Goal: Task Accomplishment & Management: Manage account settings

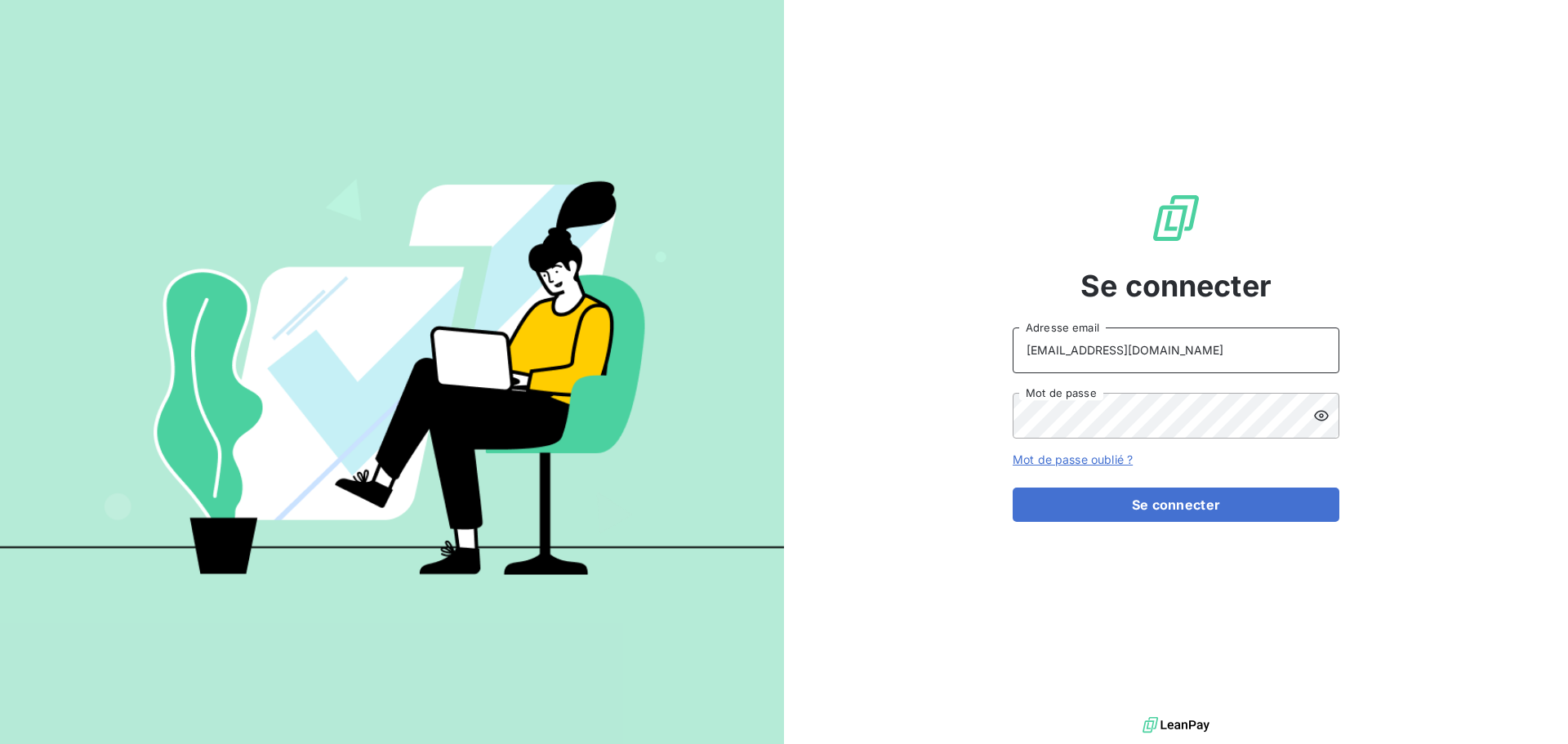
click at [1185, 340] on input "[EMAIL_ADDRESS][DOMAIN_NAME]" at bounding box center [1176, 350] width 327 height 46
click at [926, 255] on div "Se connecter [EMAIL_ADDRESS][DOMAIN_NAME] Adresse email Mot de passe Mot de pas…" at bounding box center [1176, 356] width 784 height 713
click at [1156, 341] on input "[EMAIL_ADDRESS][DOMAIN_NAME]" at bounding box center [1176, 350] width 327 height 46
click at [1329, 243] on div "Se connecter [EMAIL_ADDRESS][DOMAIN_NAME] Adresse email Mot de passe Mot de pas…" at bounding box center [1176, 356] width 327 height 713
click at [1238, 359] on input "[EMAIL_ADDRESS][DOMAIN_NAME]" at bounding box center [1176, 350] width 327 height 46
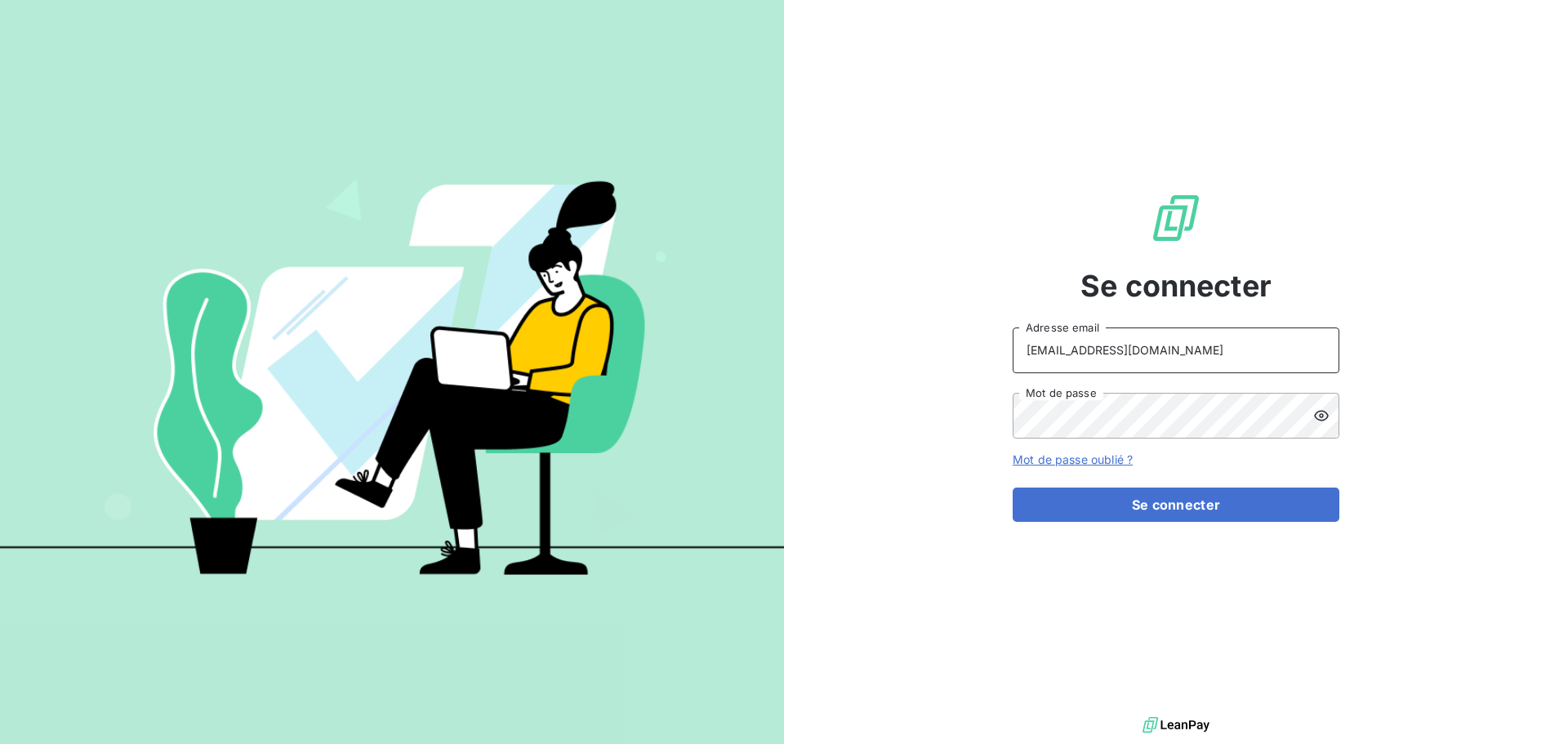
click at [1196, 355] on input "[EMAIL_ADDRESS][DOMAIN_NAME]" at bounding box center [1176, 350] width 327 height 46
type input "[EMAIL_ADDRESS][DOMAIN_NAME]"
click at [1179, 508] on button "Se connecter" at bounding box center [1176, 504] width 327 height 34
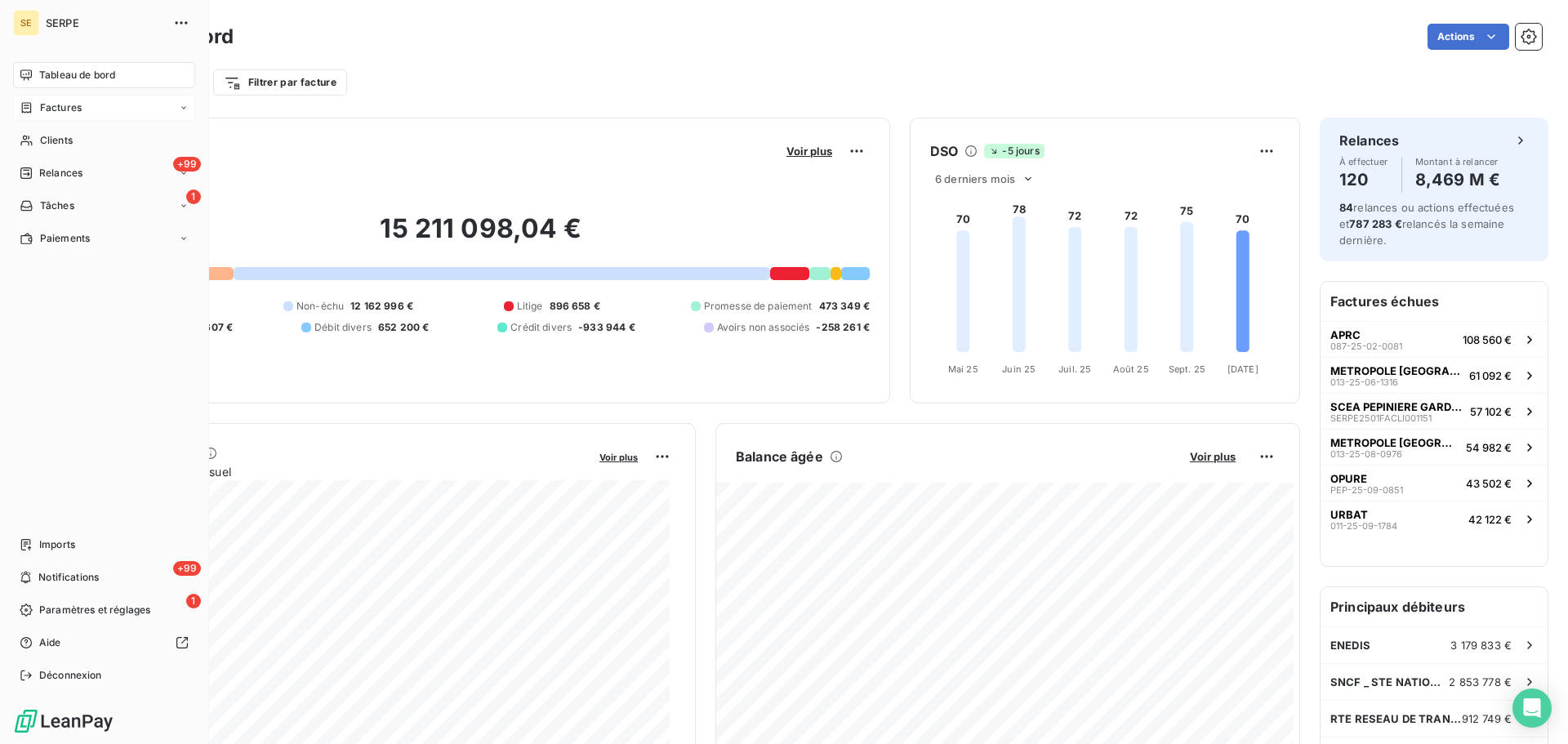
click at [85, 105] on div "Factures" at bounding box center [104, 108] width 182 height 26
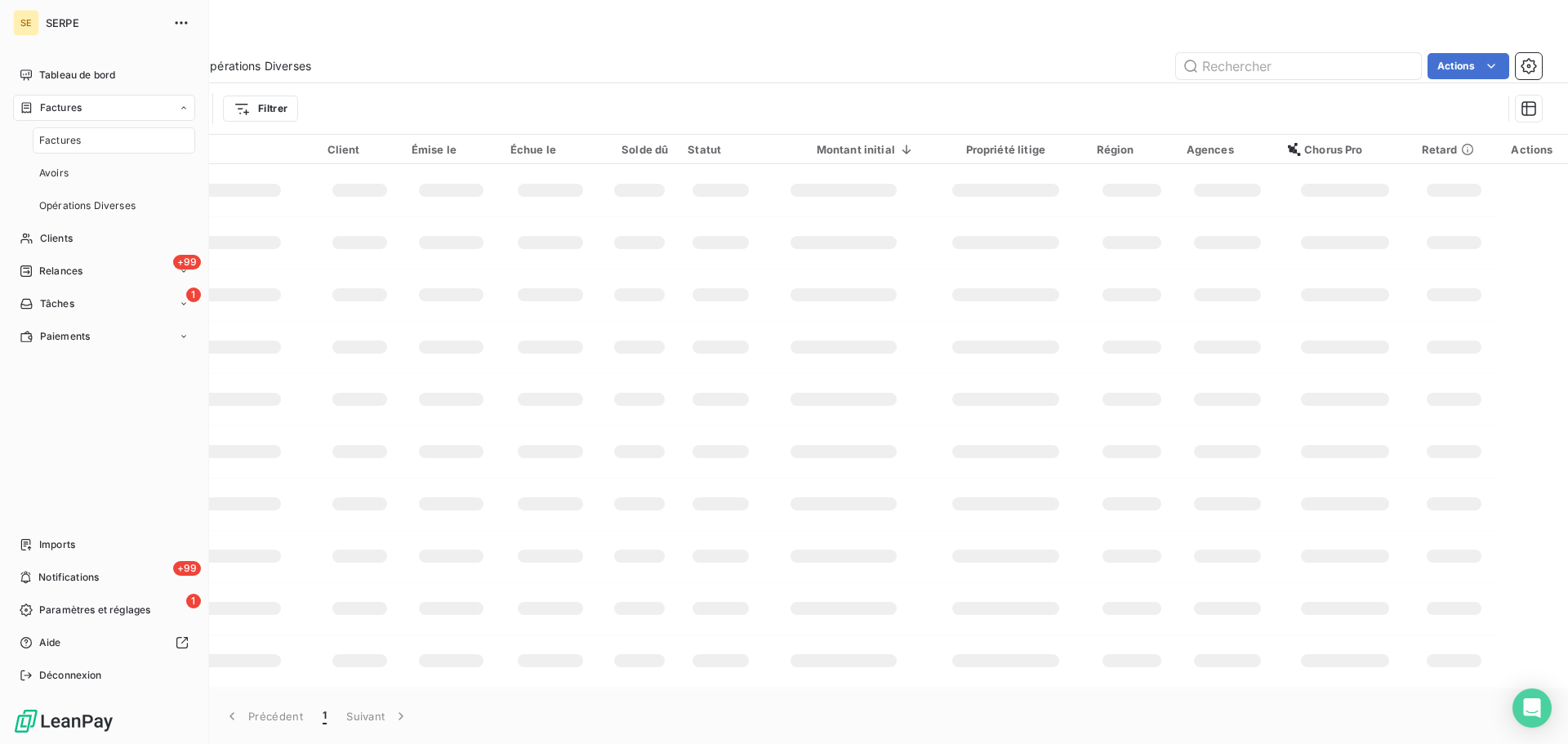
click at [124, 106] on div "Factures" at bounding box center [104, 108] width 182 height 26
click at [132, 113] on div "Factures" at bounding box center [104, 108] width 182 height 26
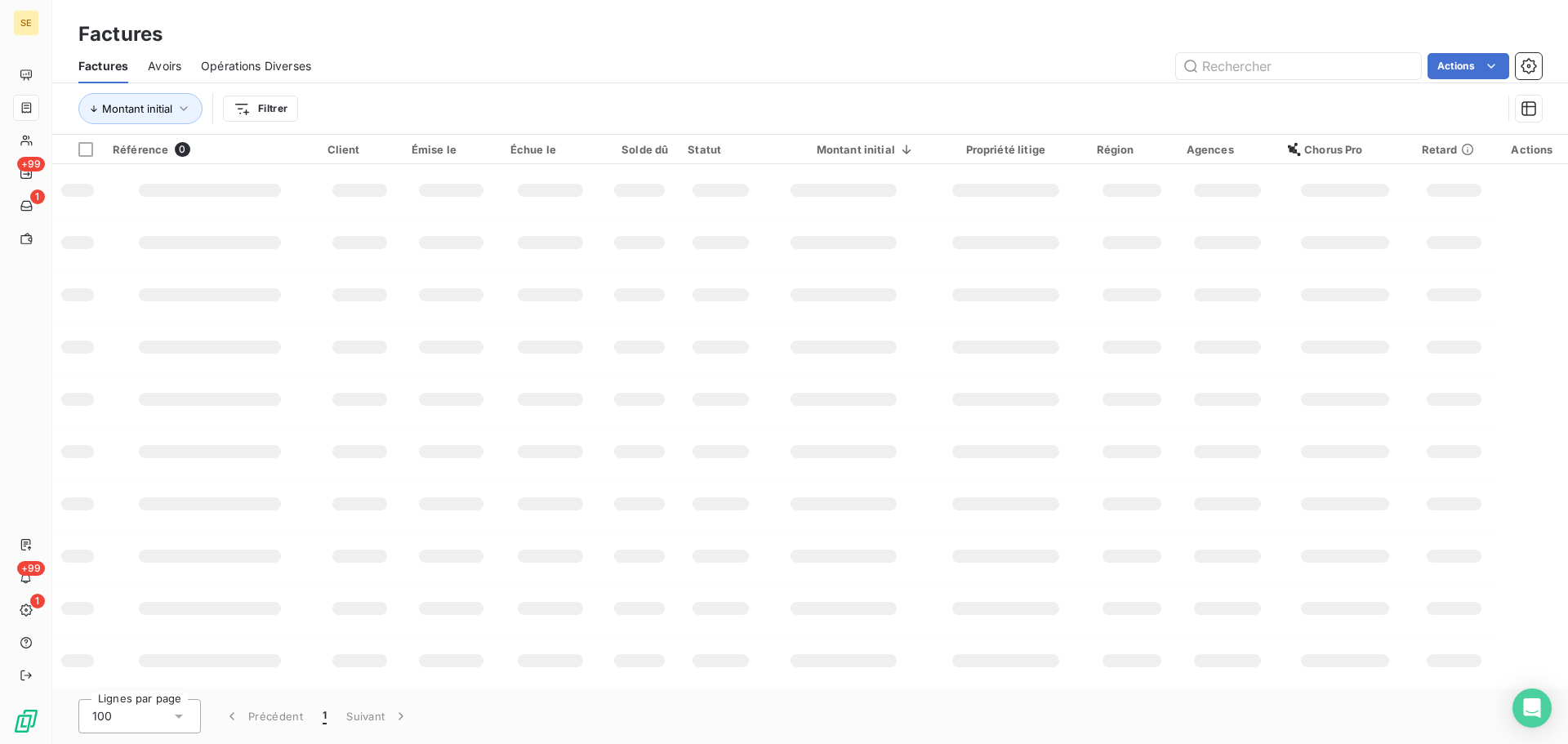
click at [441, 112] on div "Montant initial Filtrer" at bounding box center [790, 109] width 1423 height 31
click at [163, 111] on span "Montant initial" at bounding box center [137, 108] width 70 height 13
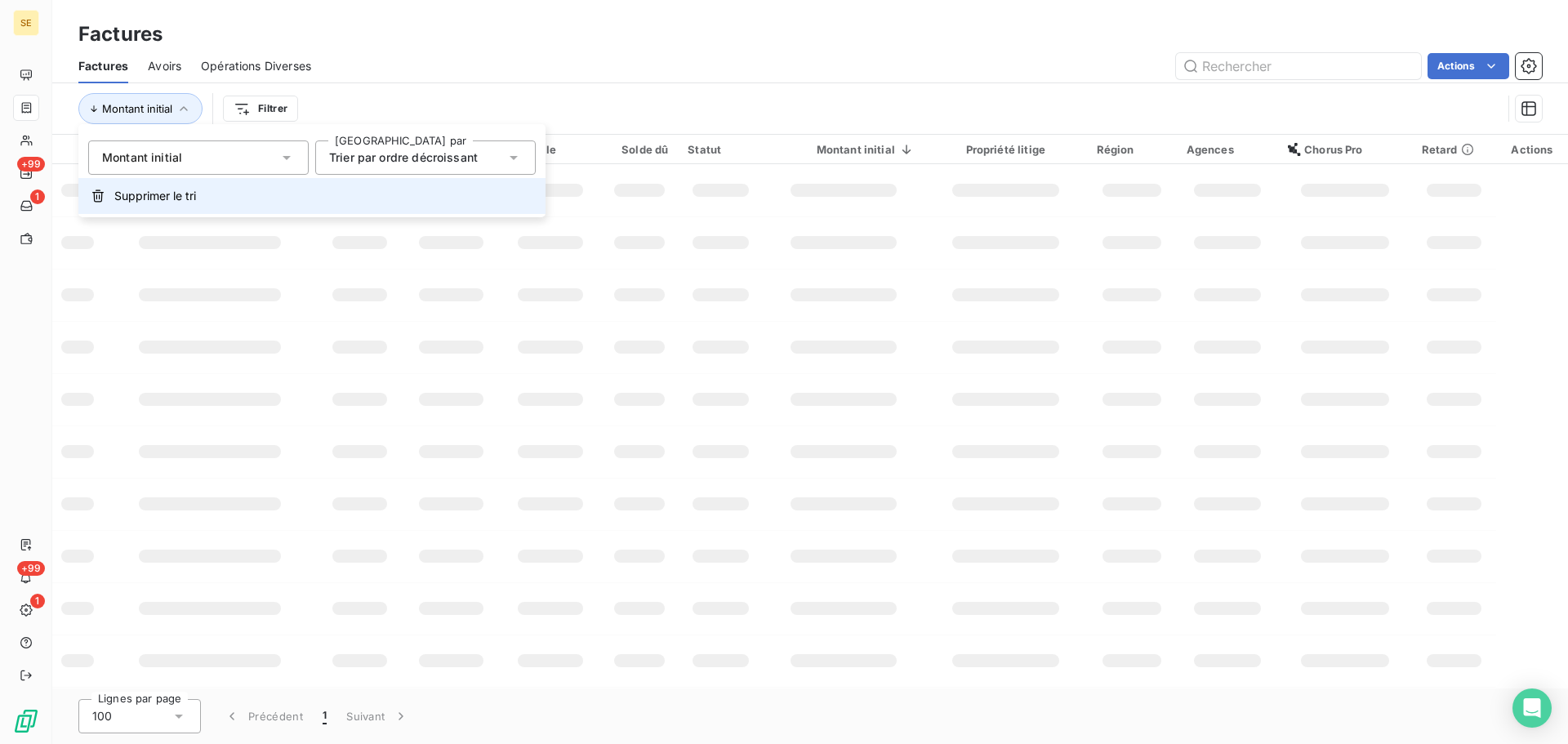
click at [180, 197] on span "Supprimer le tri" at bounding box center [155, 196] width 82 height 16
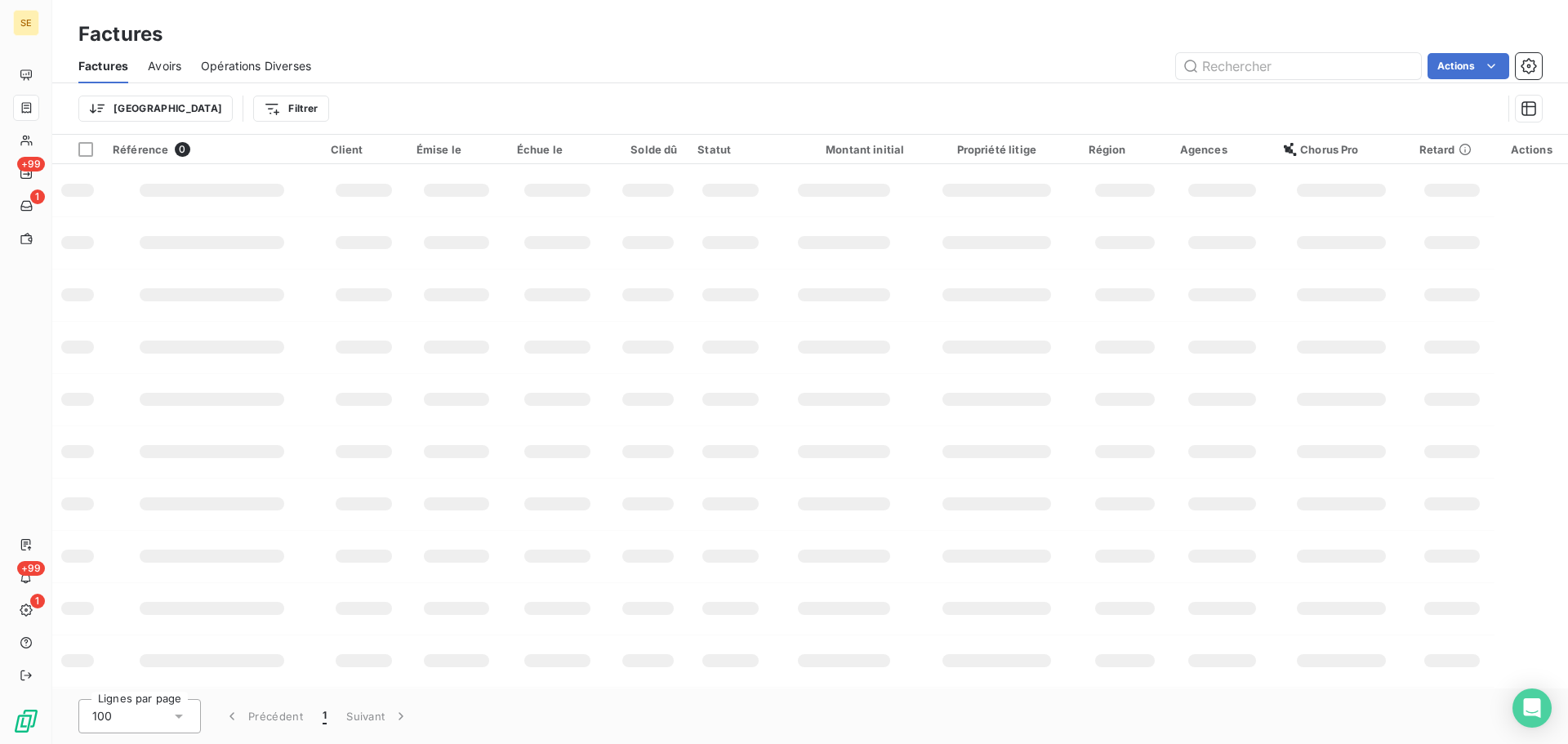
click at [416, 93] on div "Trier Filtrer" at bounding box center [790, 109] width 1423 height 31
click at [212, 101] on html "SE +99 1 +99 1 Factures Factures Avoirs Opérations Diverses Actions Trier Filtr…" at bounding box center [784, 372] width 1568 height 744
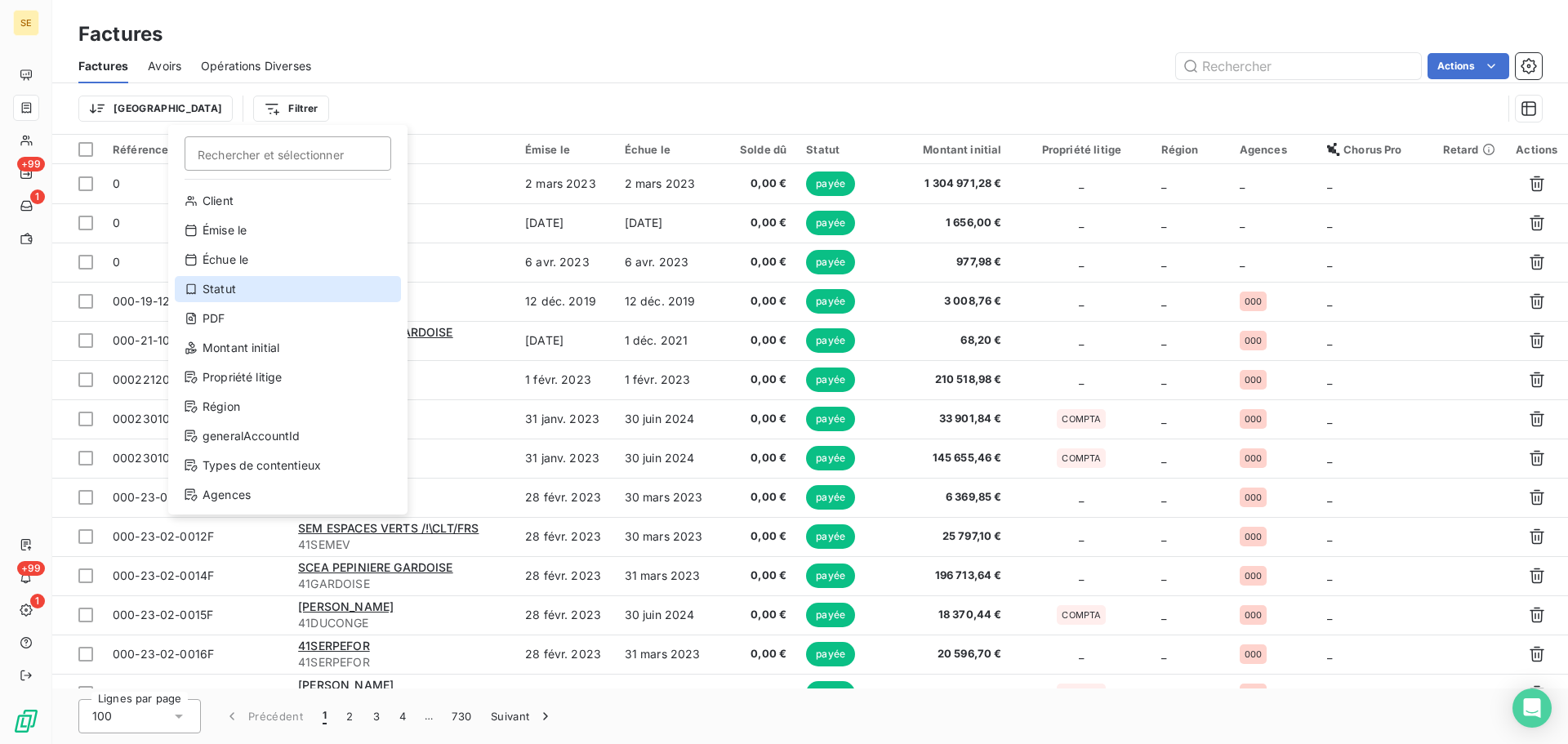
click at [266, 280] on div "Statut" at bounding box center [287, 289] width 226 height 26
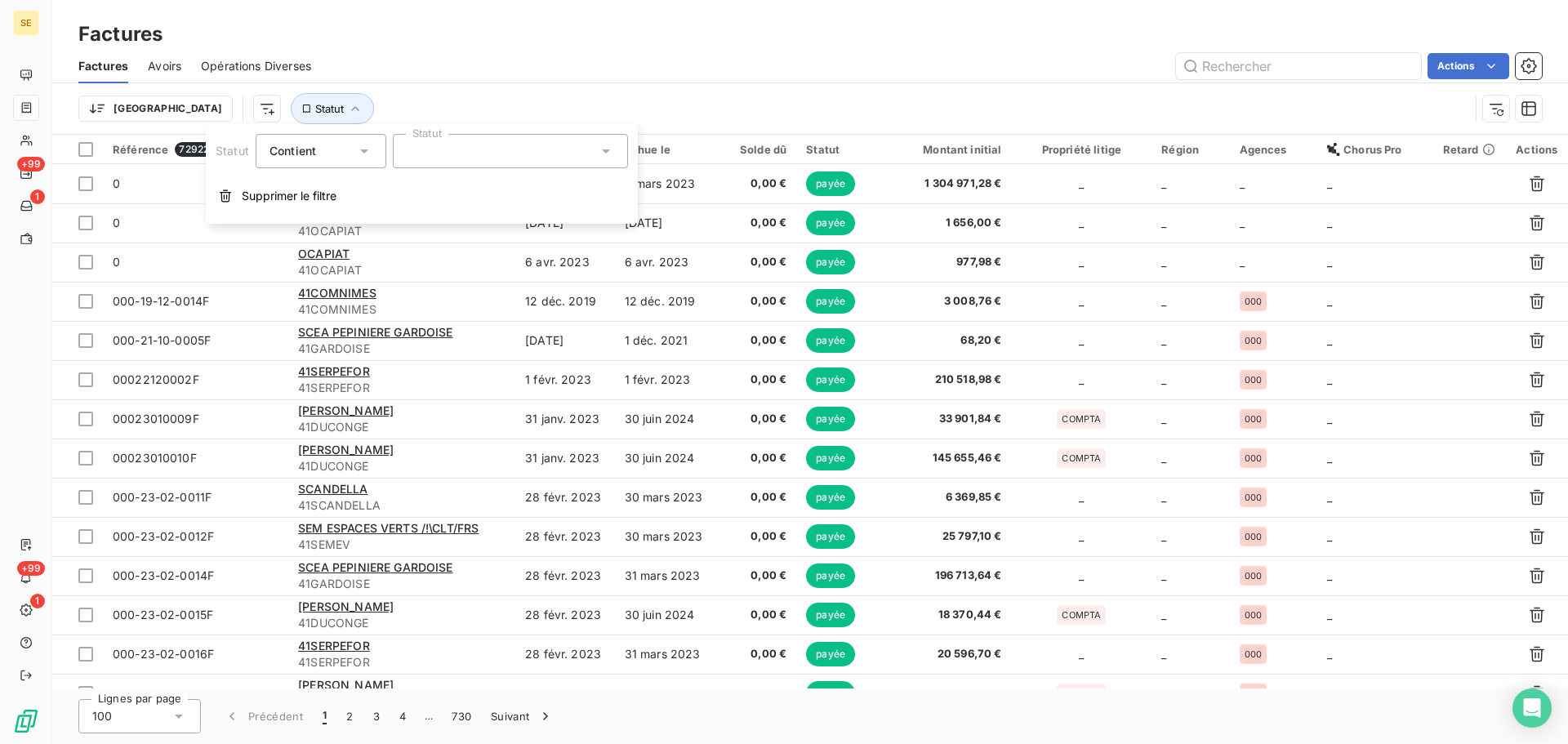
click at [570, 144] on div at bounding box center [510, 150] width 235 height 34
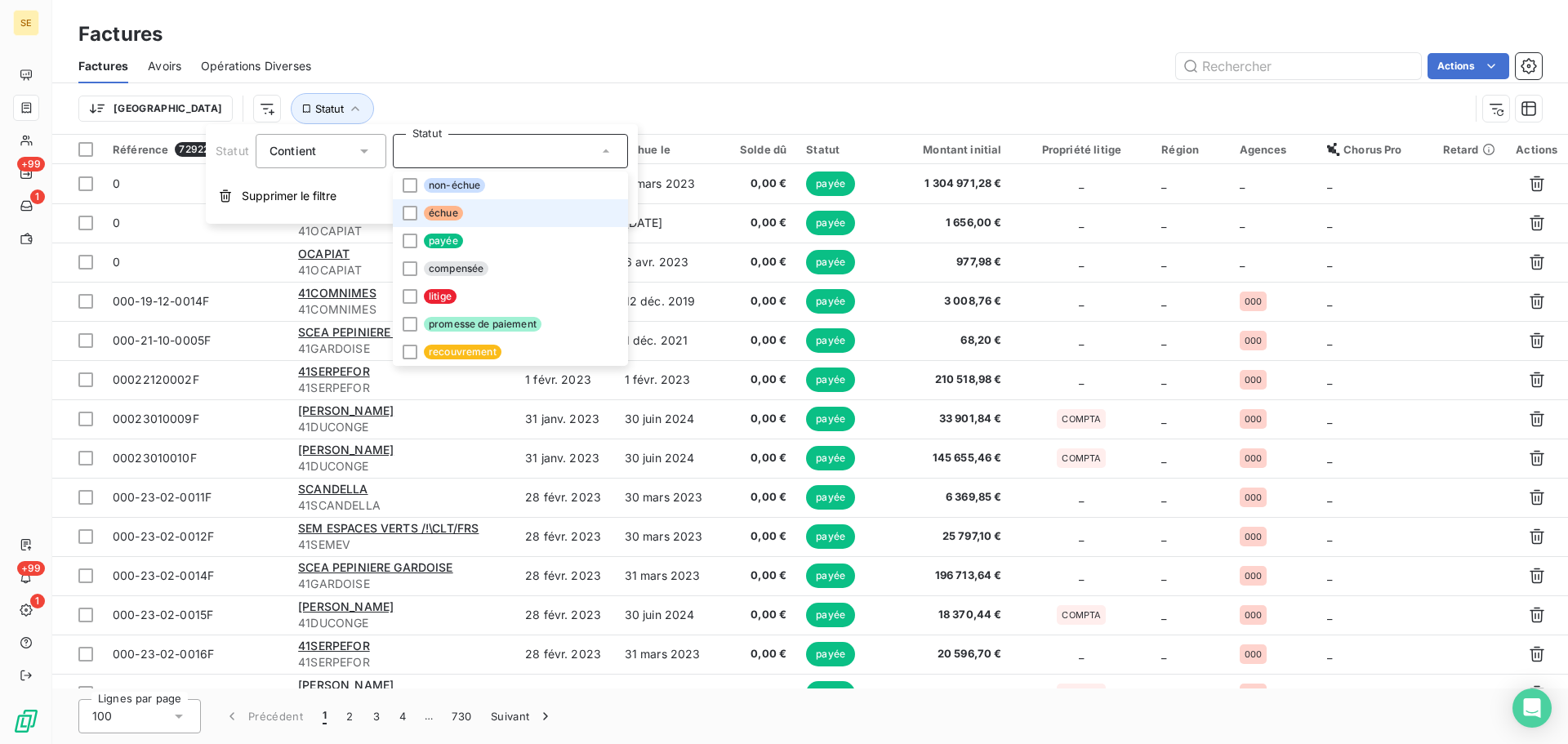
click at [534, 219] on li "échue" at bounding box center [510, 212] width 235 height 28
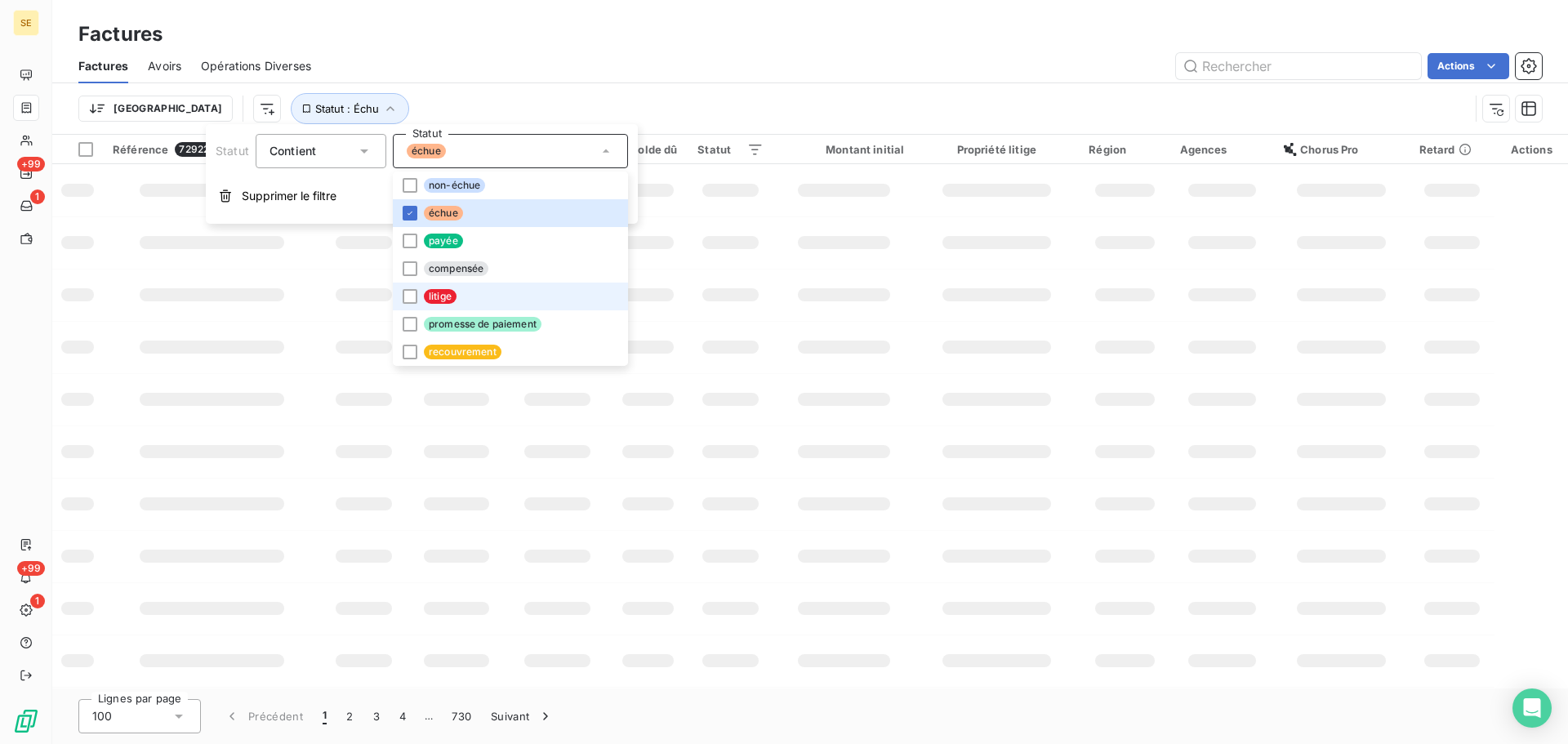
click at [515, 301] on li "litige" at bounding box center [510, 296] width 235 height 28
click at [548, 330] on li "promesse de paiement" at bounding box center [510, 324] width 235 height 28
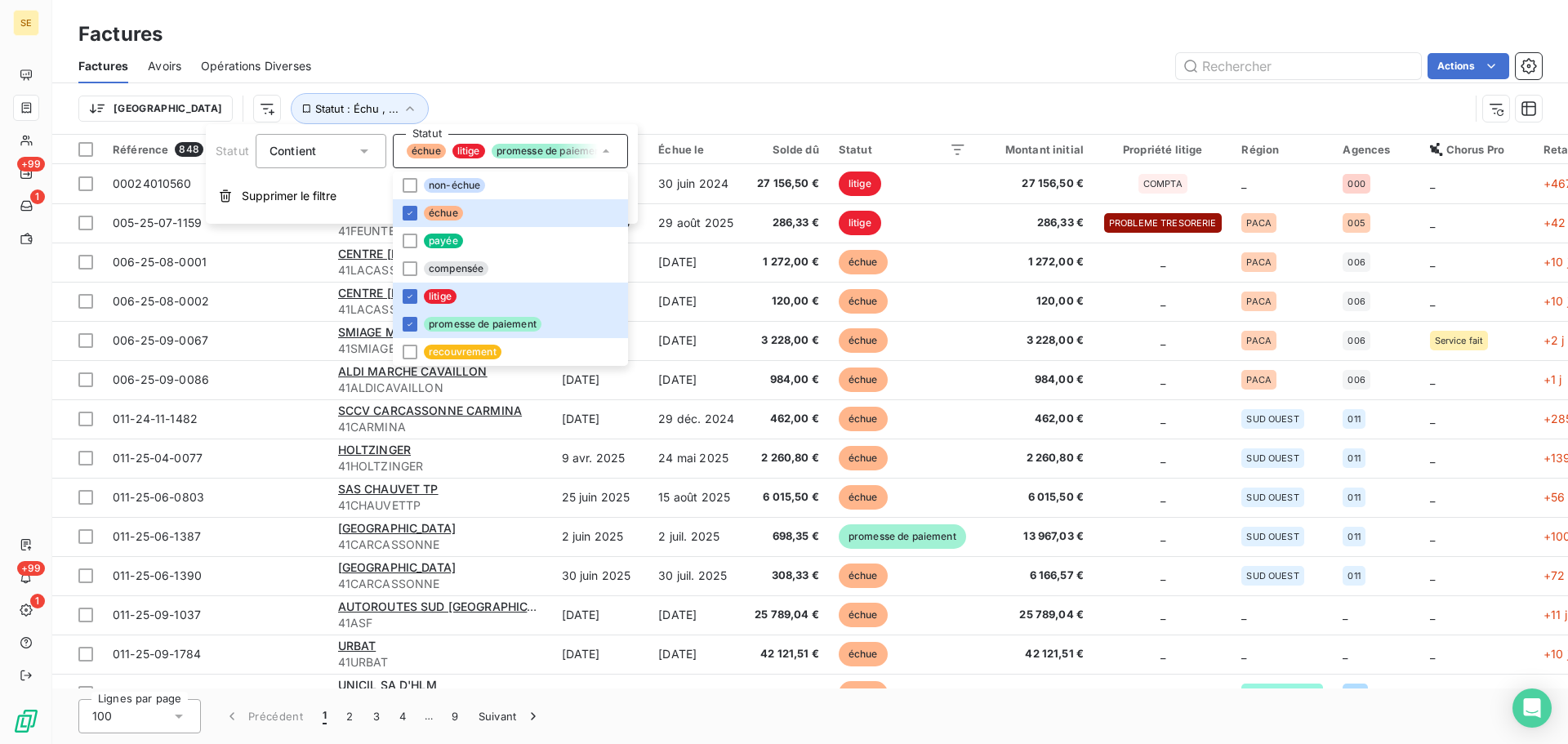
click at [784, 51] on div "Factures Avoirs Opérations Diverses Actions" at bounding box center [810, 66] width 1517 height 34
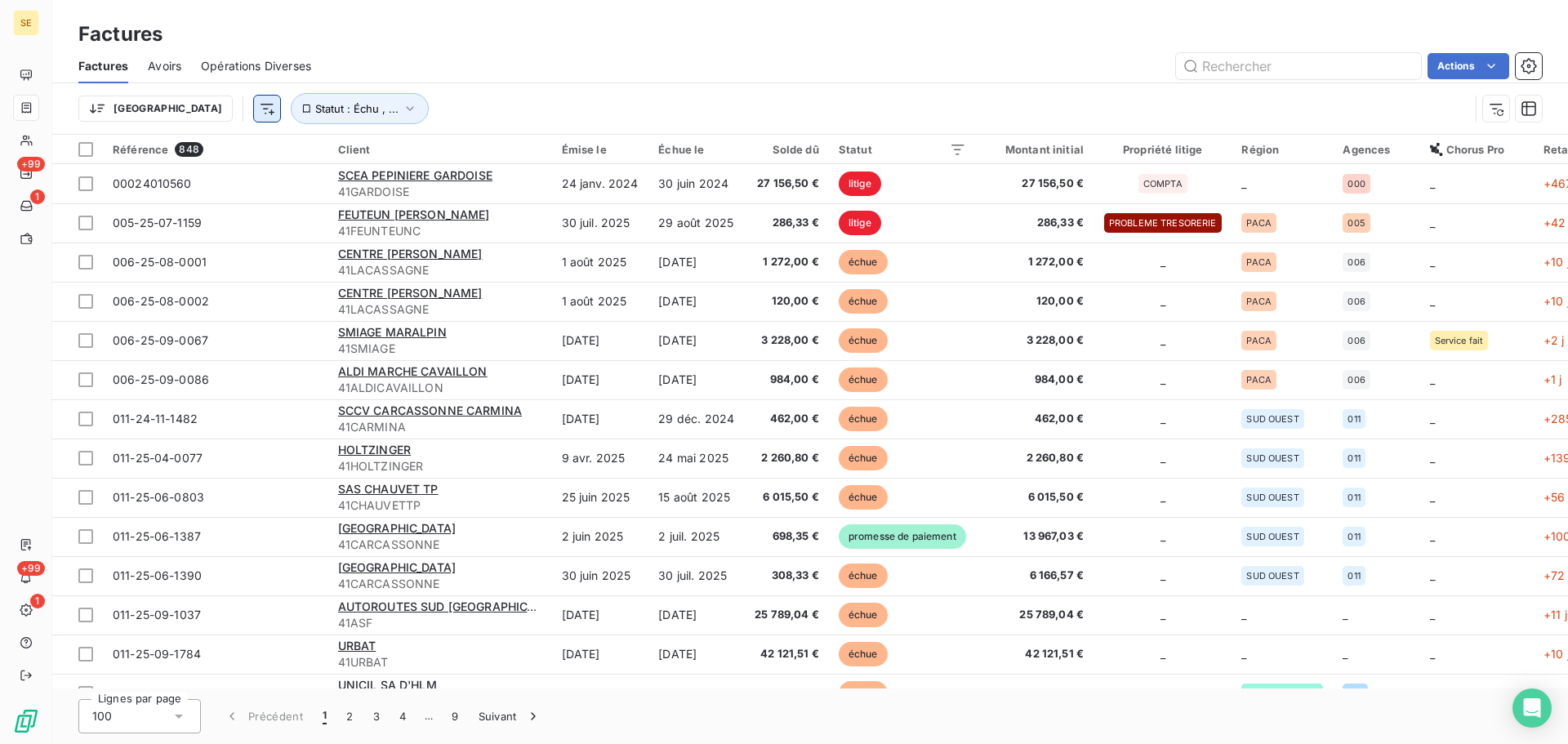
click at [186, 101] on html "SE +99 1 +99 1 Factures Factures Avoirs Opérations Diverses Actions Trier Statu…" at bounding box center [784, 372] width 1568 height 744
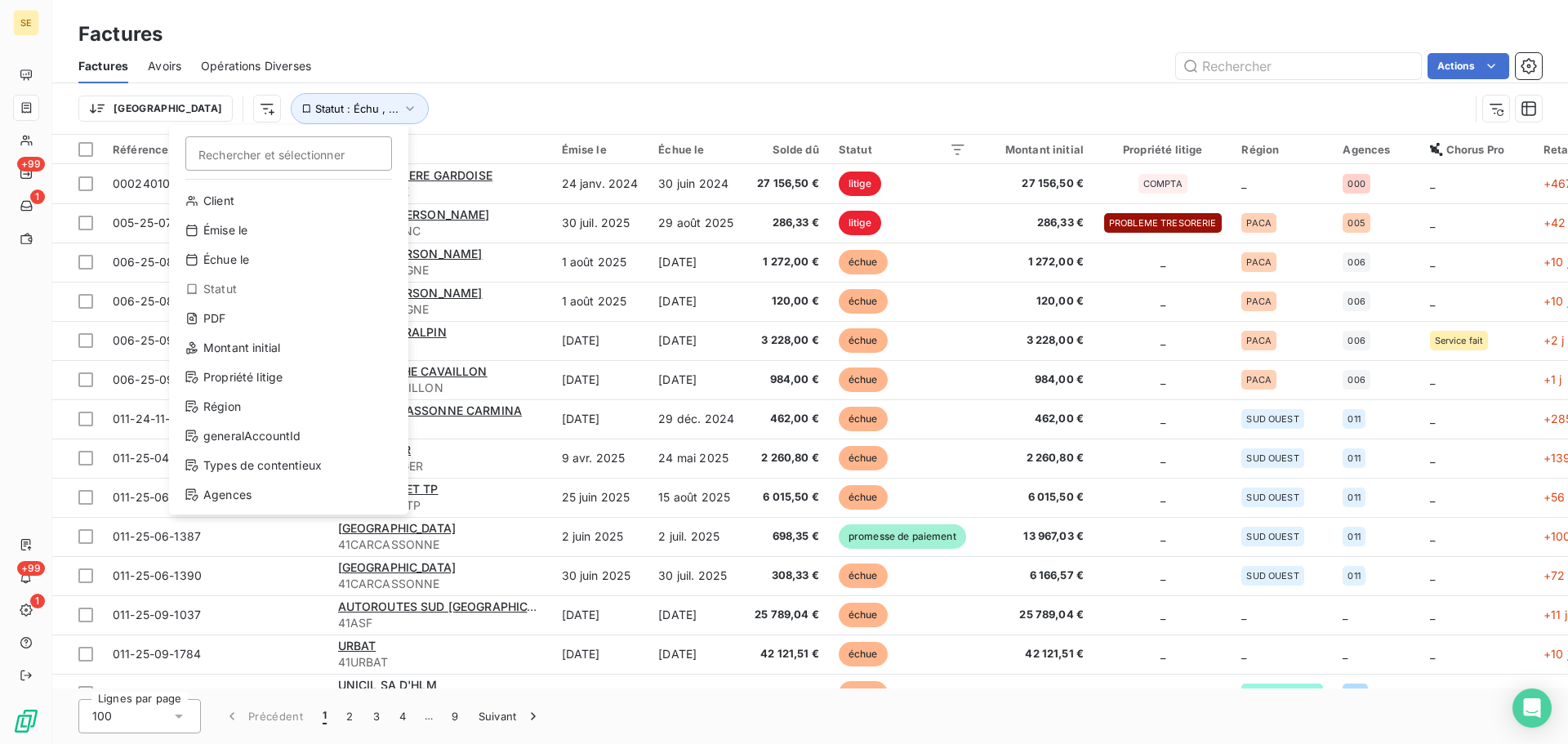
click at [511, 81] on html "SE +99 1 +99 1 Factures Factures Avoirs Opérations Diverses Actions Trier Reche…" at bounding box center [784, 372] width 1568 height 744
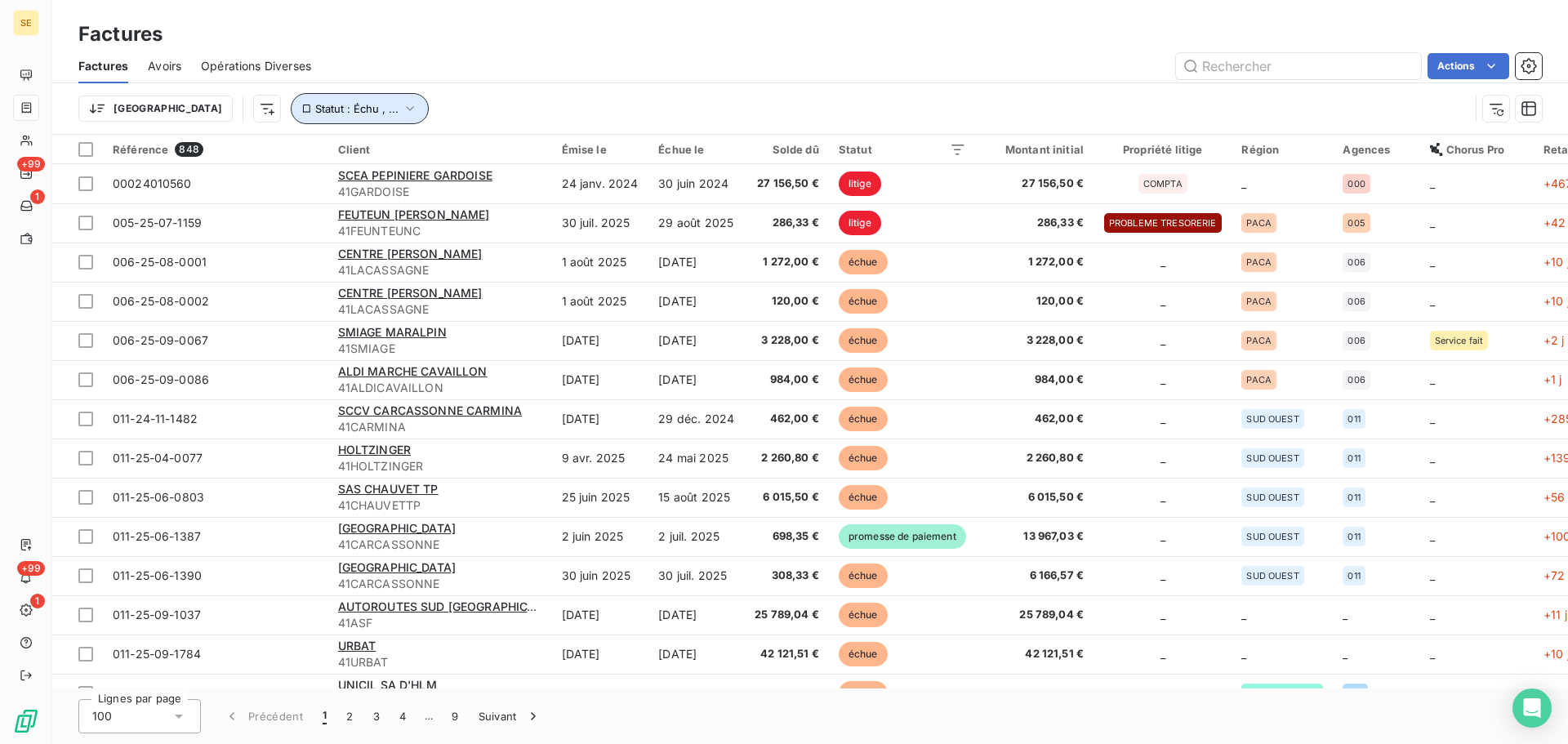
click at [402, 106] on icon "button" at bounding box center [409, 109] width 16 height 16
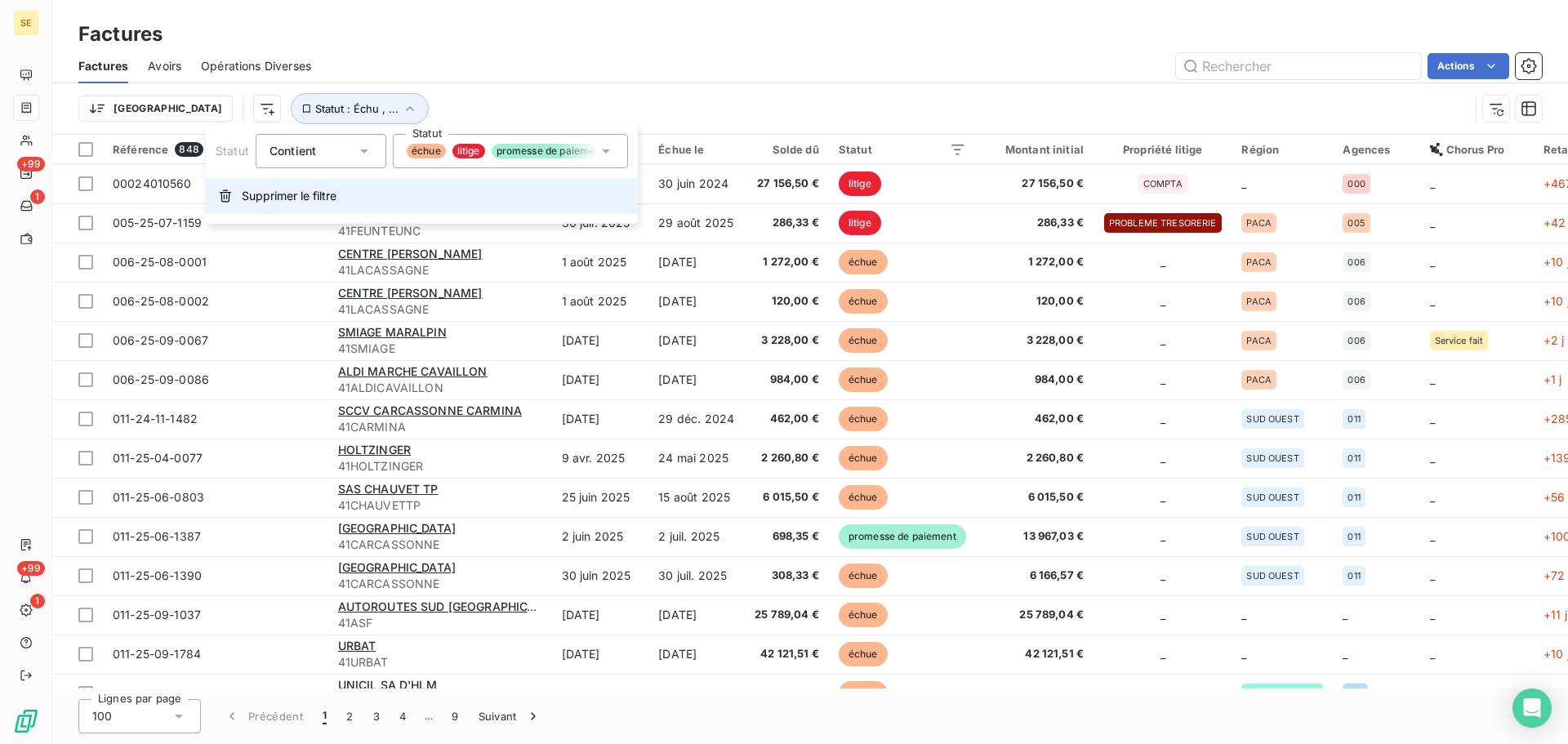
click at [316, 196] on span "Supprimer le filtre" at bounding box center [289, 196] width 95 height 16
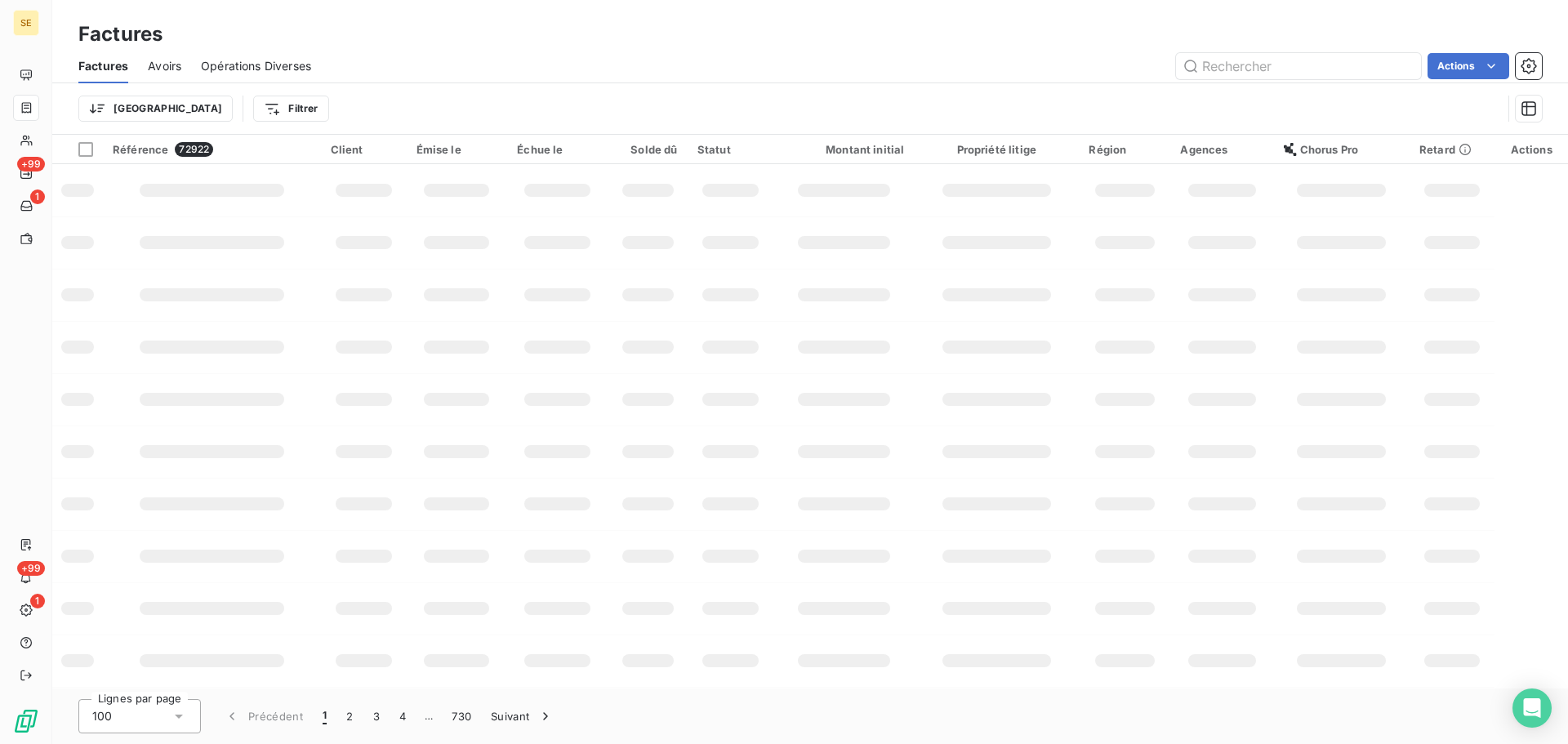
click at [445, 55] on div "Actions" at bounding box center [936, 66] width 1212 height 26
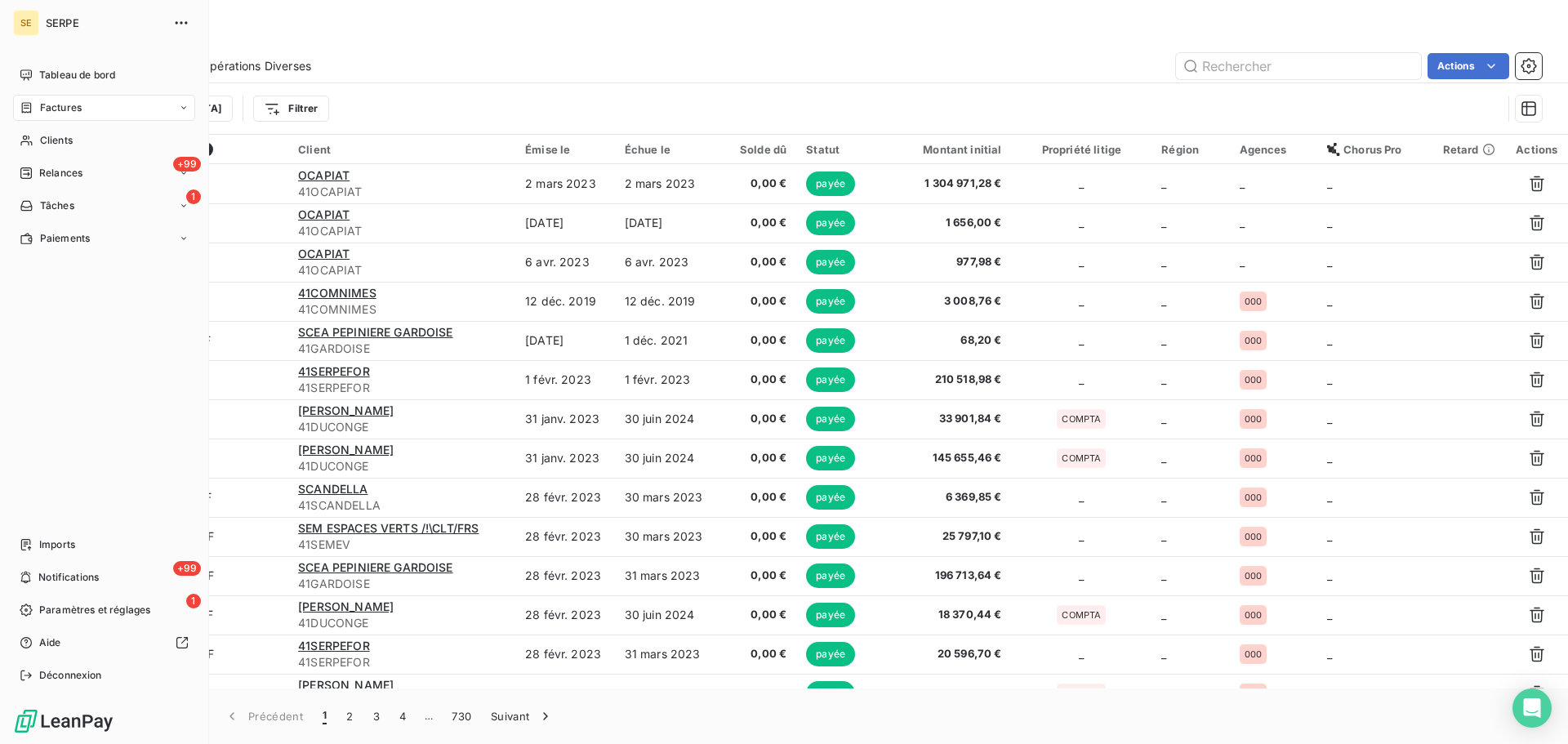
click at [44, 142] on span "Clients" at bounding box center [56, 140] width 33 height 15
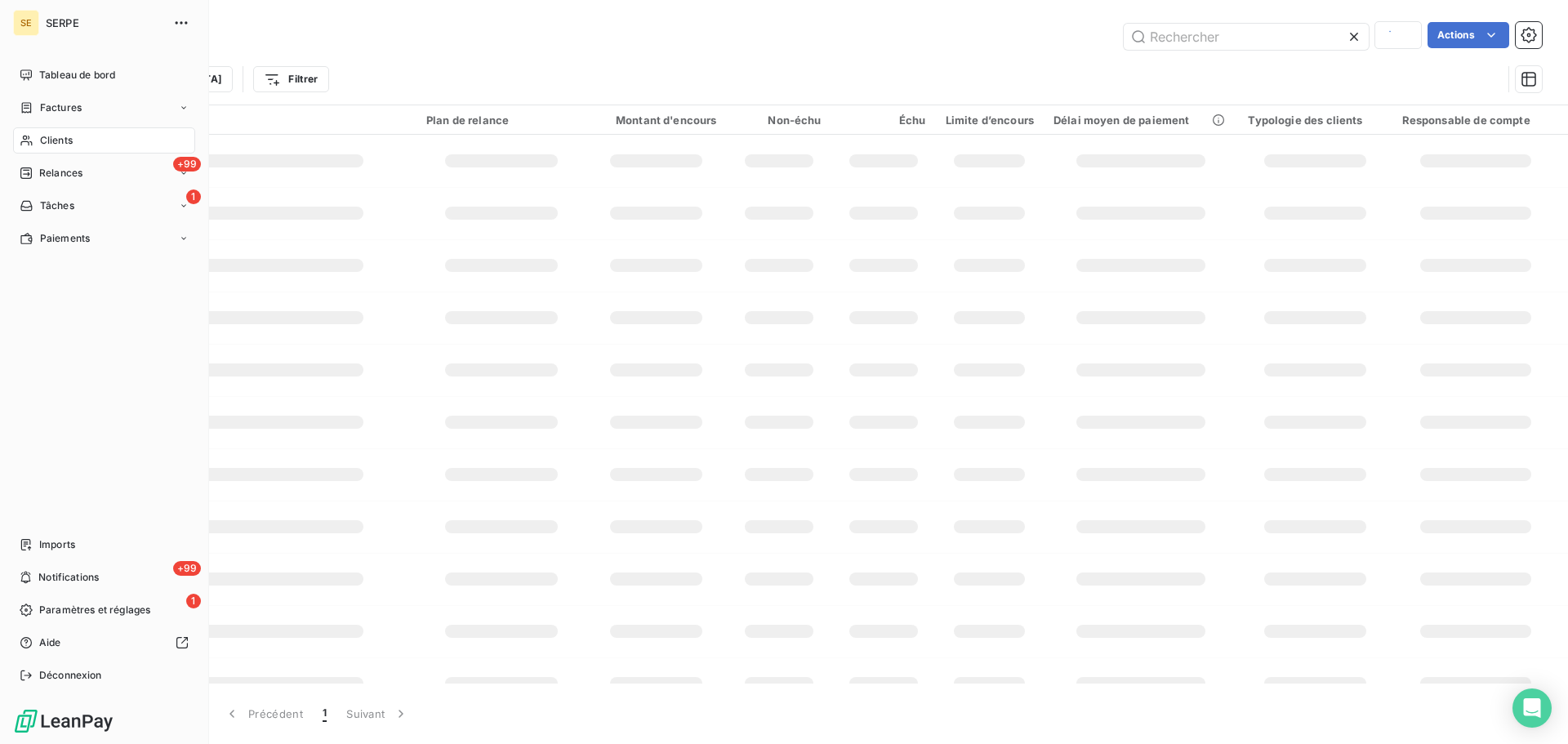
click at [44, 142] on span "Clients" at bounding box center [56, 140] width 33 height 15
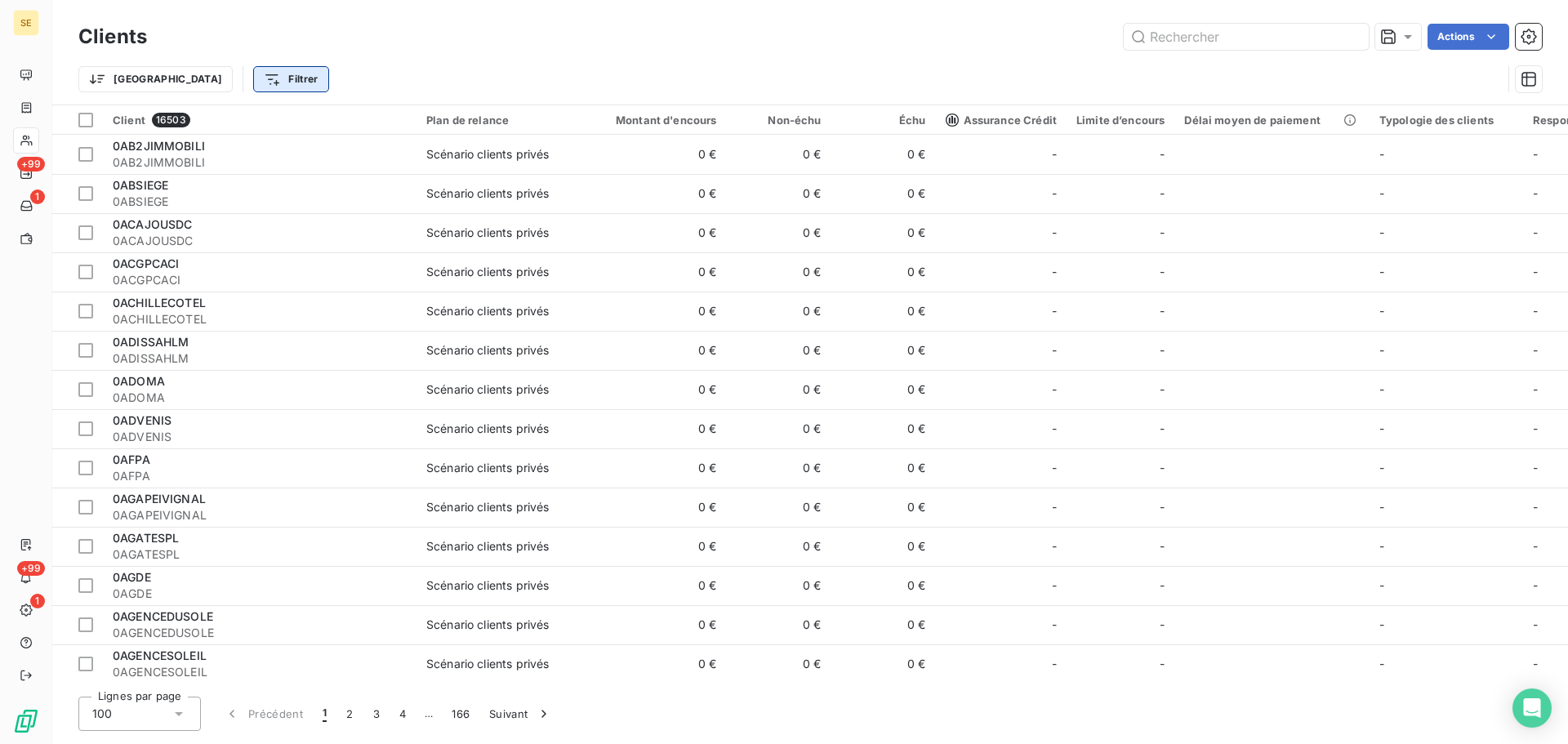
click at [214, 69] on html "SE +99 1 +99 1 Clients Actions Trier Filtrer Client 16503 Plan de relance Monta…" at bounding box center [784, 372] width 1568 height 744
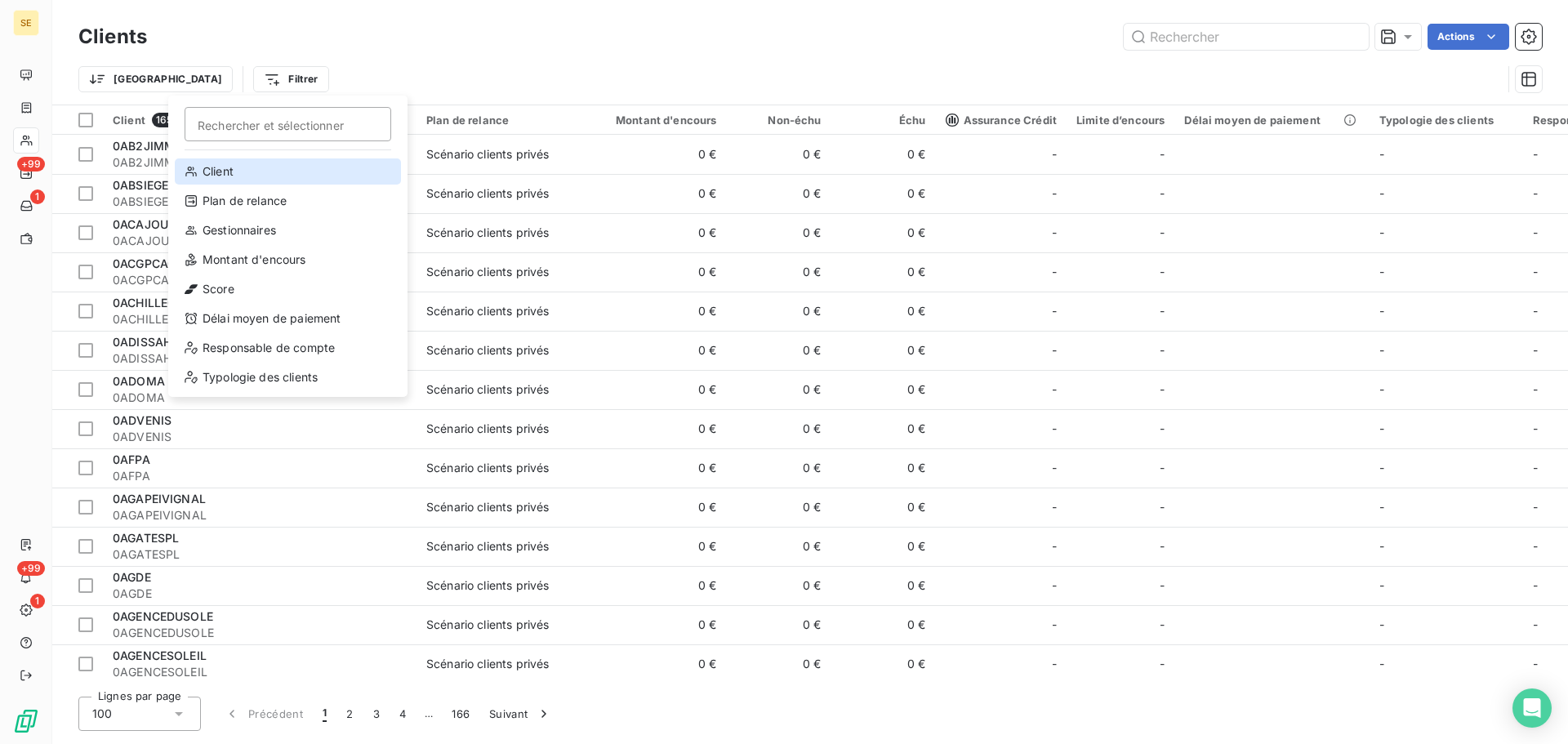
click at [283, 168] on div "Client" at bounding box center [287, 171] width 226 height 26
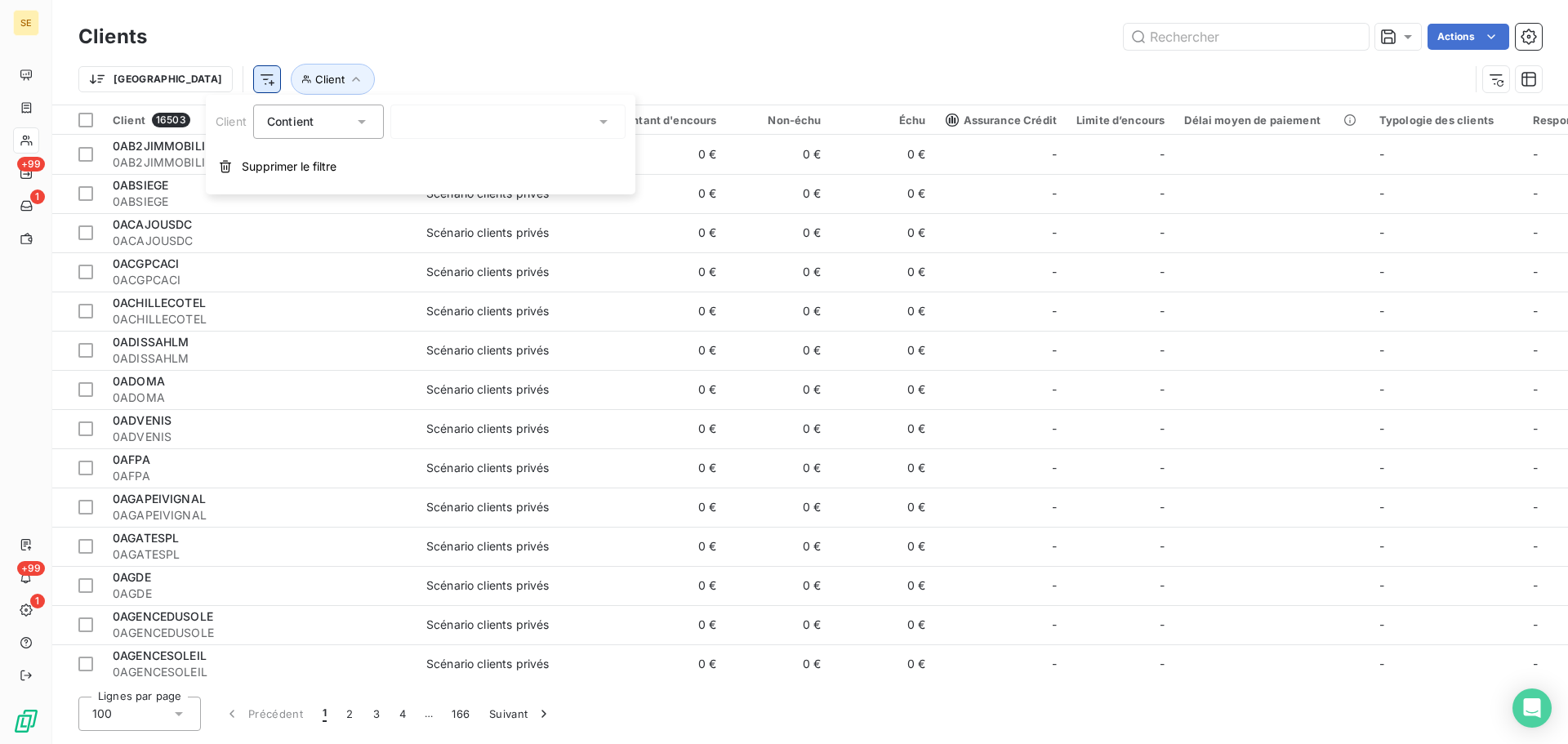
click at [189, 87] on html "SE +99 1 +99 1 Clients Actions Trier Client Client 16503 Plan de relance Montan…" at bounding box center [784, 372] width 1568 height 744
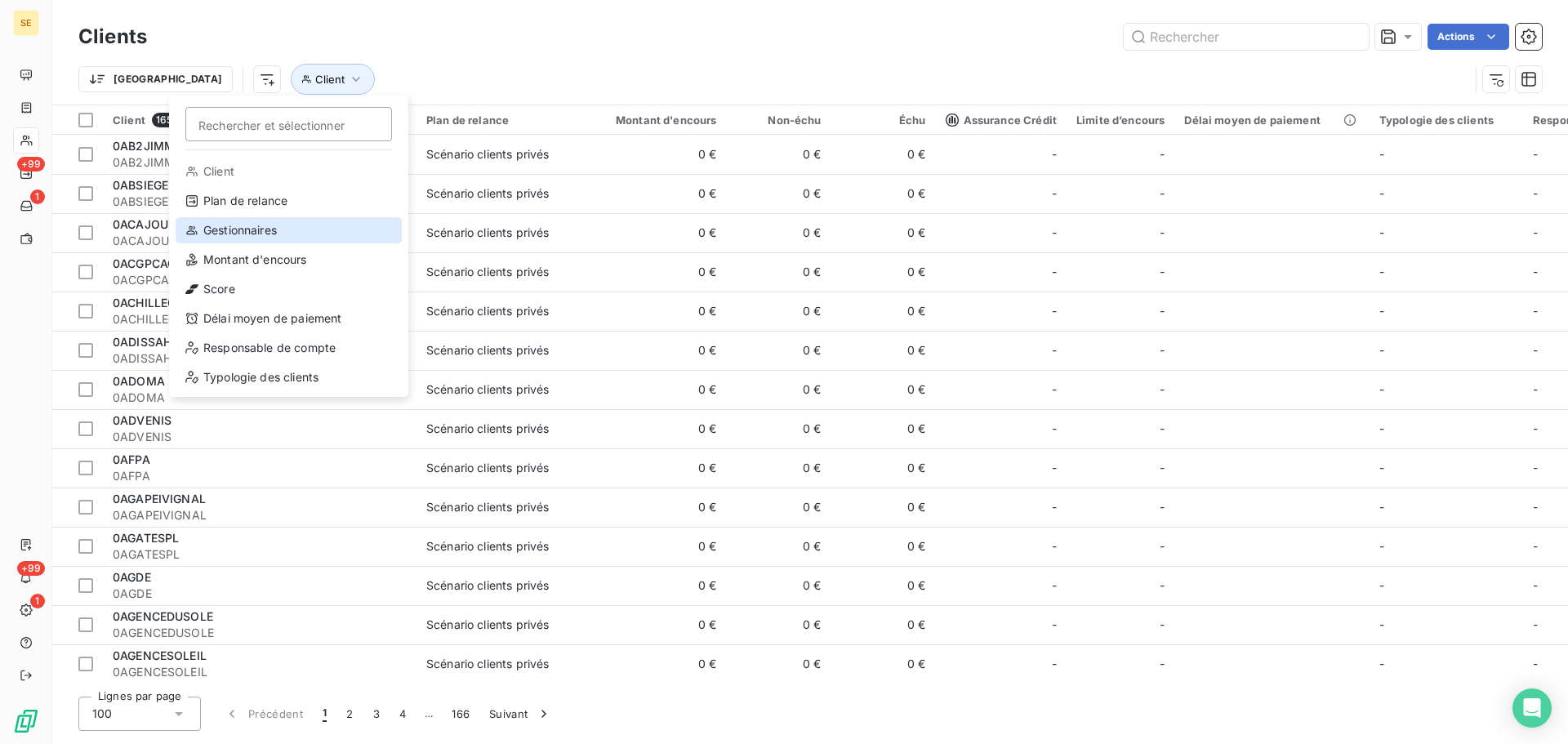
click at [264, 235] on div "Gestionnaires" at bounding box center [288, 230] width 226 height 26
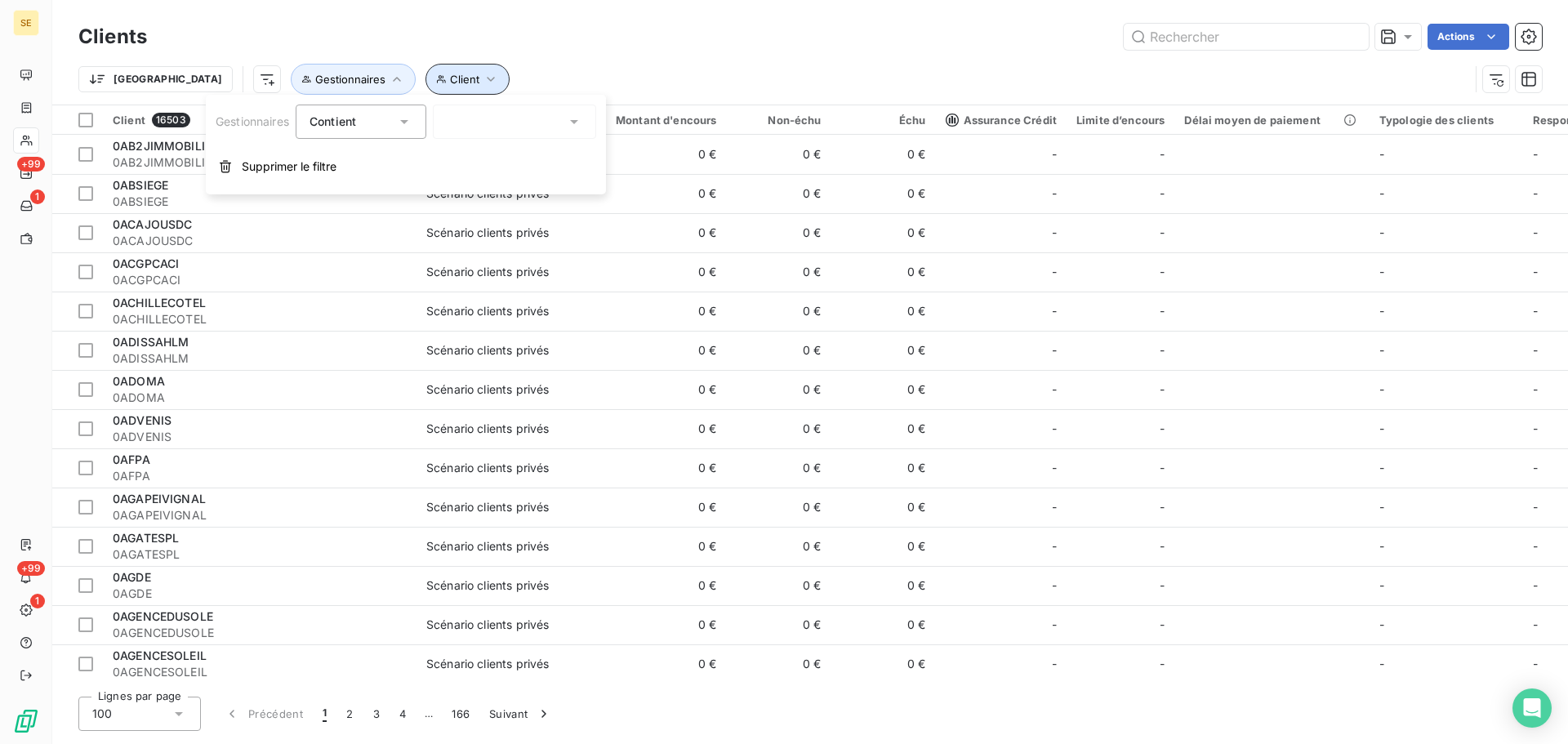
click at [450, 78] on span "Client" at bounding box center [465, 79] width 29 height 13
click at [623, 119] on div at bounding box center [641, 121] width 235 height 34
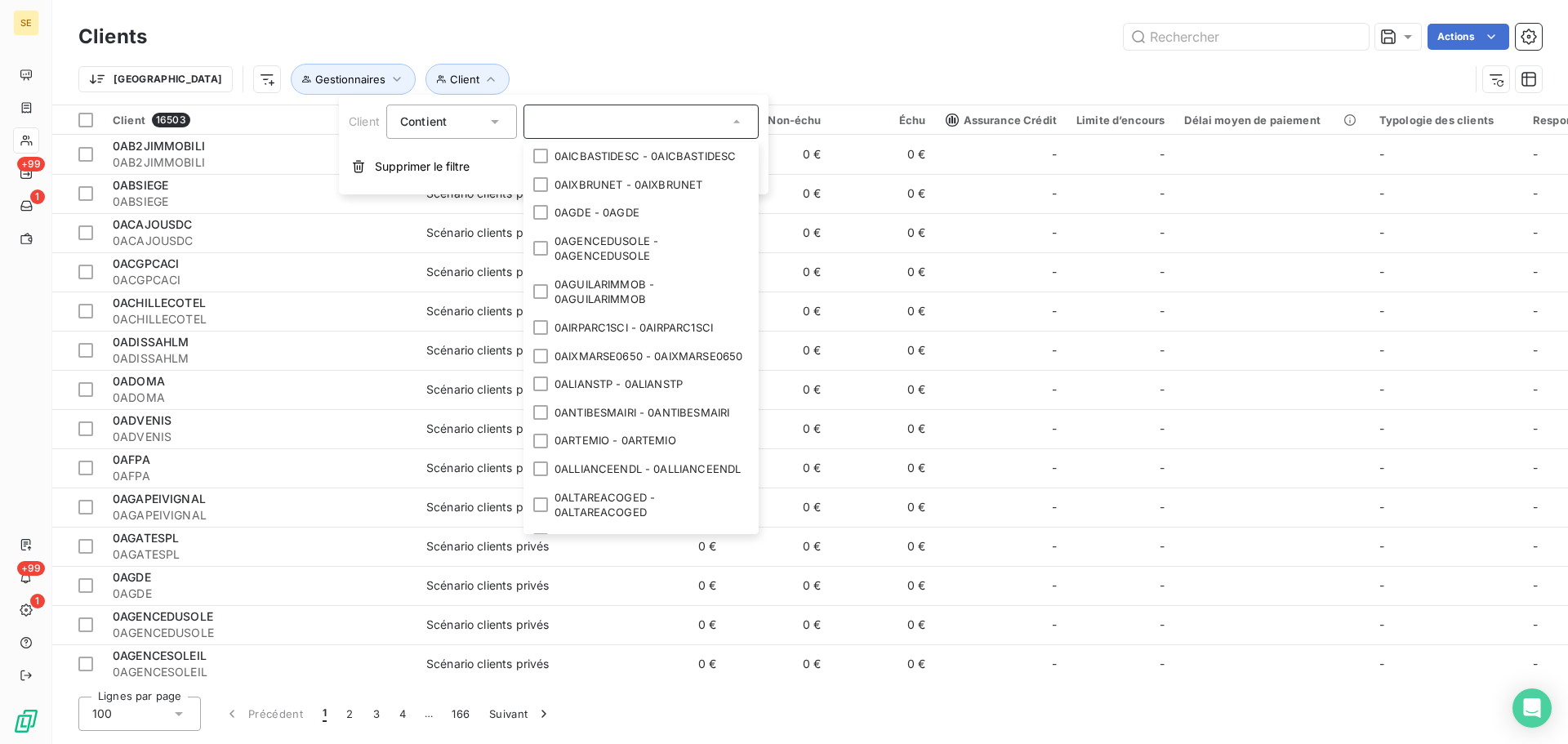
click at [421, 127] on span "Contient" at bounding box center [424, 121] width 47 height 14
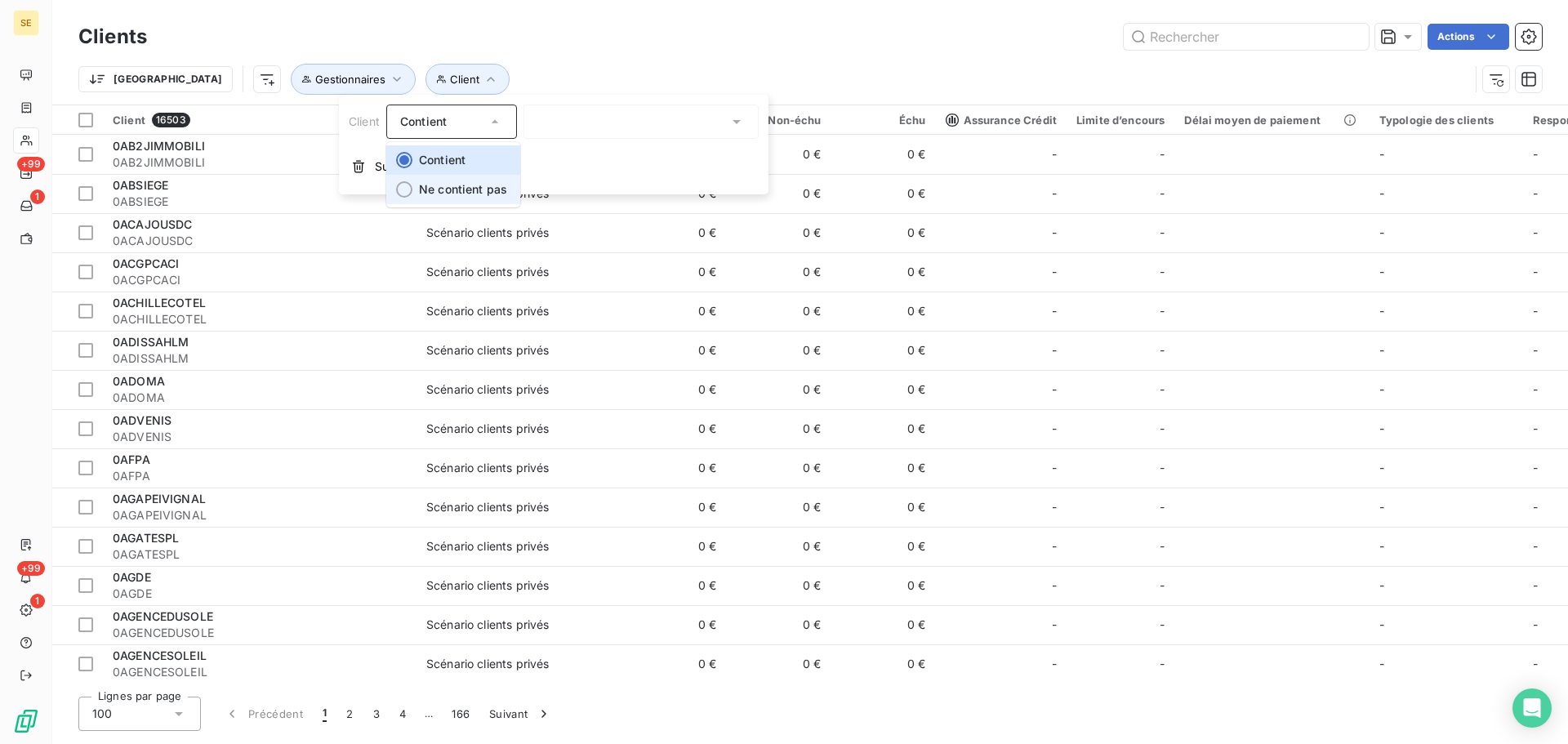
click at [450, 186] on span "Ne contient pas" at bounding box center [463, 189] width 88 height 14
click at [580, 114] on div at bounding box center [641, 121] width 235 height 34
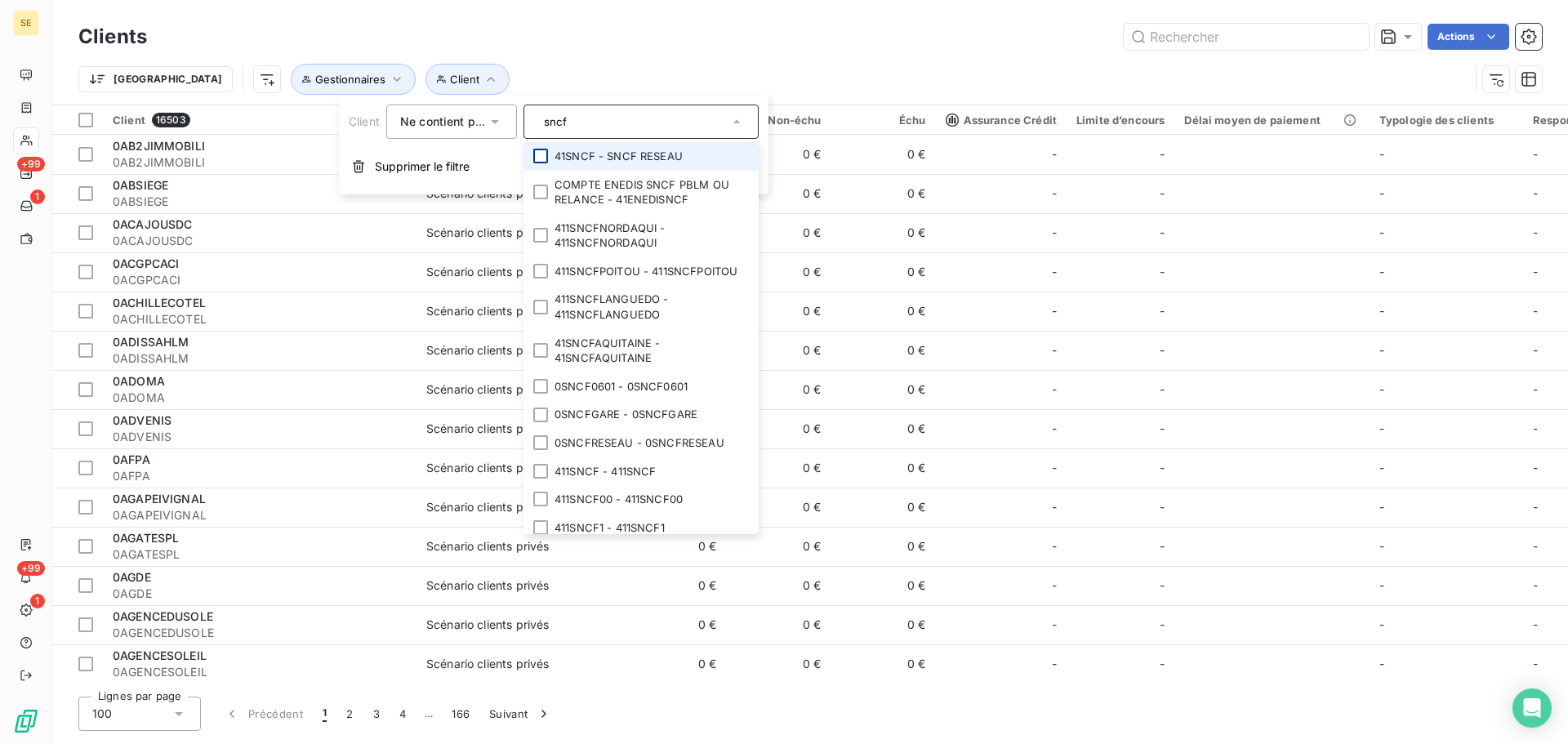
click at [545, 157] on div at bounding box center [540, 155] width 15 height 15
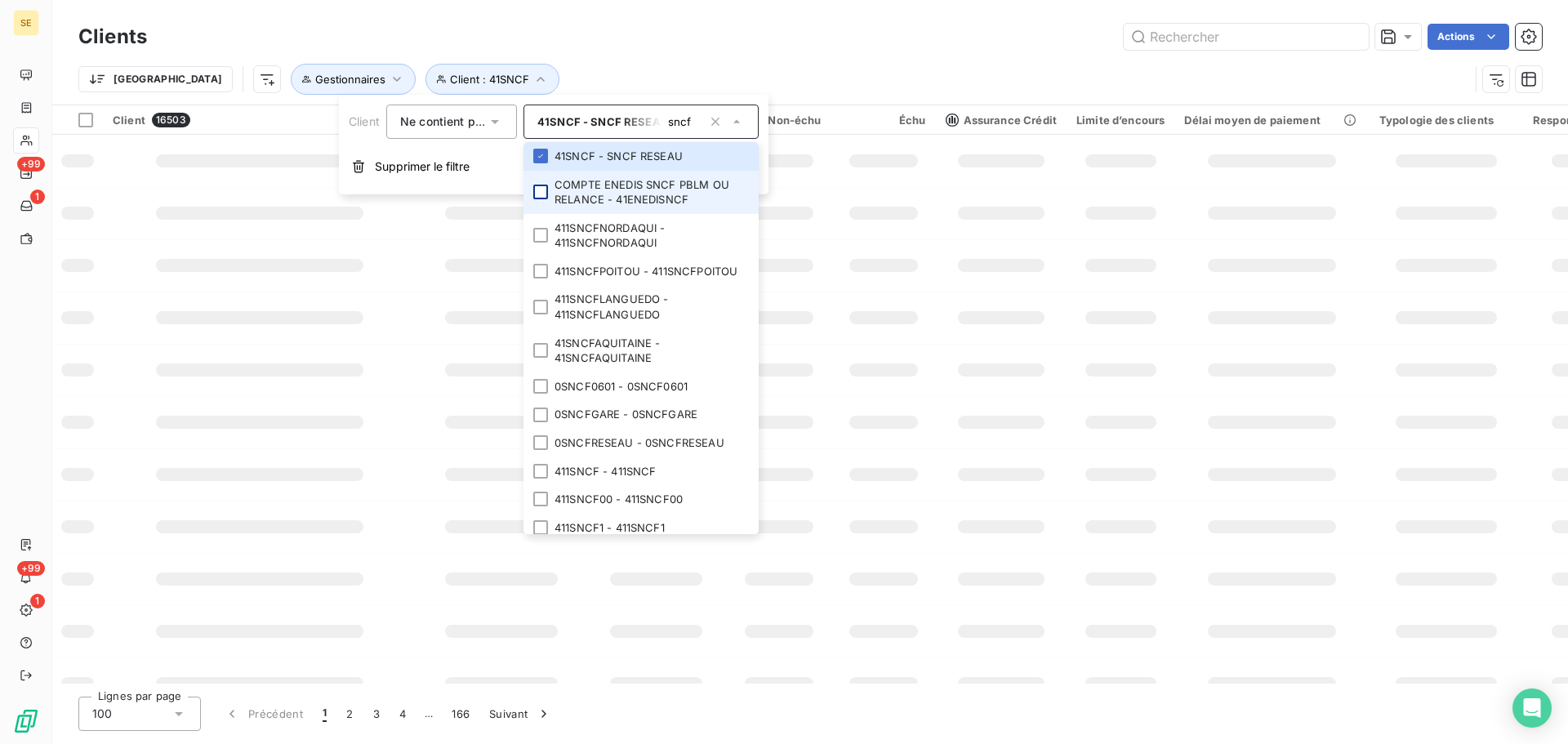
click at [536, 197] on div at bounding box center [540, 191] width 15 height 15
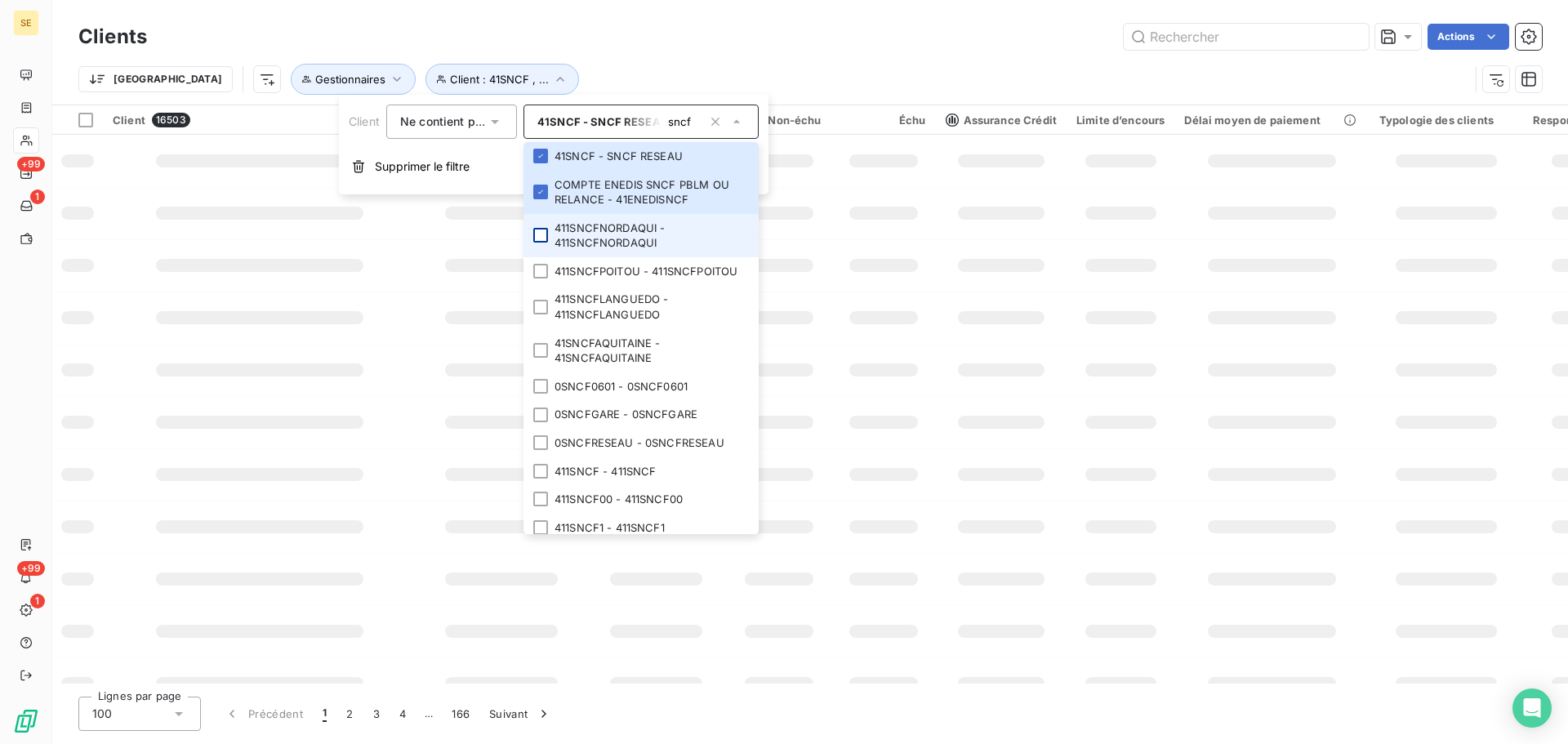
click at [540, 242] on div at bounding box center [540, 235] width 15 height 15
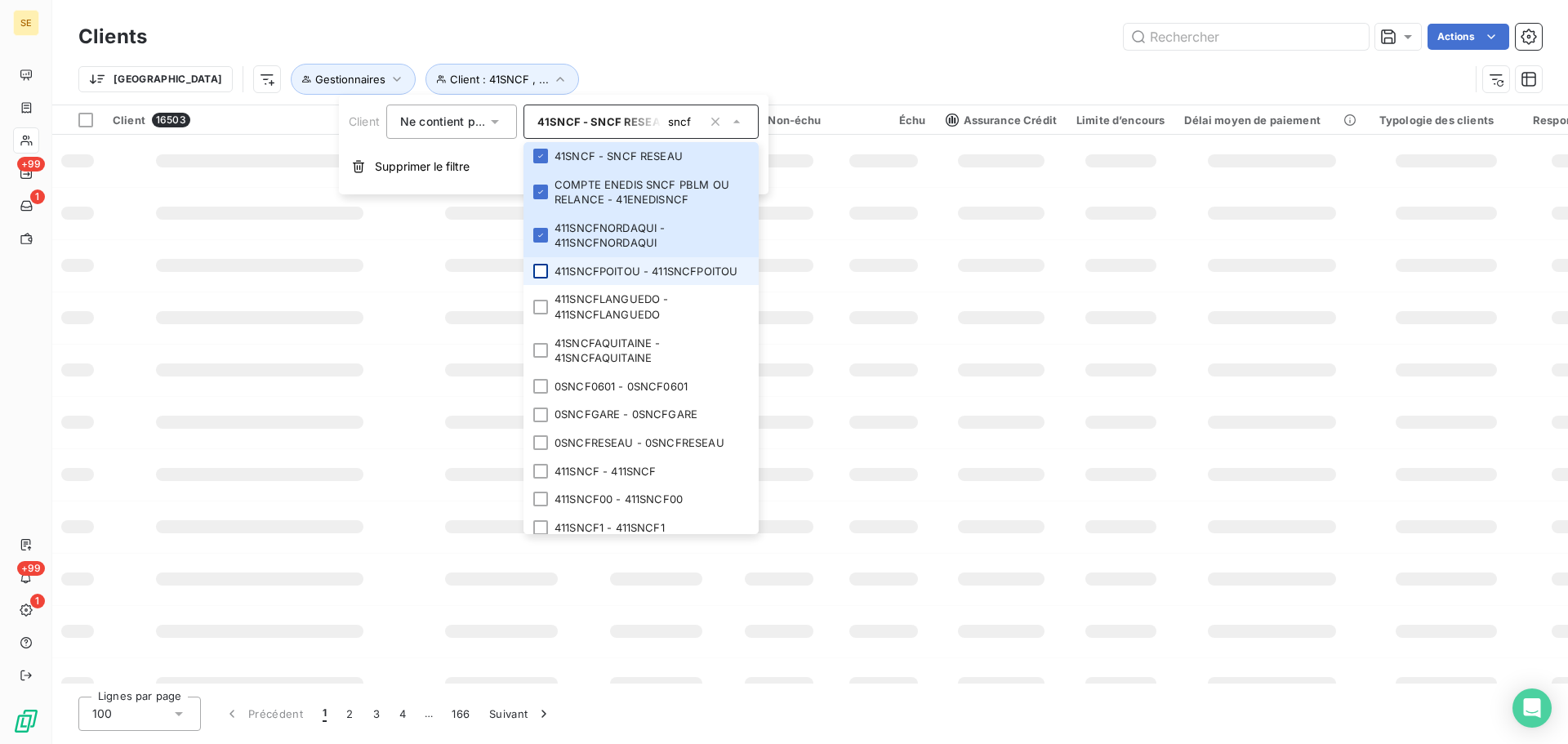
click at [541, 278] on div at bounding box center [540, 271] width 15 height 15
click at [539, 314] on div at bounding box center [540, 307] width 15 height 15
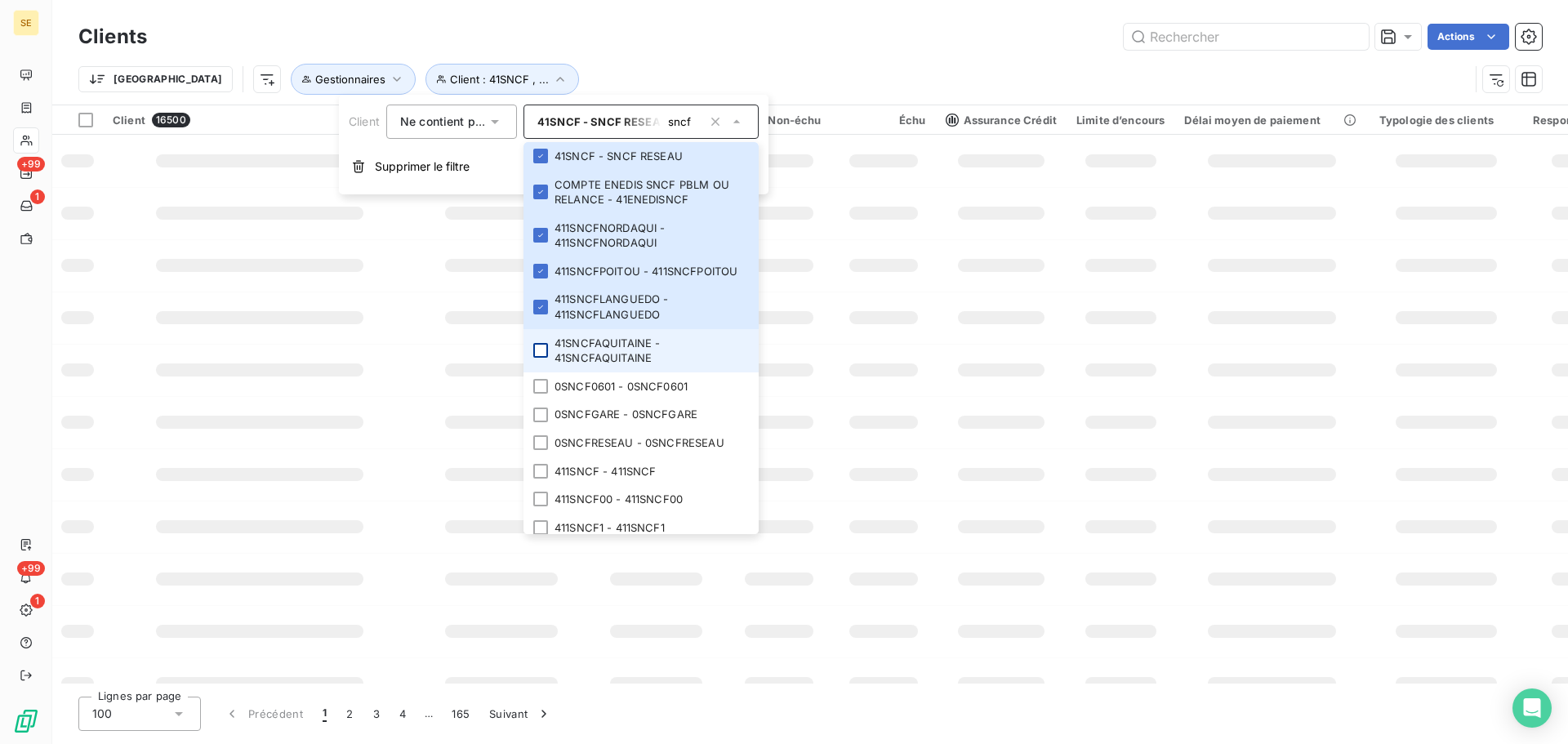
click at [543, 358] on div at bounding box center [540, 350] width 15 height 15
click at [540, 394] on div at bounding box center [540, 386] width 15 height 15
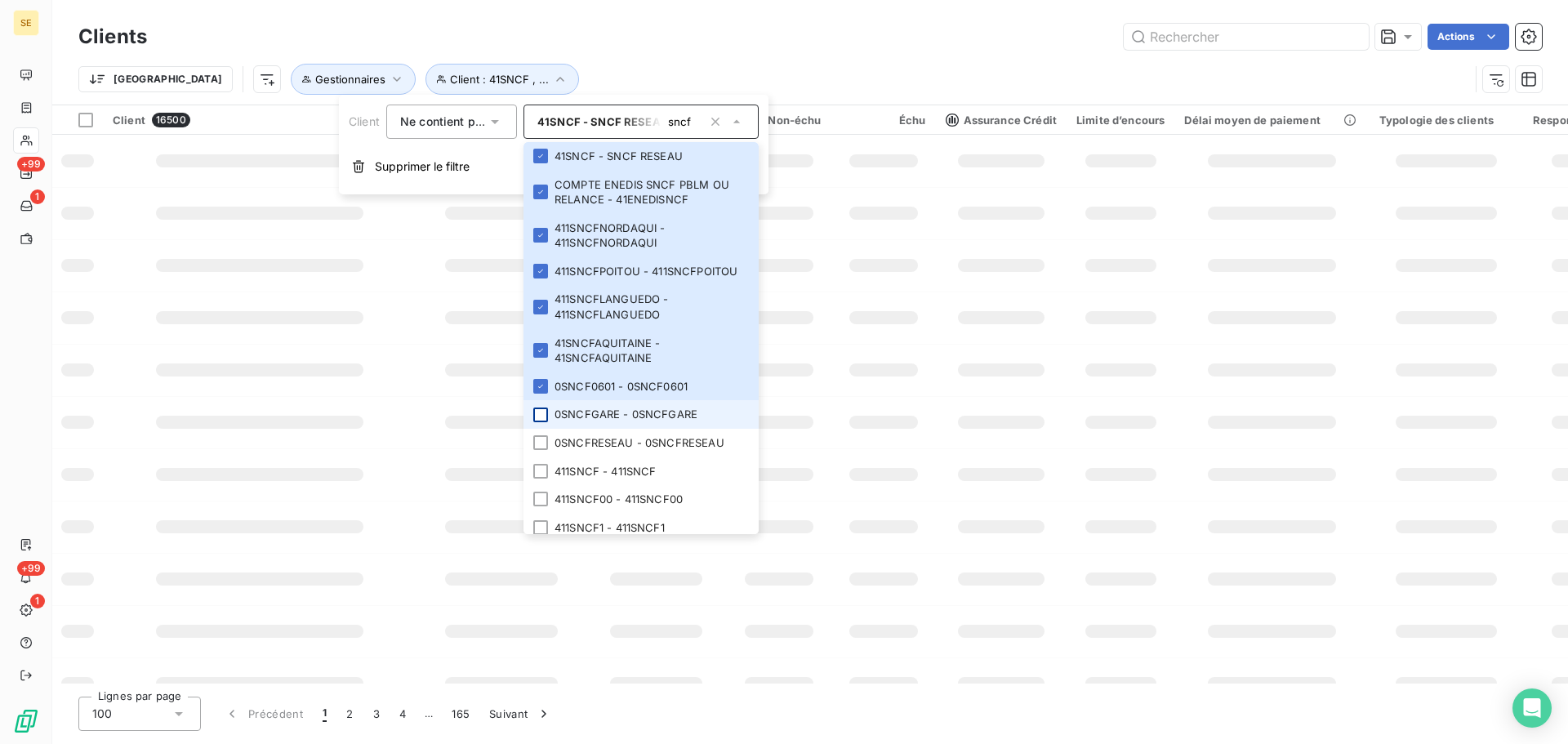
click at [545, 422] on div at bounding box center [540, 414] width 15 height 15
click at [541, 450] on div at bounding box center [540, 442] width 15 height 15
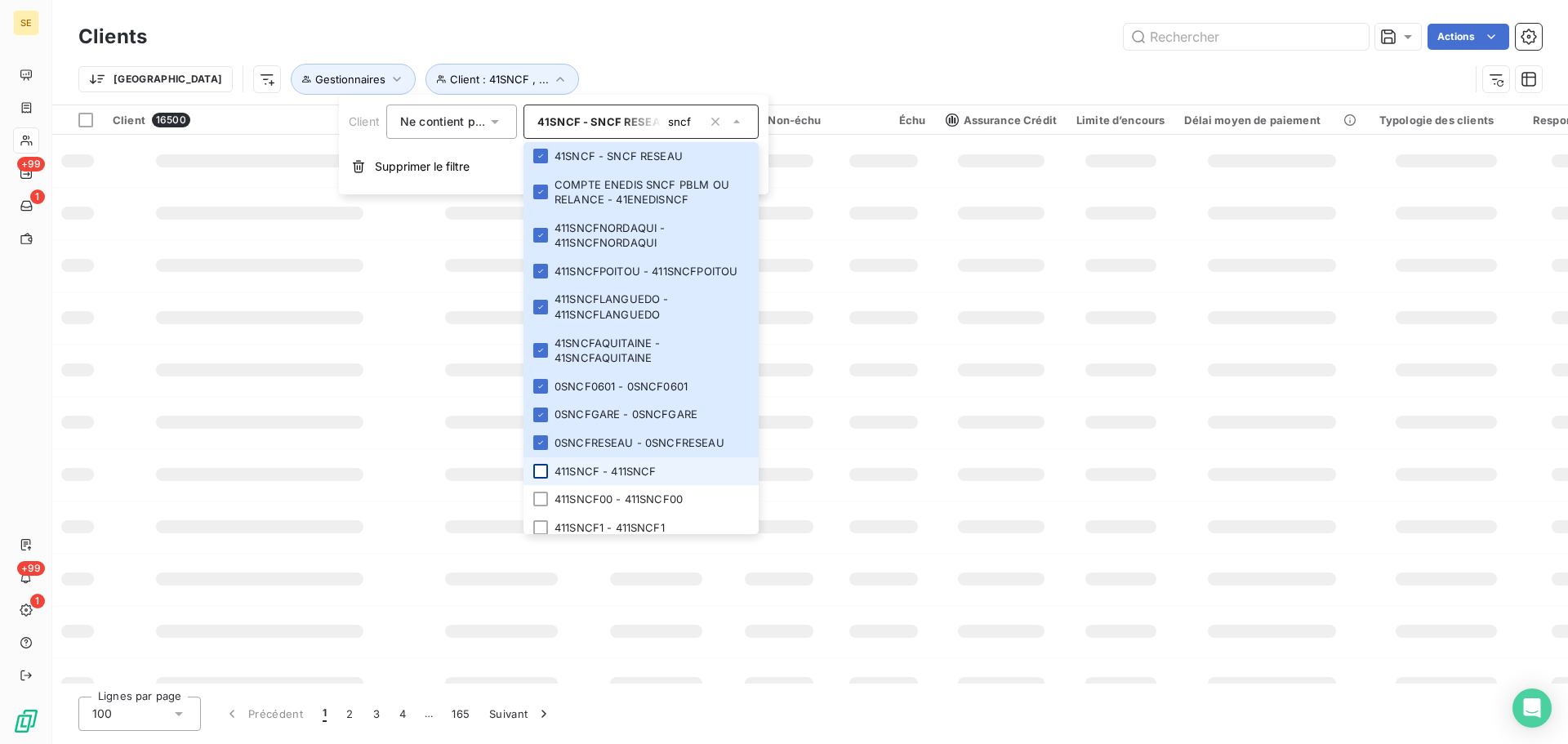
click at [539, 478] on div at bounding box center [540, 470] width 15 height 15
click at [542, 506] on div at bounding box center [540, 499] width 15 height 15
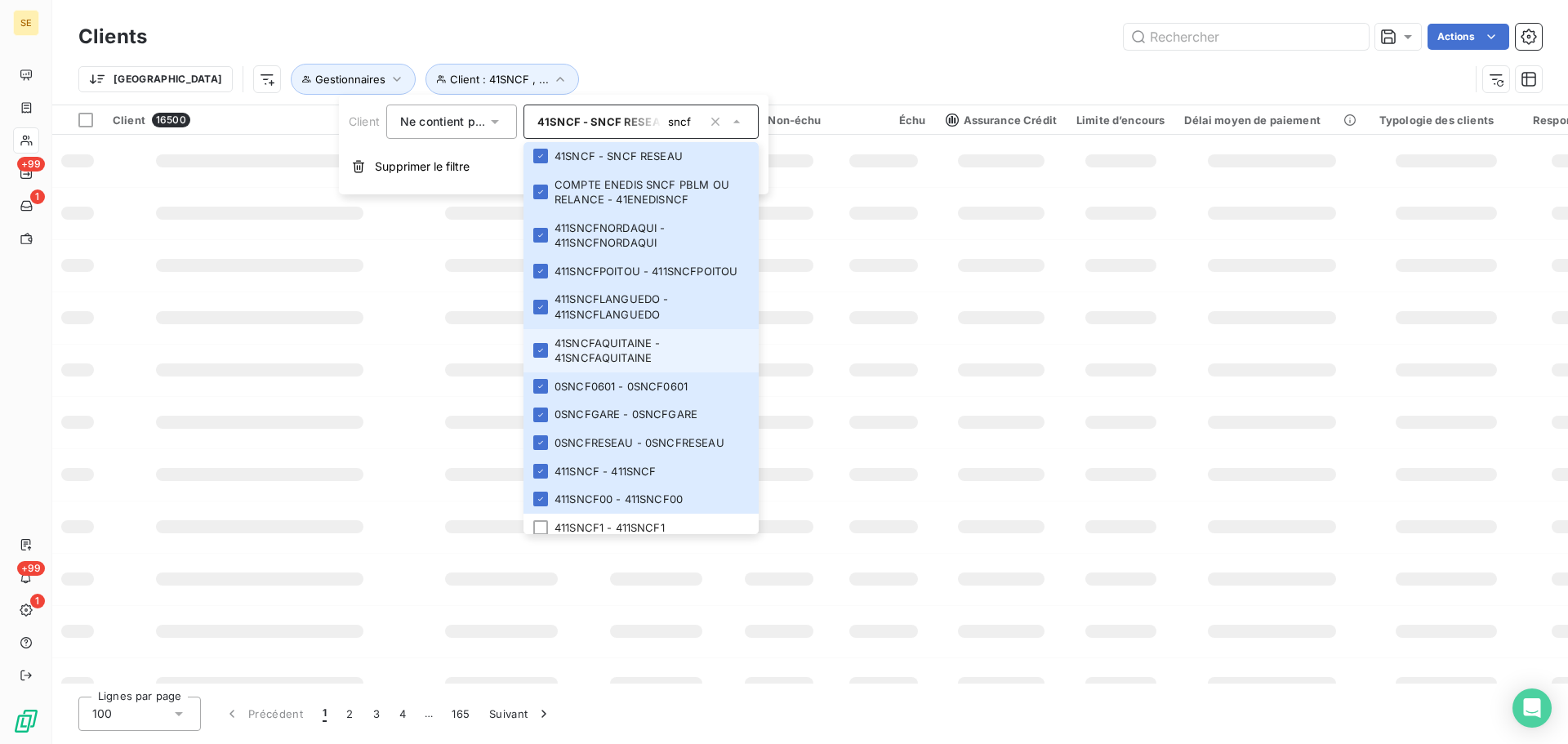
scroll to position [218, 0]
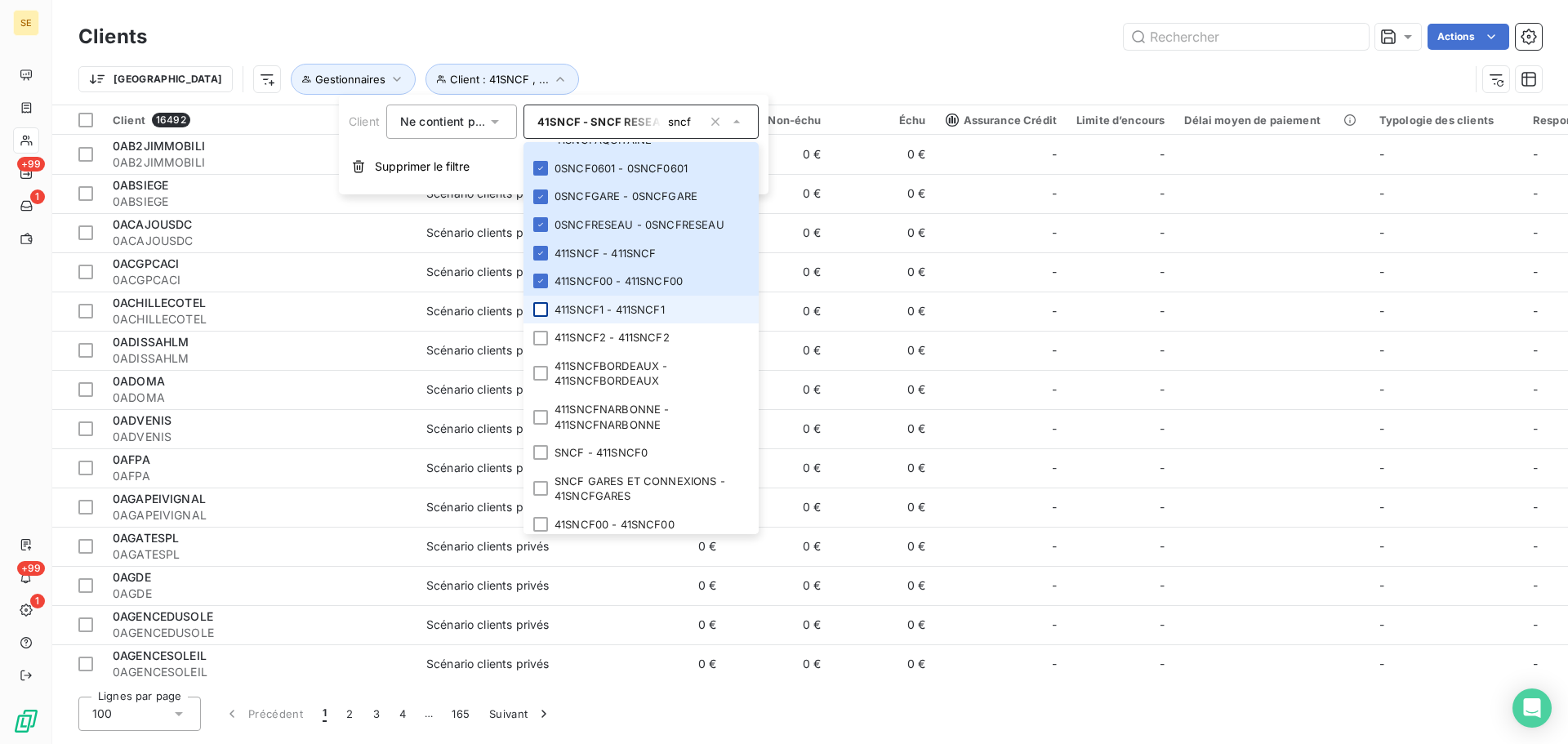
click at [545, 317] on div at bounding box center [540, 309] width 15 height 15
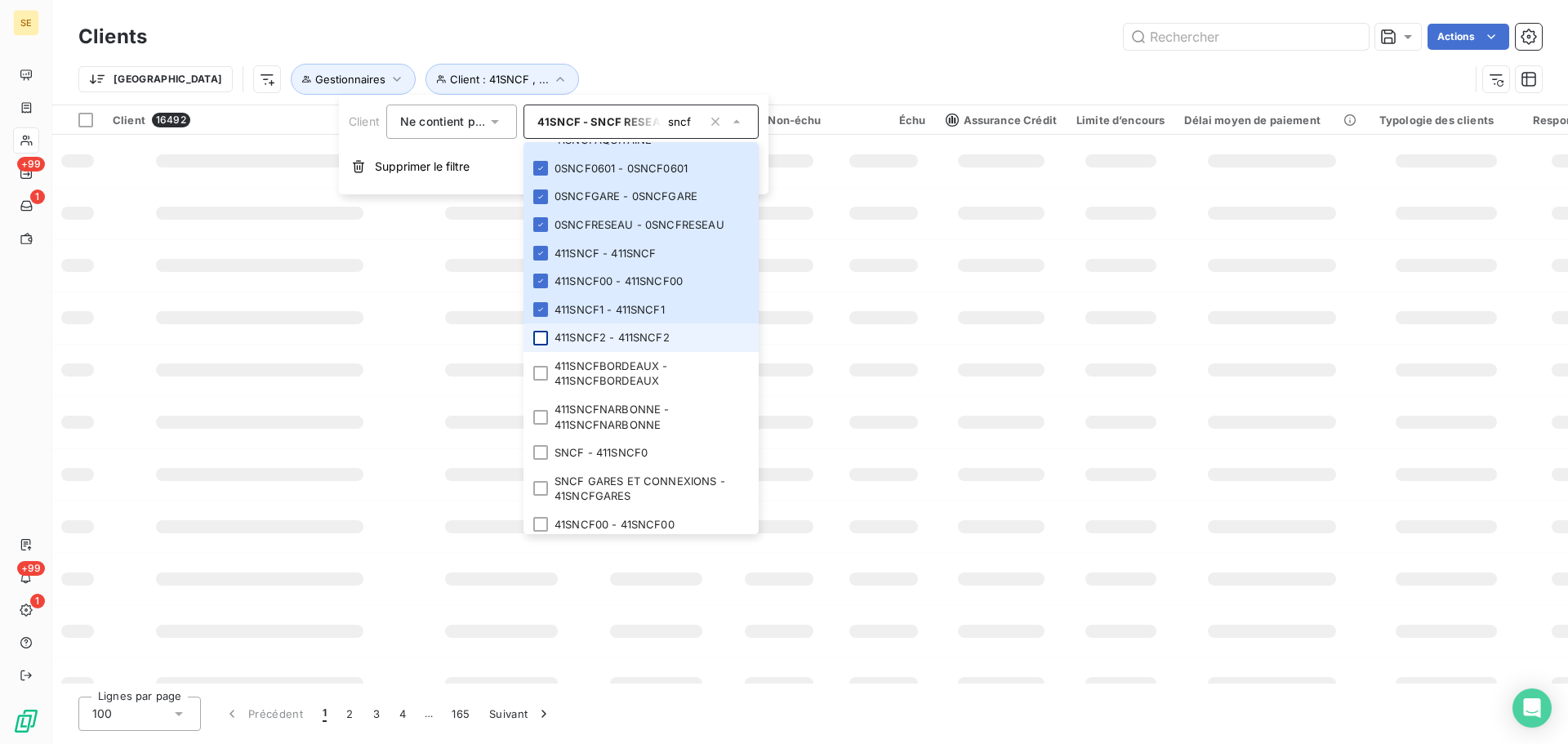
click at [540, 345] on div at bounding box center [540, 338] width 15 height 15
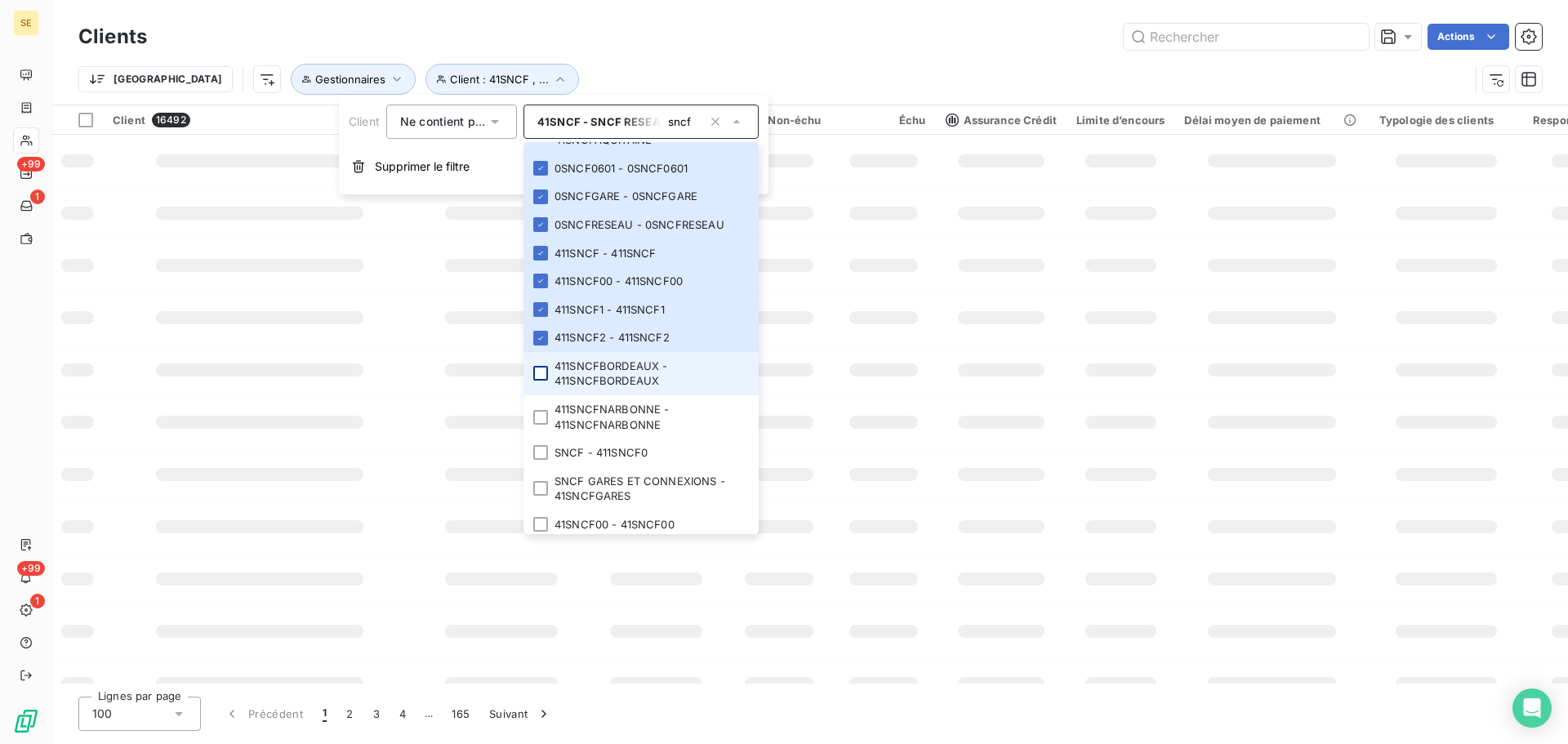
click at [544, 380] on div at bounding box center [540, 372] width 15 height 15
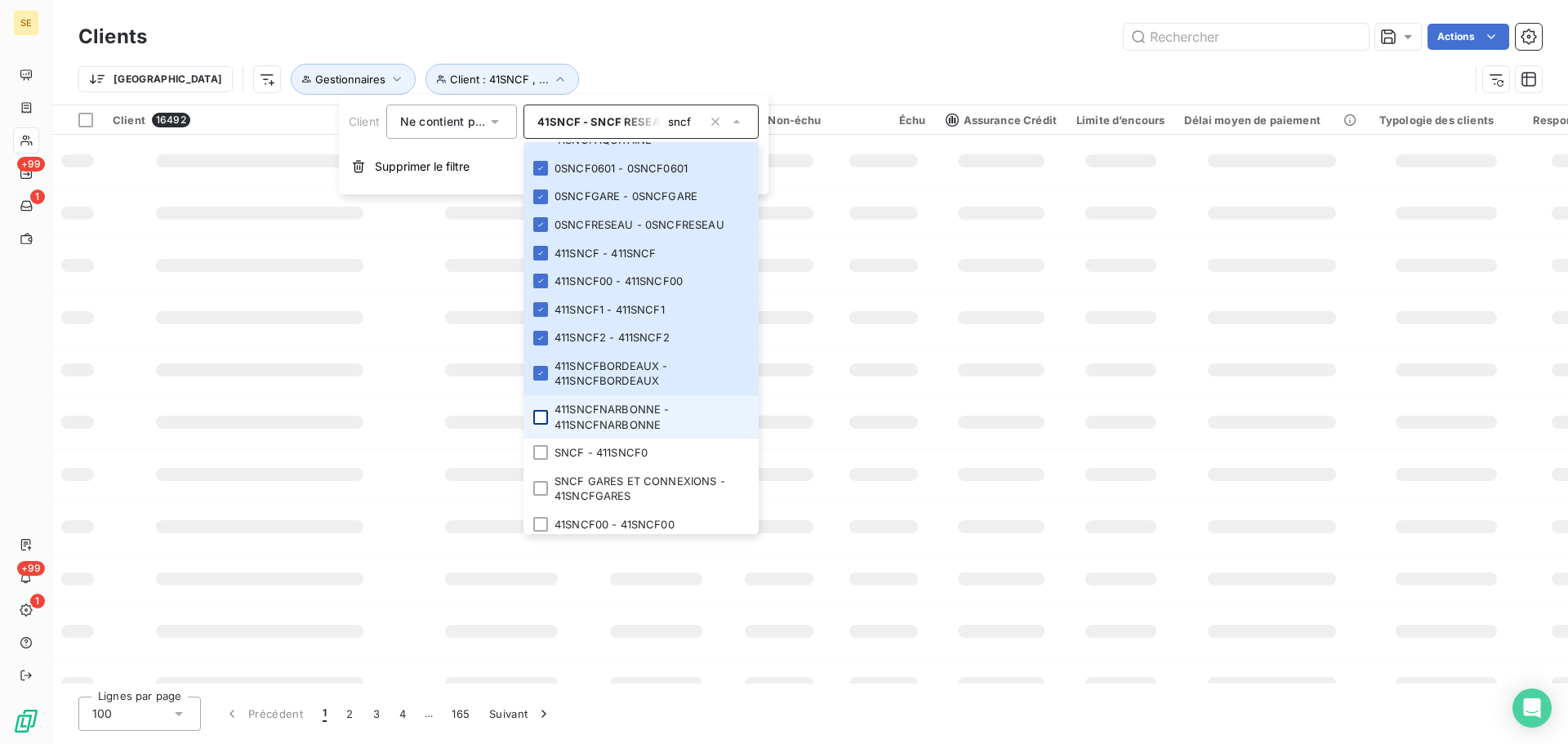
click at [542, 425] on div at bounding box center [540, 417] width 15 height 15
click at [538, 460] on div at bounding box center [540, 452] width 15 height 15
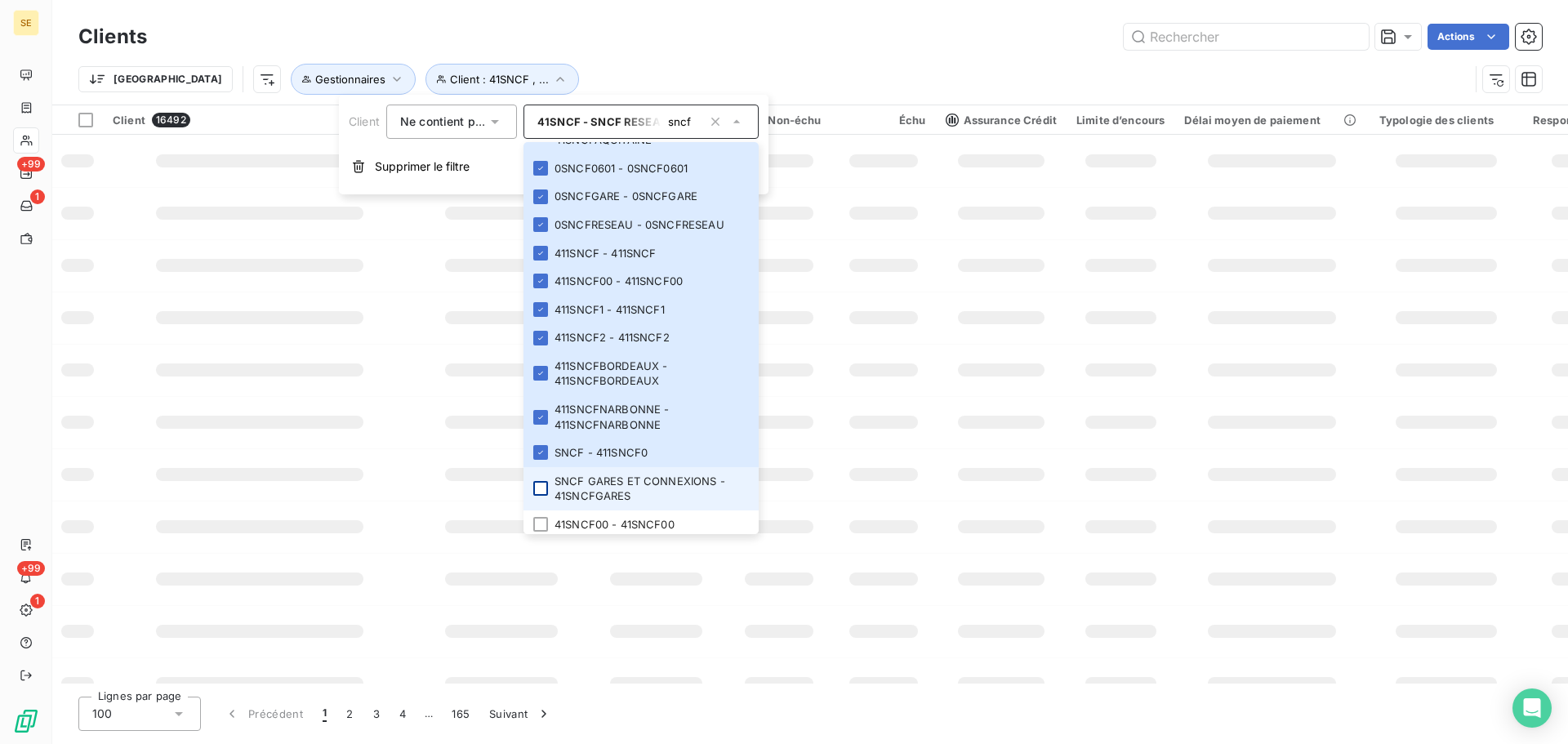
click at [538, 496] on div at bounding box center [540, 488] width 15 height 15
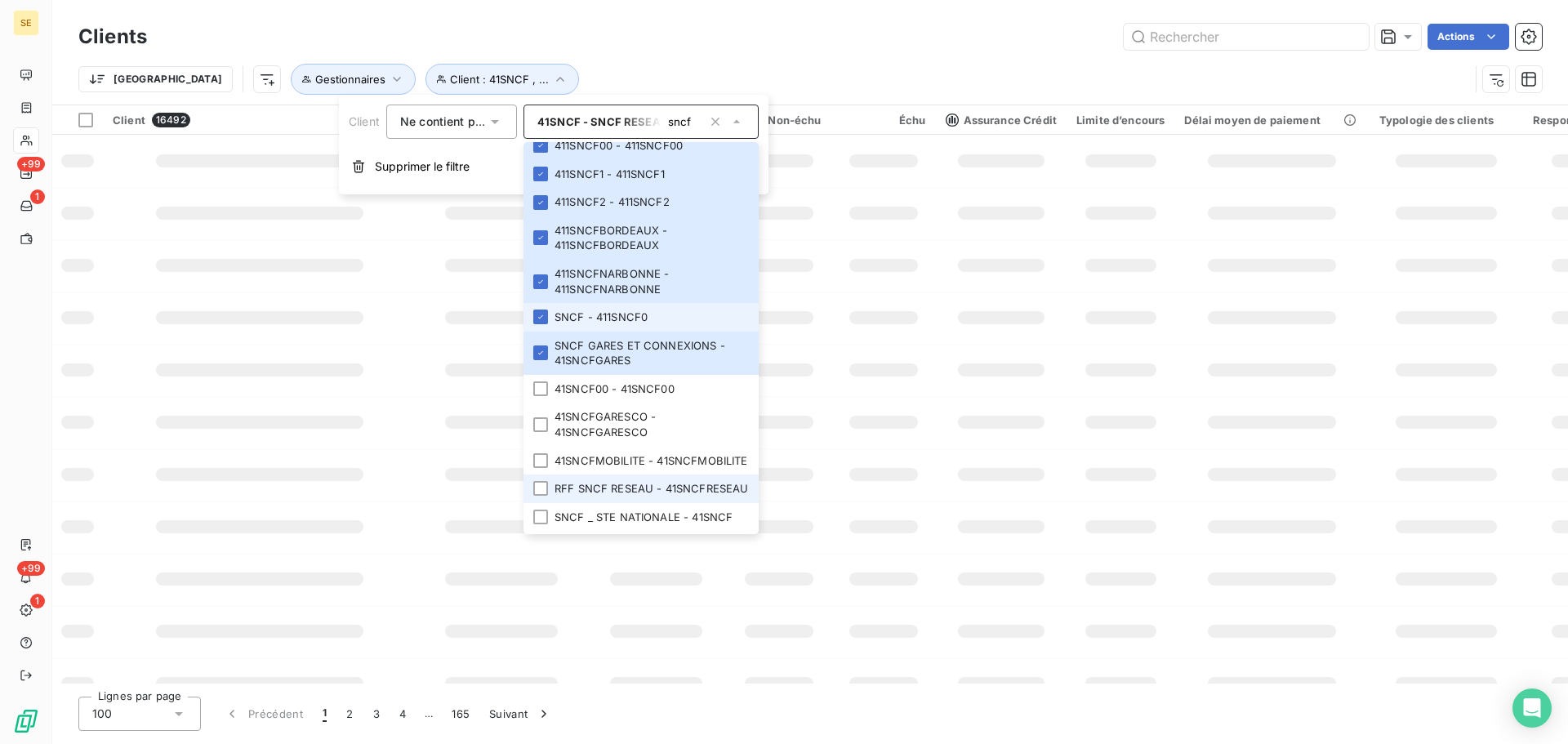
scroll to position [436, 0]
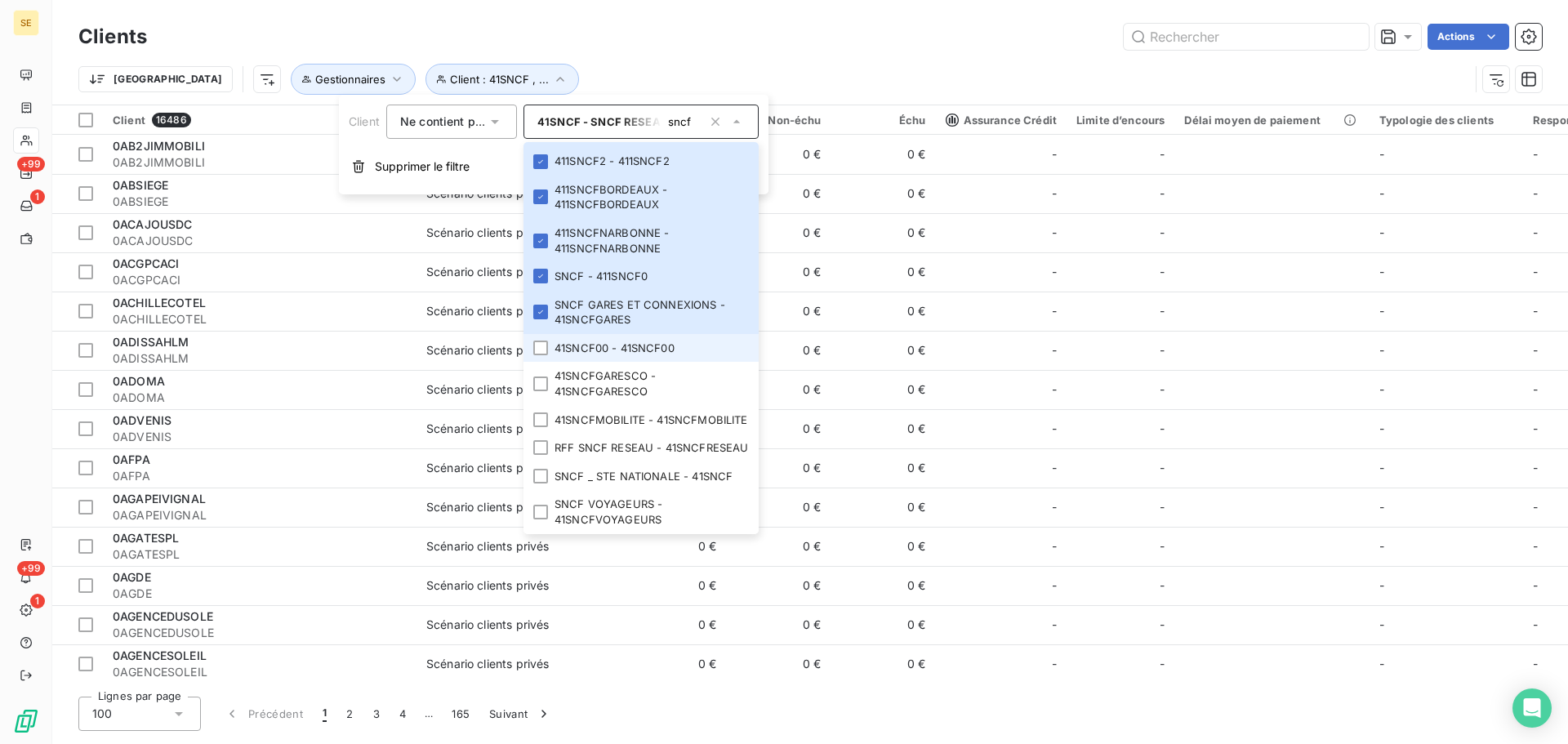
click at [545, 334] on li "41SNCF00 - 41SNCF00" at bounding box center [641, 347] width 235 height 28
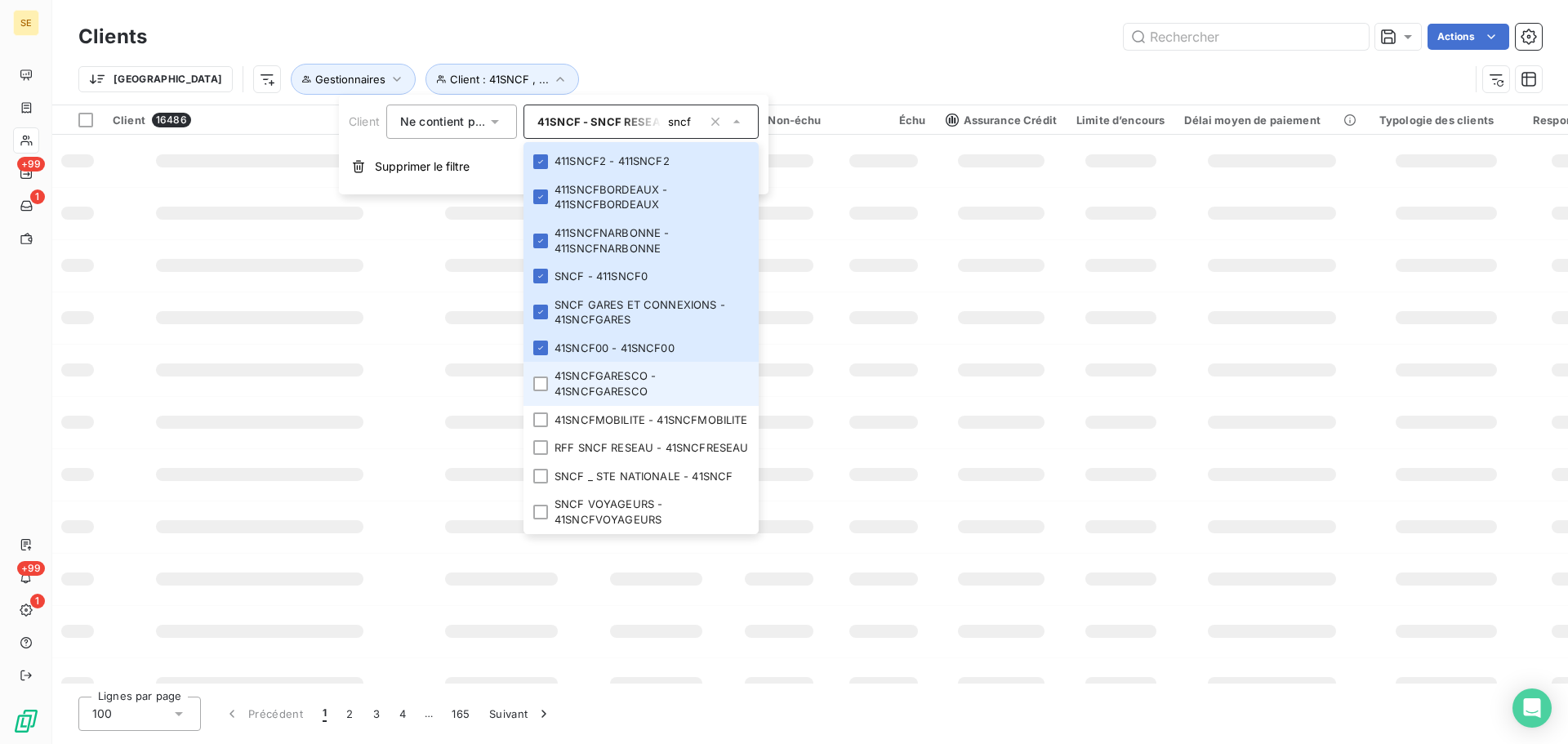
click at [542, 367] on li "41SNCFGARESCO - 41SNCFGARESCO" at bounding box center [641, 383] width 235 height 44
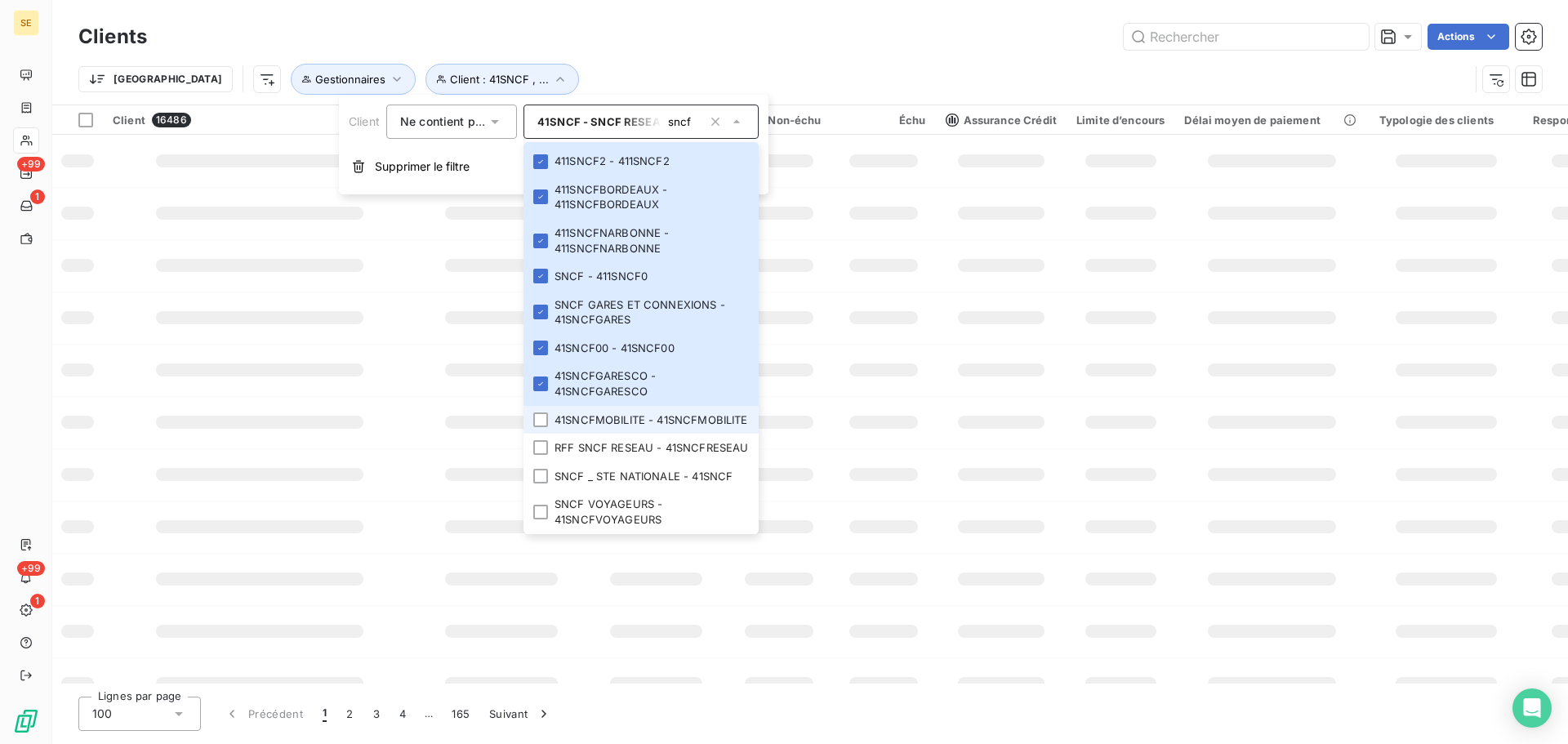
click at [539, 414] on li "41SNCFMOBILITE - 41SNCFMOBILITE" at bounding box center [641, 419] width 235 height 28
click at [544, 447] on div at bounding box center [540, 447] width 15 height 15
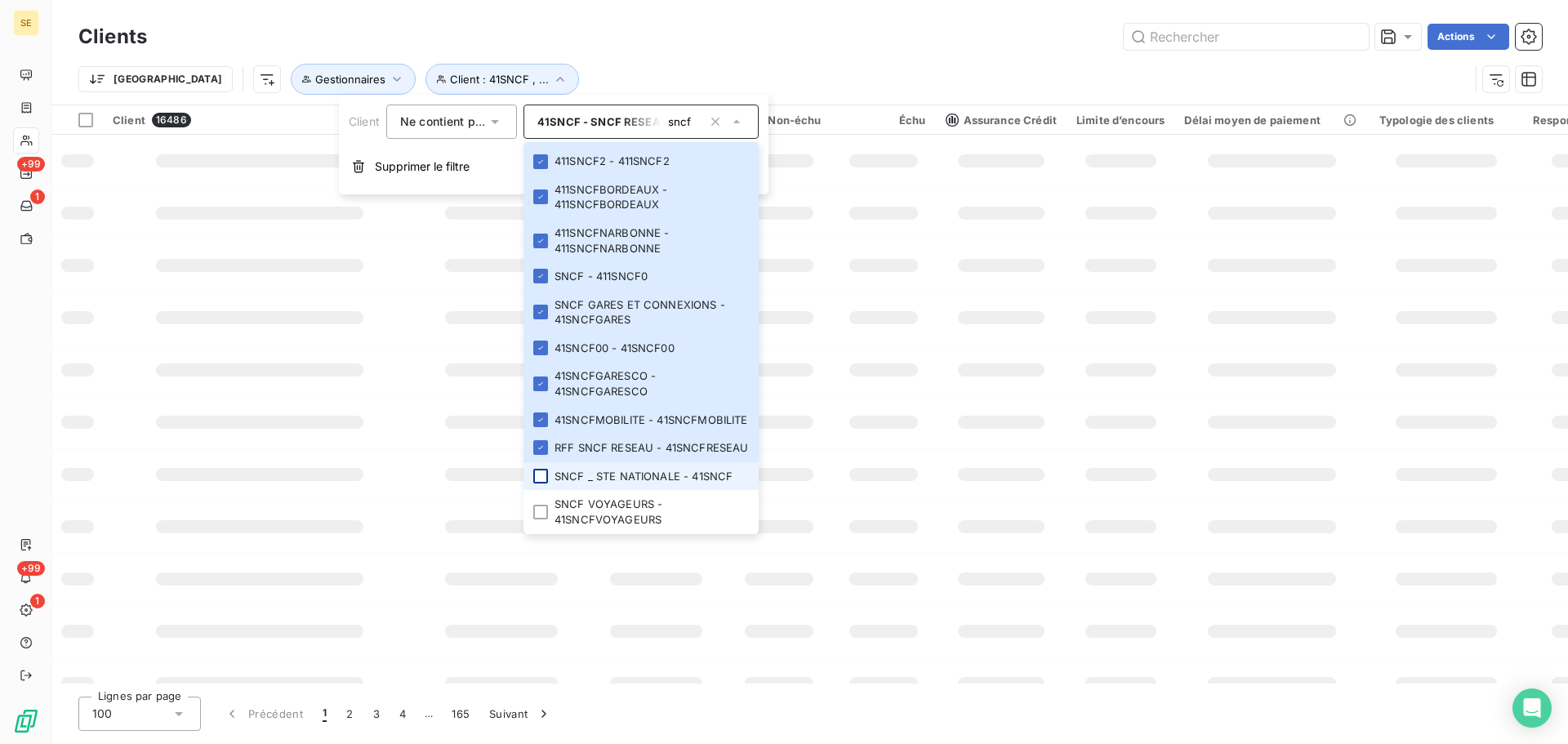
click at [545, 478] on div at bounding box center [540, 475] width 15 height 15
click at [538, 514] on div at bounding box center [540, 511] width 15 height 15
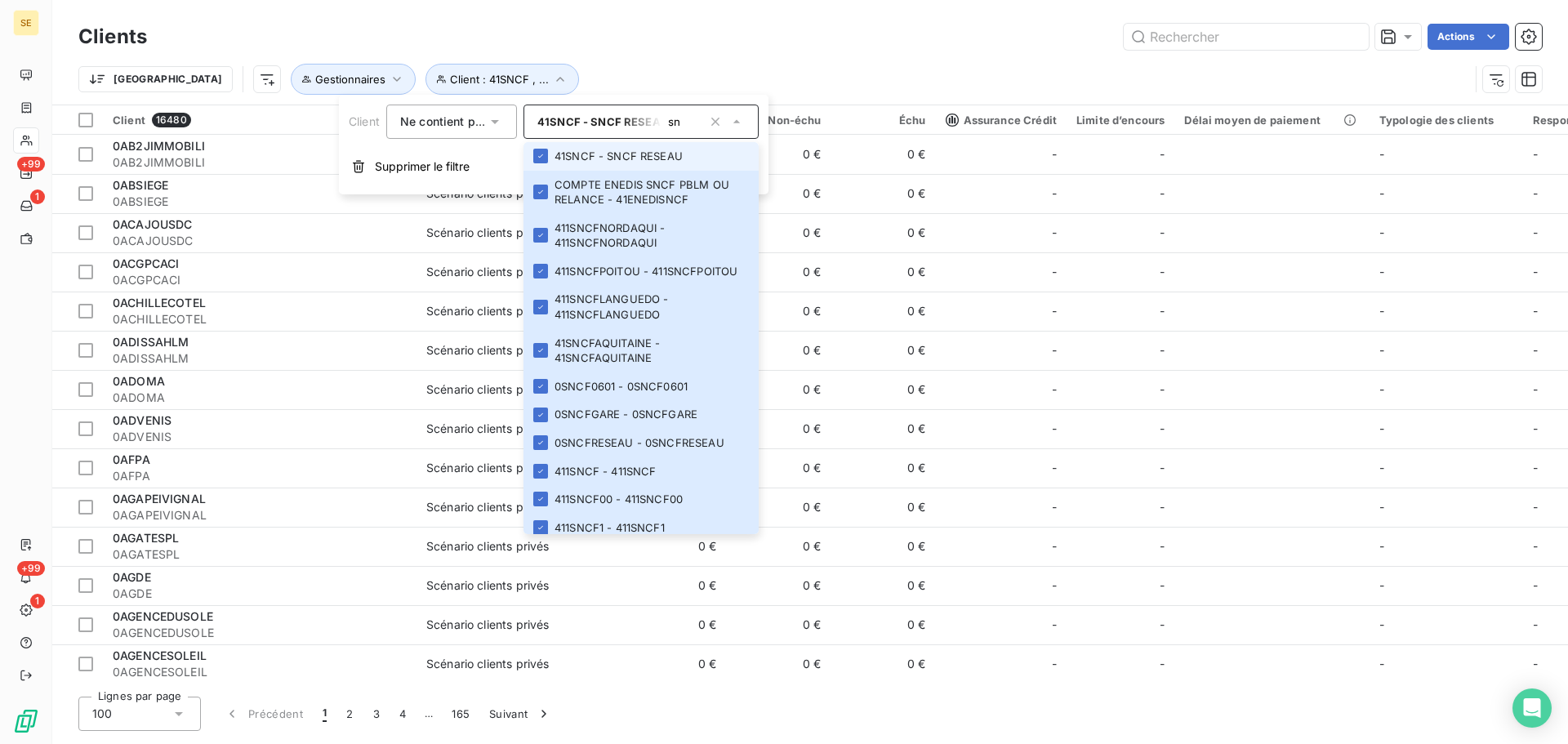
type input "s"
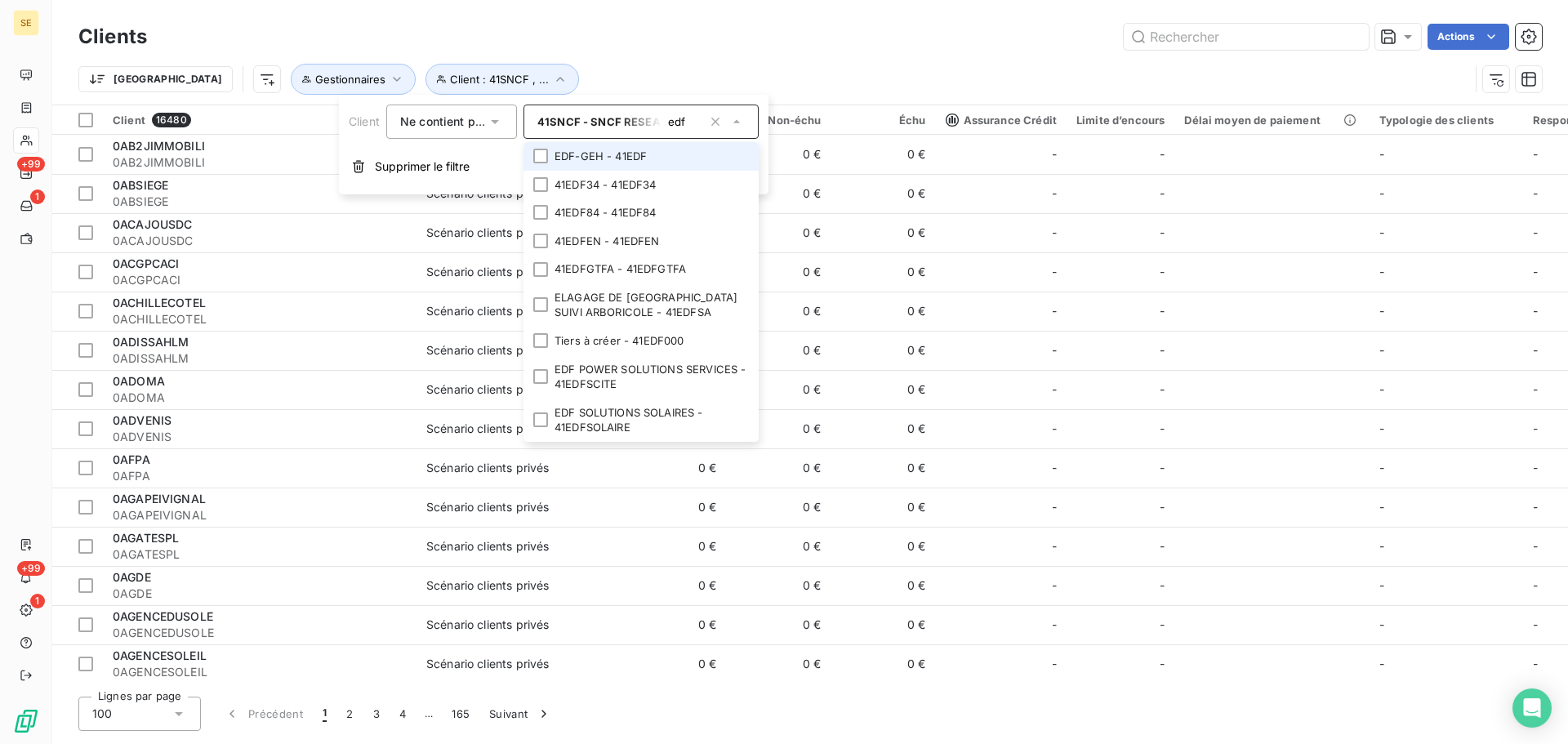
click at [539, 165] on li "EDF-GEH - 41EDF" at bounding box center [641, 155] width 235 height 28
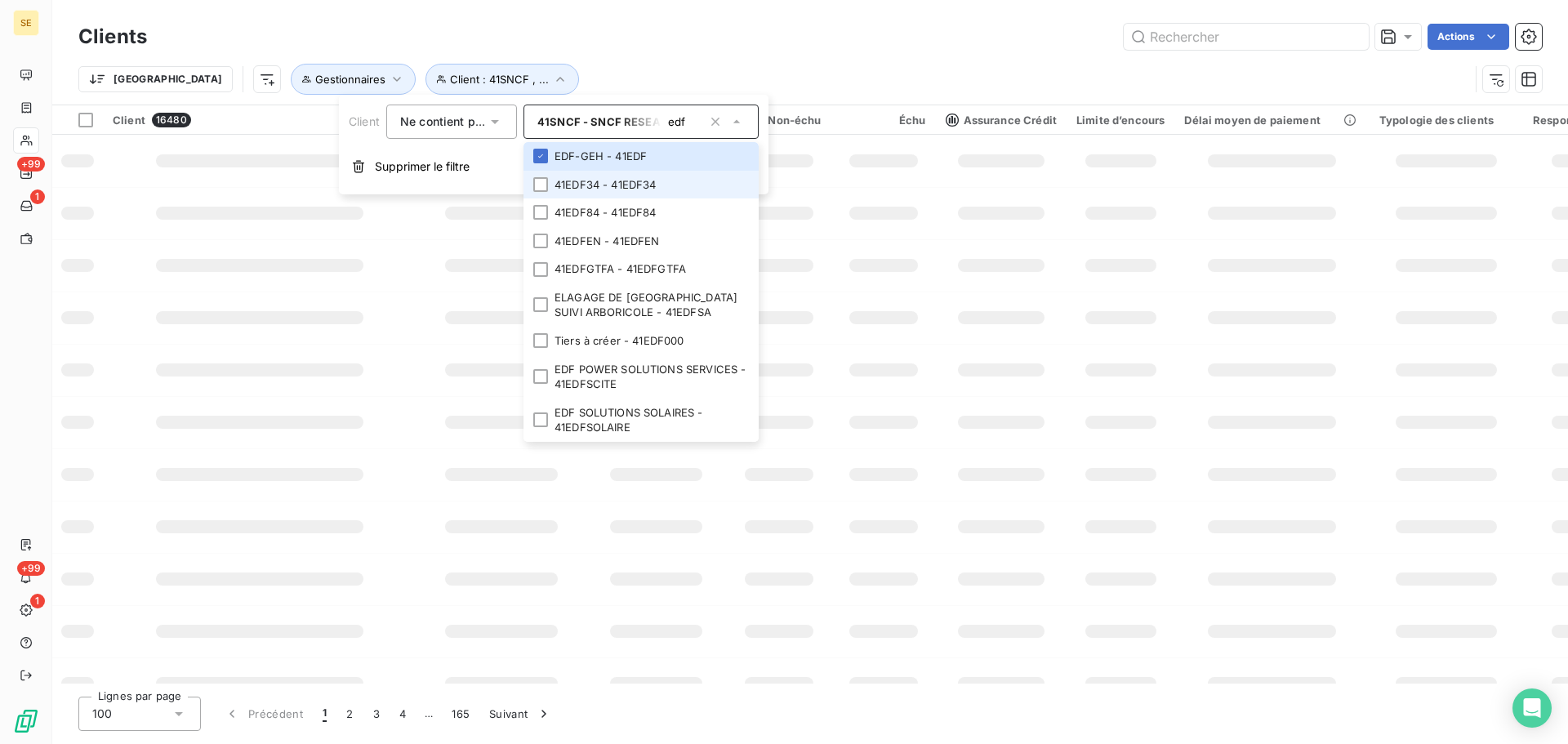
click at [545, 195] on li "41EDF34 - 41EDF34" at bounding box center [641, 184] width 235 height 28
click at [545, 196] on li "41EDF34 - 41EDF34" at bounding box center [641, 184] width 235 height 28
click at [548, 188] on div at bounding box center [540, 184] width 15 height 15
click at [546, 217] on div at bounding box center [540, 211] width 15 height 15
click at [543, 214] on icon at bounding box center [540, 212] width 10 height 10
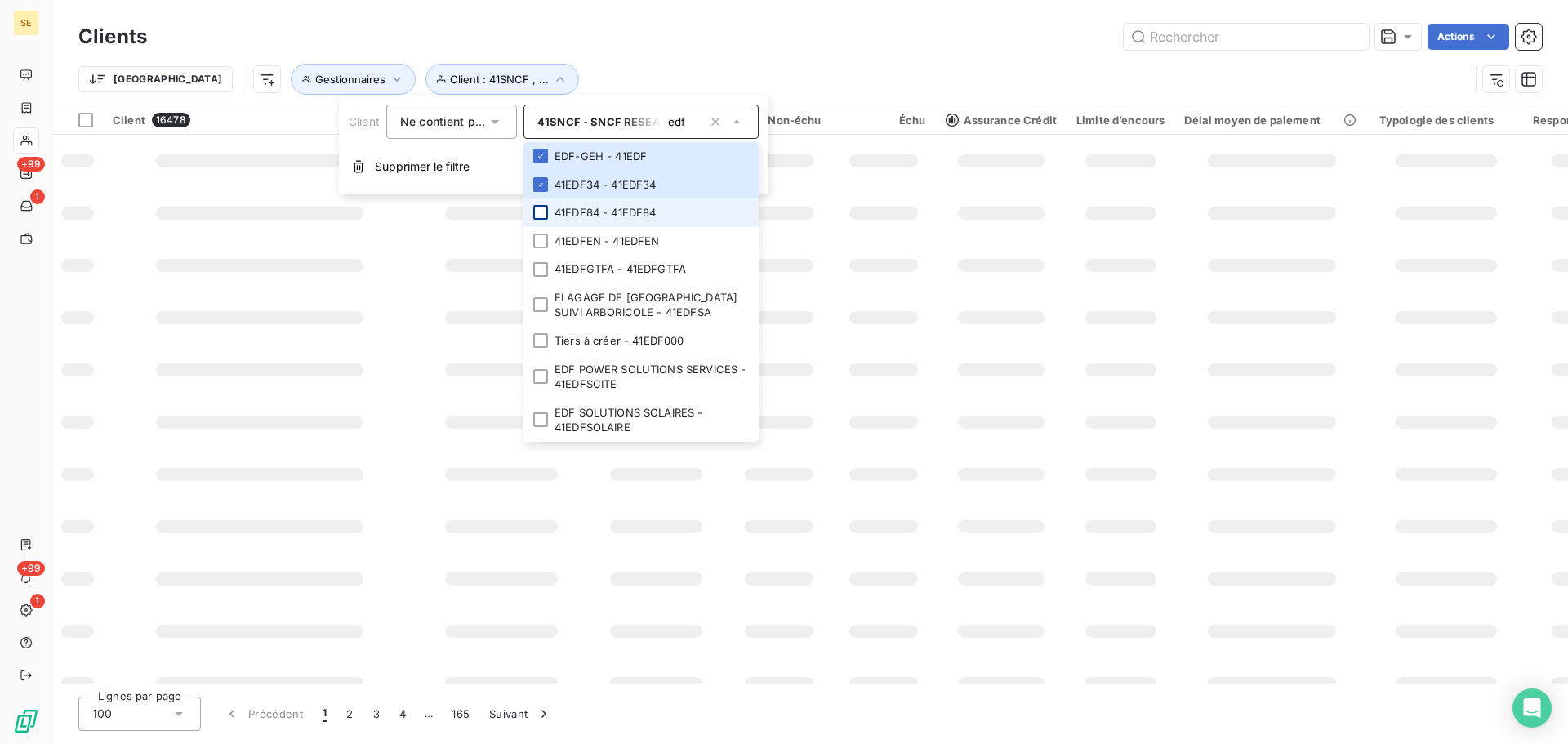
click at [545, 209] on div at bounding box center [540, 211] width 15 height 15
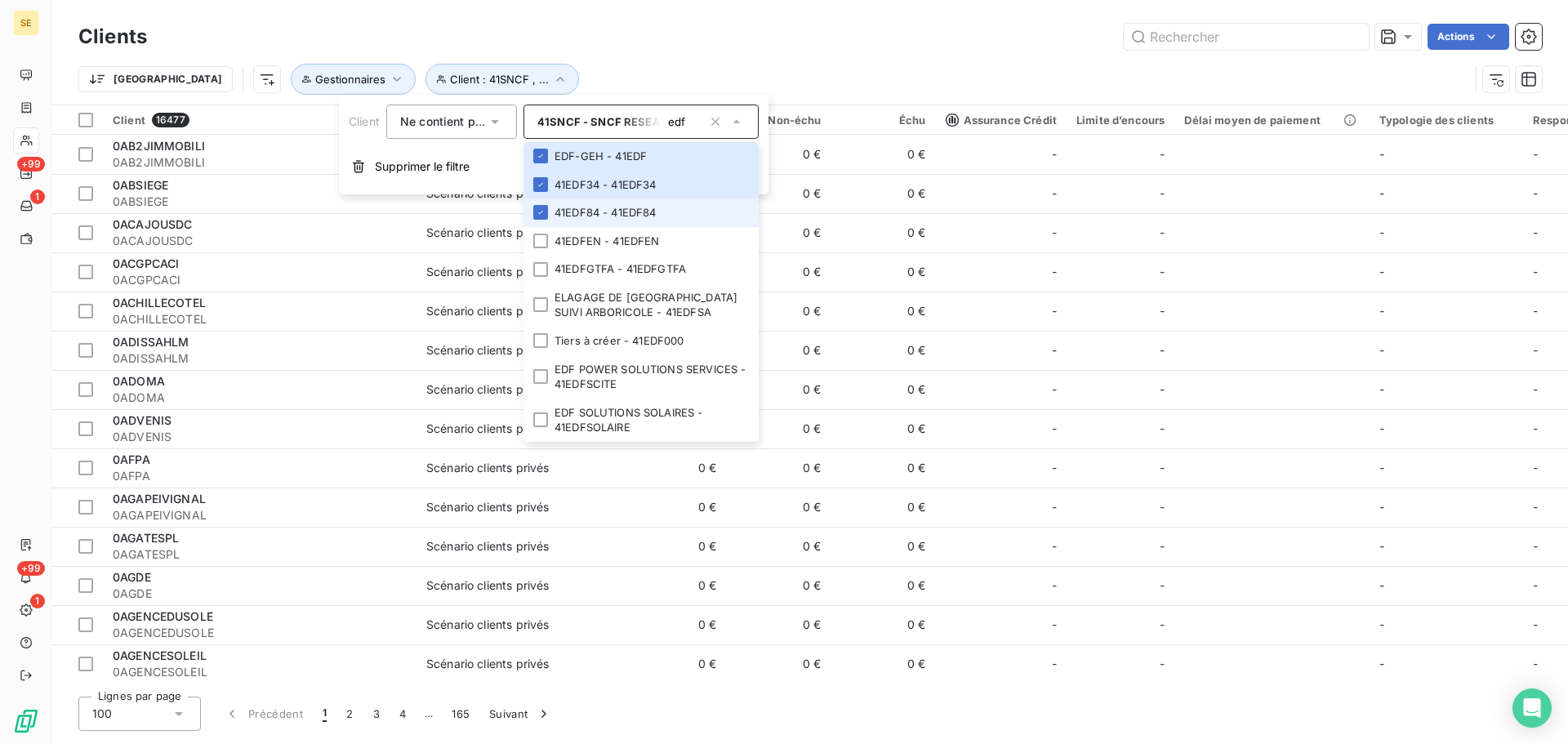
click at [540, 215] on icon at bounding box center [540, 212] width 10 height 10
click at [542, 217] on div at bounding box center [540, 211] width 15 height 15
click at [546, 245] on div at bounding box center [540, 241] width 15 height 15
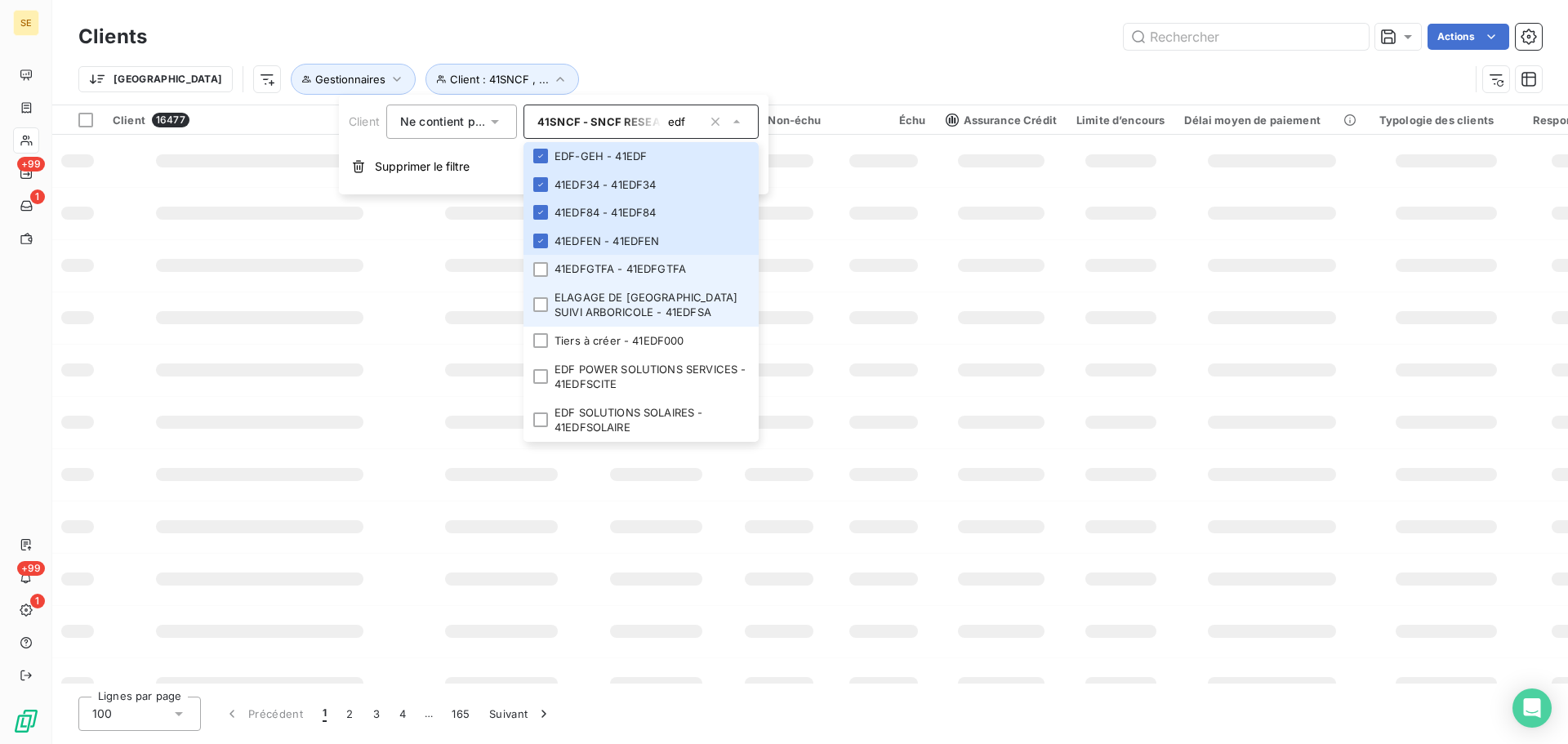
click at [540, 275] on div at bounding box center [540, 269] width 15 height 15
click at [545, 298] on div at bounding box center [540, 304] width 15 height 15
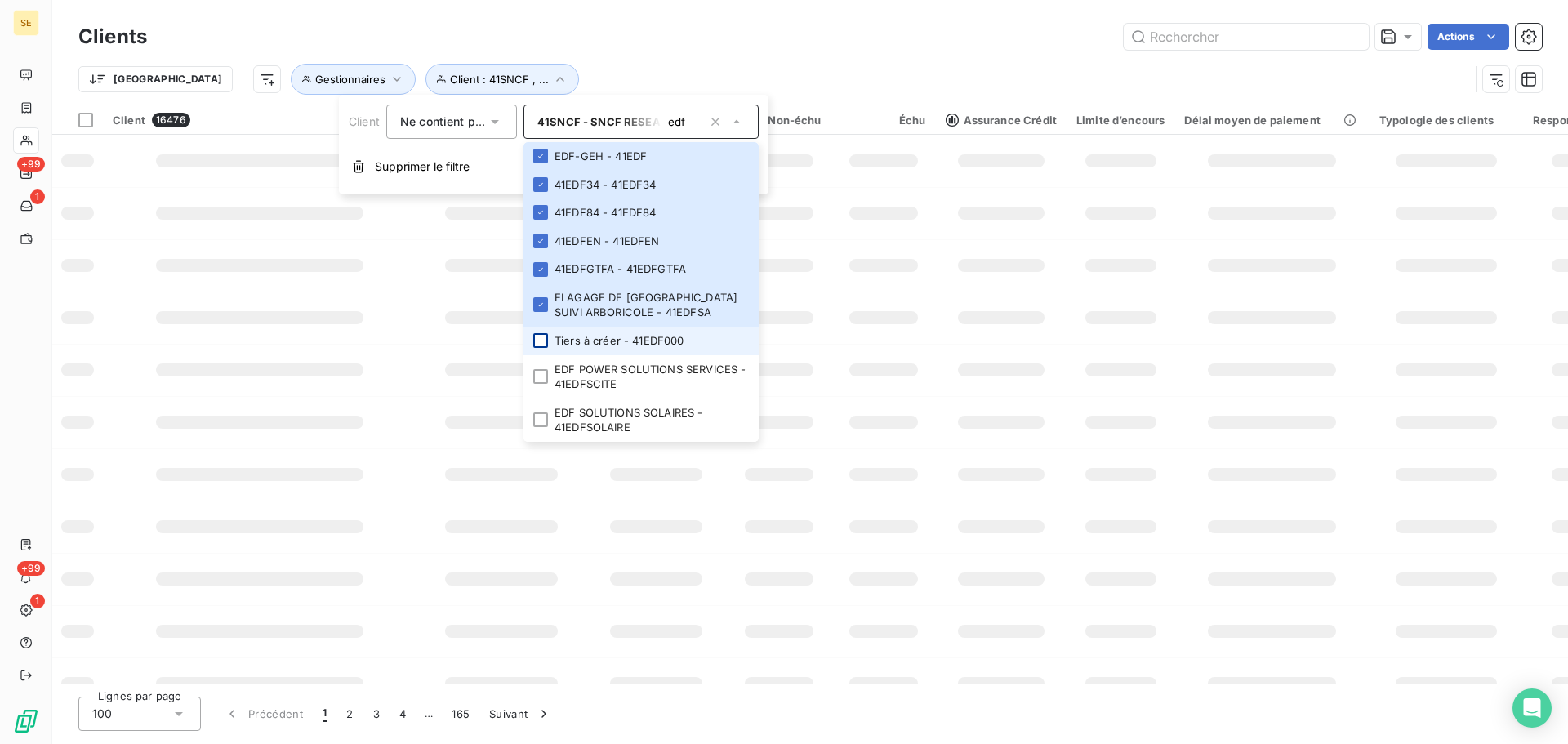
click at [548, 339] on div at bounding box center [540, 340] width 15 height 15
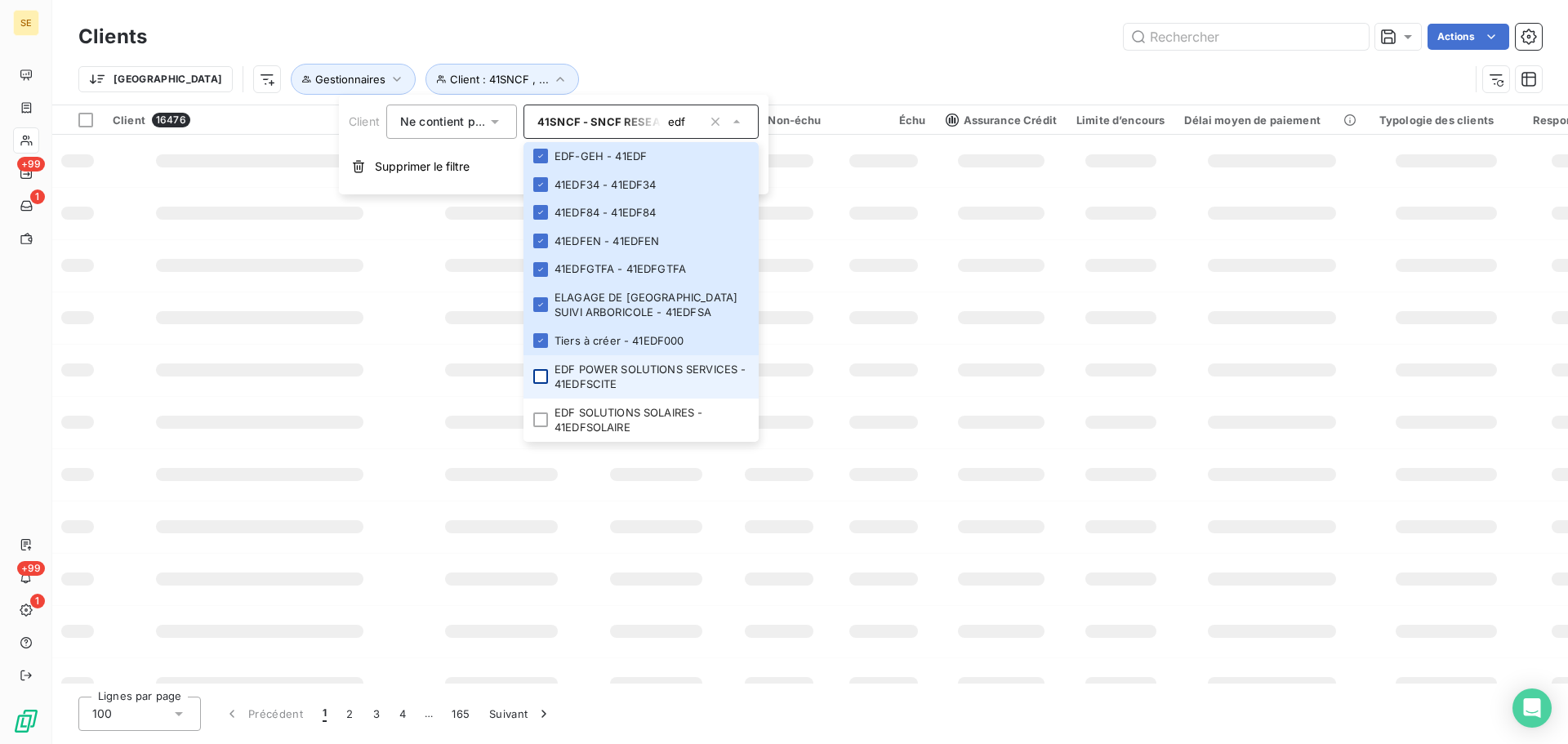
click at [541, 375] on div at bounding box center [540, 376] width 15 height 15
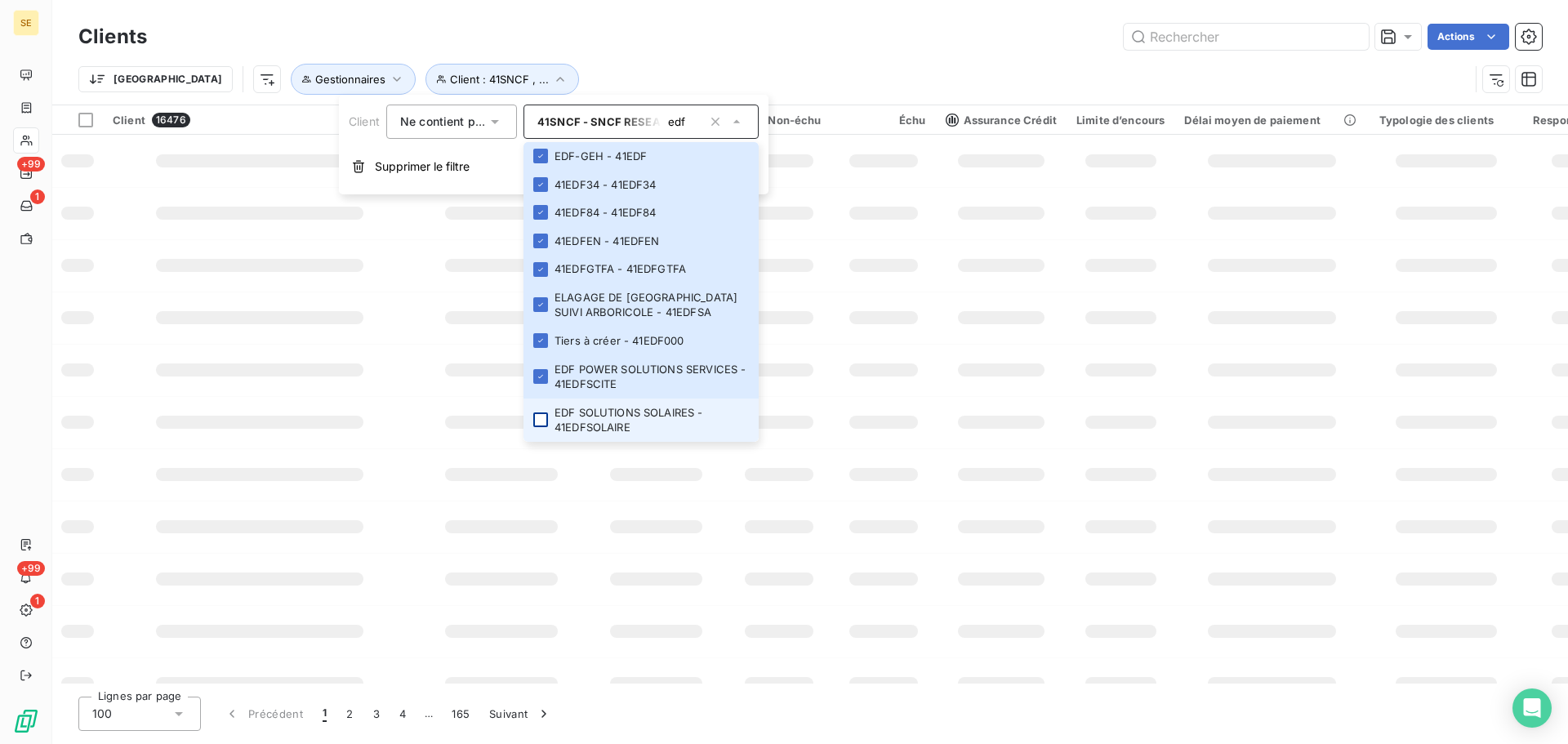
click at [545, 422] on div at bounding box center [540, 419] width 15 height 15
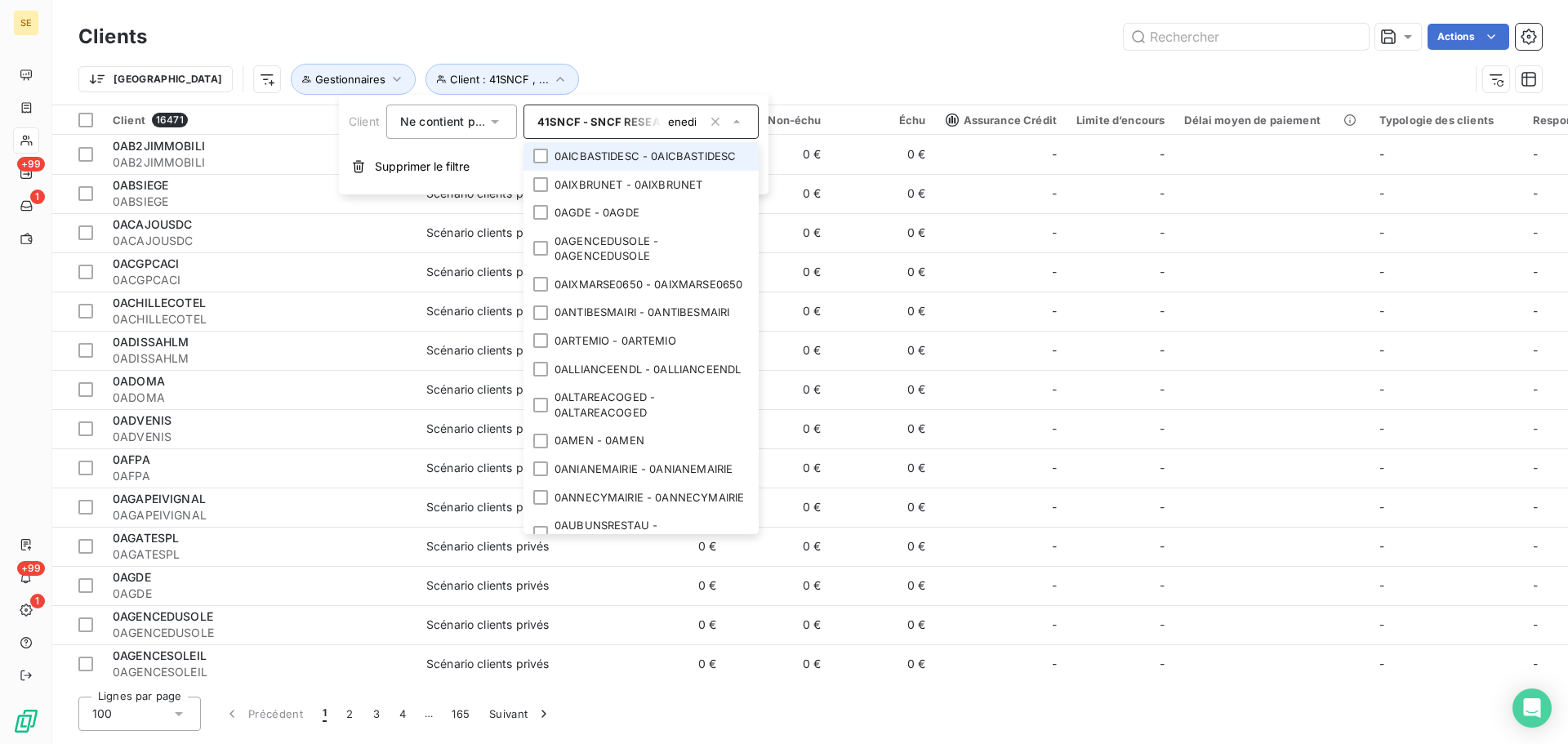
scroll to position [0, 6]
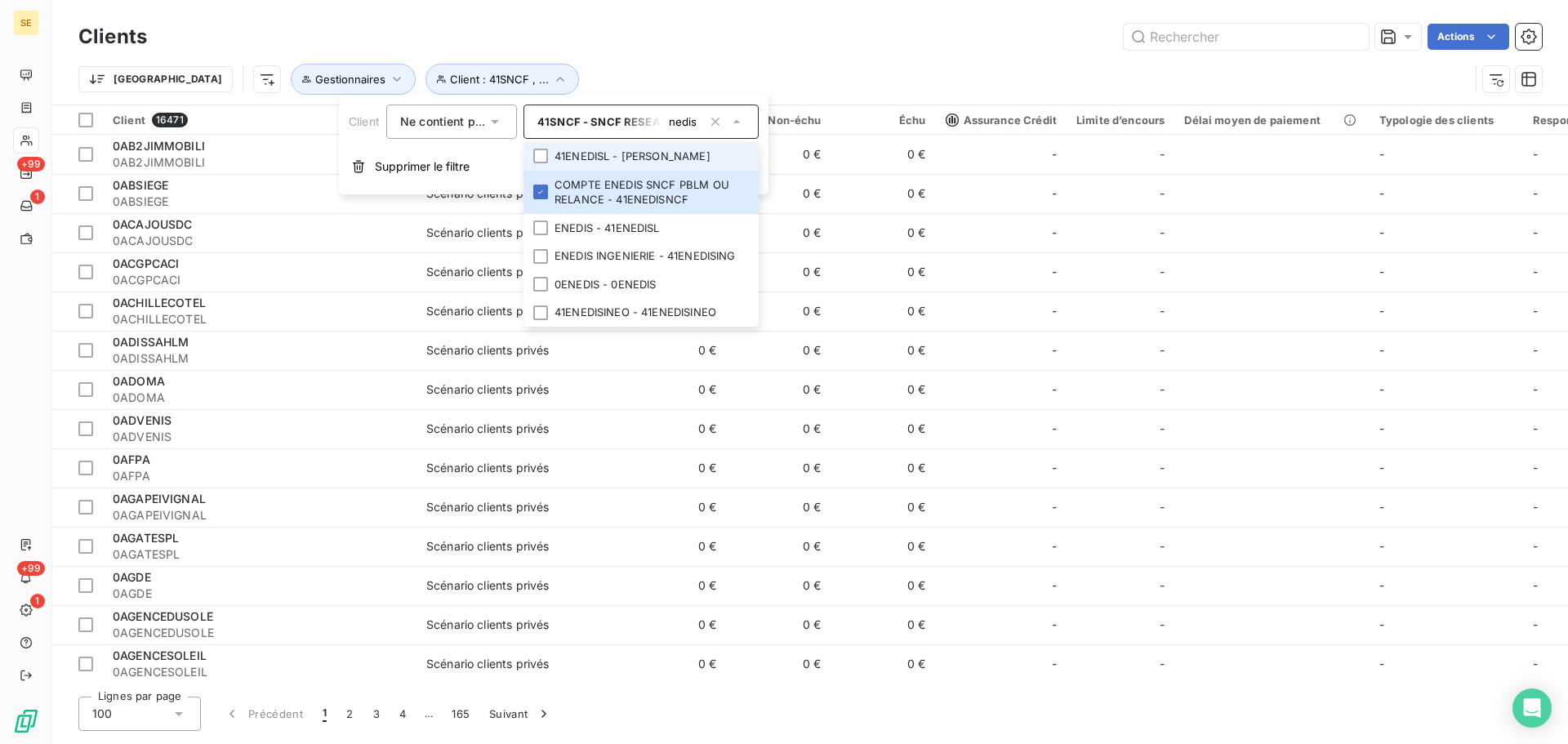
click at [610, 148] on li "41ENEDISL - [PERSON_NAME]" at bounding box center [641, 155] width 235 height 28
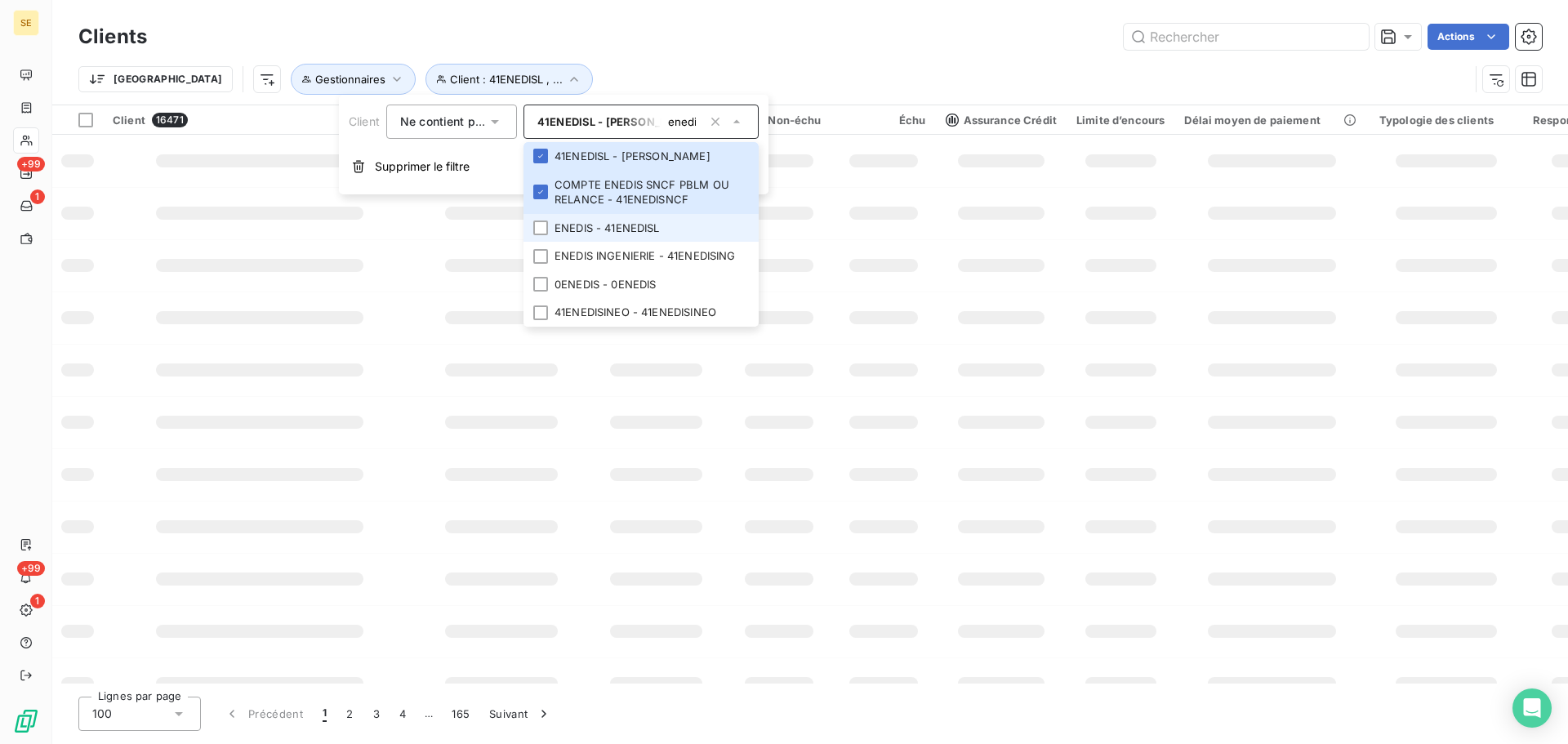
click at [597, 227] on li "ENEDIS - 41ENEDISL" at bounding box center [641, 228] width 235 height 28
click at [599, 259] on li "ENEDIS INGENIERIE - 41ENEDISING" at bounding box center [641, 255] width 235 height 28
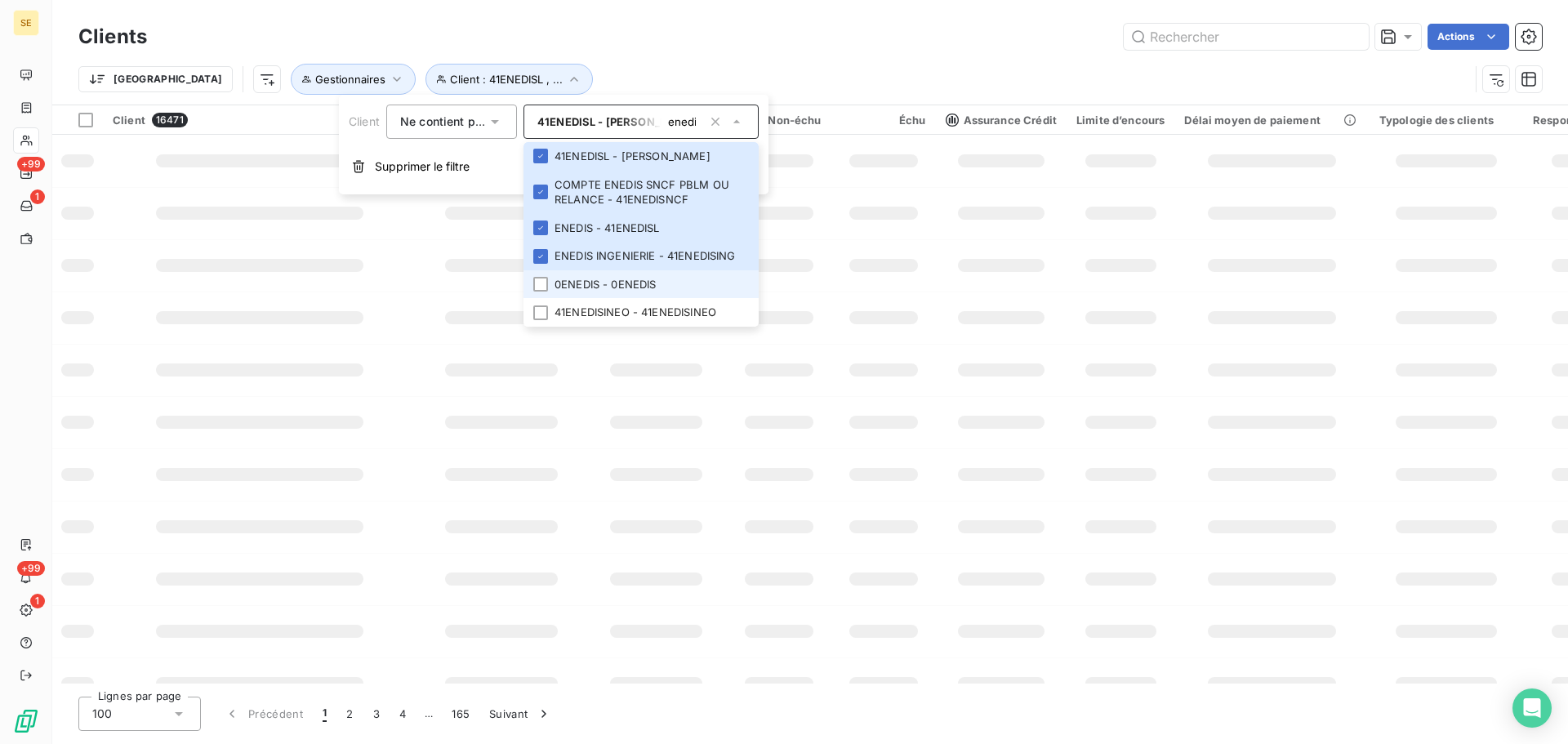
click at [602, 290] on li "0ENEDIS - 0ENEDIS" at bounding box center [641, 284] width 235 height 28
click at [607, 317] on li "41ENEDISINEO - 41ENEDISINEO" at bounding box center [641, 311] width 235 height 28
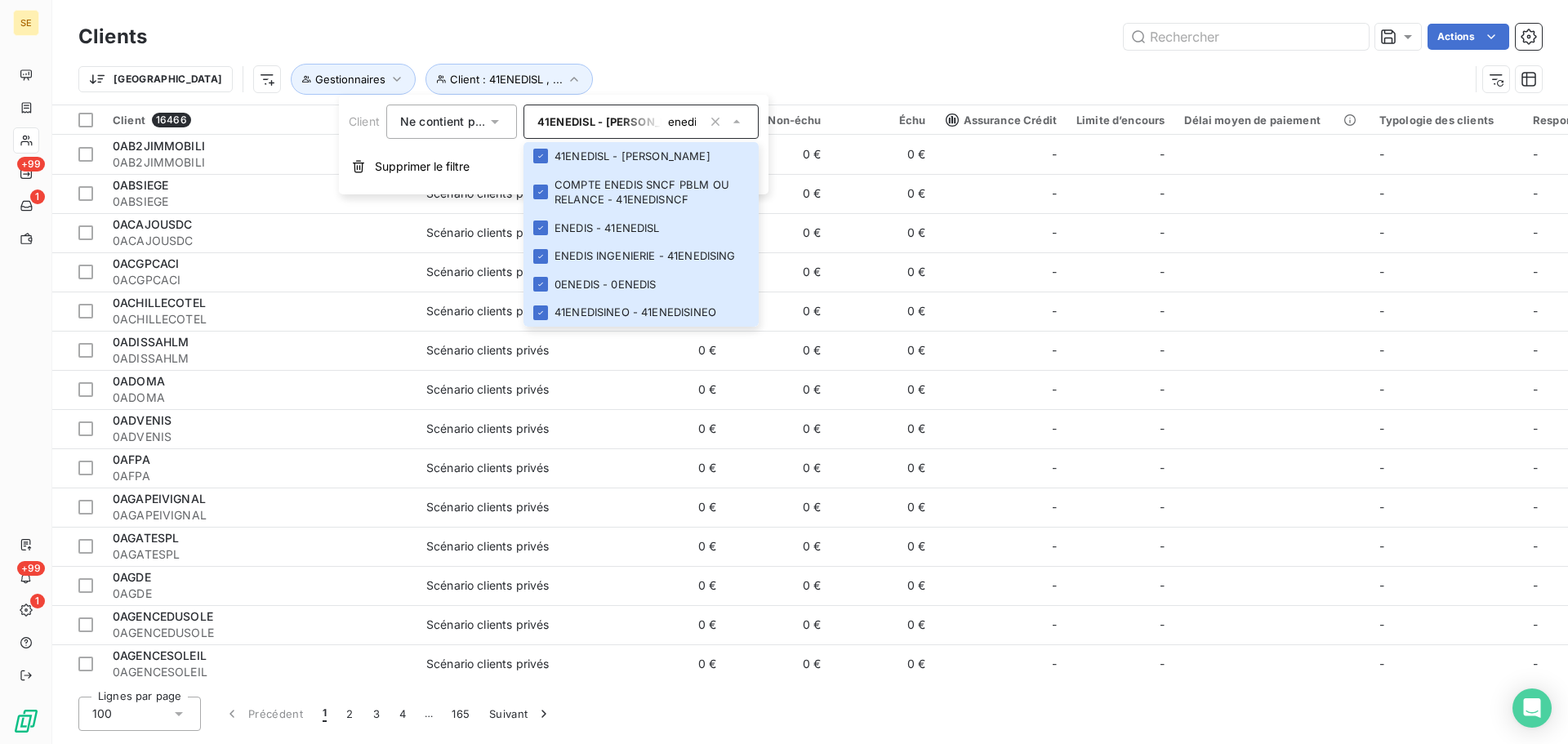
click at [704, 121] on button "button" at bounding box center [715, 121] width 26 height 26
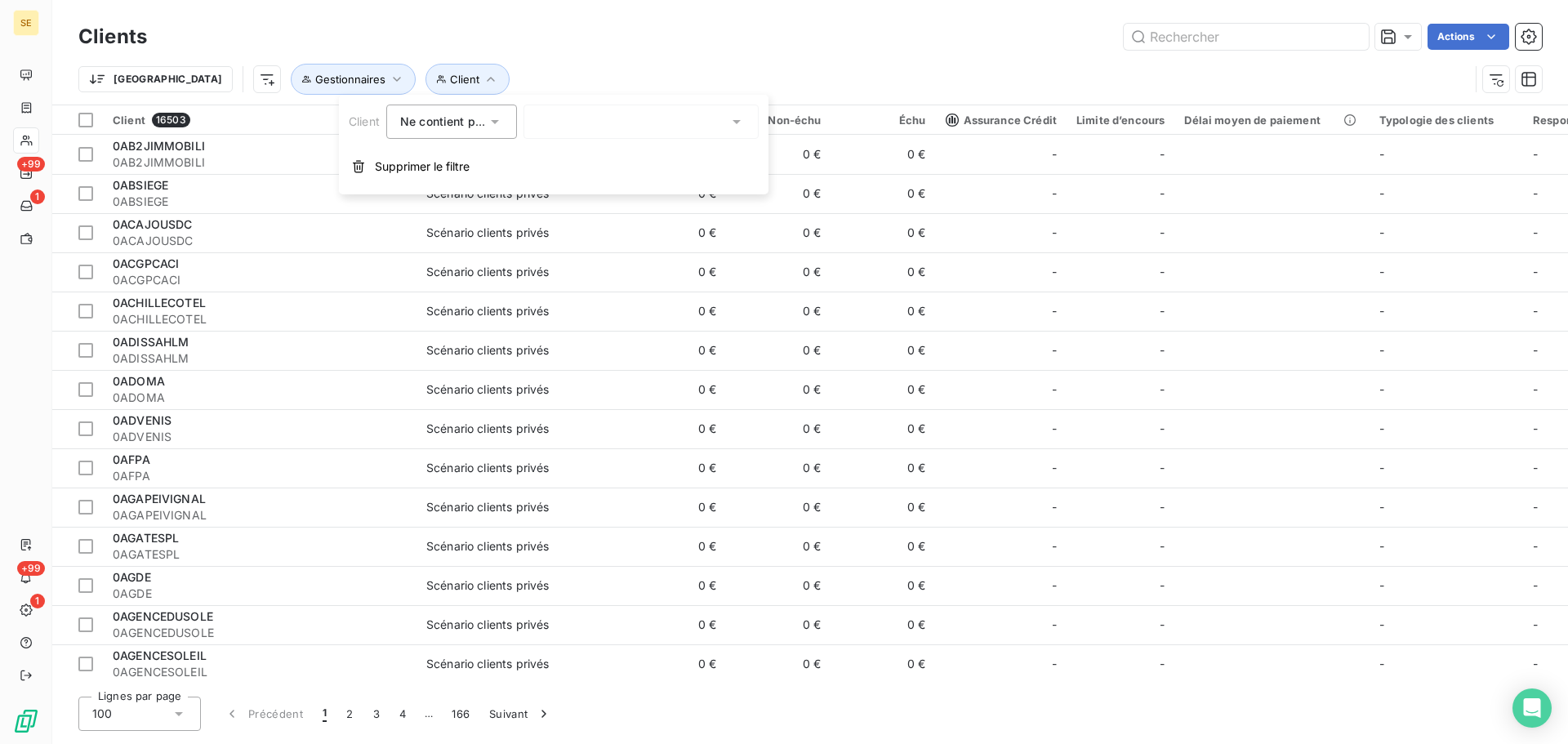
click at [617, 131] on div "enedis" at bounding box center [641, 121] width 235 height 34
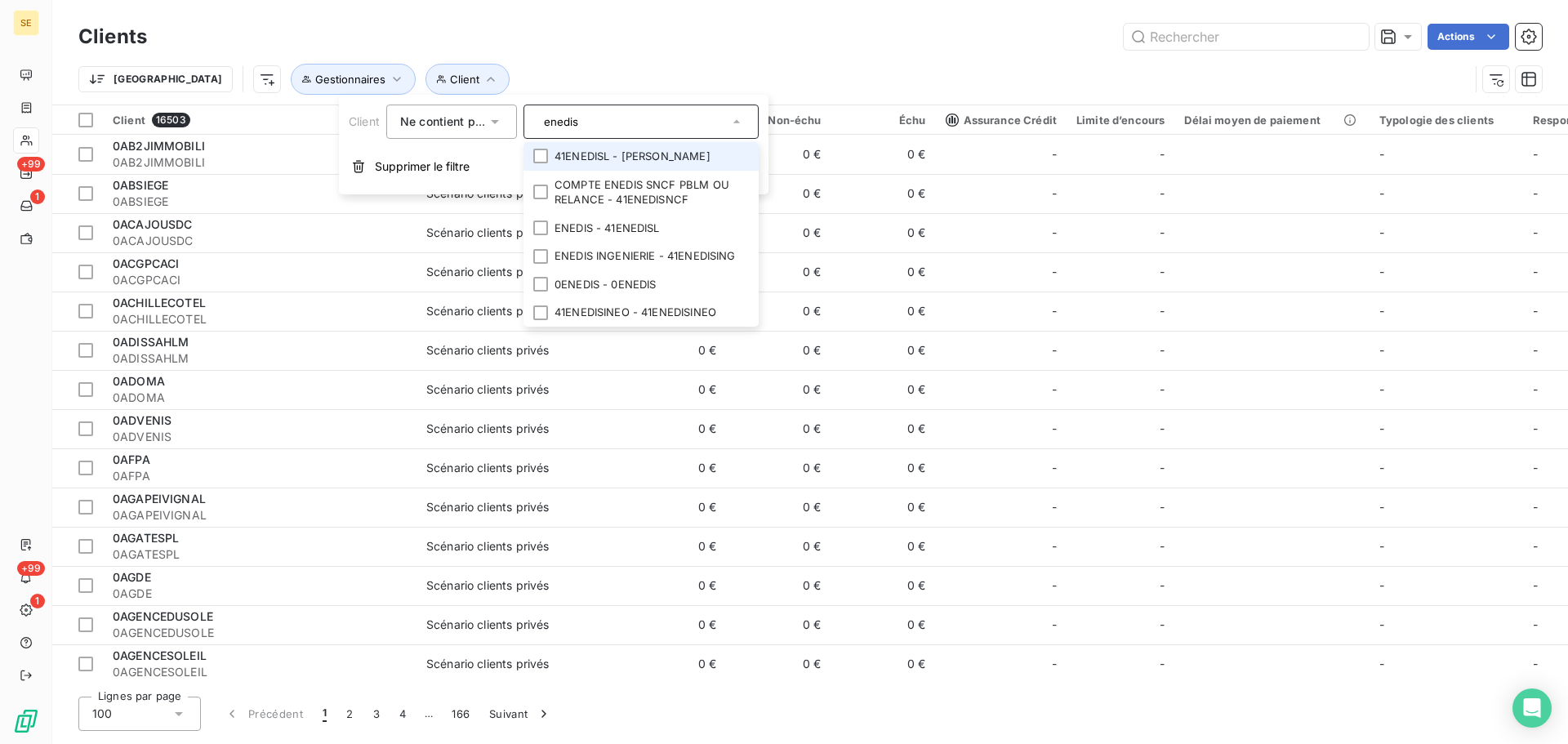
click at [629, 147] on li "41ENEDISL - [PERSON_NAME]" at bounding box center [641, 155] width 235 height 28
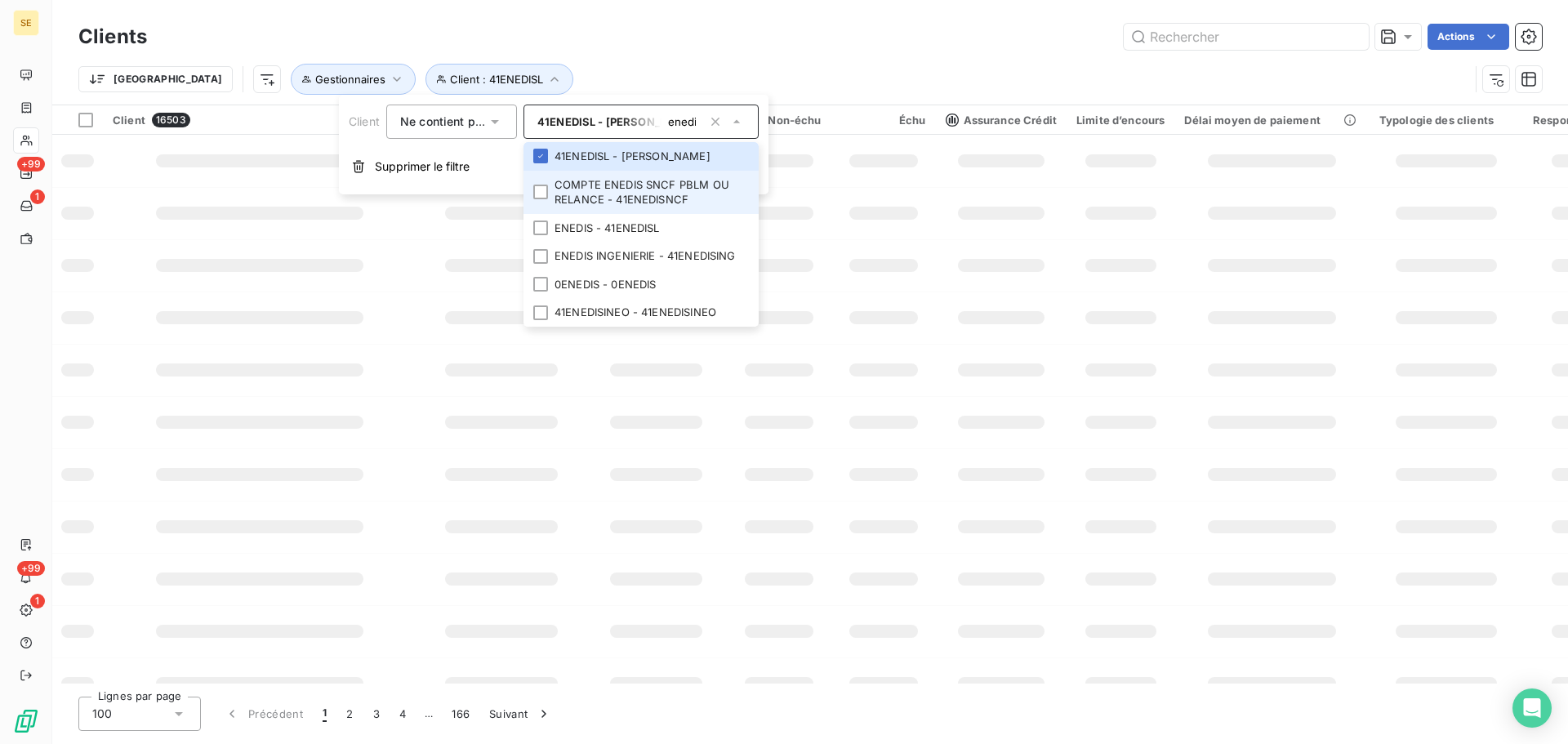
click at [628, 188] on li "COMPTE ENEDIS SNCF PBLM OU RELANCE - 41ENEDISNCF" at bounding box center [641, 192] width 235 height 44
click at [623, 225] on li "ENEDIS - 41ENEDISL" at bounding box center [641, 228] width 235 height 28
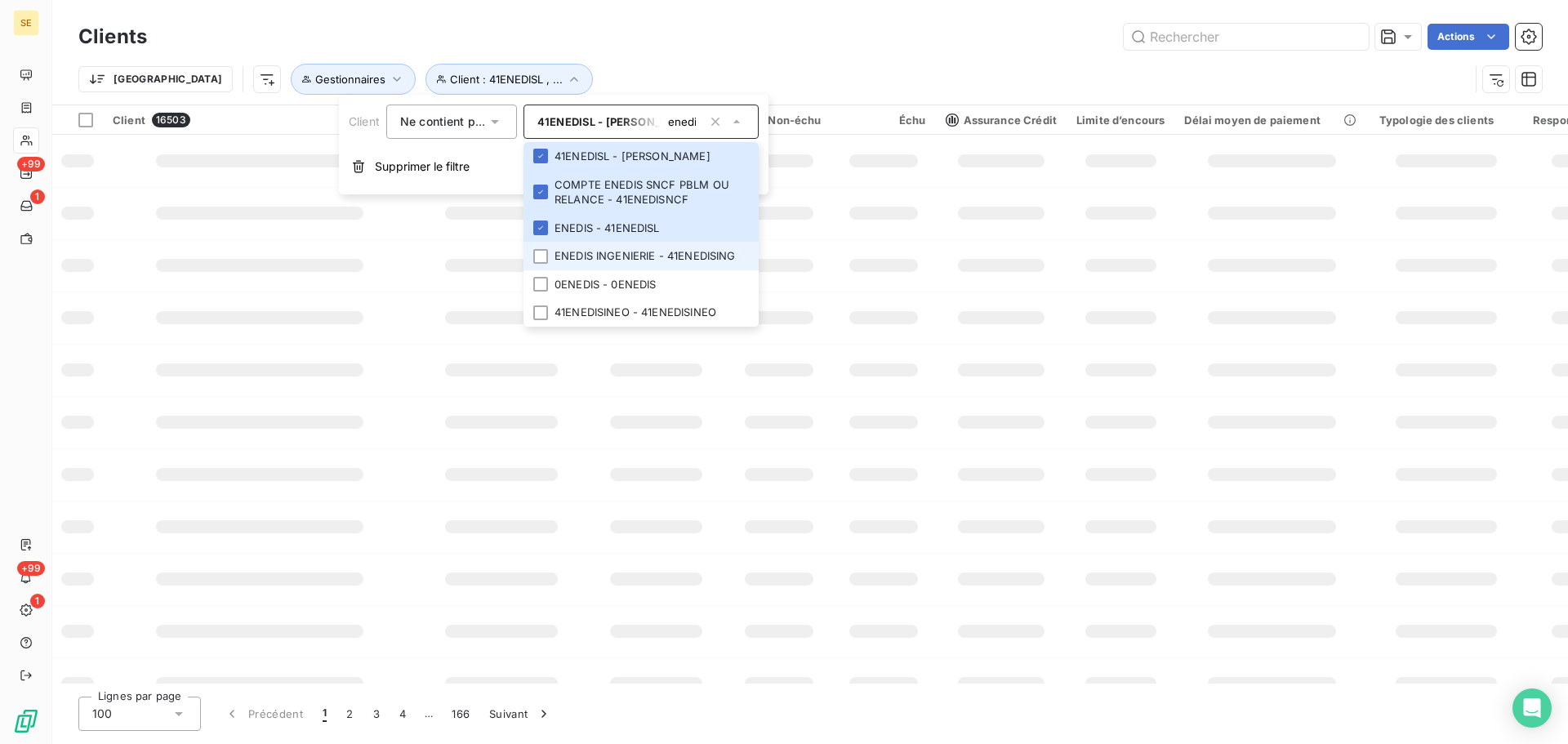
click at [617, 247] on li "ENEDIS INGENIERIE - 41ENEDISING" at bounding box center [641, 255] width 235 height 28
click at [618, 278] on li "0ENEDIS - 0ENEDIS" at bounding box center [641, 284] width 235 height 28
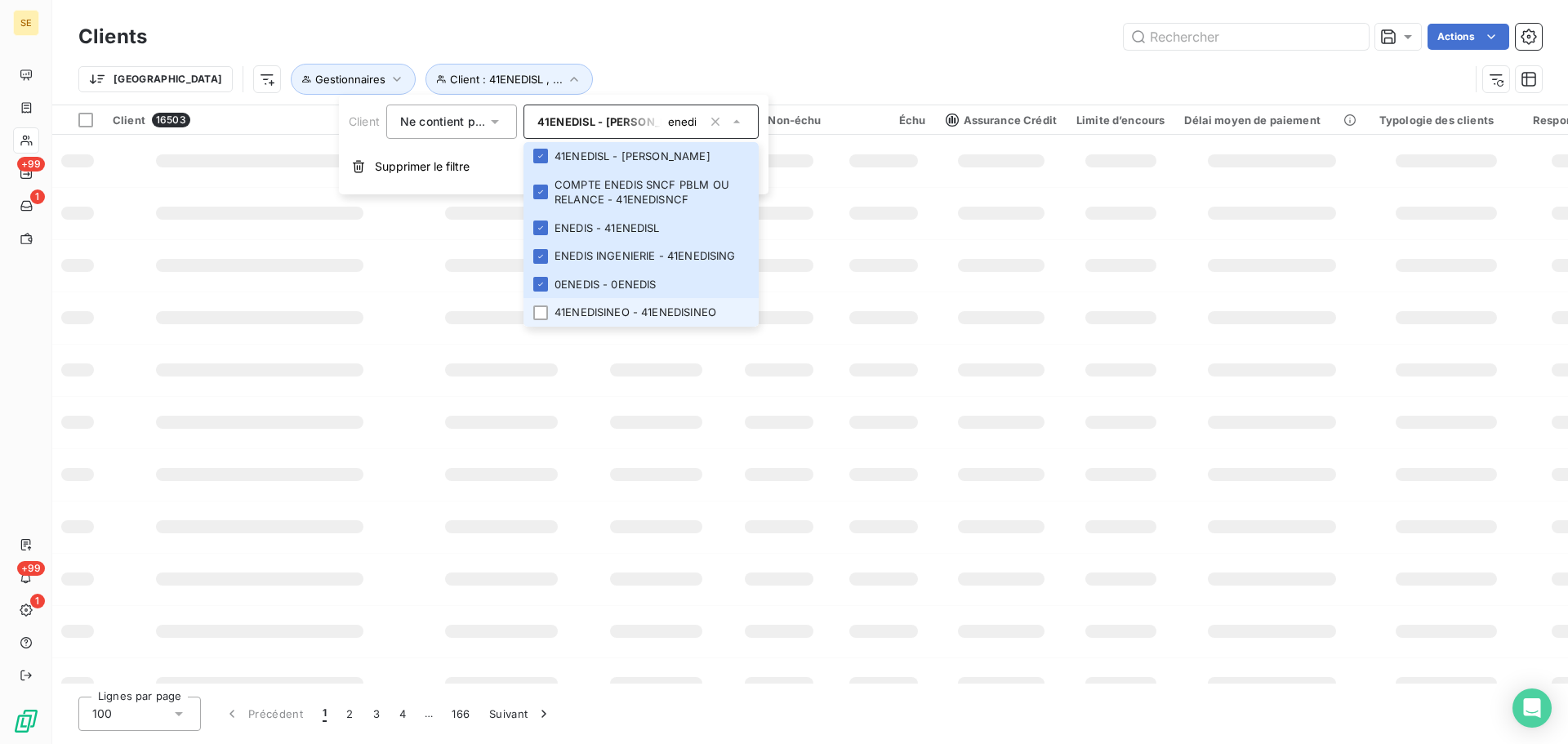
click at [620, 307] on li "41ENEDISINEO - 41ENEDISINEO" at bounding box center [641, 311] width 235 height 28
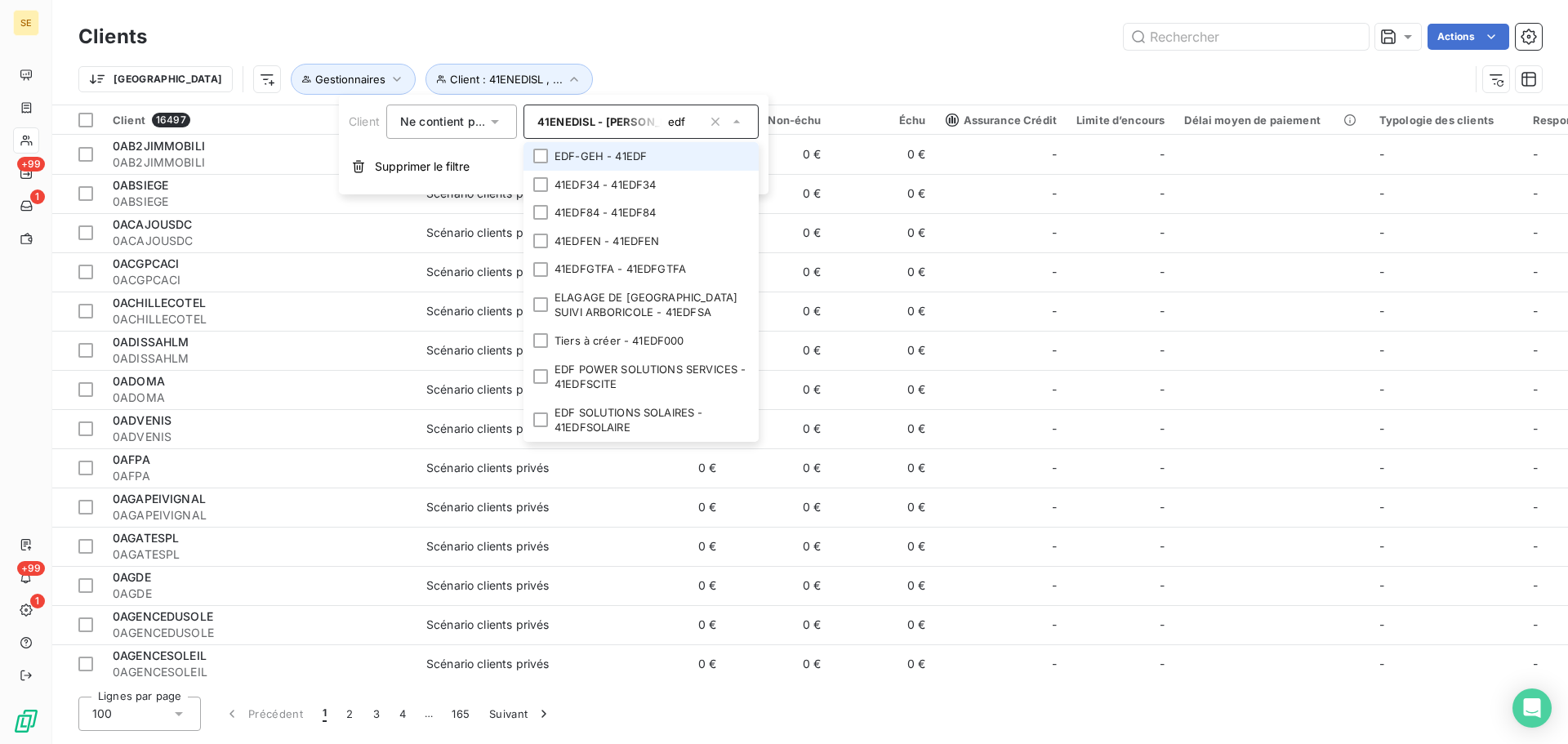
click at [555, 151] on li "EDF-GEH - 41EDF" at bounding box center [641, 155] width 235 height 28
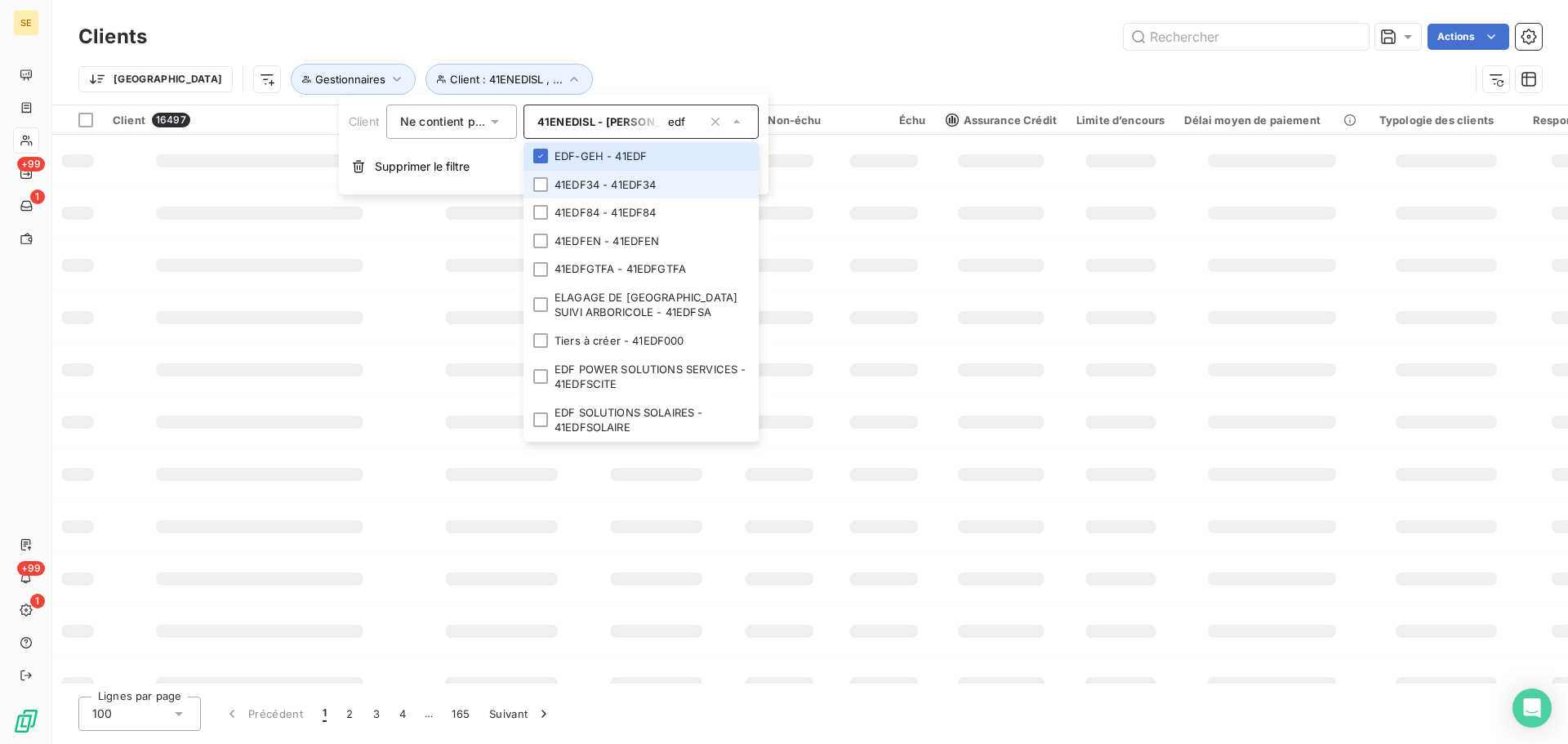
click at [558, 193] on li "41EDF34 - 41EDF34" at bounding box center [641, 184] width 235 height 28
click at [559, 210] on li "41EDF84 - 41EDF84" at bounding box center [641, 212] width 235 height 28
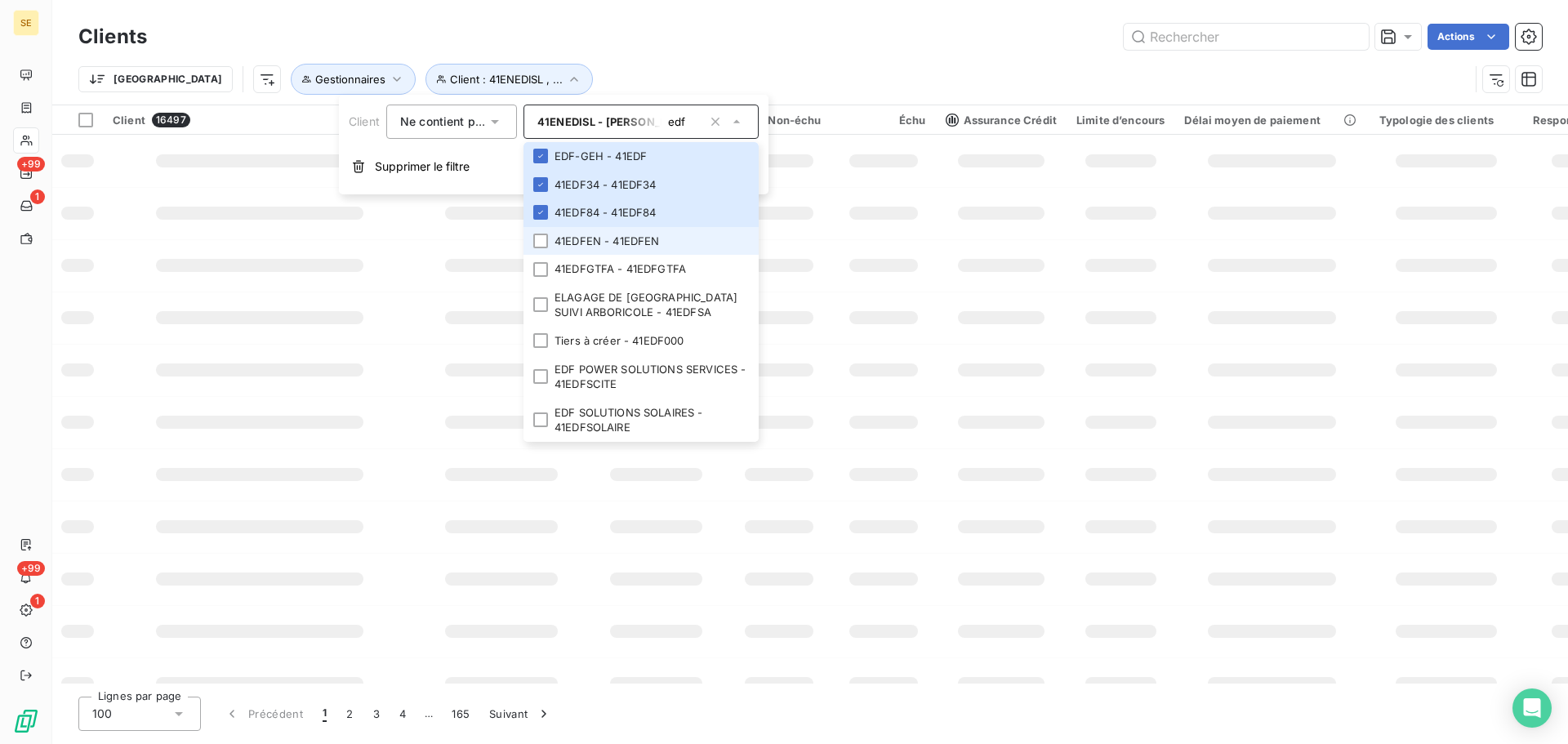
click at [556, 235] on li "41EDFEN - 41EDFEN" at bounding box center [641, 241] width 235 height 28
click at [572, 273] on li "41EDFGTFA - 41EDFGTFA" at bounding box center [641, 269] width 235 height 28
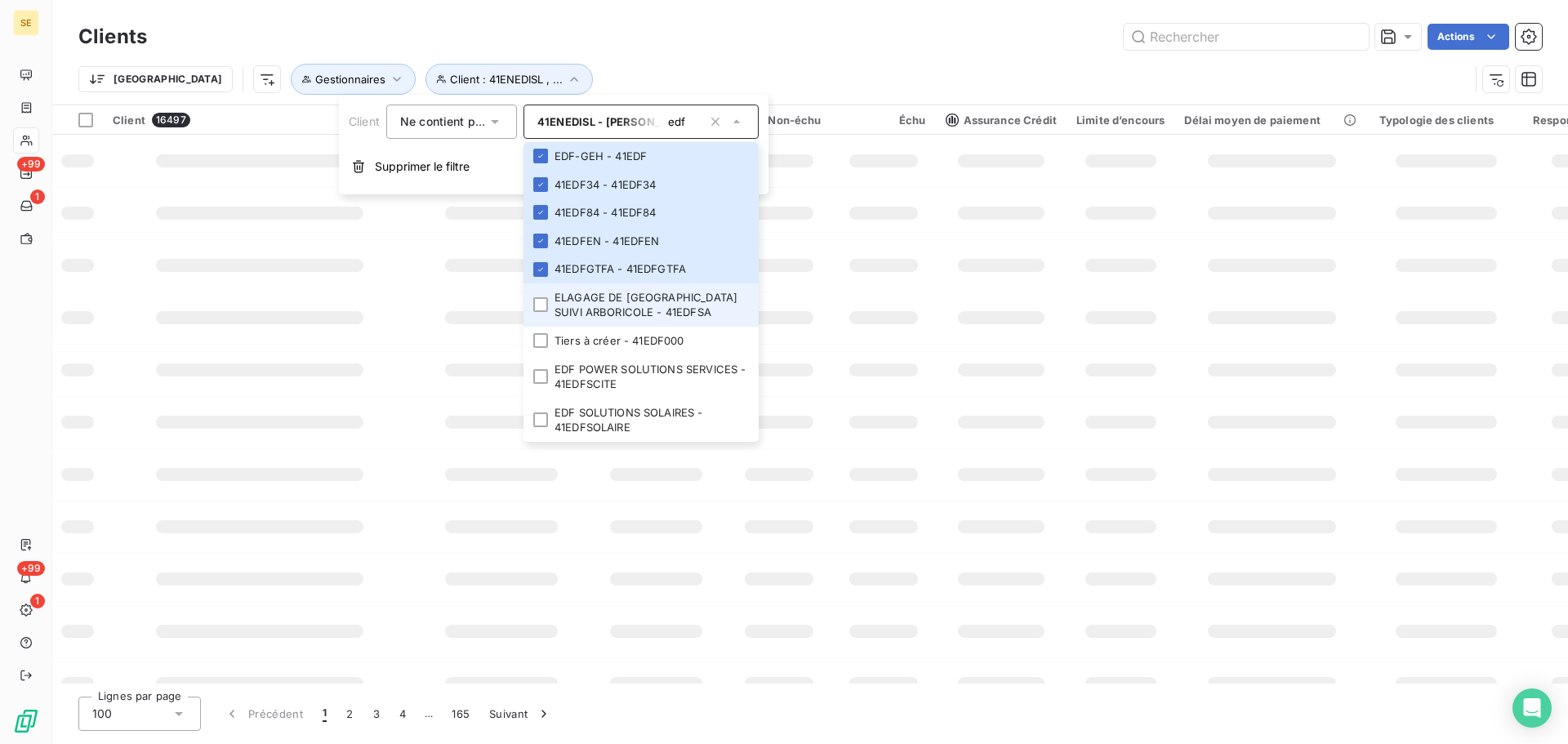
click at [572, 300] on li "ELAGAGE DE [GEOGRAPHIC_DATA] SUIVI ARBORICOLE - 41EDFSA" at bounding box center [641, 305] width 235 height 44
click at [578, 335] on li "Tiers à créer - 41EDF000" at bounding box center [641, 340] width 235 height 28
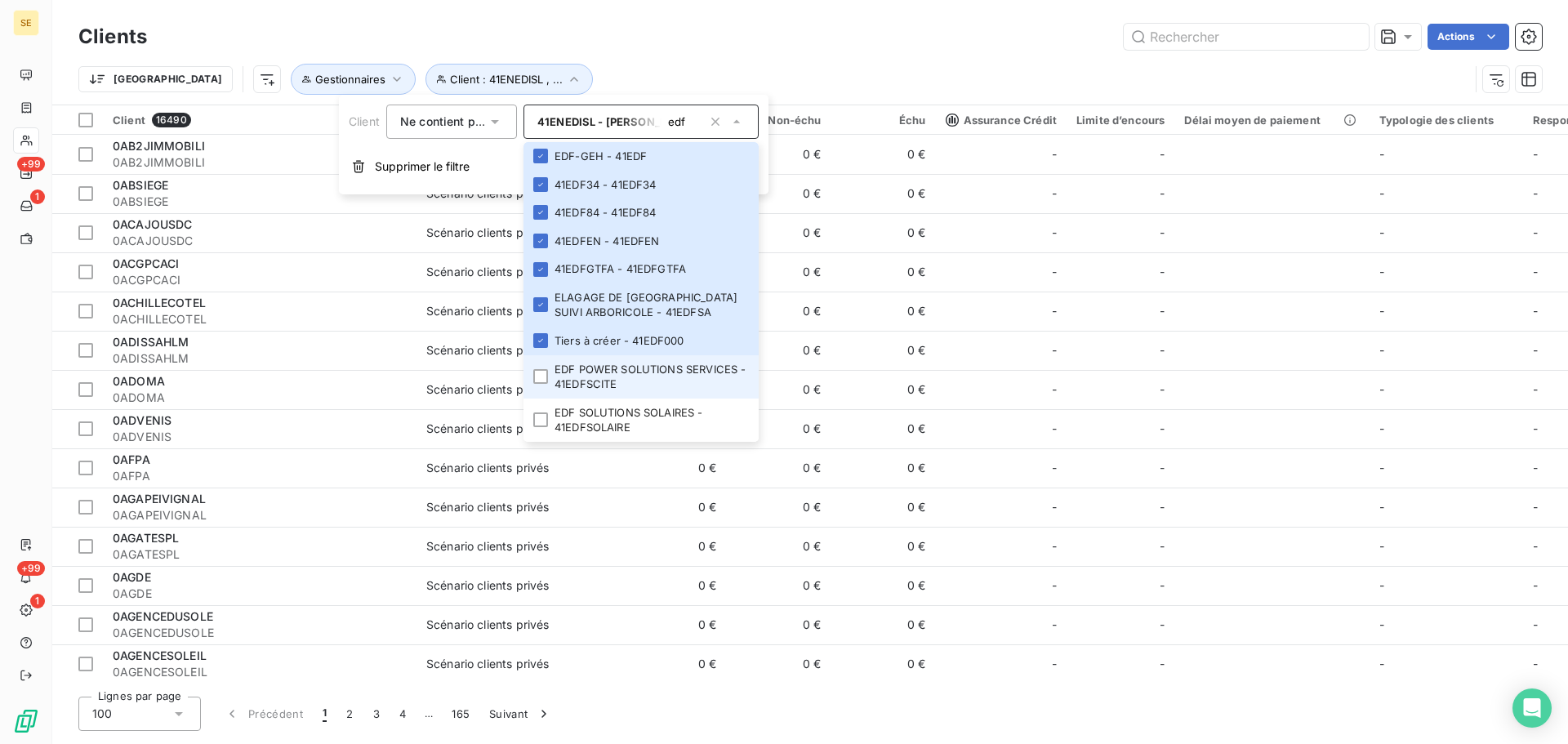
click at [659, 368] on li "EDF POWER SOLUTIONS SERVICES - 41EDFSCITE" at bounding box center [641, 376] width 235 height 44
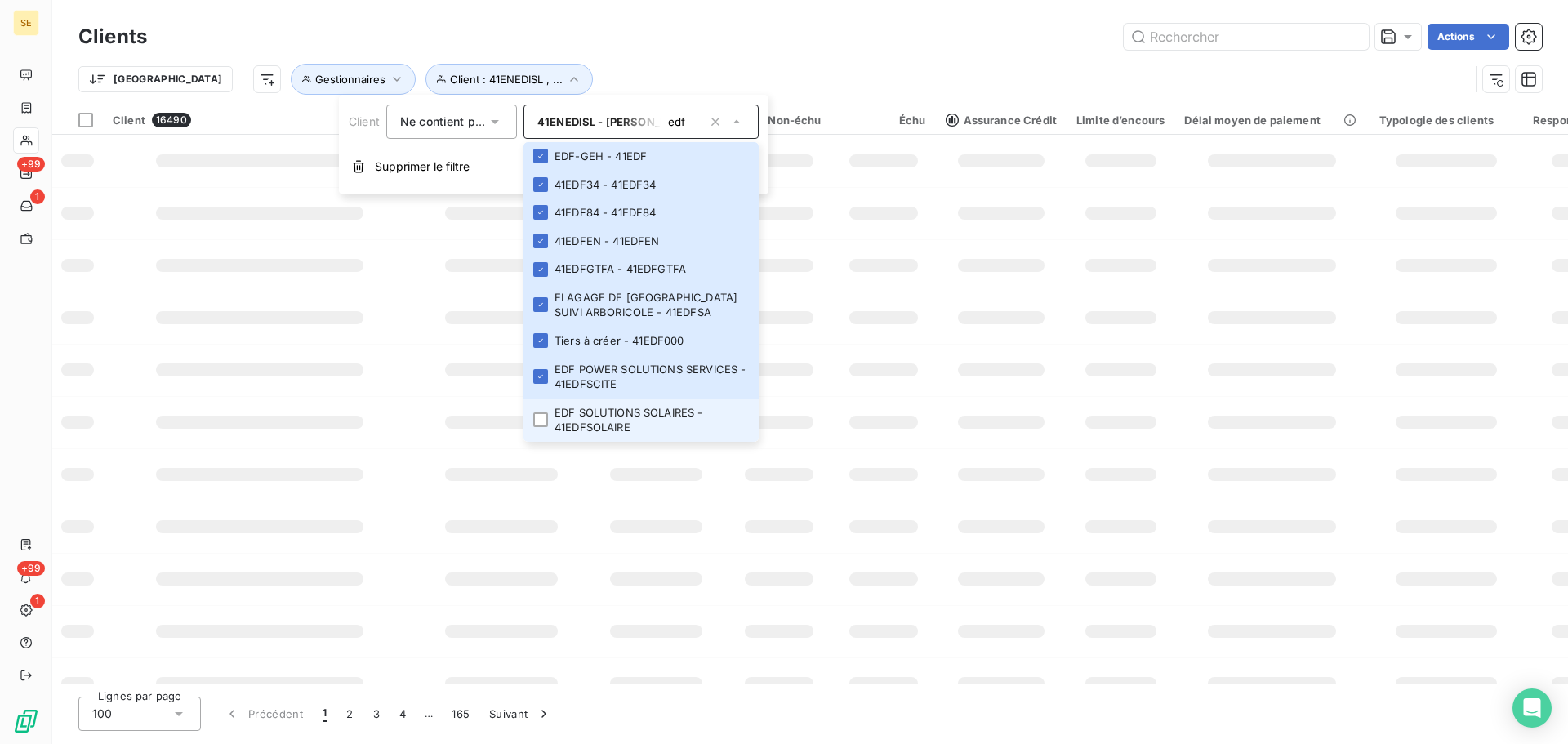
click at [649, 412] on li "EDF SOLUTIONS SOLAIRES - 41EDFSOLAIRE" at bounding box center [641, 420] width 235 height 44
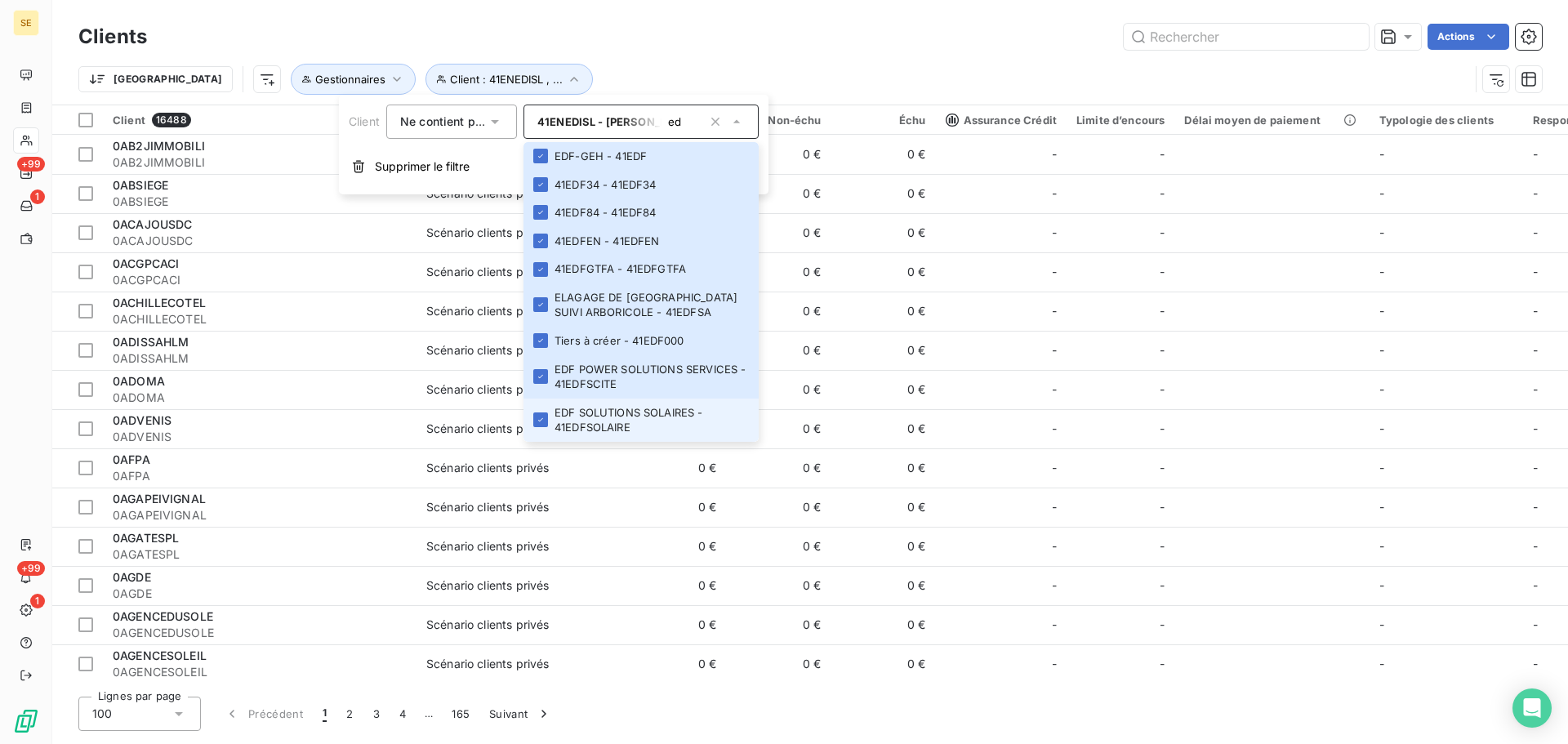
type input "e"
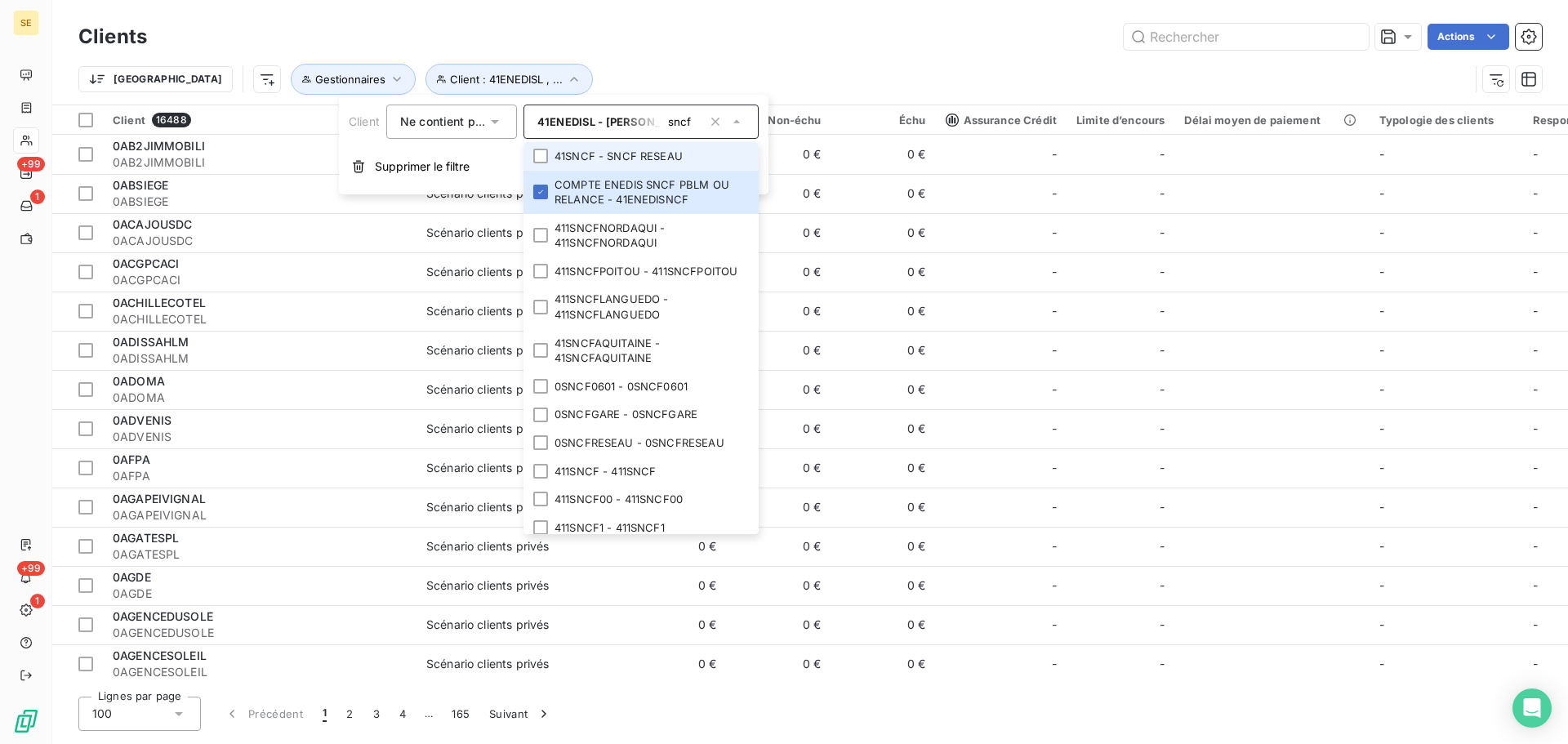
click at [586, 148] on li "41SNCF - SNCF RESEAU" at bounding box center [641, 155] width 235 height 28
click at [600, 229] on li "411SNCFNORDAQUI - 411SNCFNORDAQUI" at bounding box center [641, 236] width 235 height 44
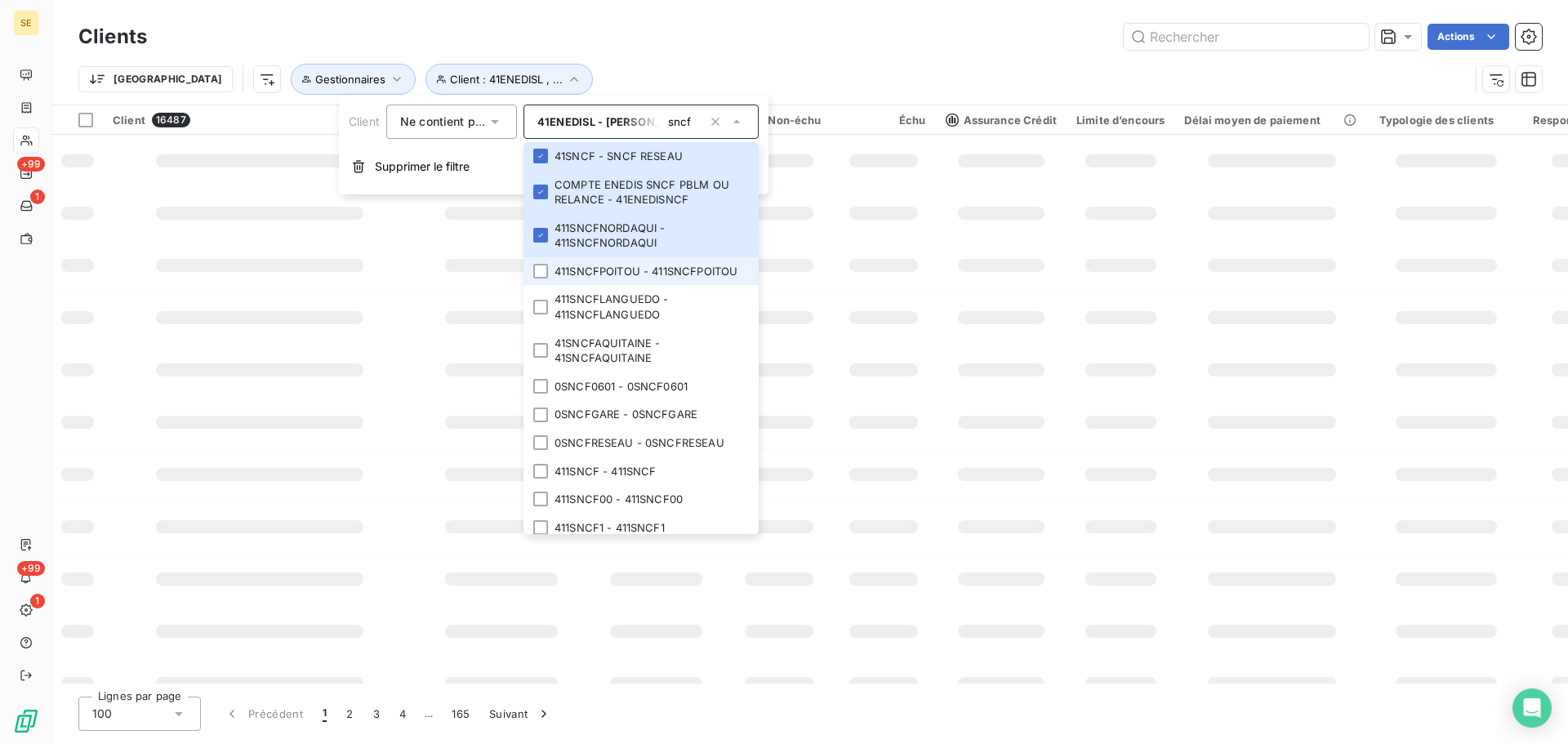
click at [597, 275] on li "411SNCFPOITOU - 411SNCFPOITOU" at bounding box center [641, 271] width 235 height 28
click at [602, 312] on li "411SNCFLANGUEDO - 411SNCFLANGUEDO" at bounding box center [641, 307] width 235 height 44
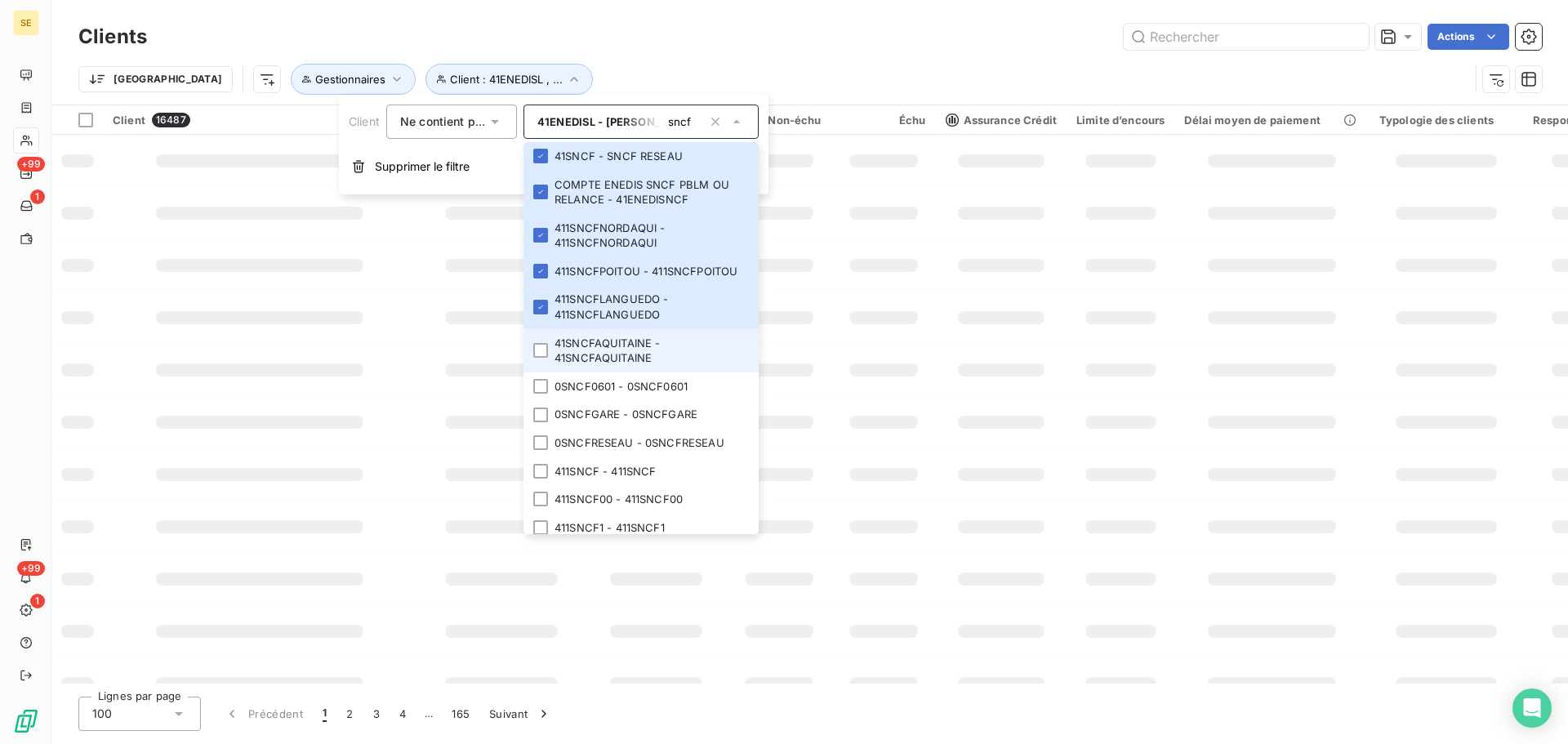
click at [602, 355] on li "41SNCFAQUITAINE - 41SNCFAQUITAINE" at bounding box center [641, 350] width 235 height 44
click at [613, 398] on li "0SNCF0601 - 0SNCF0601" at bounding box center [641, 386] width 235 height 28
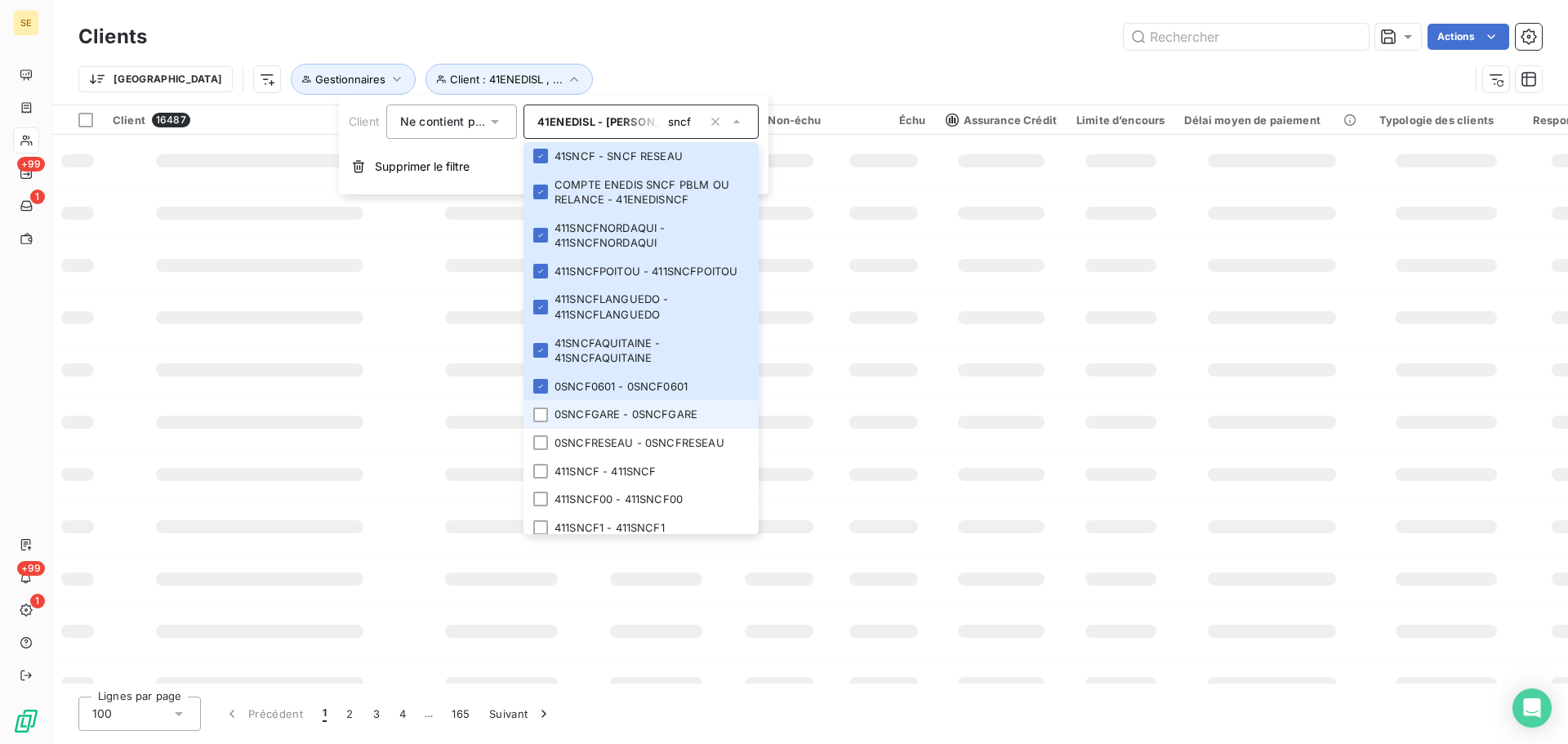
click at [615, 426] on li "0SNCFGARE - 0SNCFGARE" at bounding box center [641, 414] width 235 height 28
click at [617, 457] on li "0SNCFRESEAU - 0SNCFRESEAU" at bounding box center [641, 442] width 235 height 28
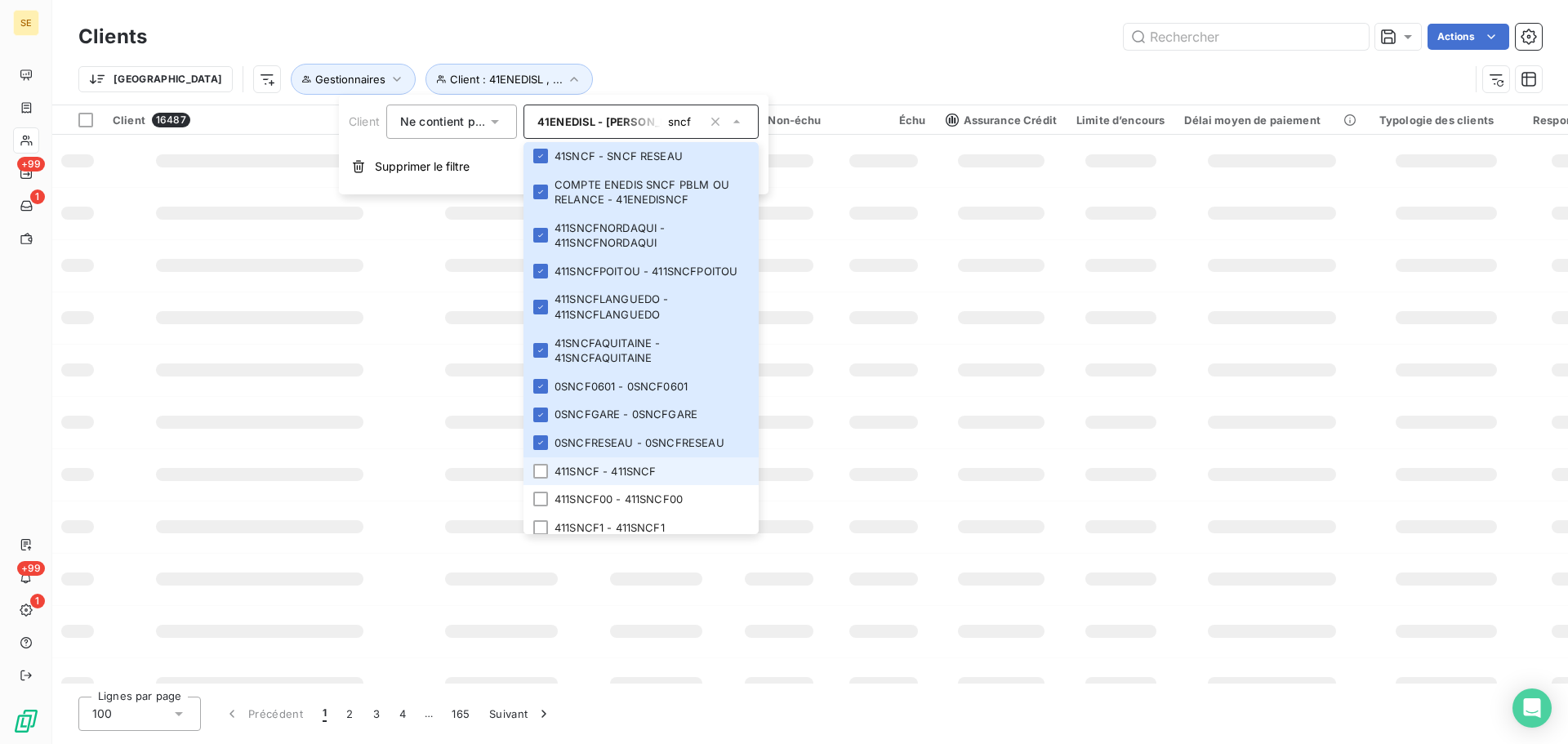
click at [622, 486] on li "411SNCF - 411SNCF" at bounding box center [641, 470] width 235 height 28
click at [625, 514] on li "411SNCF00 - 411SNCF00" at bounding box center [641, 499] width 235 height 28
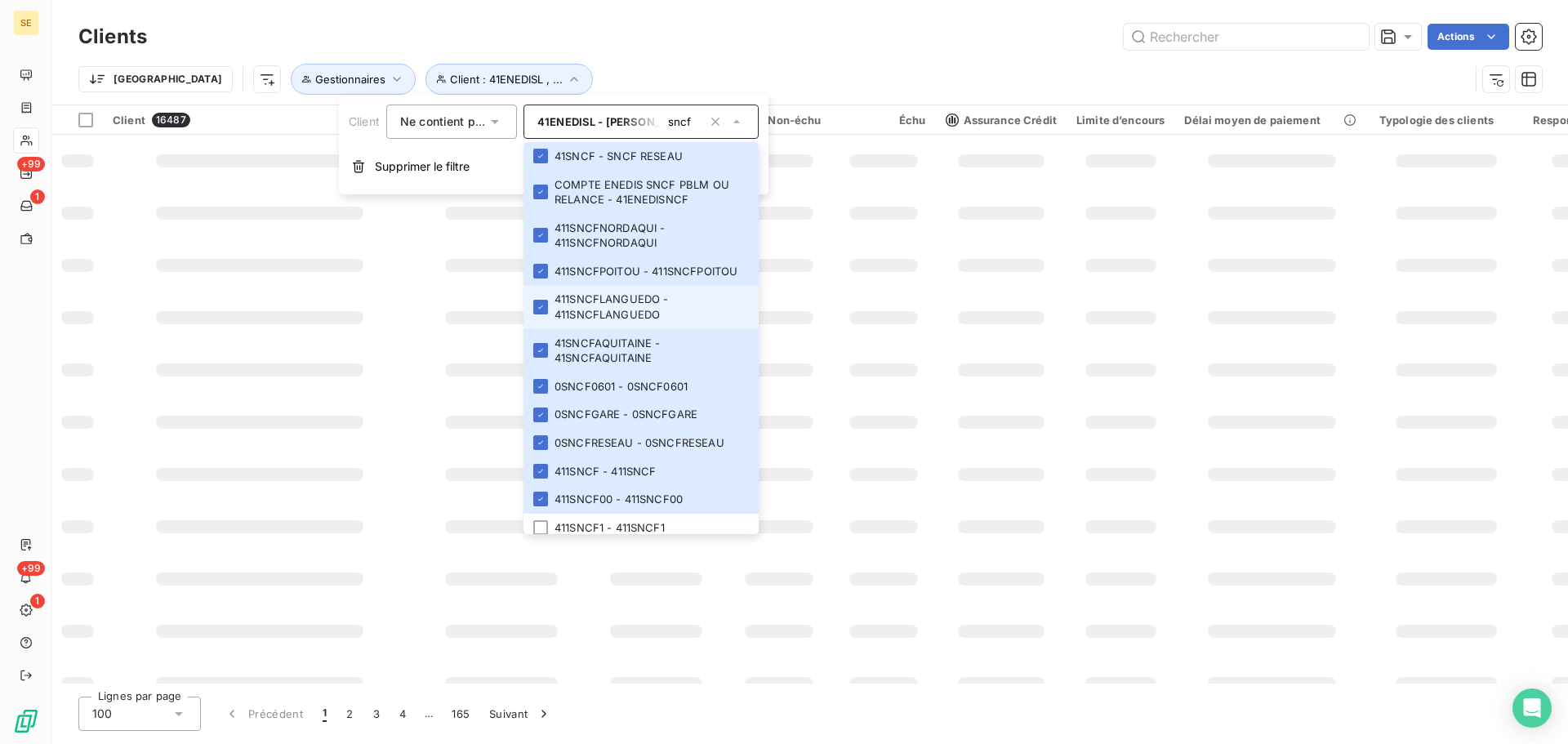
scroll to position [218, 0]
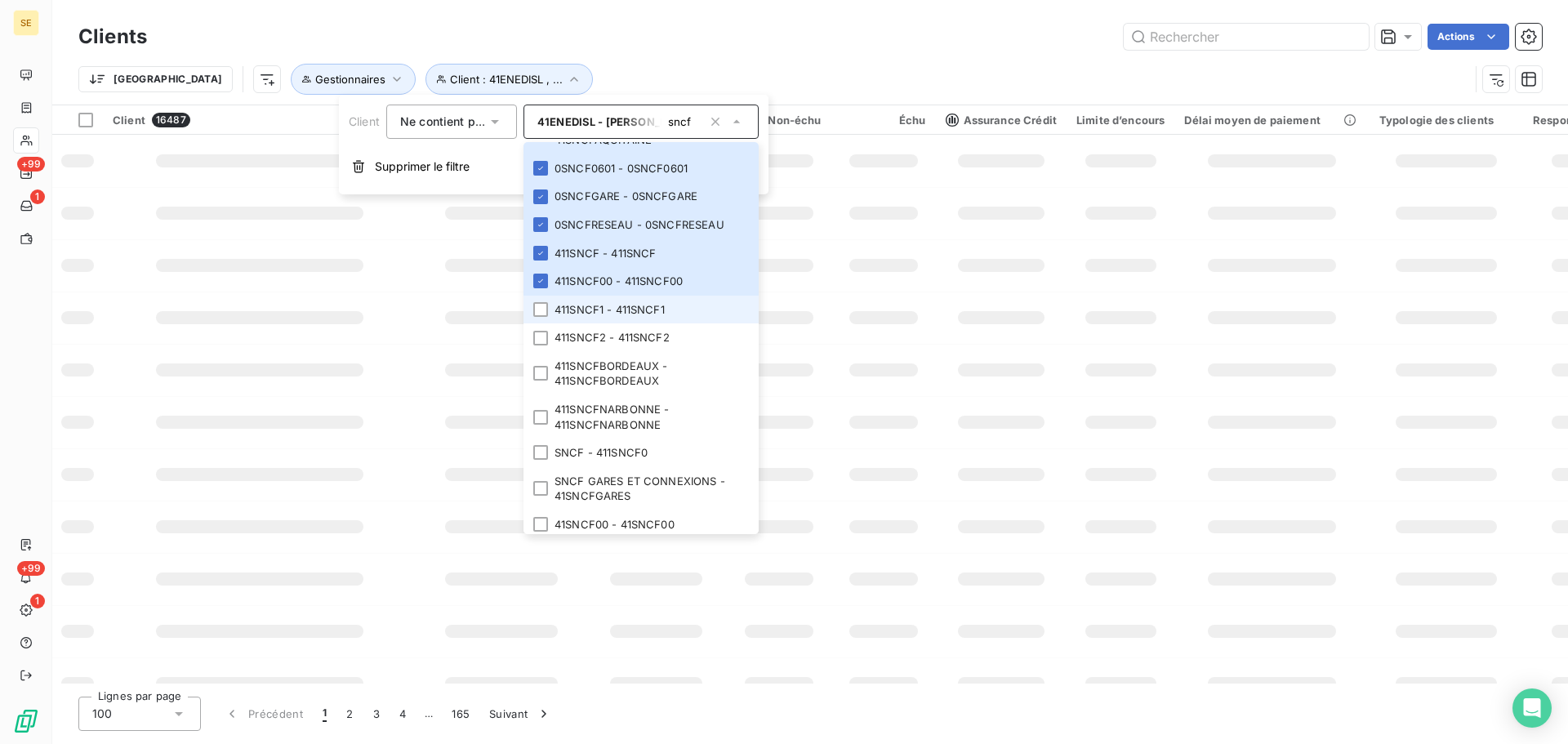
click at [637, 321] on li "411SNCF1 - 411SNCF1" at bounding box center [641, 309] width 235 height 28
click at [635, 351] on li "411SNCF2 - 411SNCF2" at bounding box center [641, 337] width 235 height 28
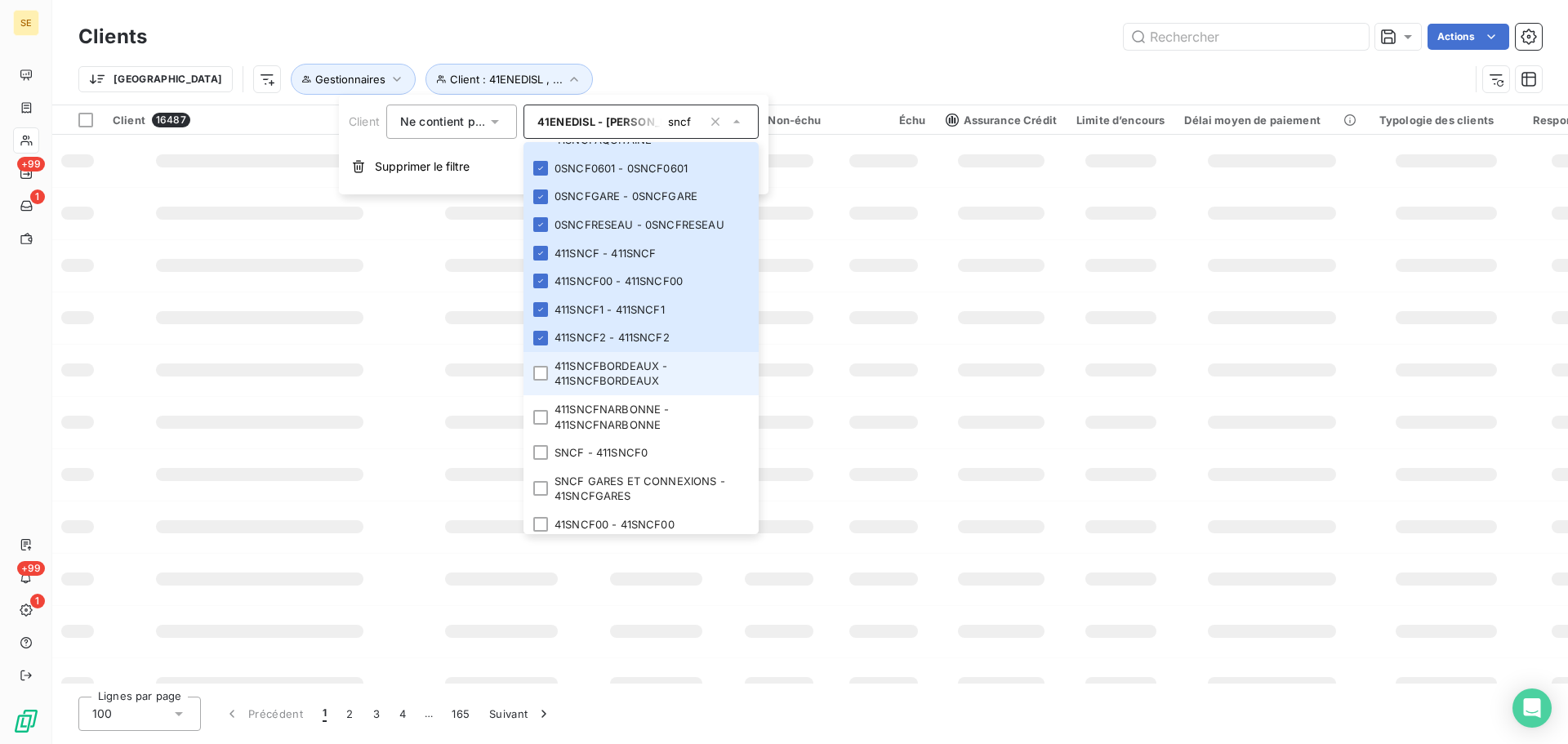
click at [631, 383] on li "411SNCFBORDEAUX - 411SNCFBORDEAUX" at bounding box center [641, 373] width 235 height 44
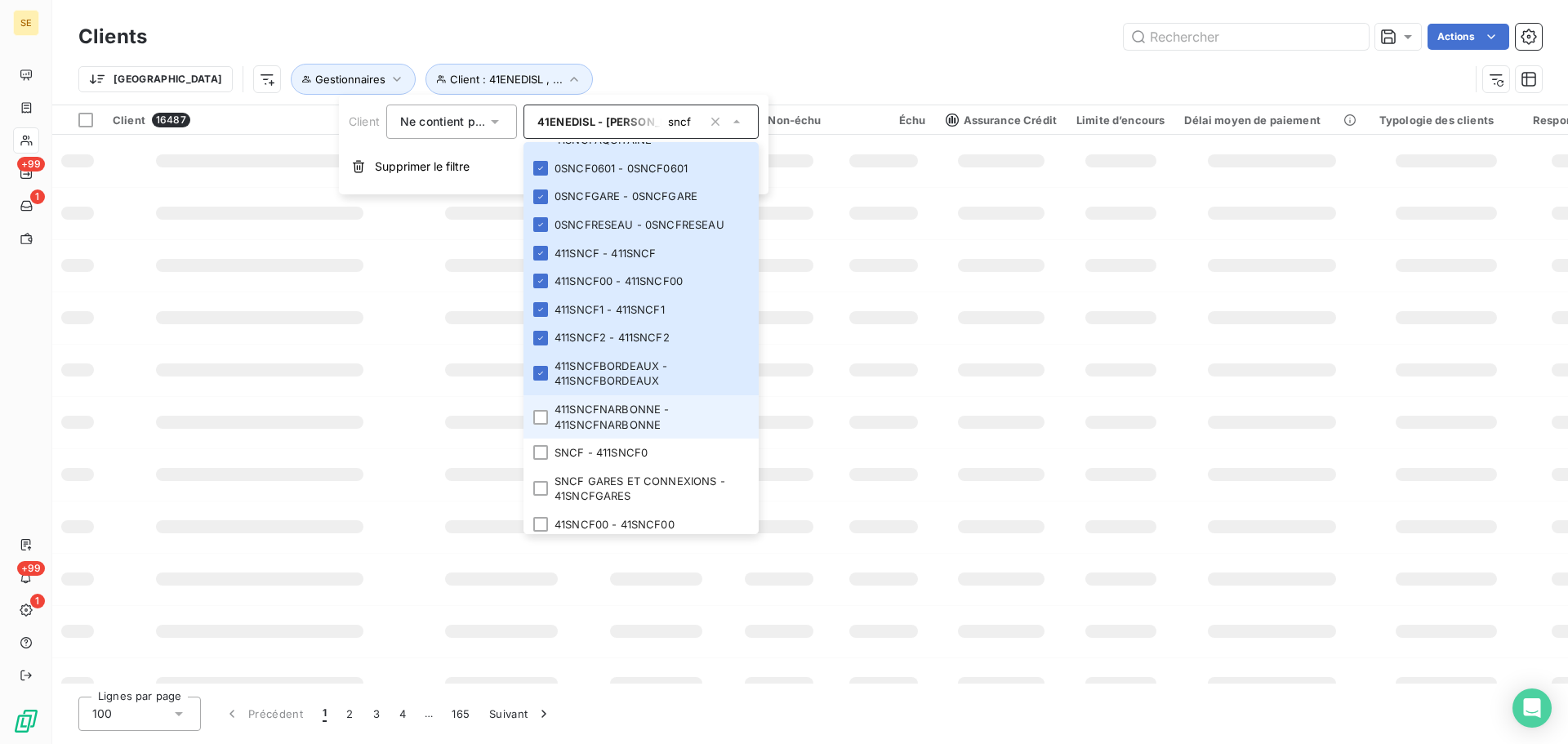
click at [630, 437] on li "411SNCFNARBONNE - 411SNCFNARBONNE" at bounding box center [641, 416] width 235 height 44
click at [629, 468] on li "SNCF - 411SNCF0" at bounding box center [641, 452] width 235 height 28
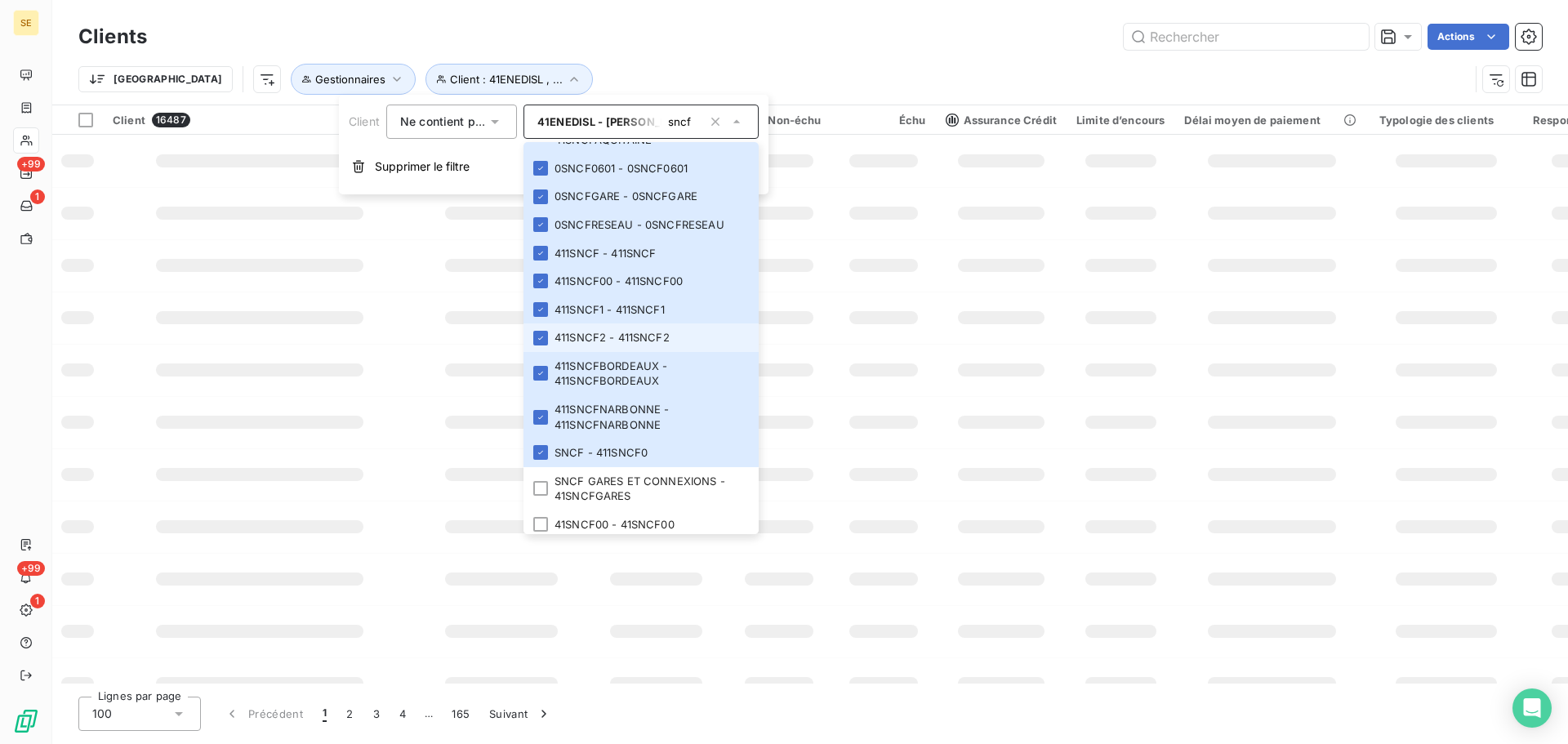
scroll to position [436, 0]
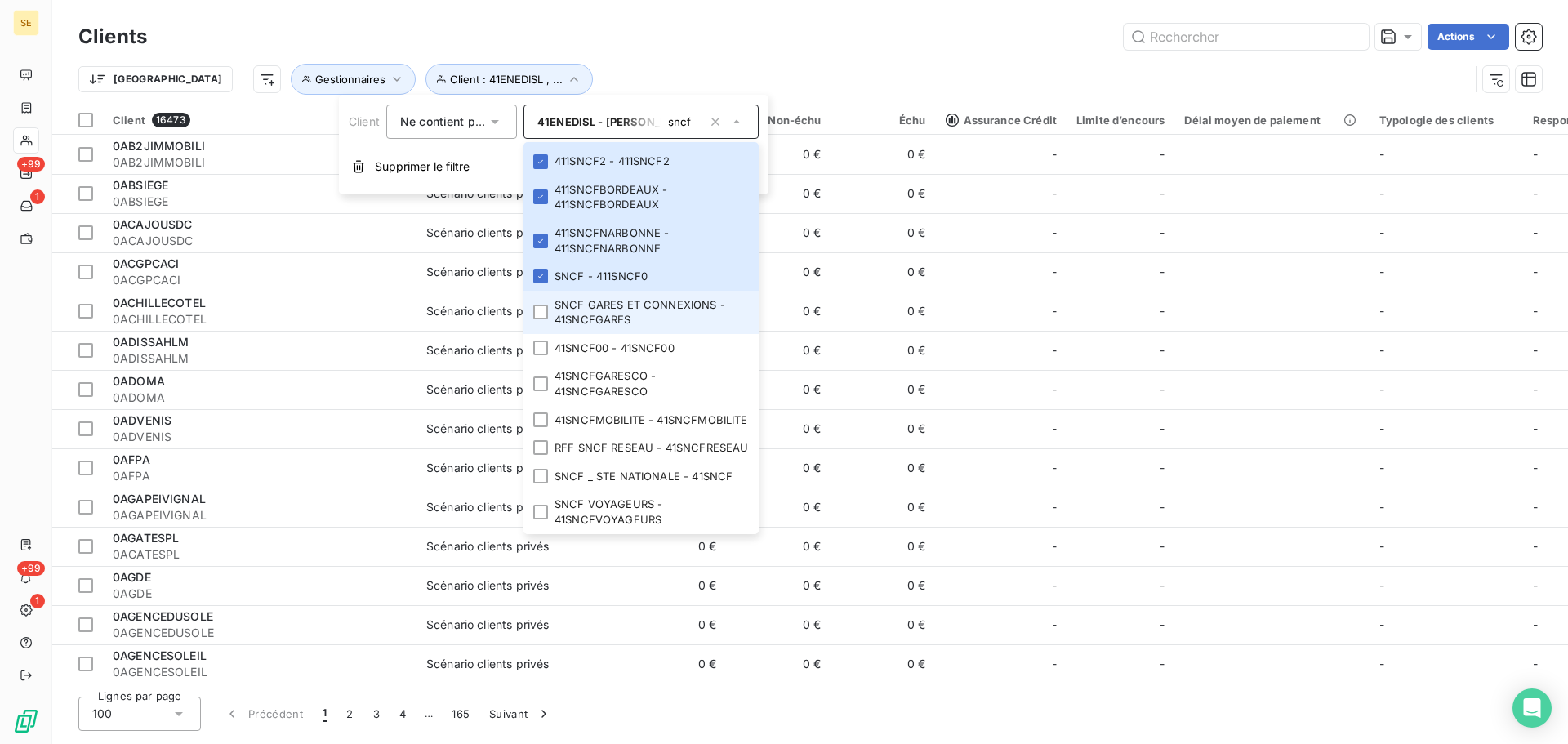
click at [648, 291] on li "SNCF GARES ET CONNEXIONS - 41SNCFGARES" at bounding box center [641, 312] width 235 height 44
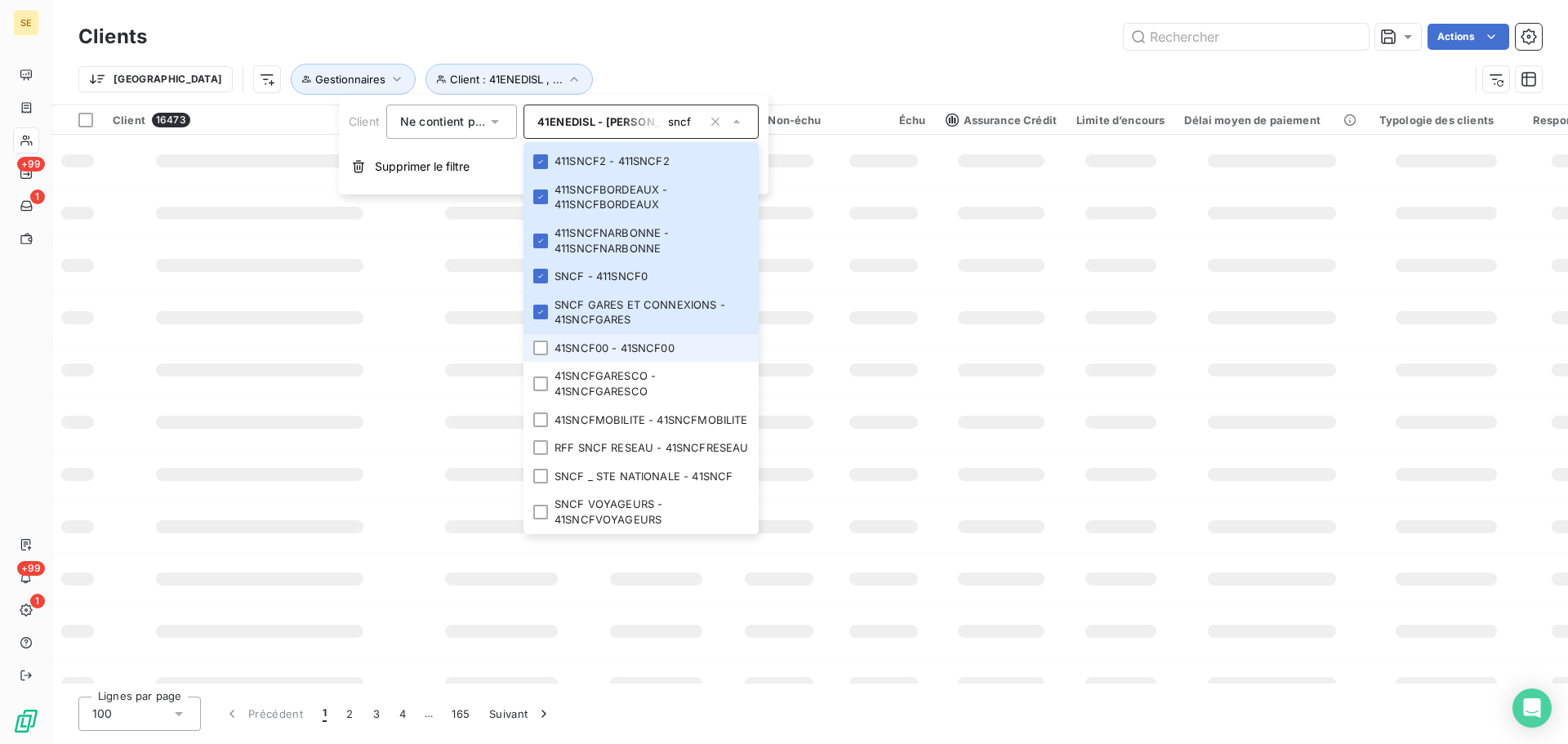
click at [643, 334] on li "41SNCF00 - 41SNCF00" at bounding box center [641, 347] width 235 height 28
click at [640, 362] on li "41SNCFGARESCO - 41SNCFGARESCO" at bounding box center [641, 383] width 235 height 44
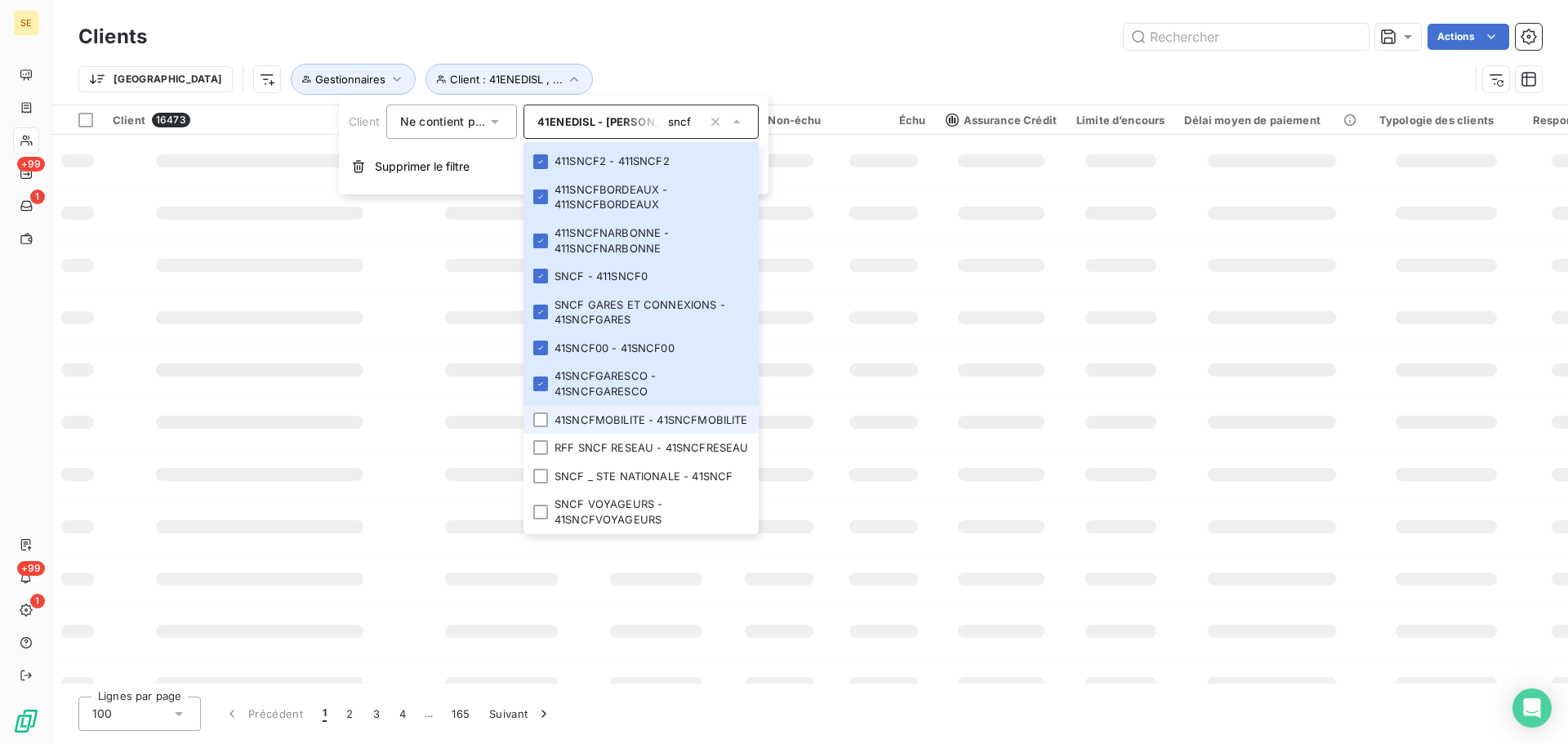
click at [633, 410] on li "41SNCFMOBILITE - 41SNCFMOBILITE" at bounding box center [641, 419] width 235 height 28
click at [633, 440] on li "RFF SNCF RESEAU - 41SNCFRESEAU" at bounding box center [641, 447] width 235 height 28
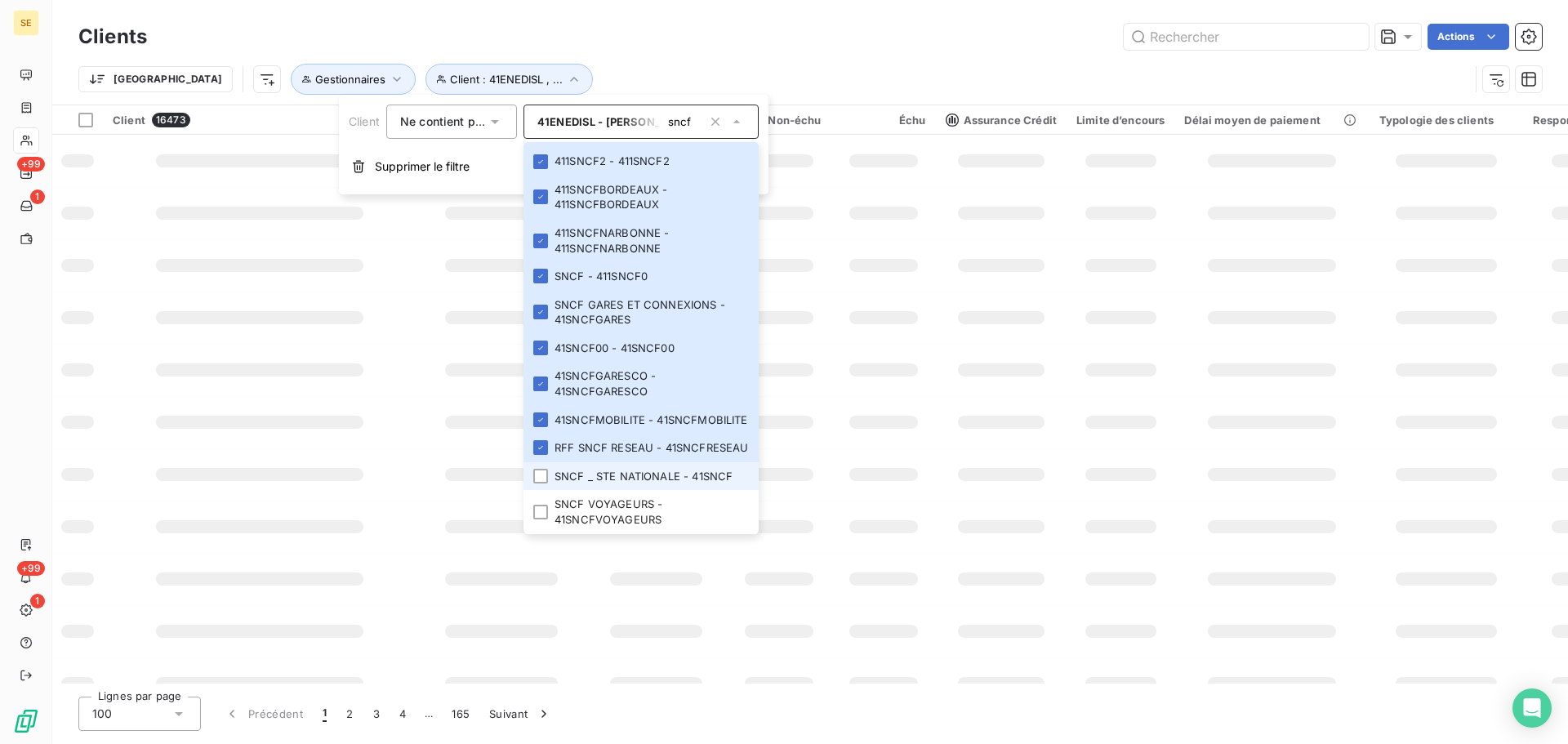
click at [633, 470] on li "SNCF _ STE NATIONALE - 41SNCF" at bounding box center [641, 476] width 235 height 28
click at [632, 515] on li "SNCF VOYAGEURS - 41SNCFVOYAGEURS" at bounding box center [641, 511] width 235 height 44
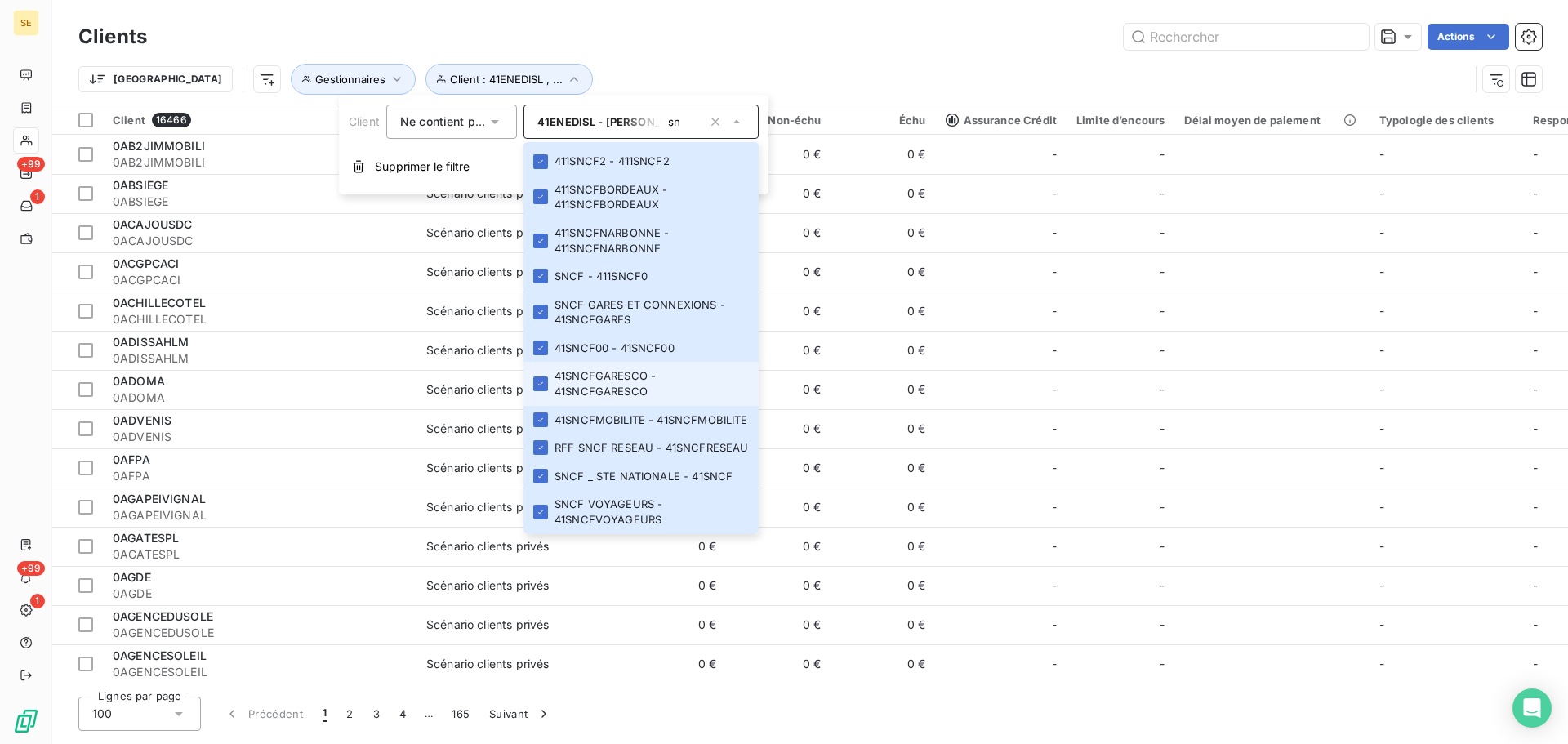
type input "s"
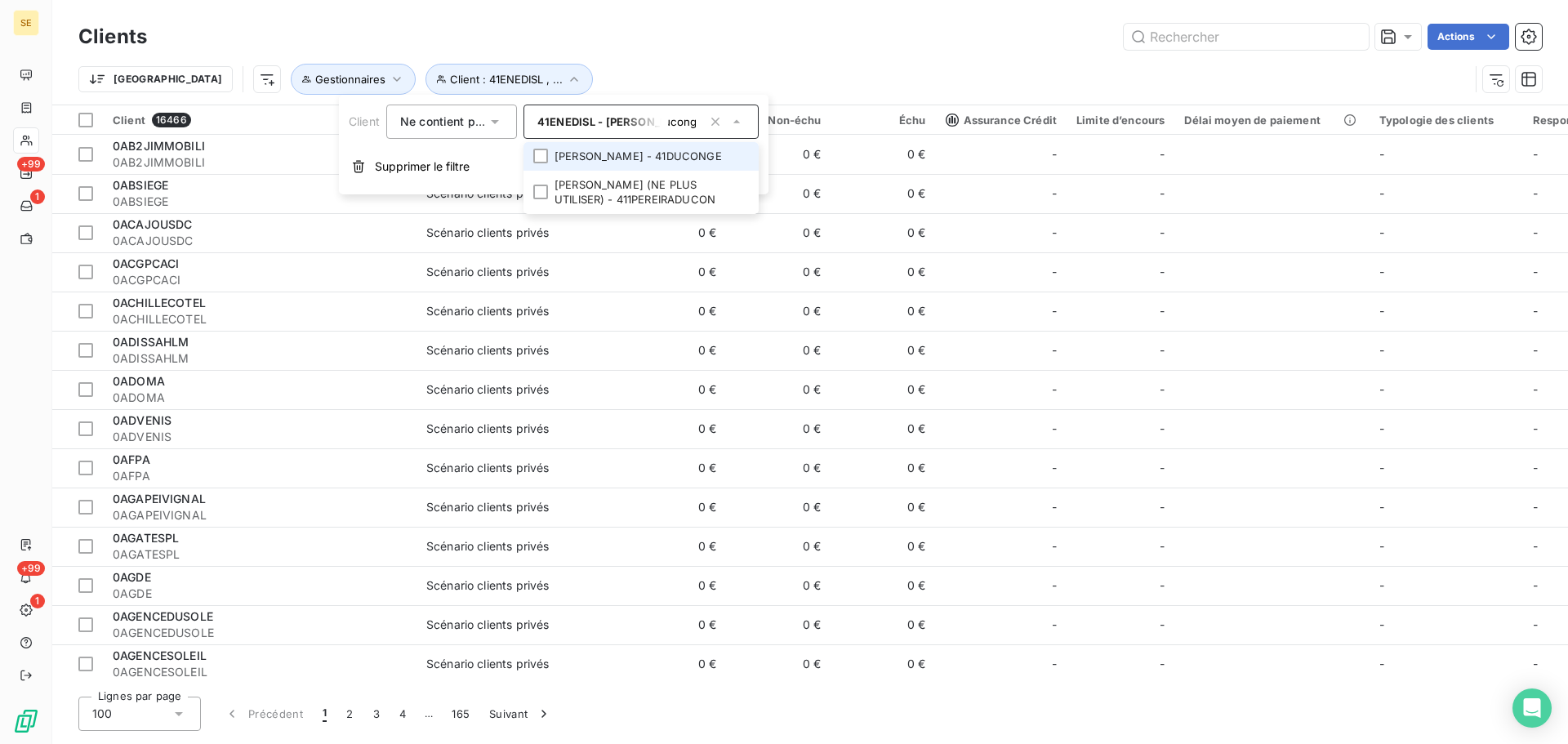
scroll to position [0, 17]
click at [541, 161] on div at bounding box center [540, 155] width 15 height 15
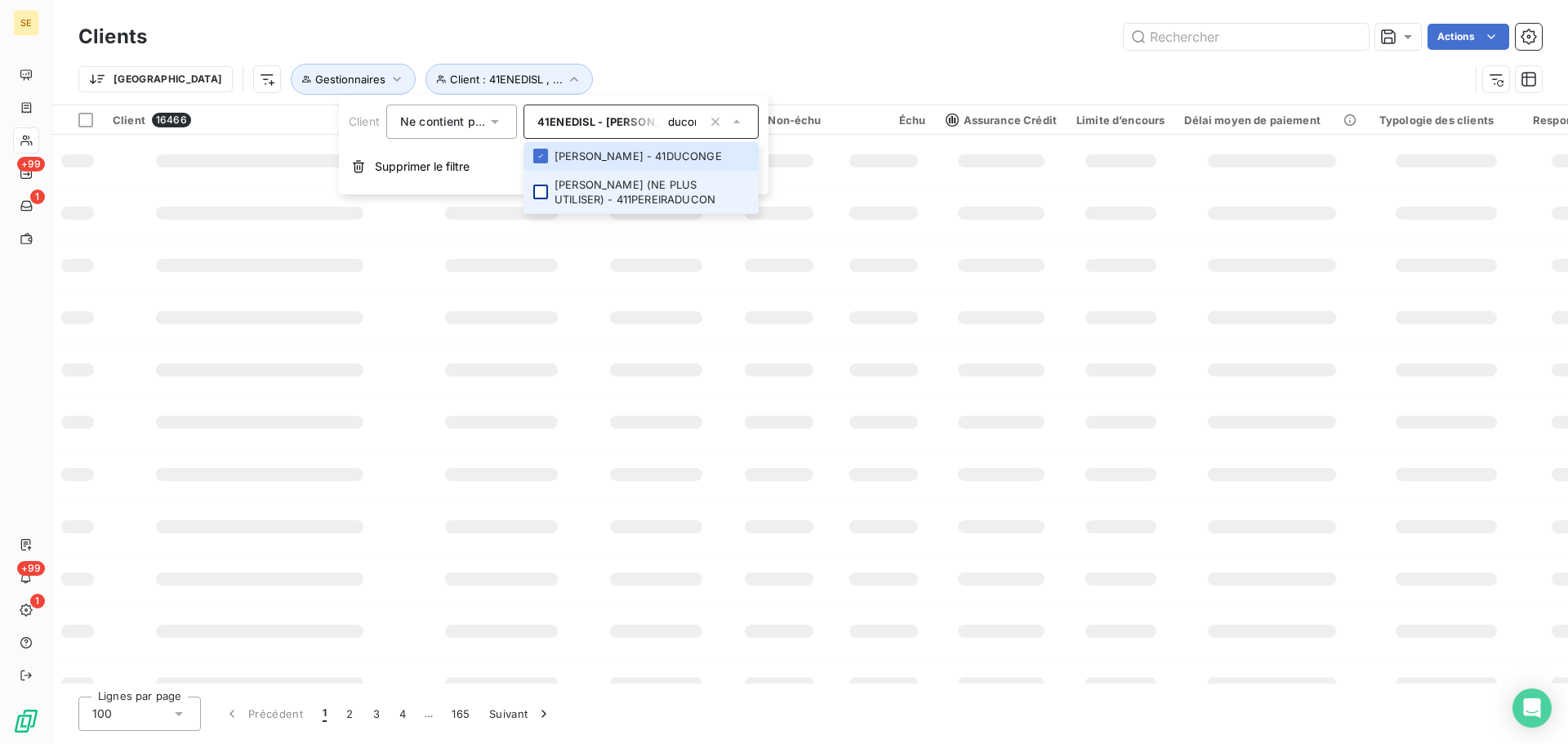
click at [542, 194] on div at bounding box center [540, 191] width 15 height 15
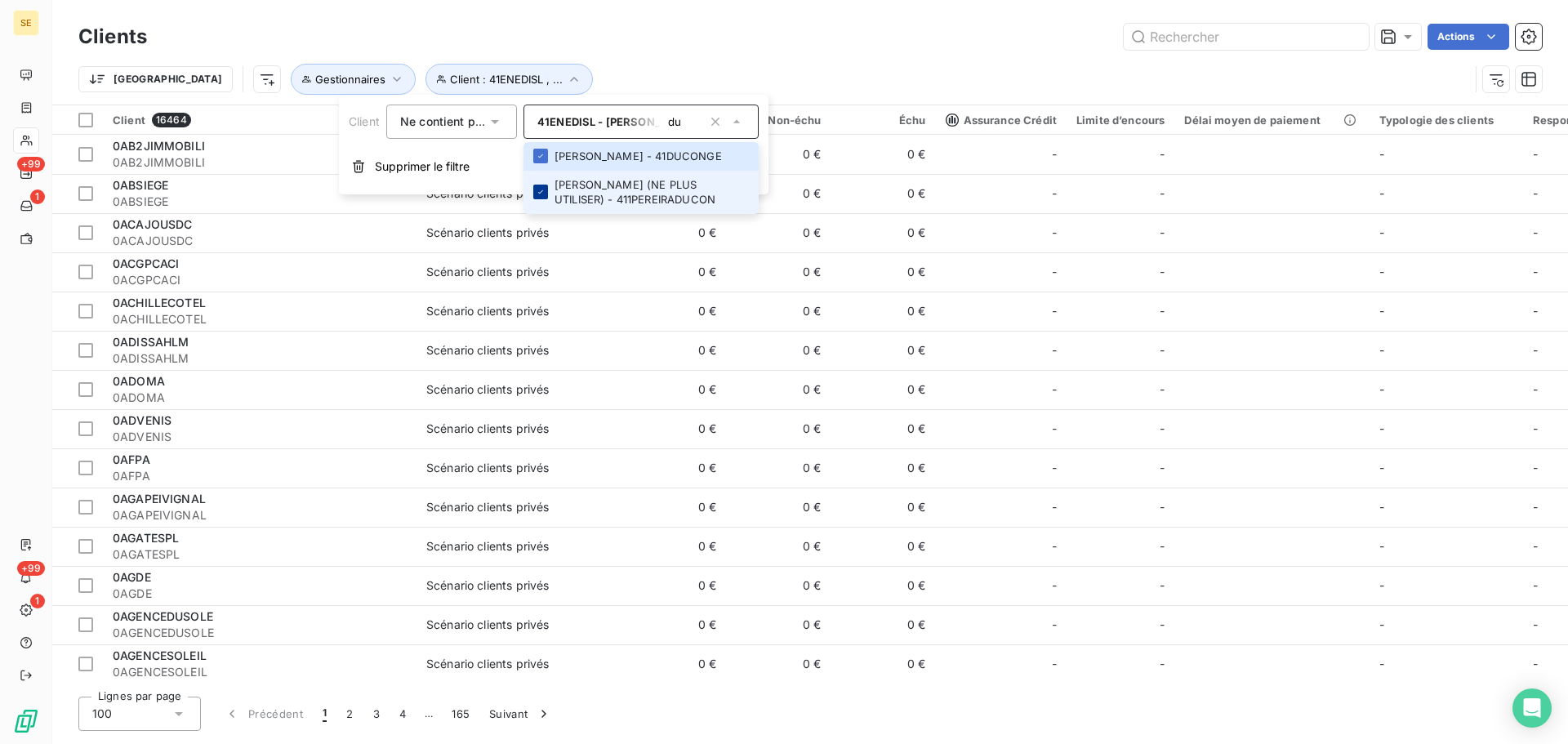
type input "d"
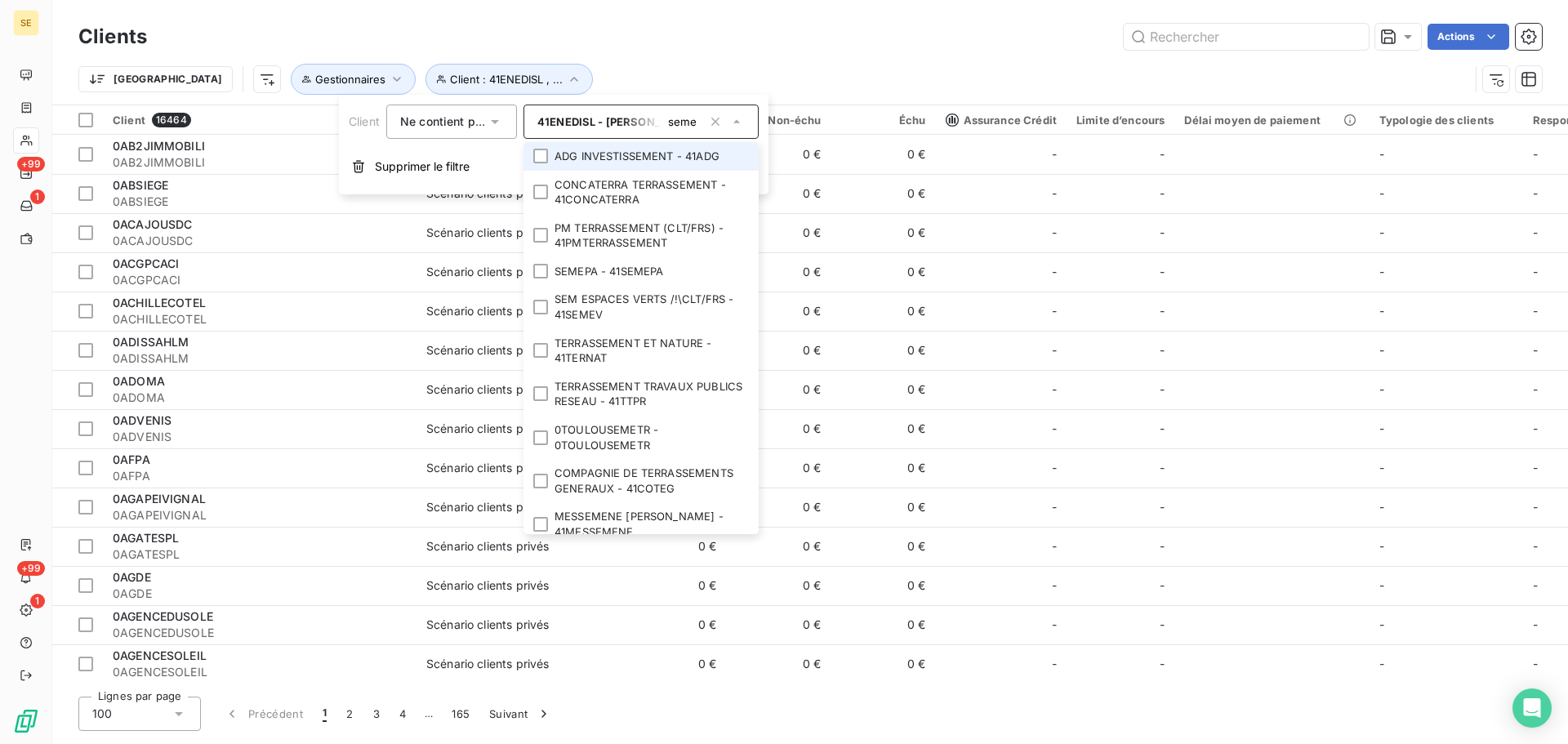
scroll to position [0, 6]
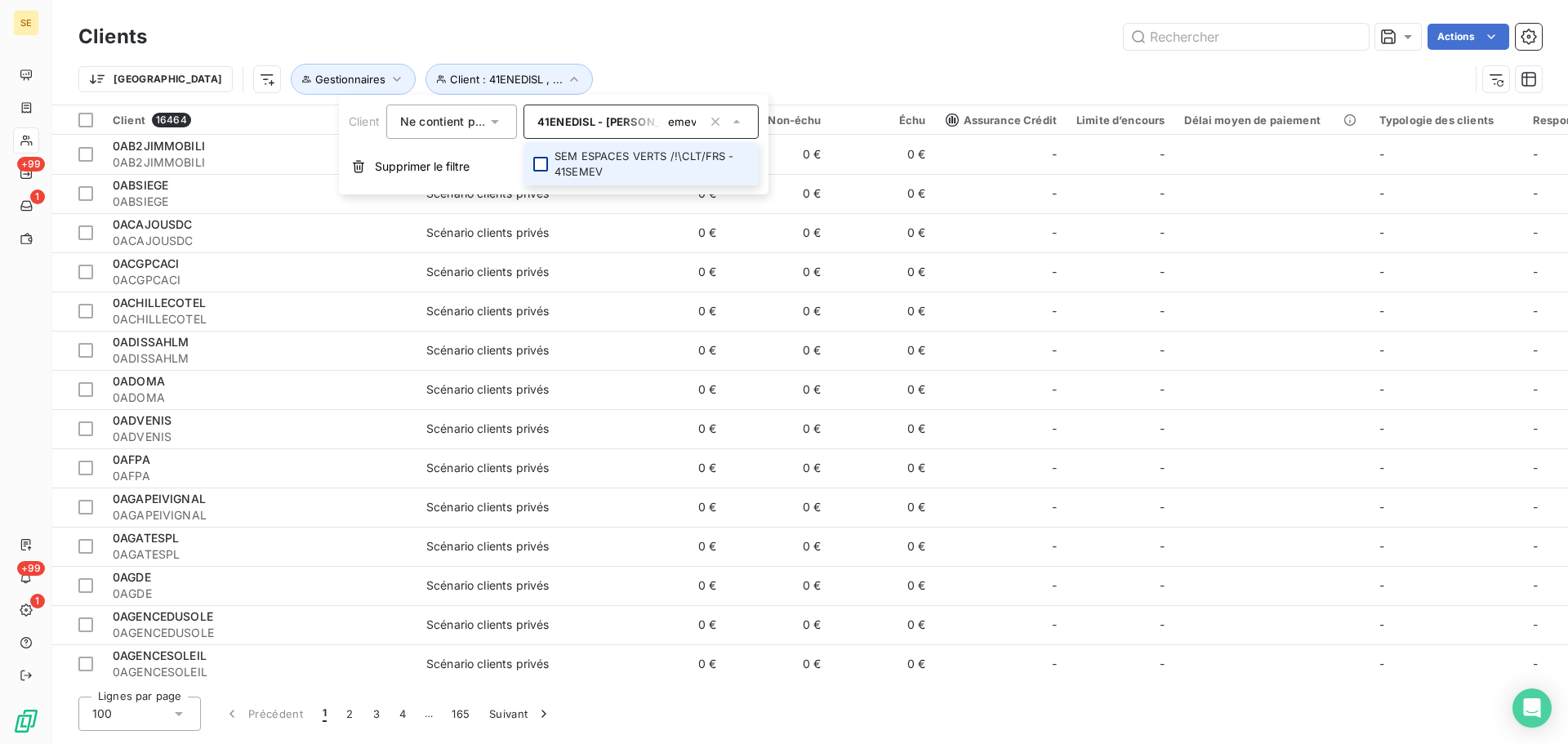
click at [541, 165] on div at bounding box center [540, 164] width 15 height 15
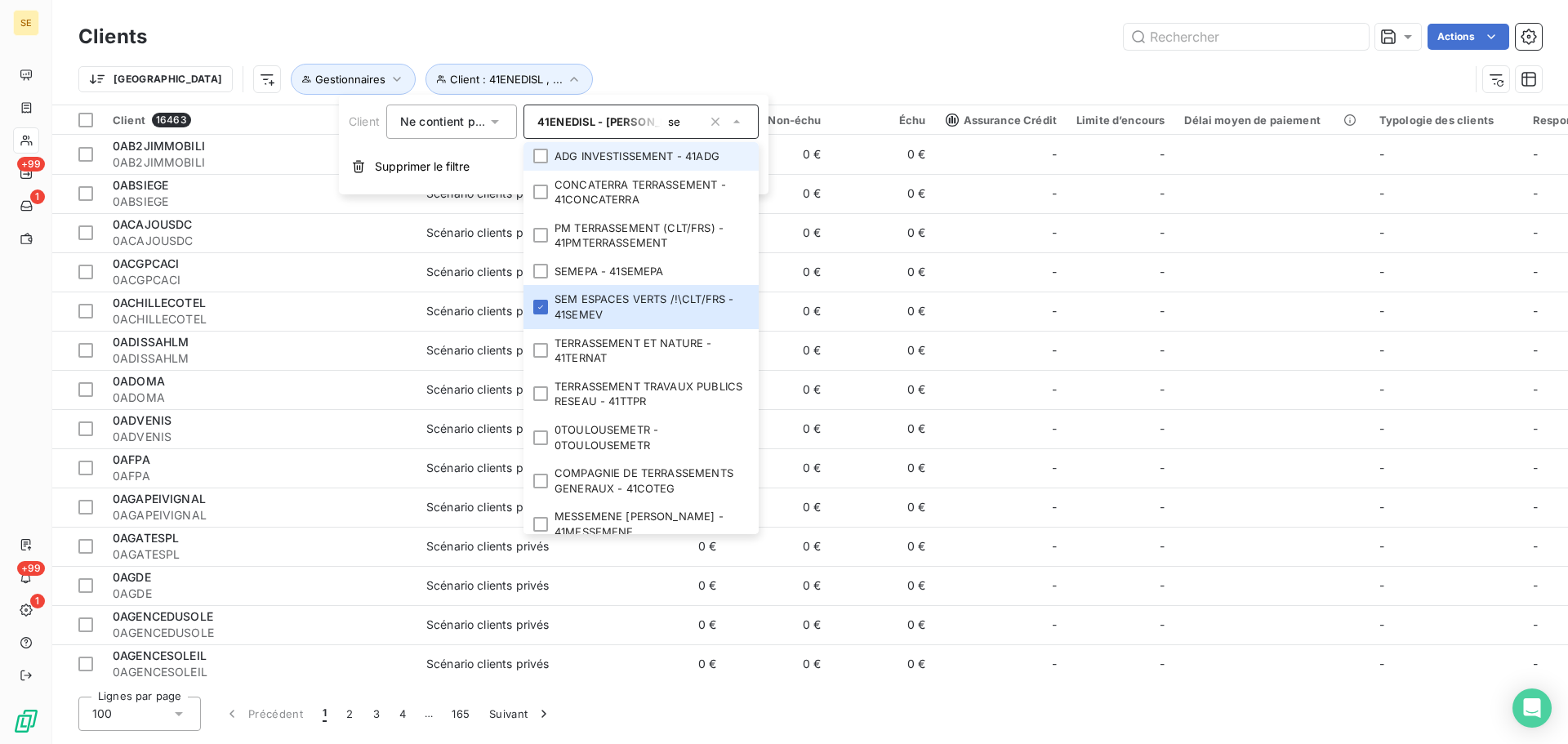
type input "s"
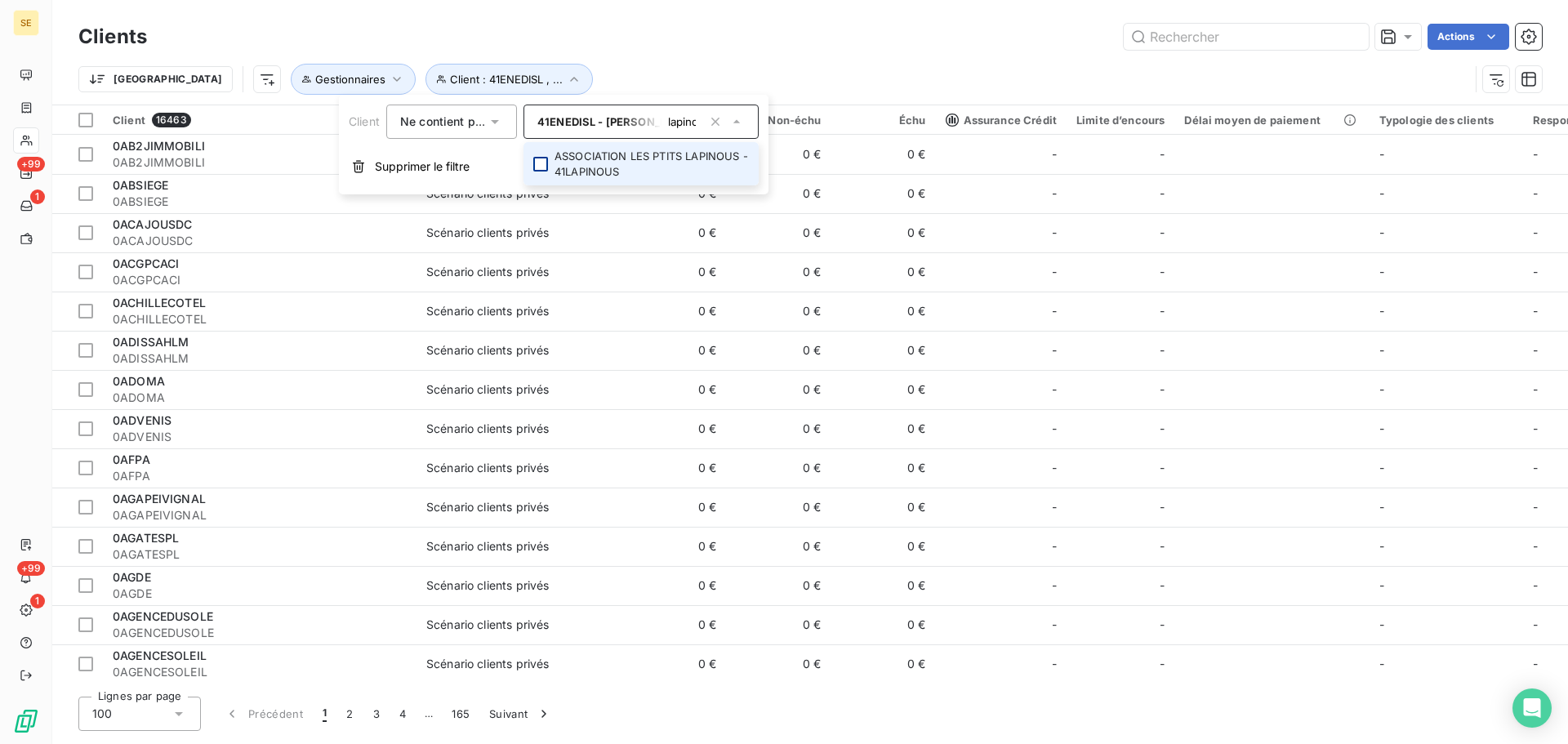
click at [538, 164] on div at bounding box center [540, 164] width 15 height 15
type input "l"
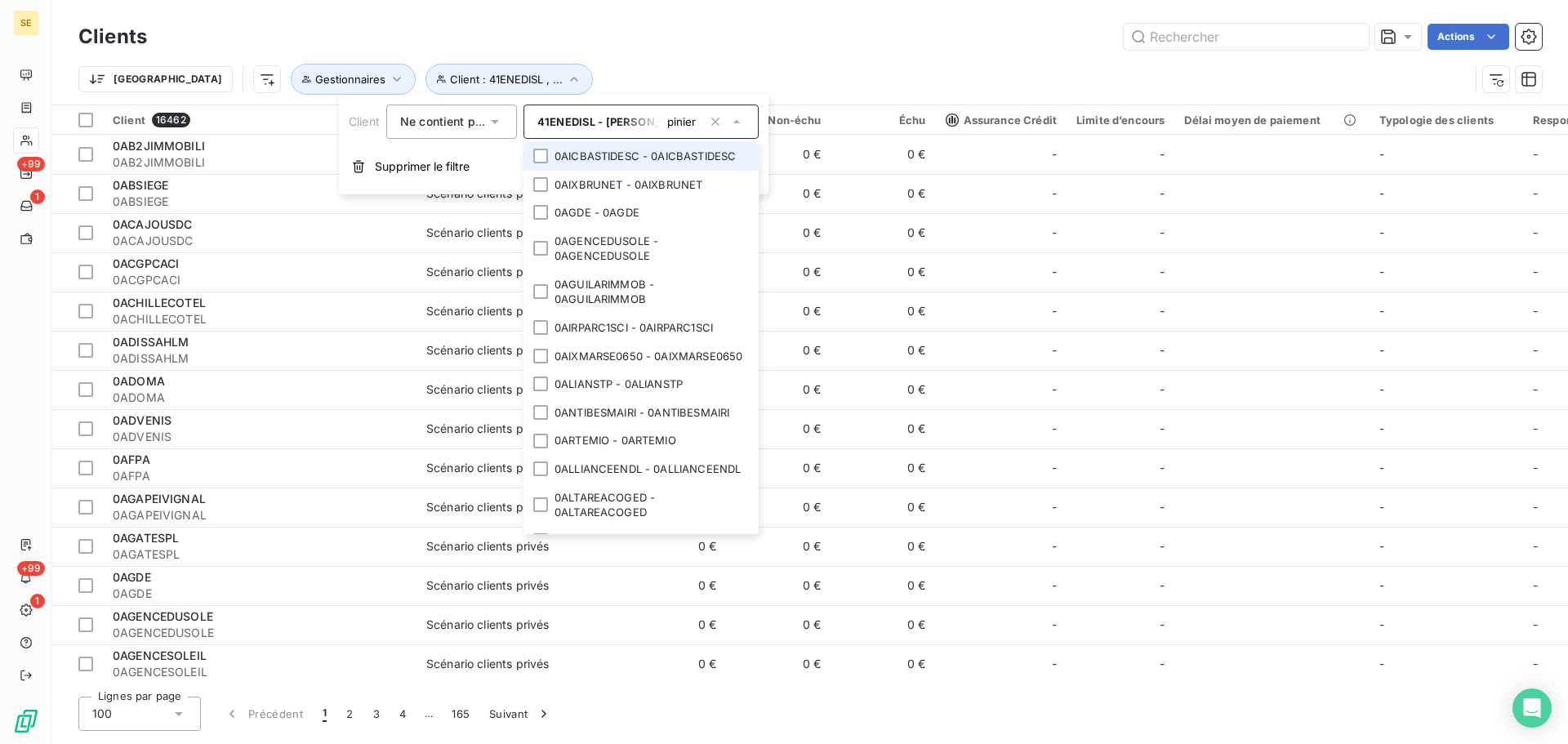
scroll to position [0, 19]
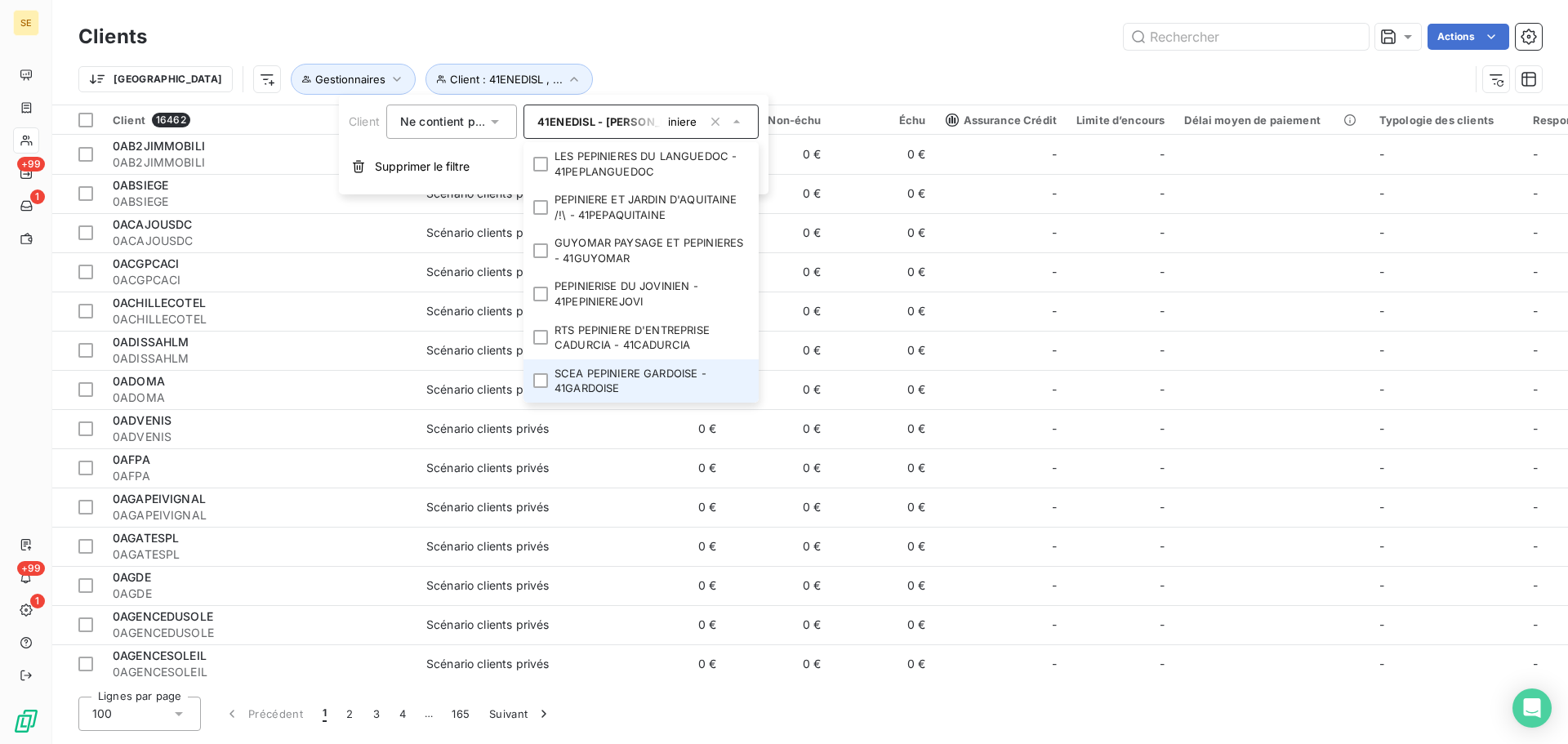
click at [690, 392] on li "SCEA PEPINIERE GARDOISE - 41GARDOISE" at bounding box center [641, 380] width 235 height 44
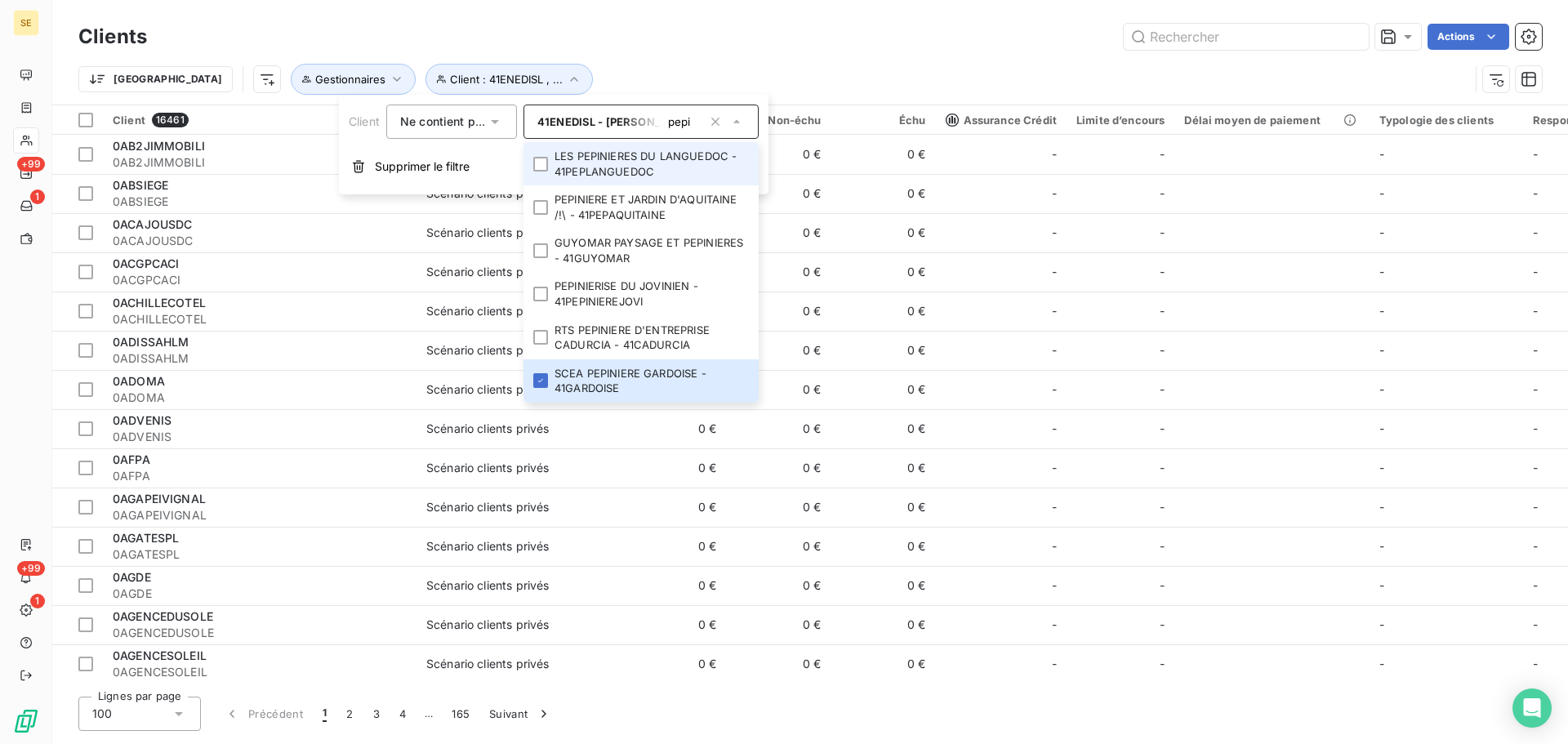
scroll to position [0, 0]
type input "p"
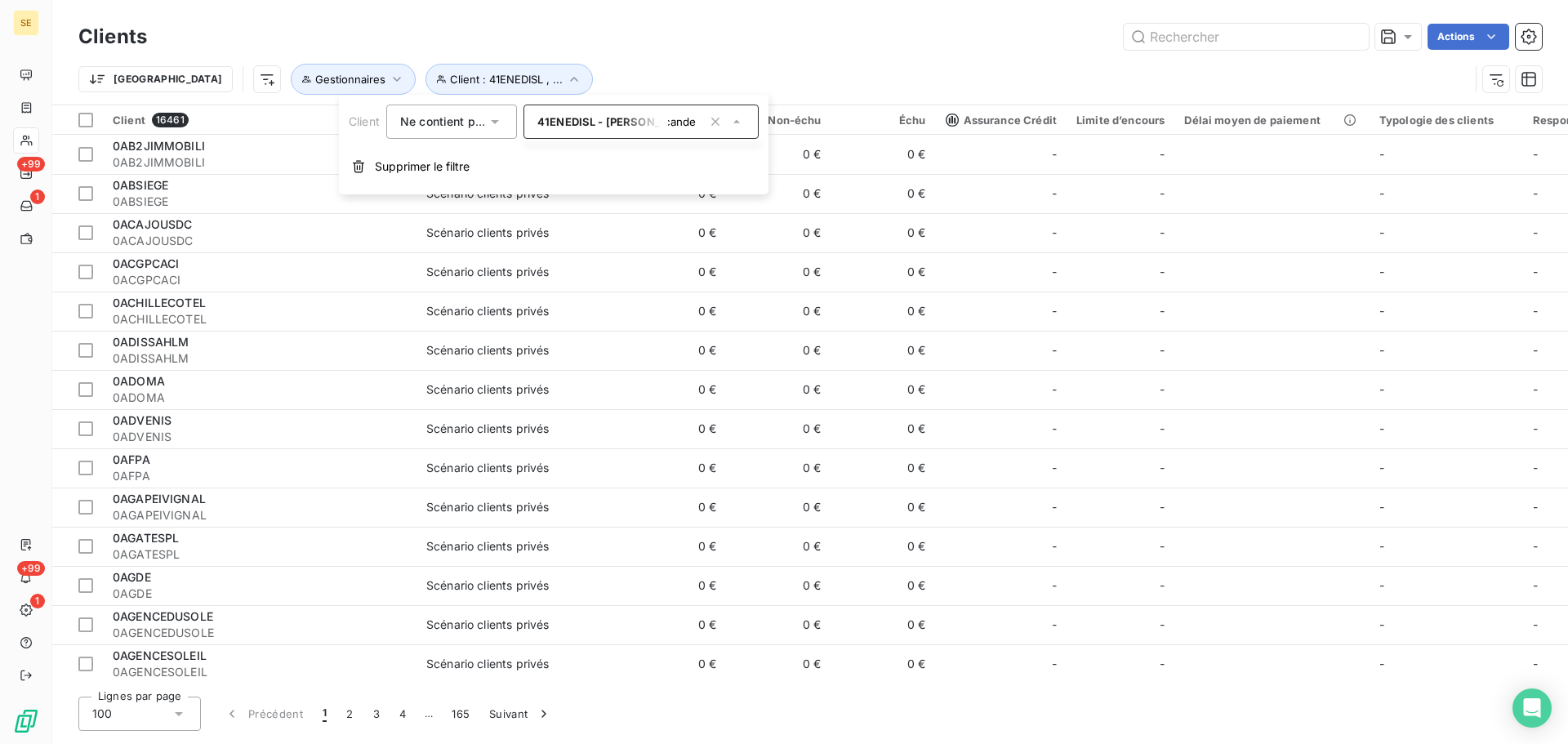
scroll to position [0, 10]
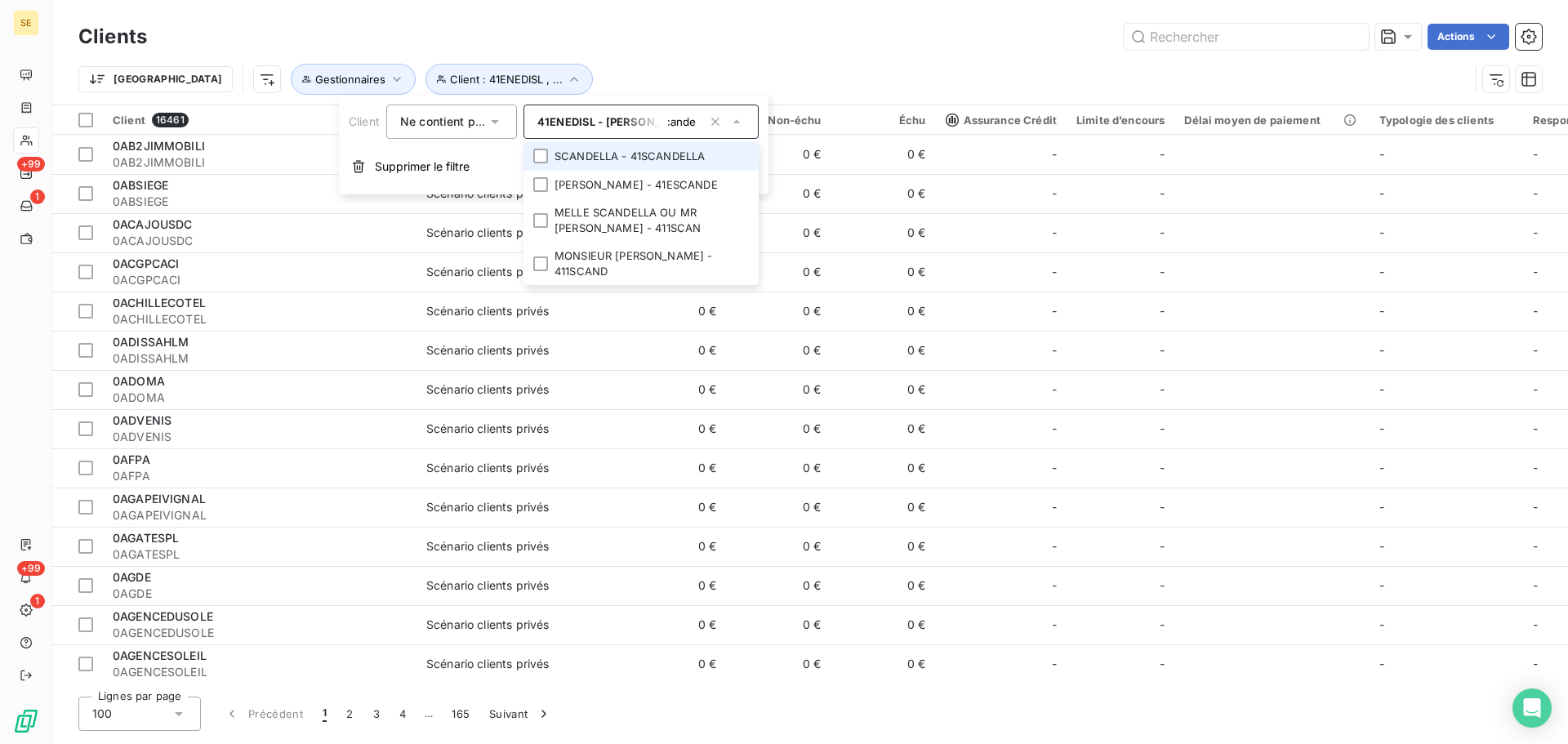
click at [581, 152] on li "SCANDELLA - 41SCANDELLA" at bounding box center [641, 155] width 235 height 28
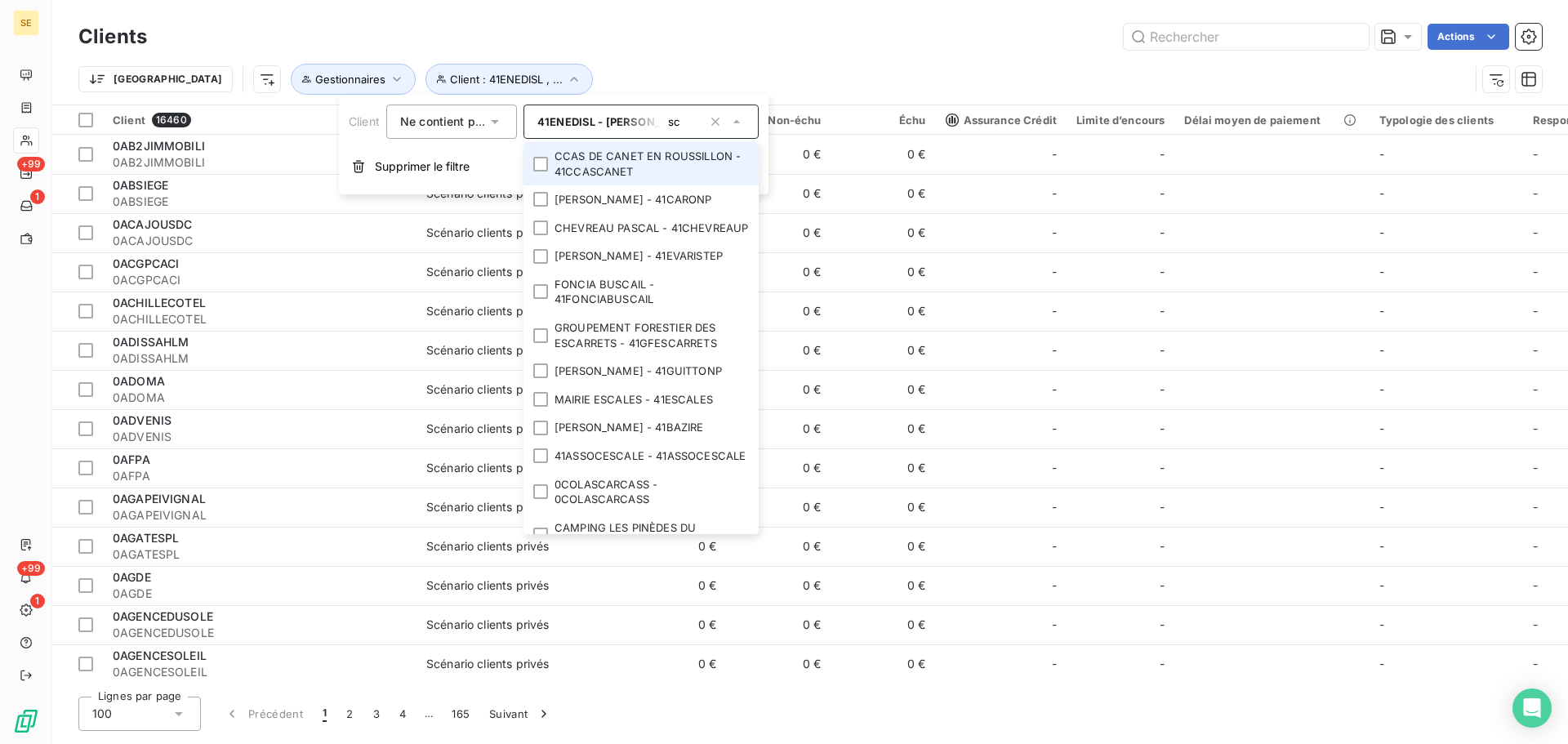
type input "s"
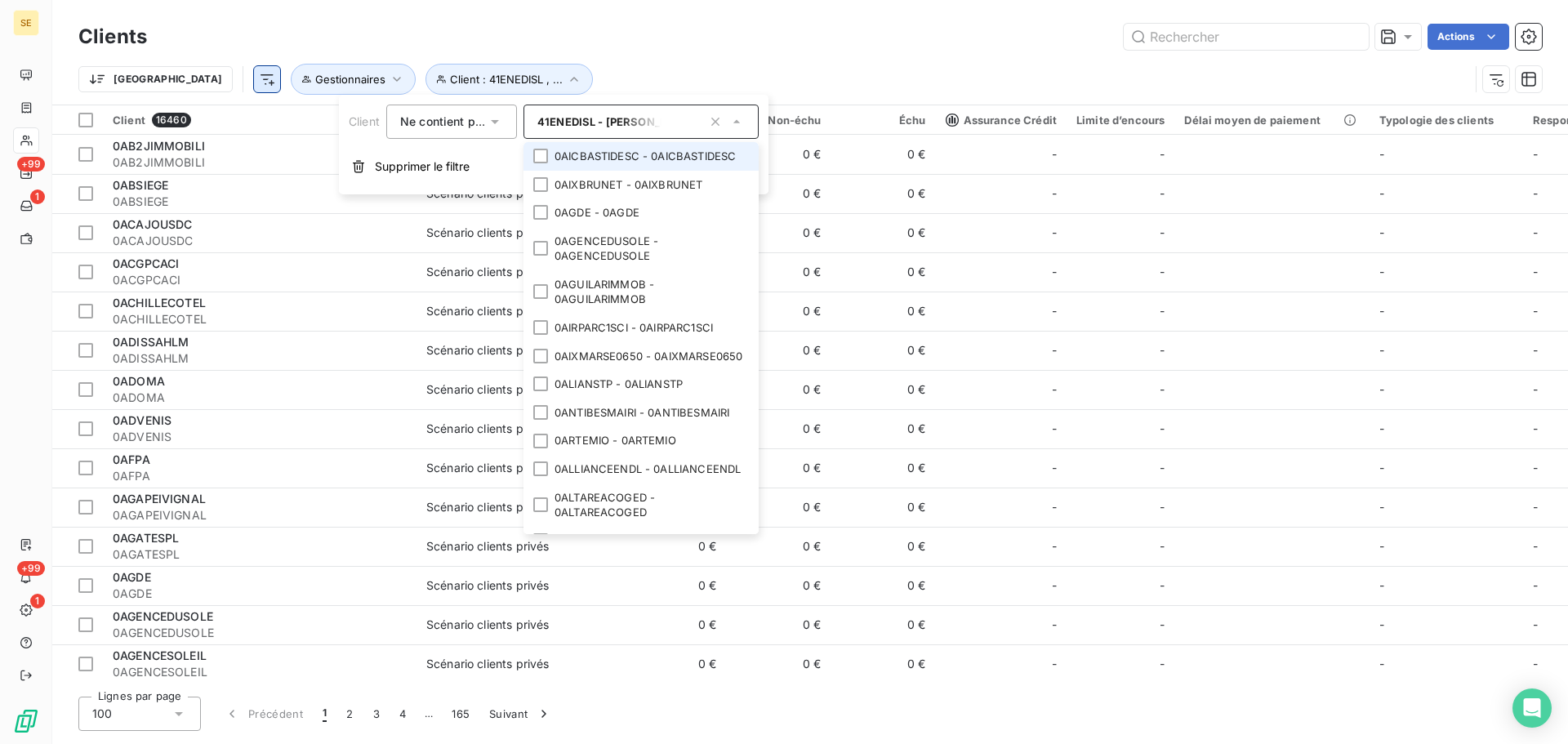
click at [185, 75] on html "SE +99 1 +99 1 Clients Actions Trier Client : 41ENEDISL , ... Gestionnaires Cli…" at bounding box center [784, 372] width 1568 height 744
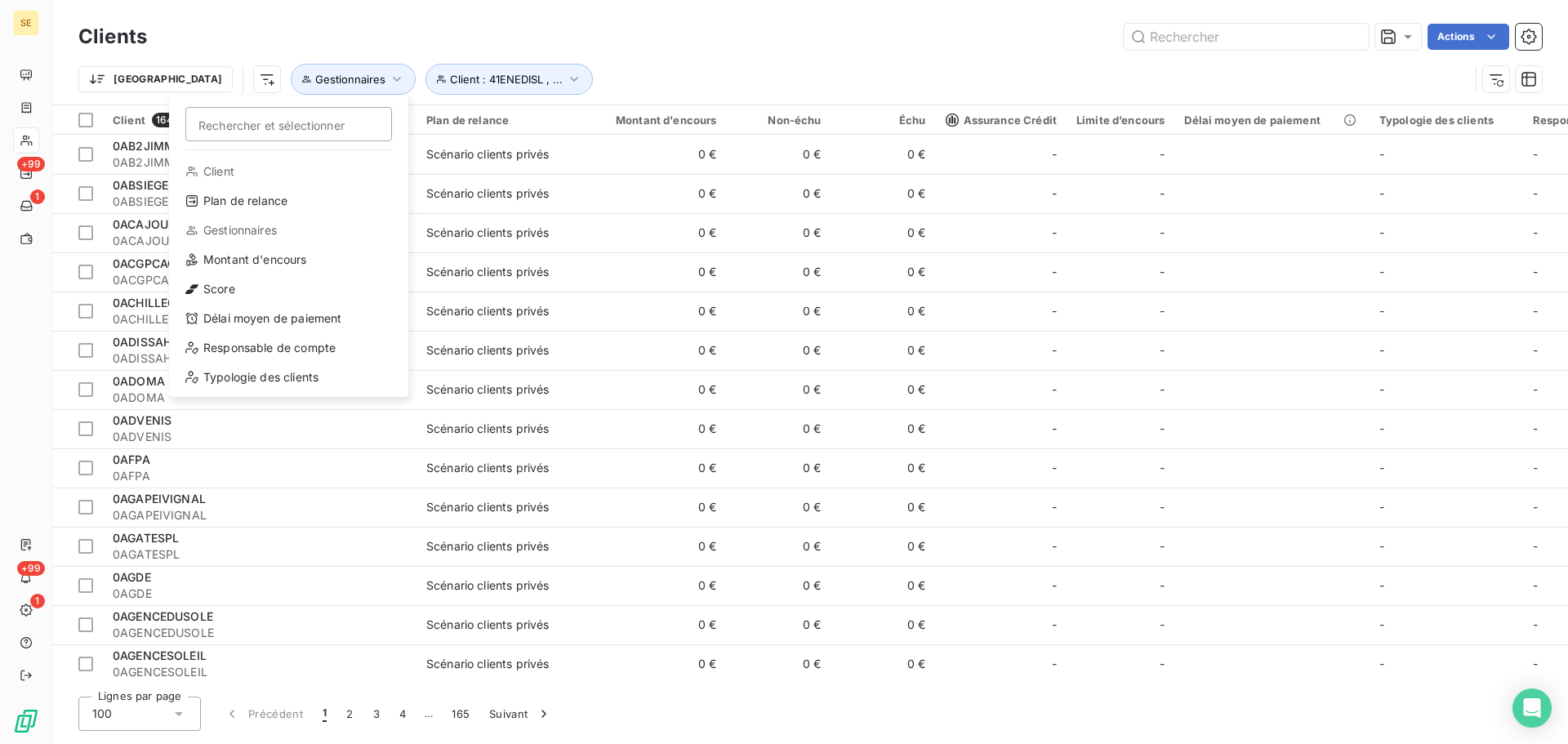
click at [577, 70] on html "SE +99 1 +99 1 Clients Actions Trier Rechercher et sélectionner Client Plan de …" at bounding box center [784, 372] width 1568 height 744
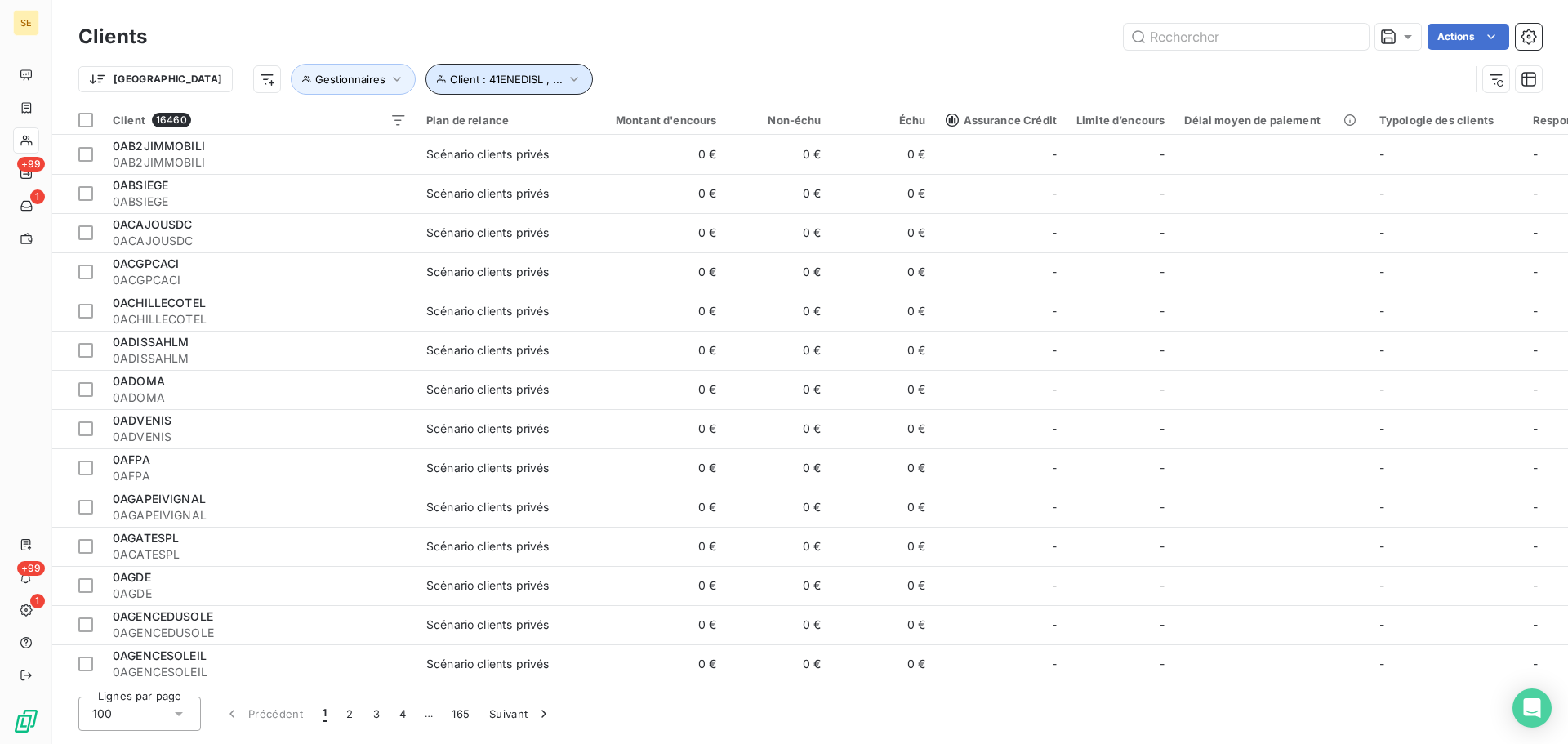
click at [450, 81] on span "Client : 41ENEDISL , ..." at bounding box center [506, 79] width 113 height 13
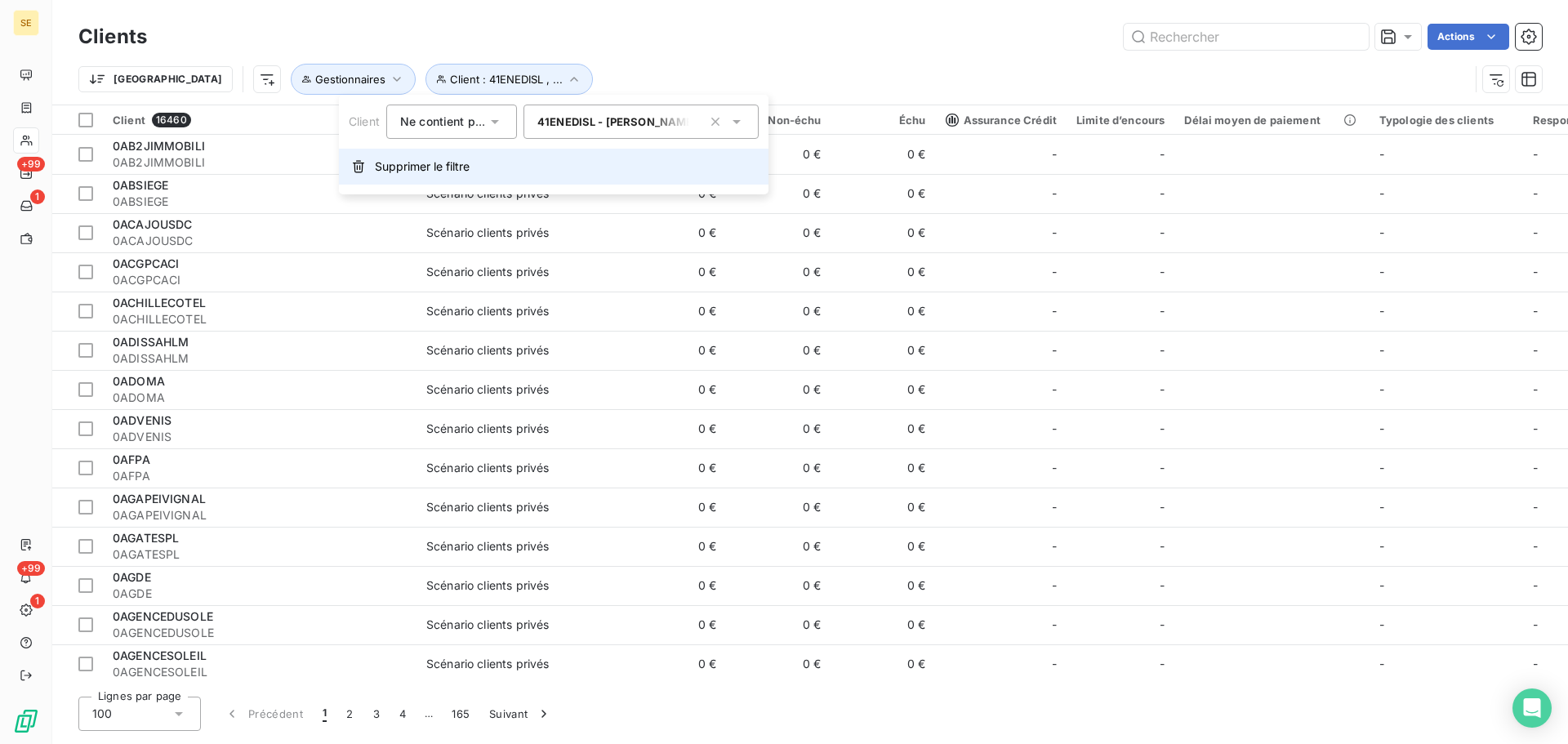
click at [420, 172] on span "Supprimer le filtre" at bounding box center [422, 166] width 95 height 16
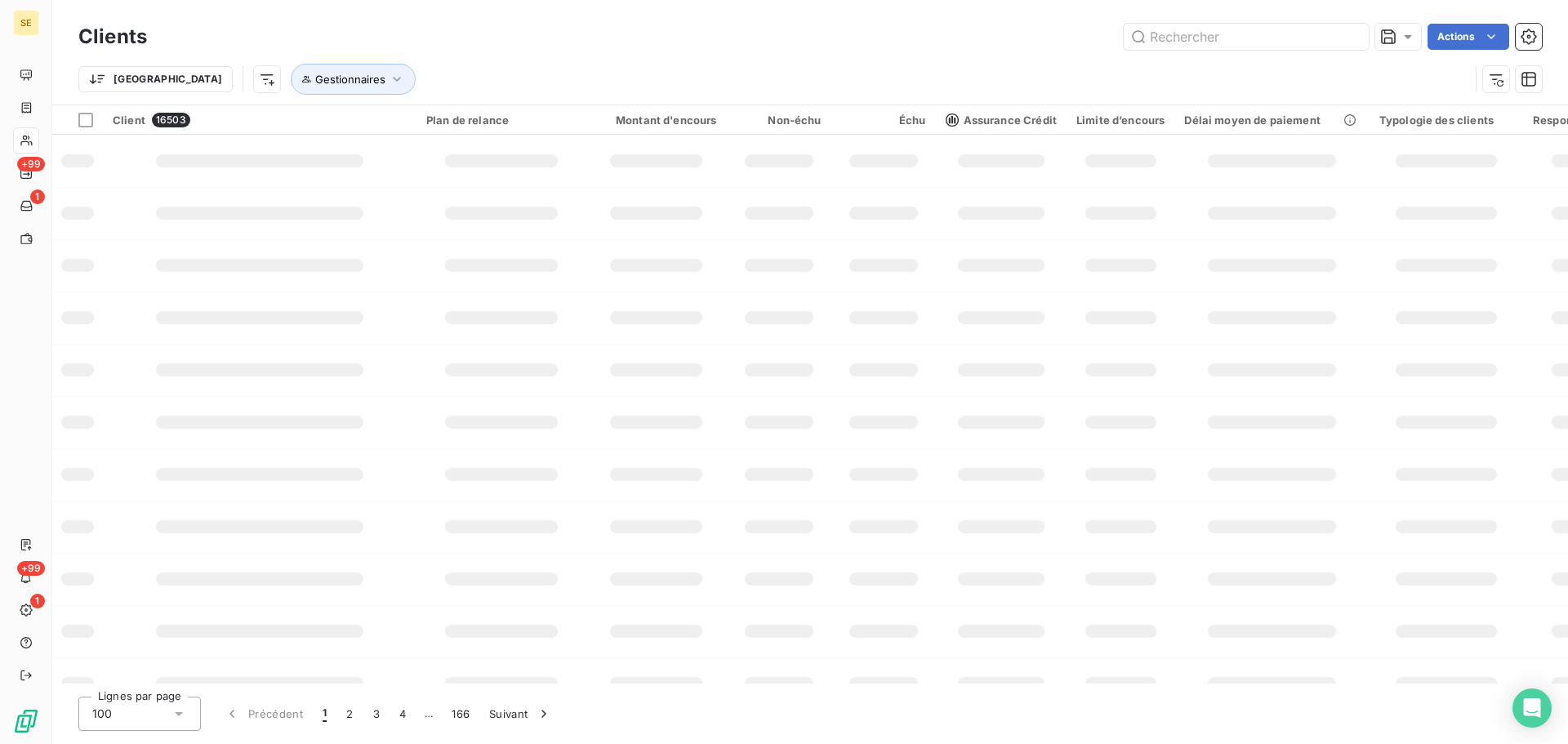
click at [395, 70] on div "Trier Gestionnaires" at bounding box center [774, 80] width 1391 height 31
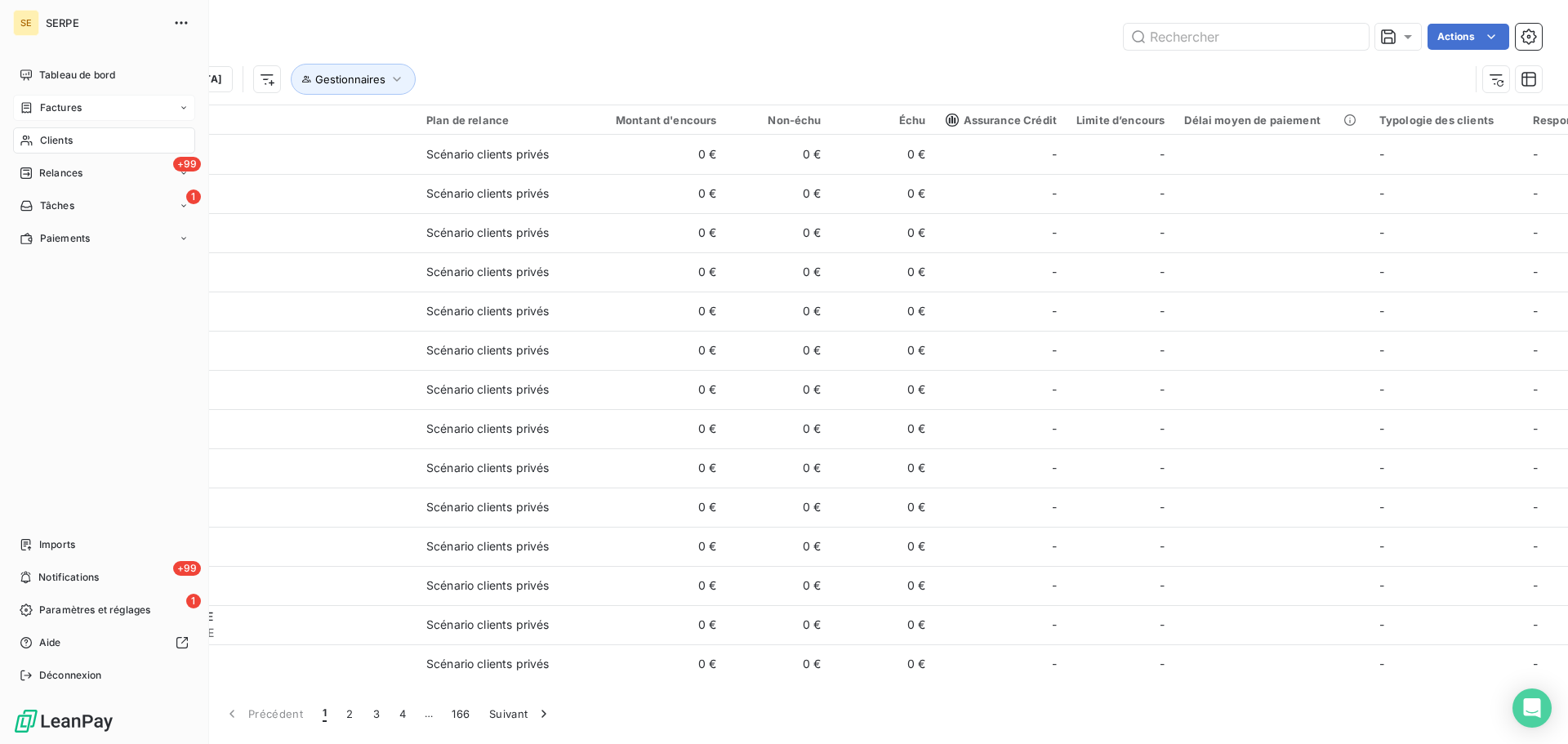
click at [57, 106] on span "Factures" at bounding box center [60, 108] width 42 height 15
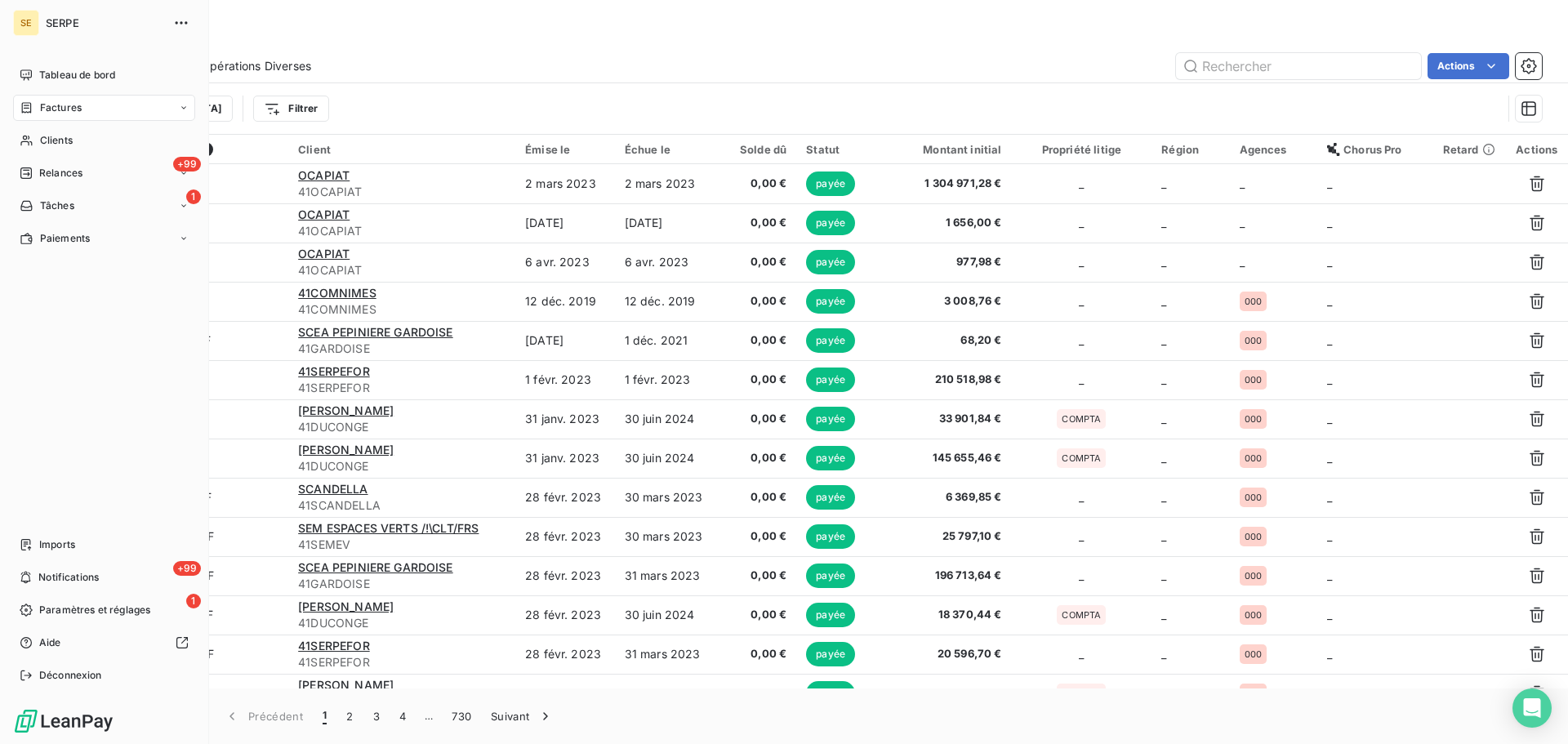
click at [54, 106] on span "Factures" at bounding box center [60, 108] width 42 height 15
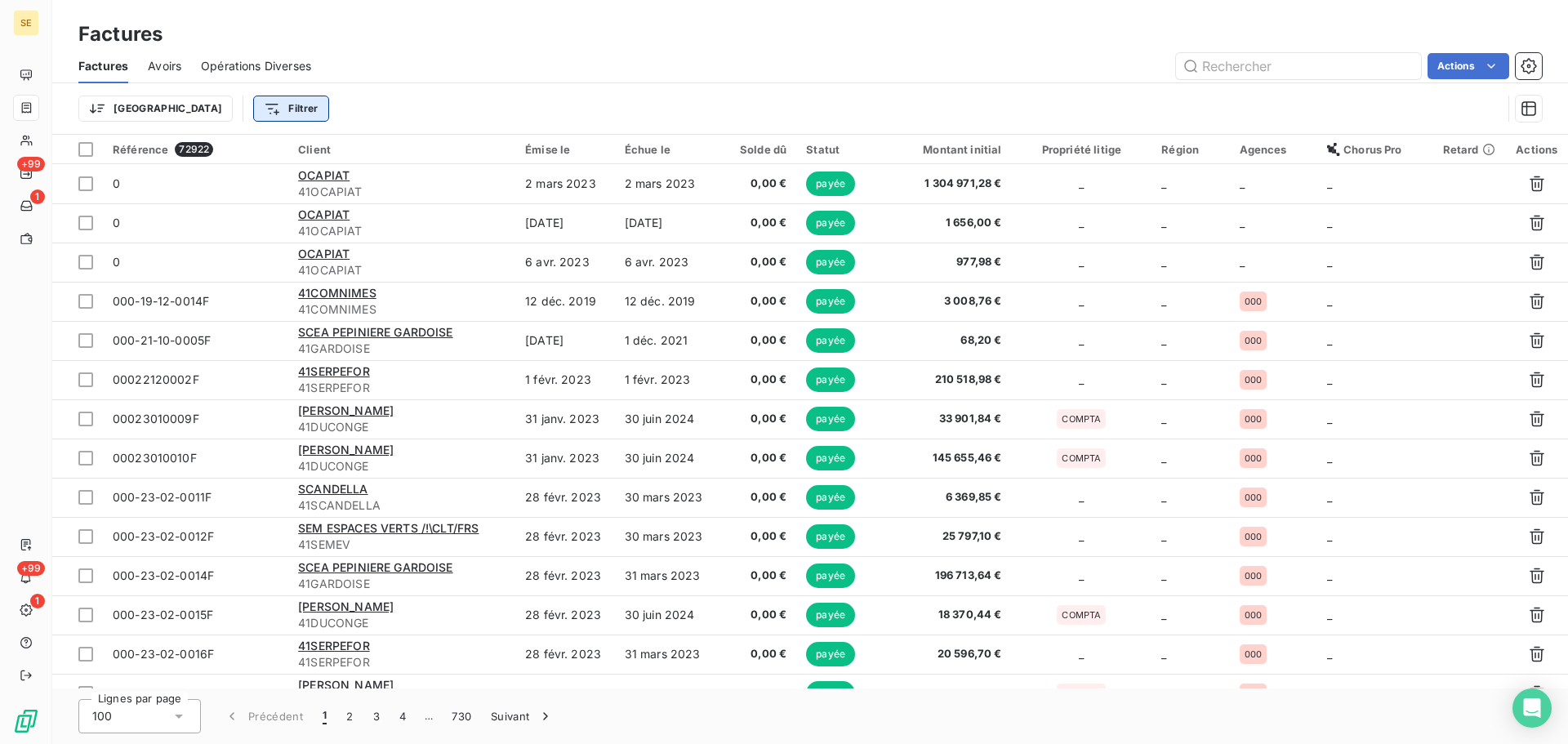
click at [229, 112] on html "SE +99 1 +99 1 Factures Factures Avoirs Opérations Diverses Actions Trier Filtr…" at bounding box center [784, 372] width 1568 height 744
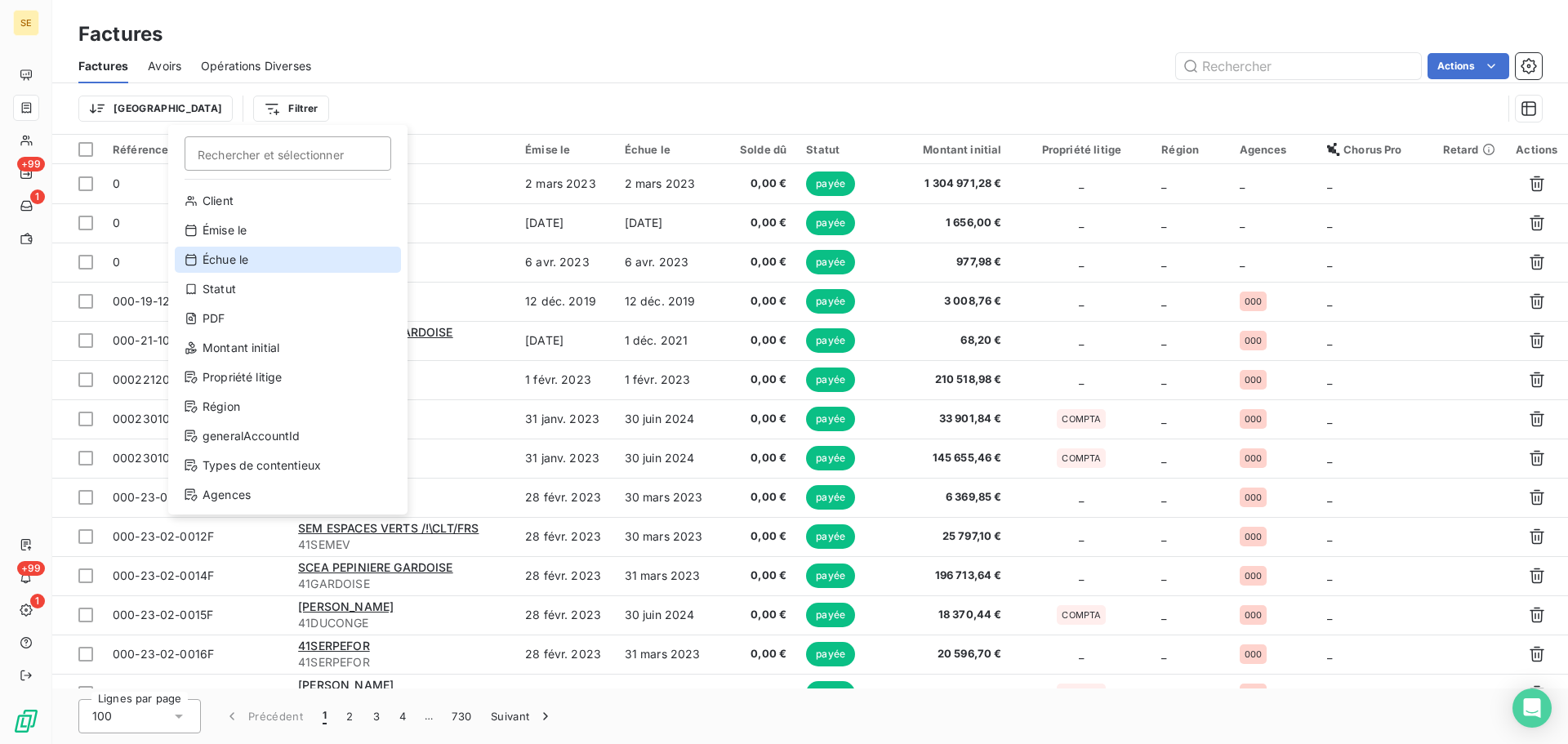
scroll to position [59, 0]
click at [420, 99] on html "SE +99 1 +99 1 Factures Factures Avoirs Opérations Diverses Actions Trier Filtr…" at bounding box center [784, 372] width 1568 height 744
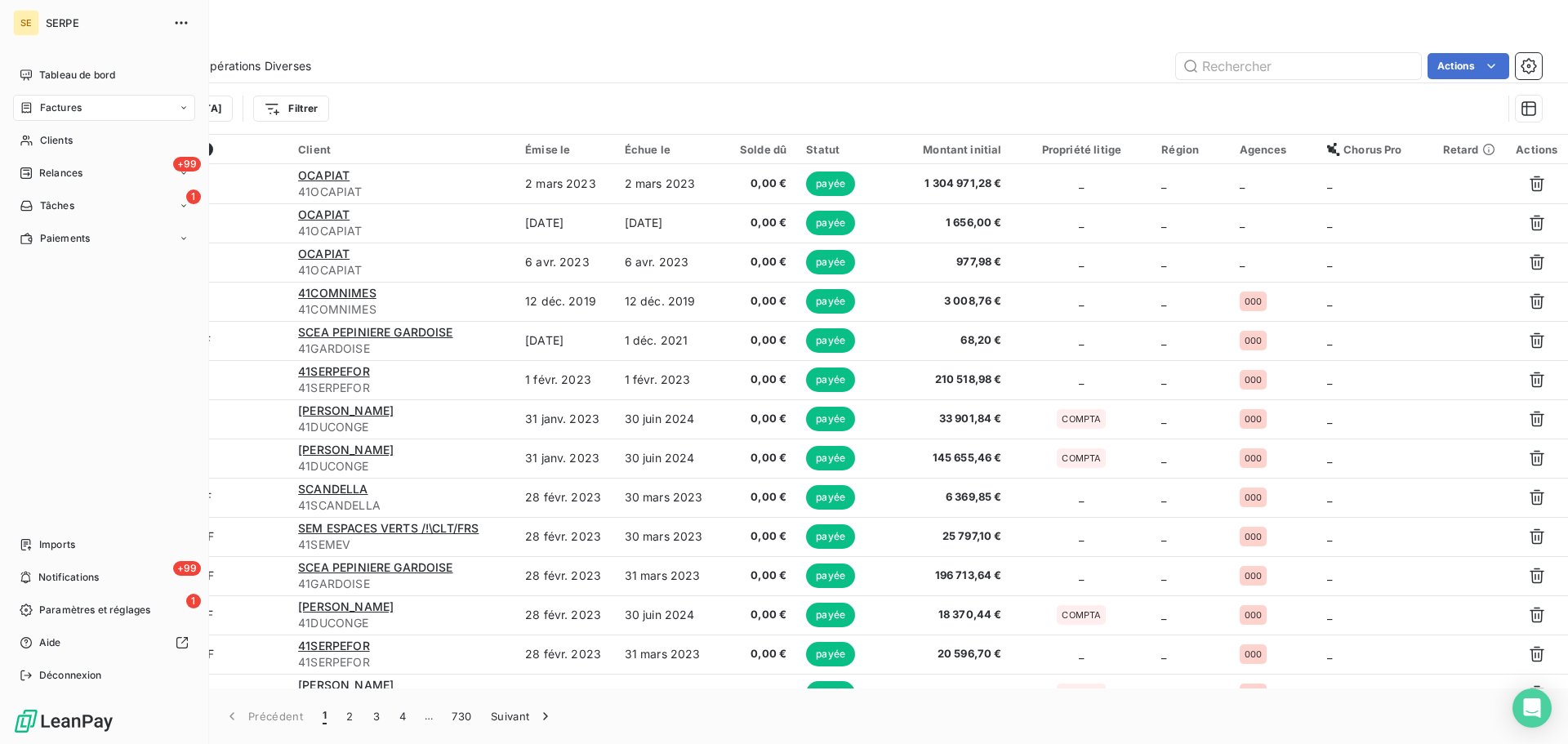
click at [78, 114] on span "Factures" at bounding box center [60, 108] width 42 height 15
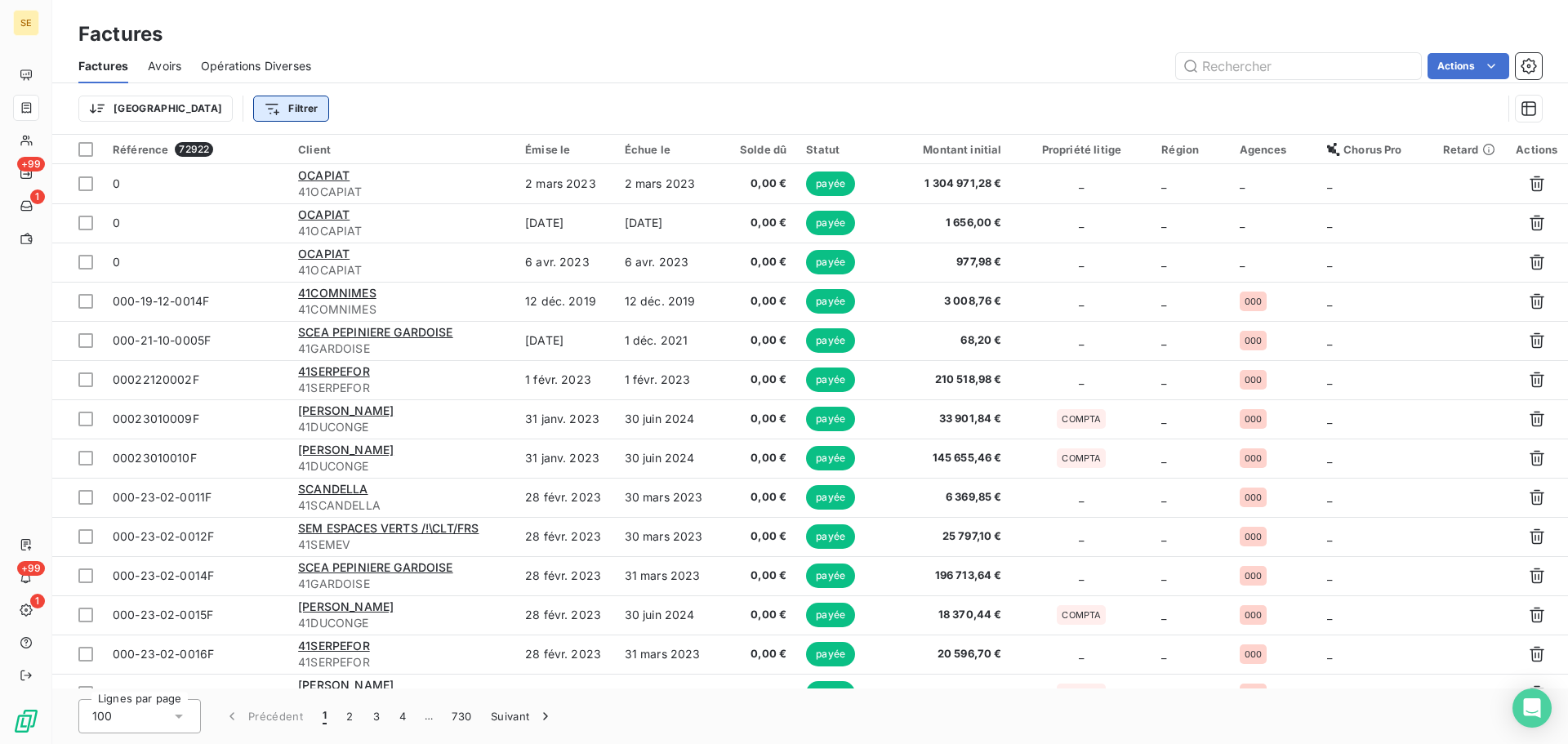
click at [209, 120] on html "SE +99 1 +99 1 Factures Factures Avoirs Opérations Diverses Actions Trier Filtr…" at bounding box center [784, 372] width 1568 height 744
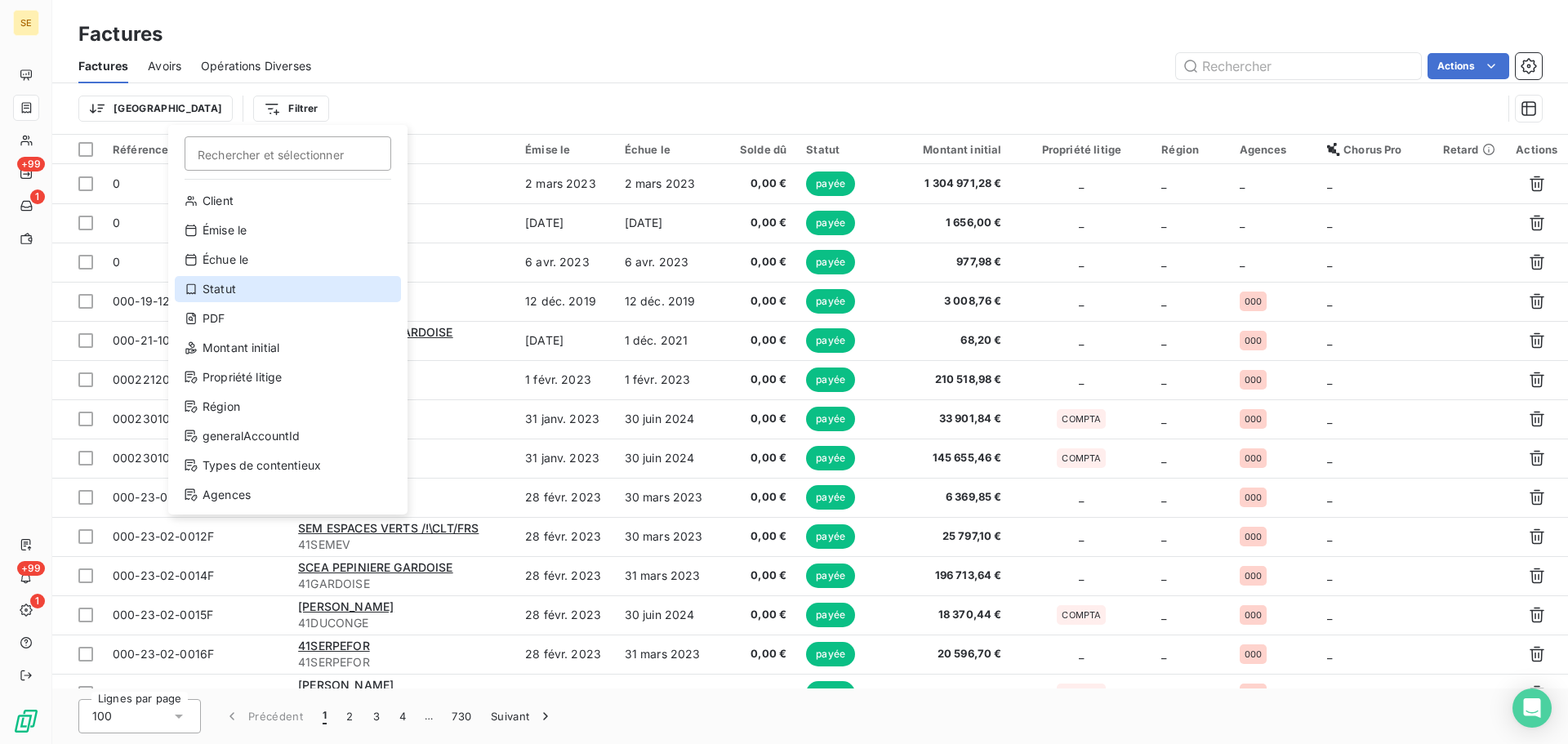
click at [245, 289] on div "Statut" at bounding box center [287, 289] width 226 height 26
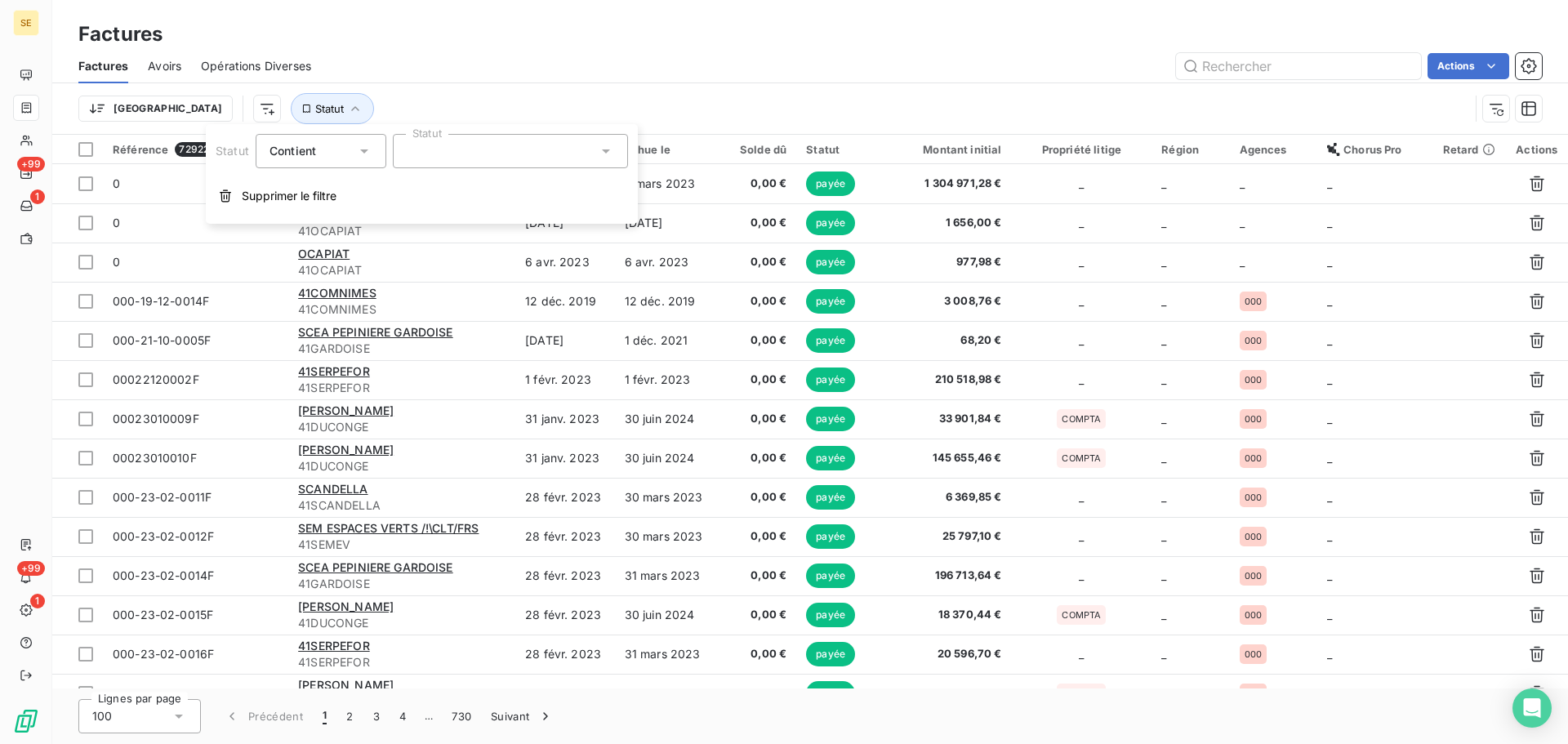
click at [509, 160] on div at bounding box center [510, 150] width 235 height 34
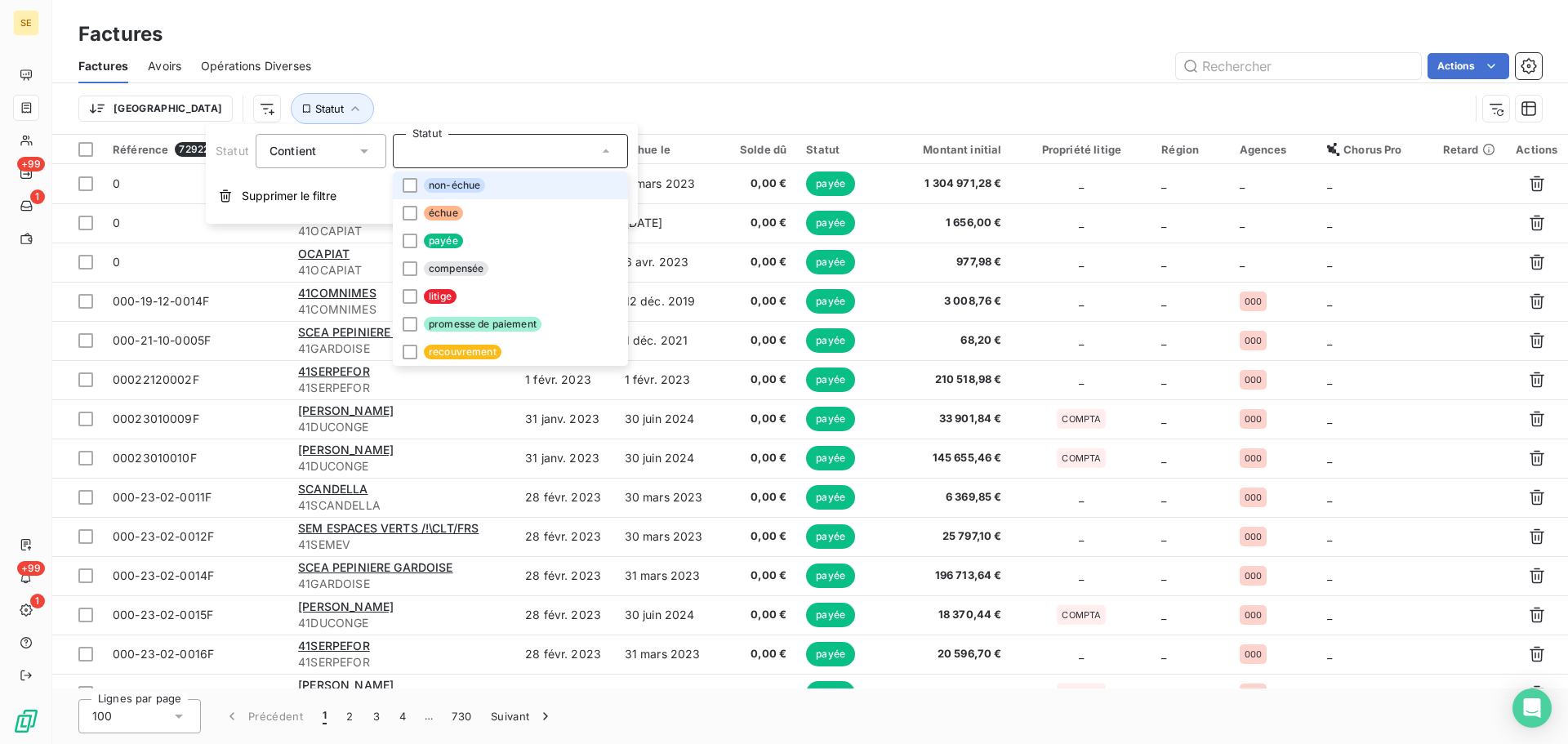
click at [519, 178] on li "non-échue" at bounding box center [510, 185] width 235 height 28
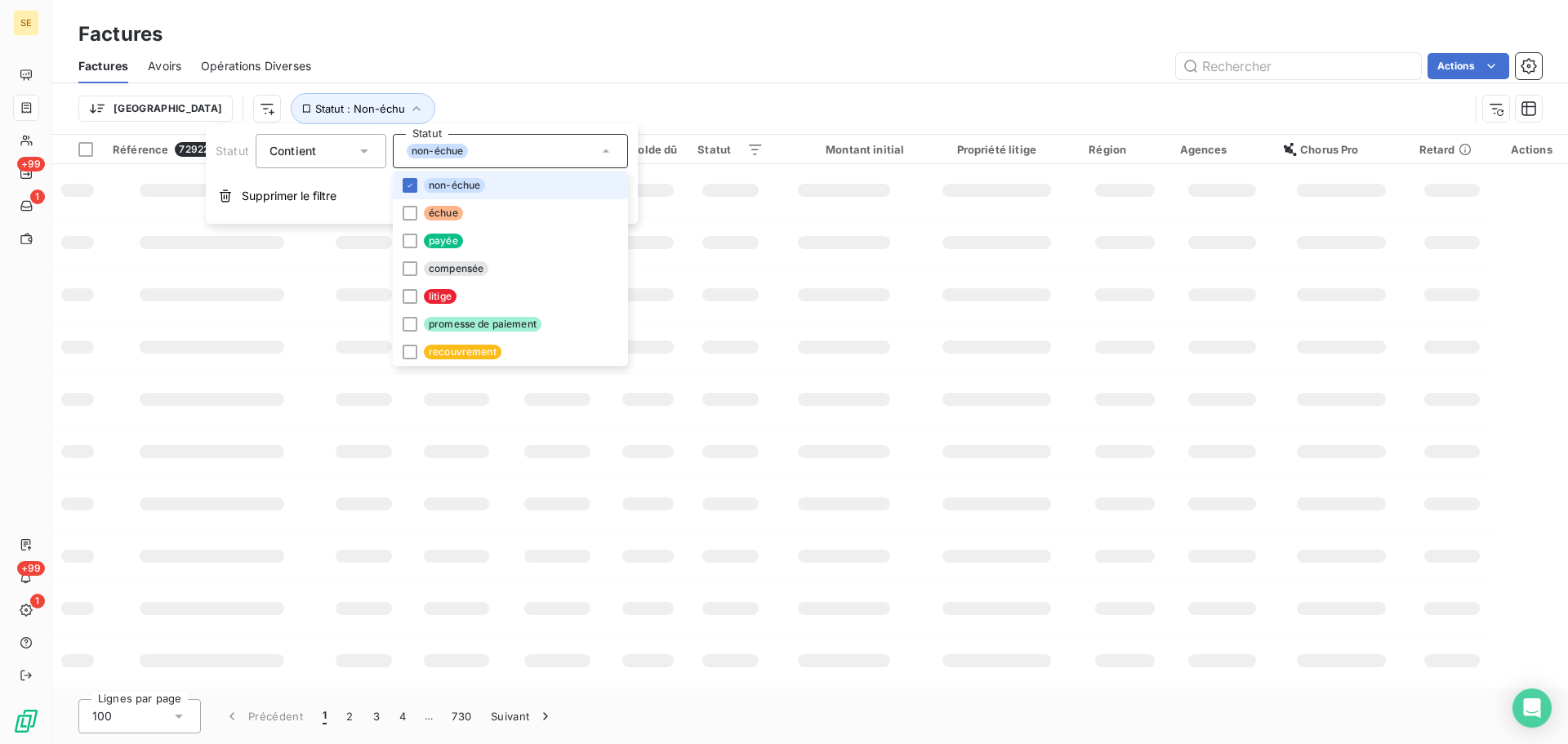
click at [535, 178] on li "non-échue" at bounding box center [510, 185] width 235 height 28
click at [525, 203] on li "échue" at bounding box center [510, 212] width 235 height 28
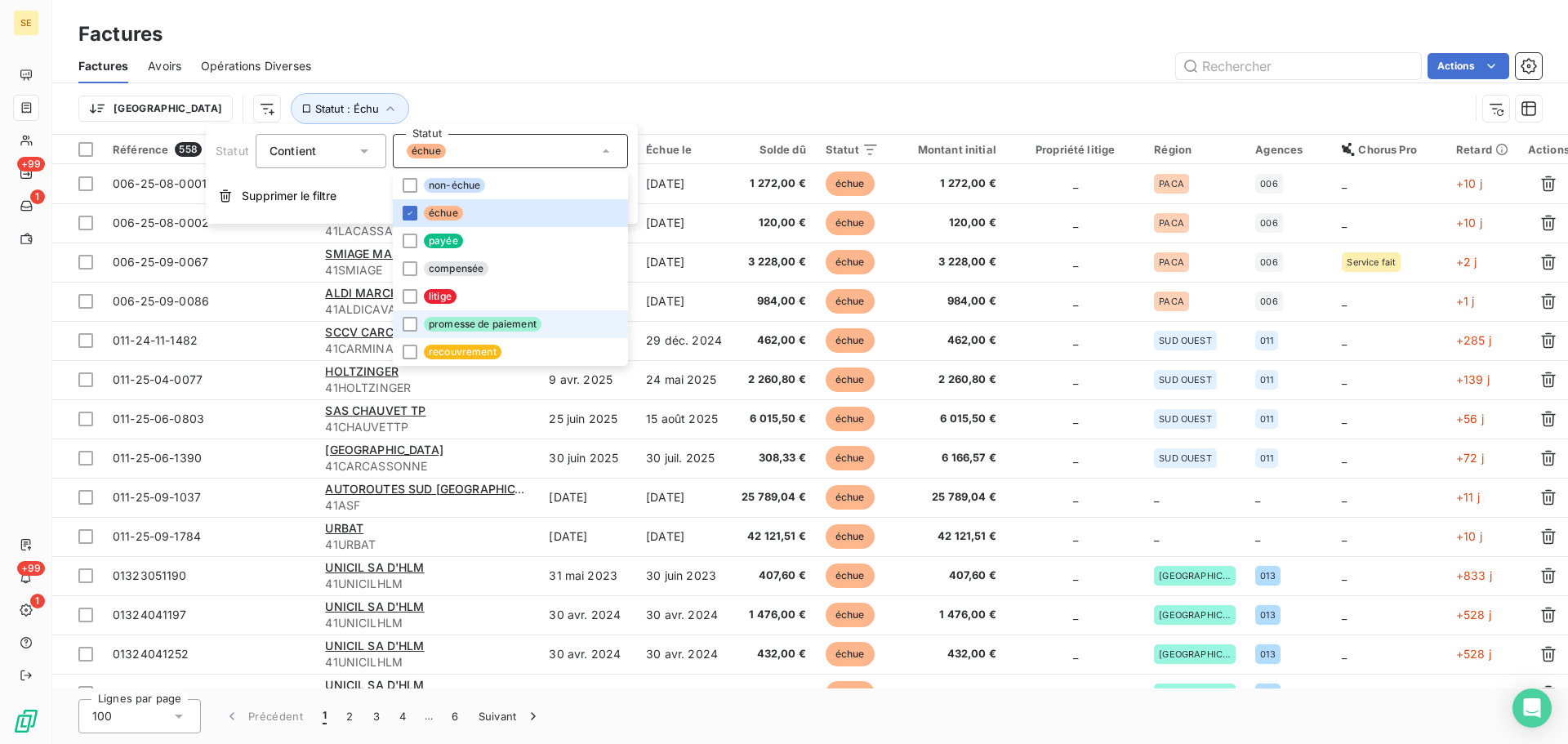
click at [520, 323] on span "promesse de paiement" at bounding box center [482, 324] width 117 height 15
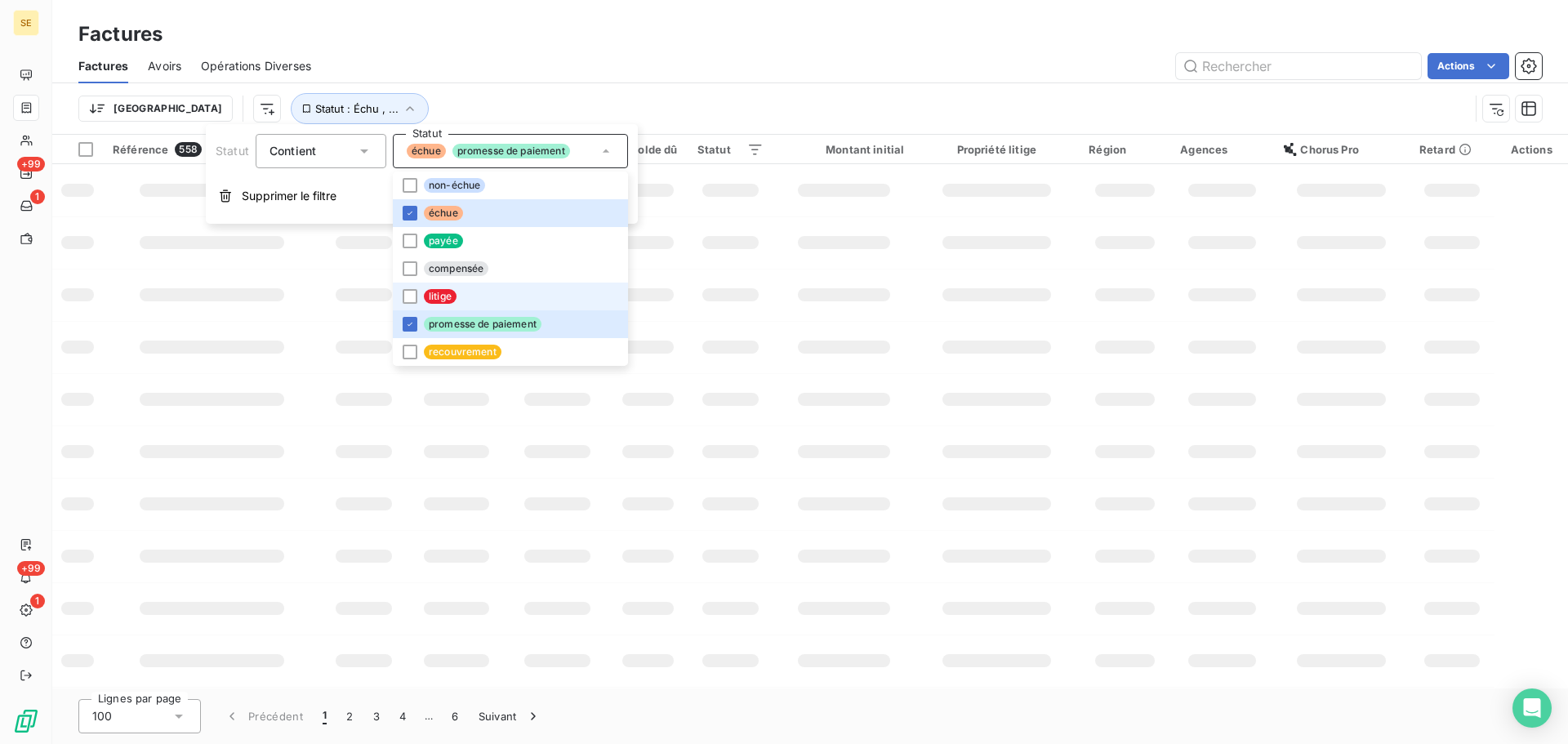
click at [507, 286] on li "litige" at bounding box center [510, 296] width 235 height 28
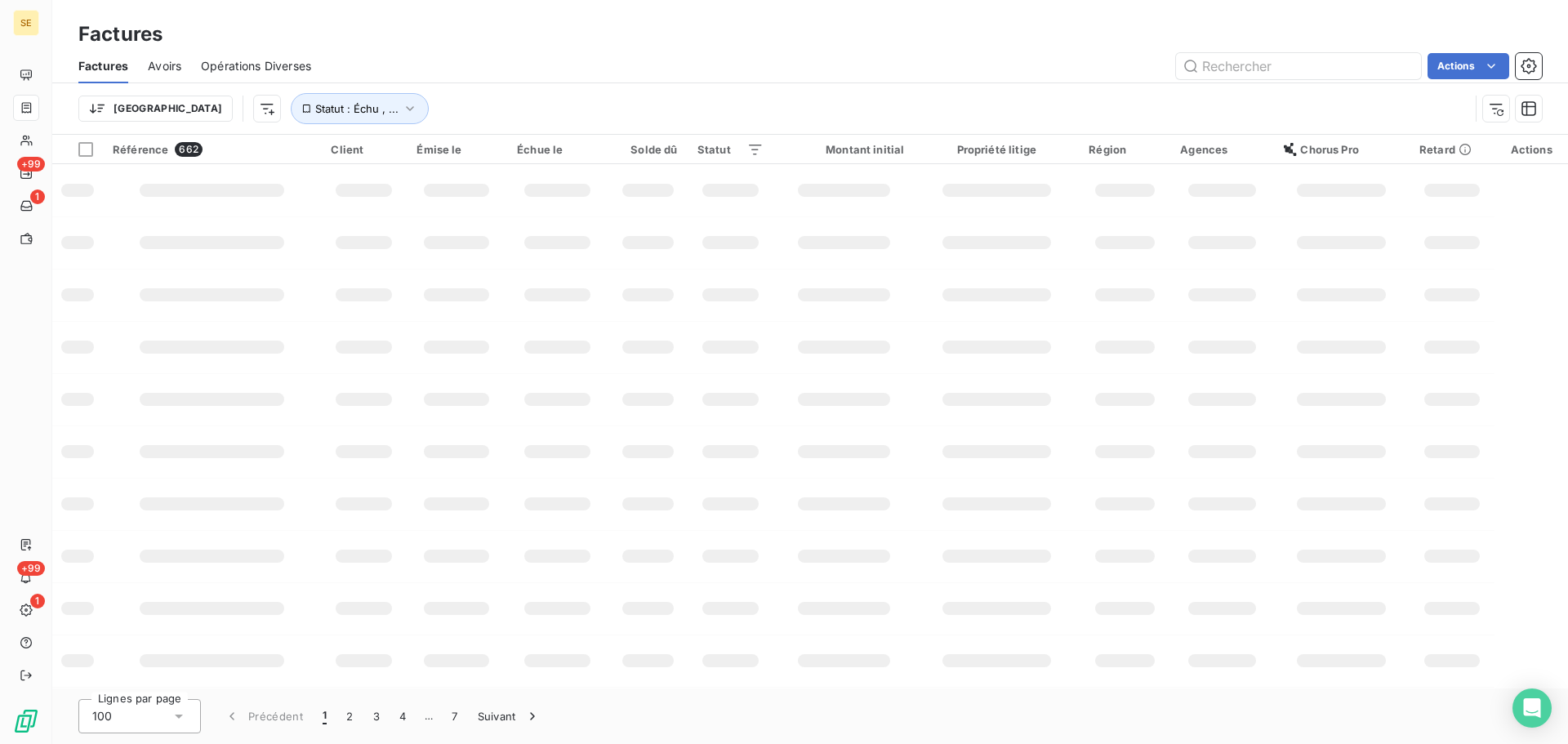
click at [597, 93] on div "Trier Statut : Échu , ..." at bounding box center [774, 109] width 1391 height 31
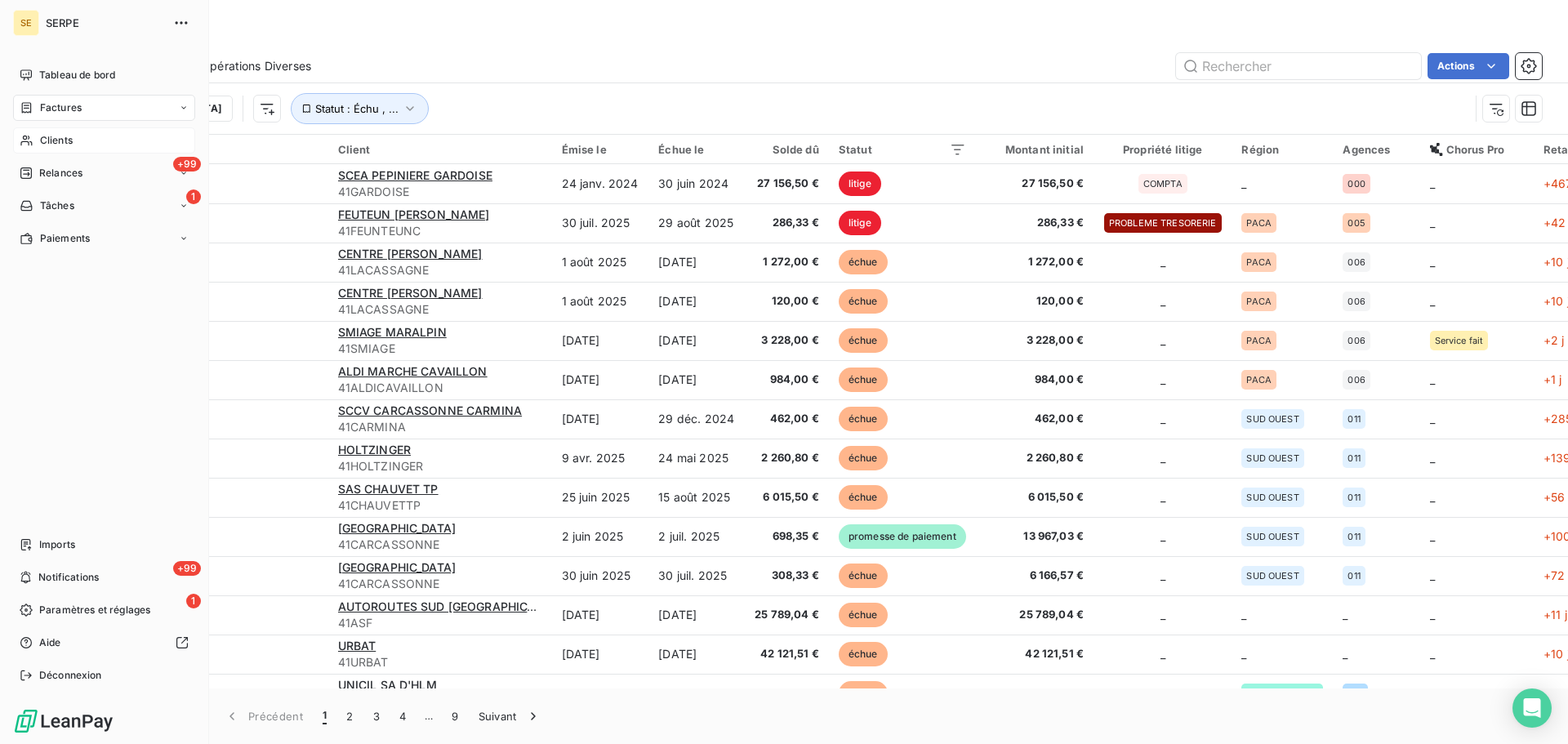
click at [66, 146] on span "Clients" at bounding box center [56, 140] width 33 height 15
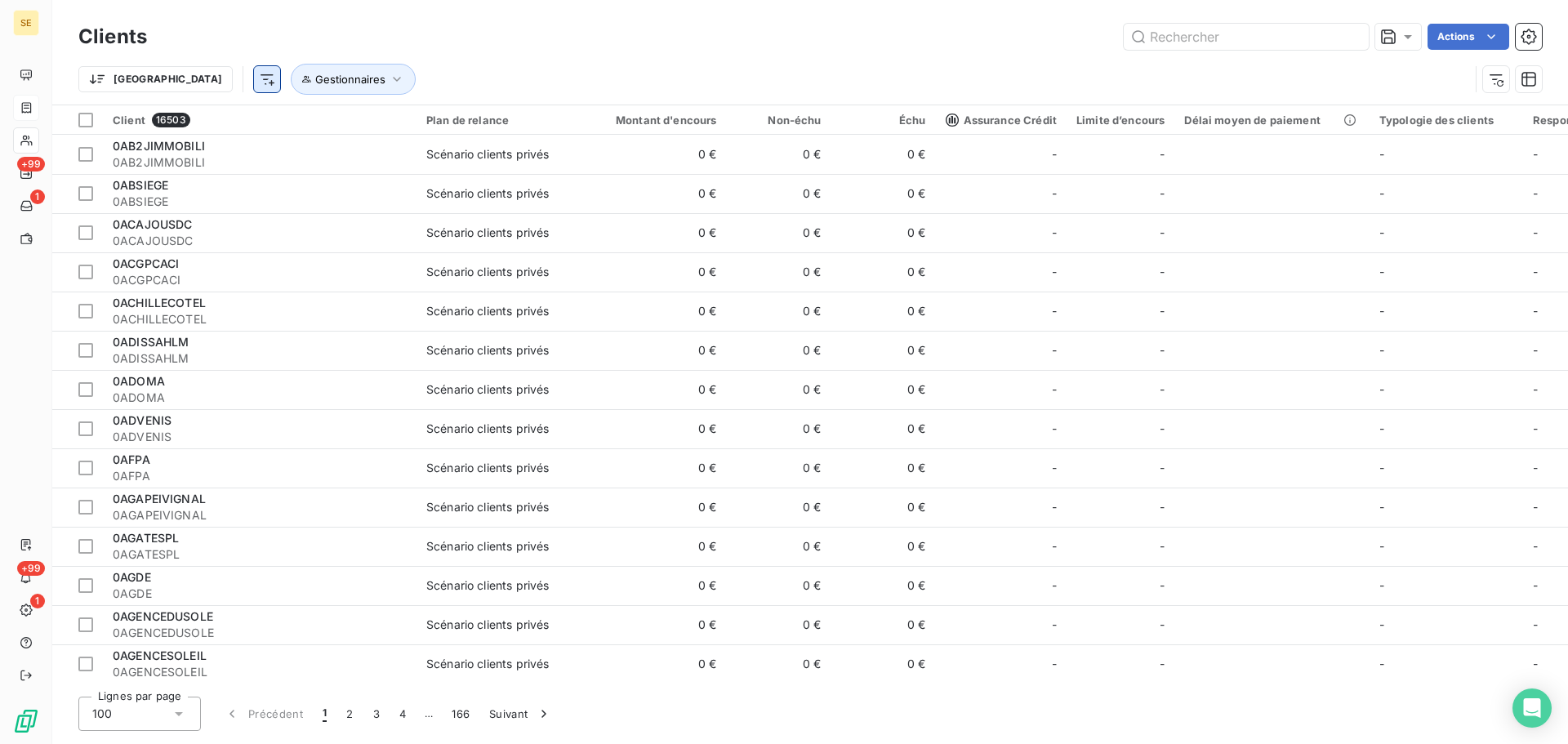
click at [180, 84] on html "SE +99 1 +99 1 Clients Actions Trier Gestionnaires Client 16503 Plan de relance…" at bounding box center [784, 372] width 1568 height 744
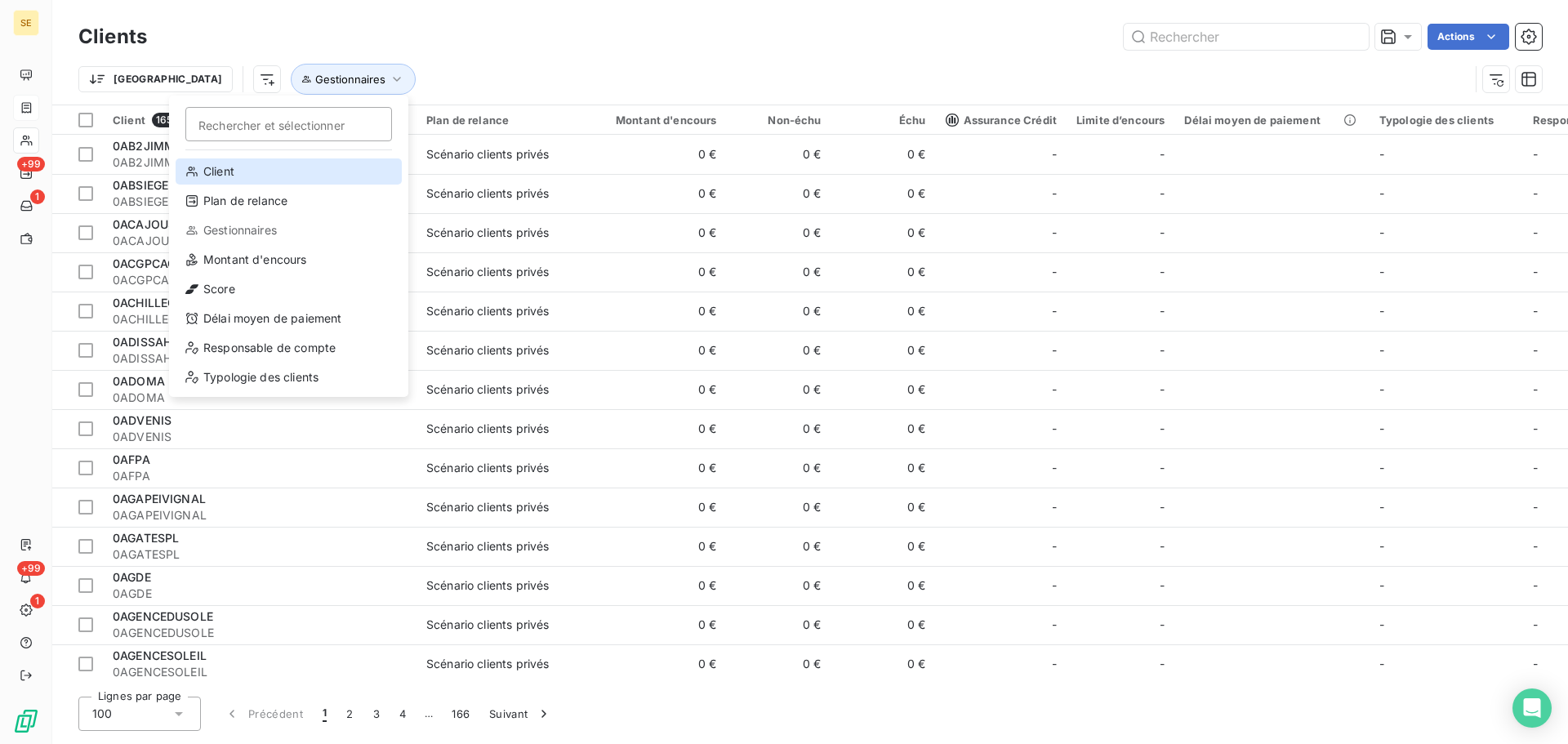
click at [229, 169] on div "Client" at bounding box center [288, 171] width 226 height 26
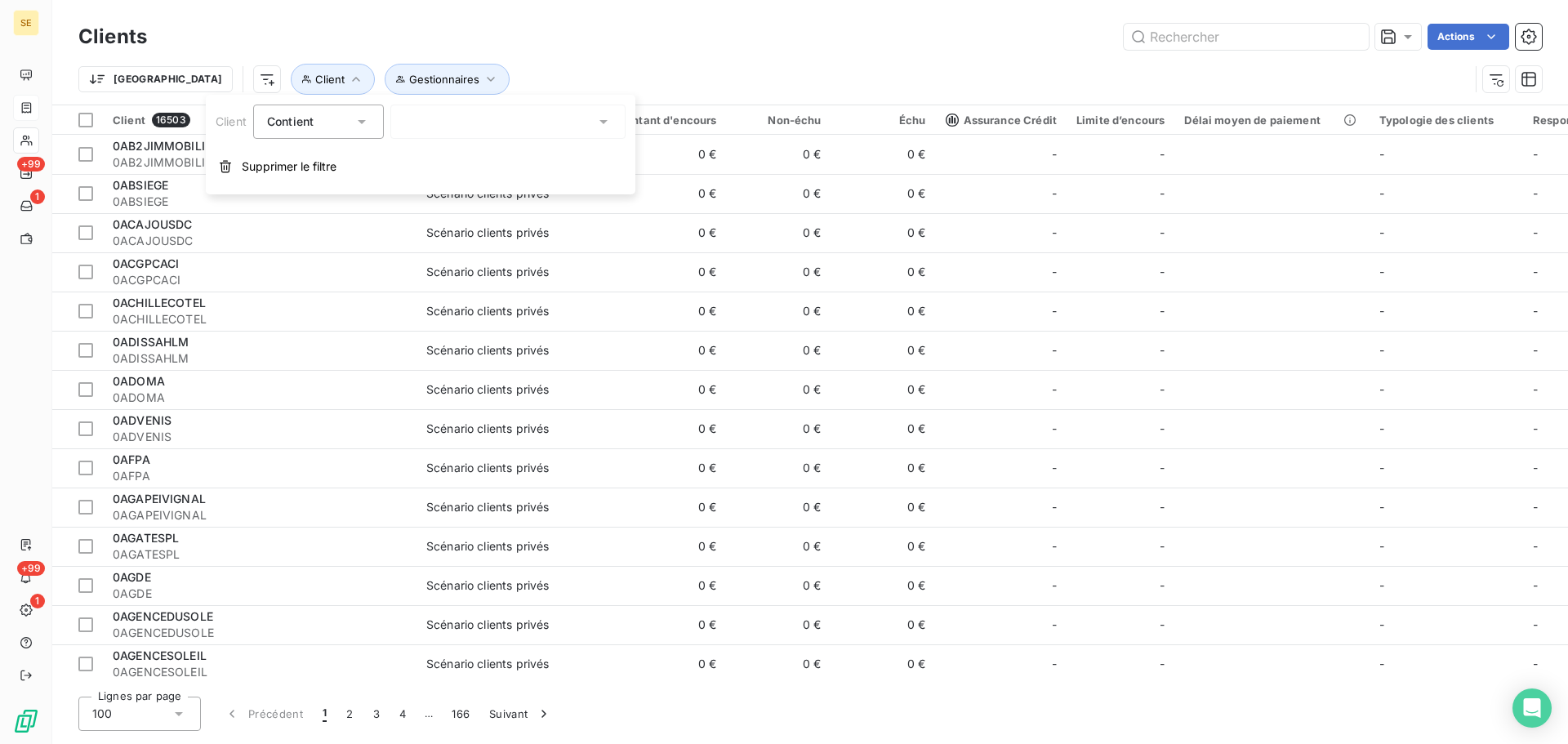
click at [483, 123] on div at bounding box center [507, 121] width 235 height 34
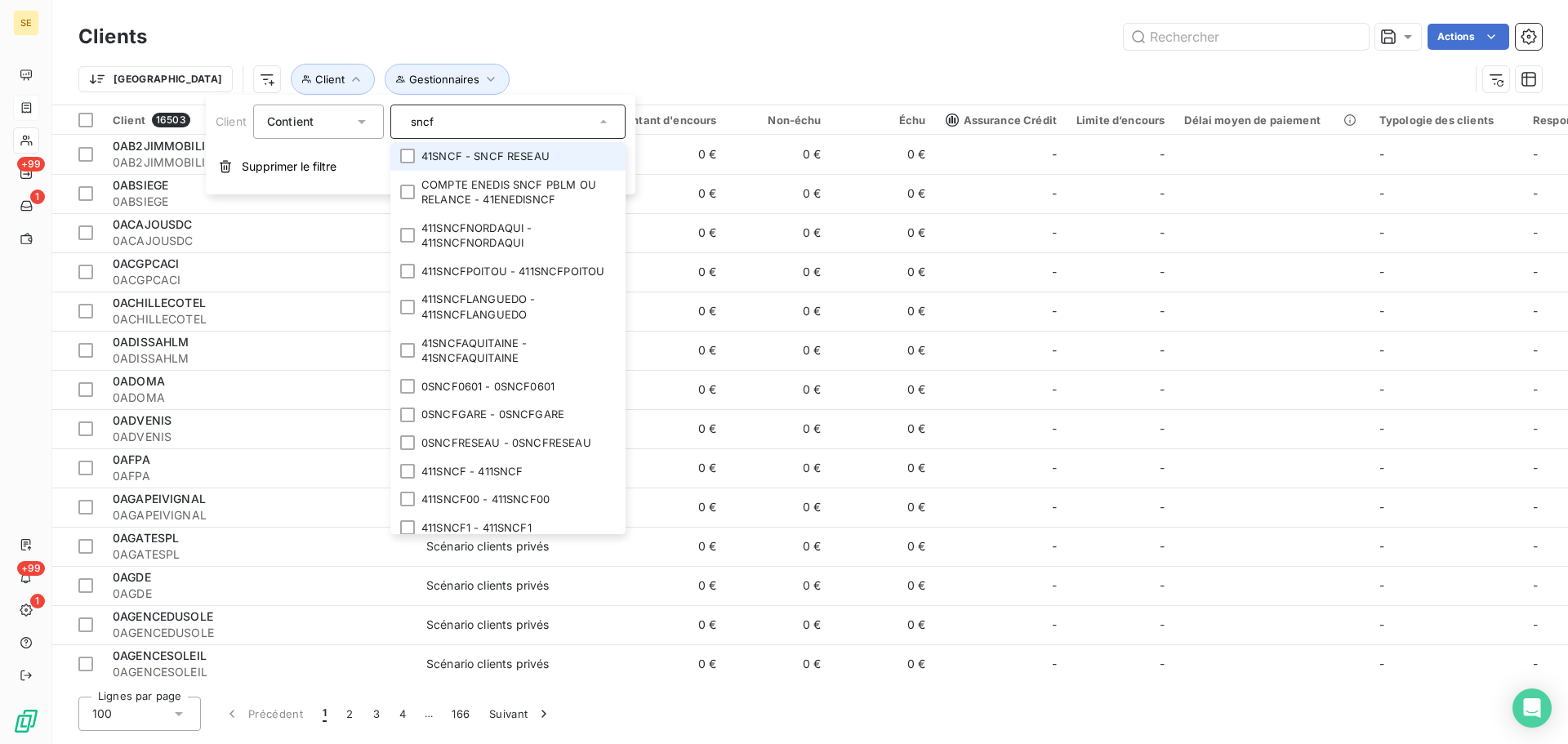
click at [458, 161] on li "41SNCF - SNCF RESEAU" at bounding box center [507, 155] width 235 height 28
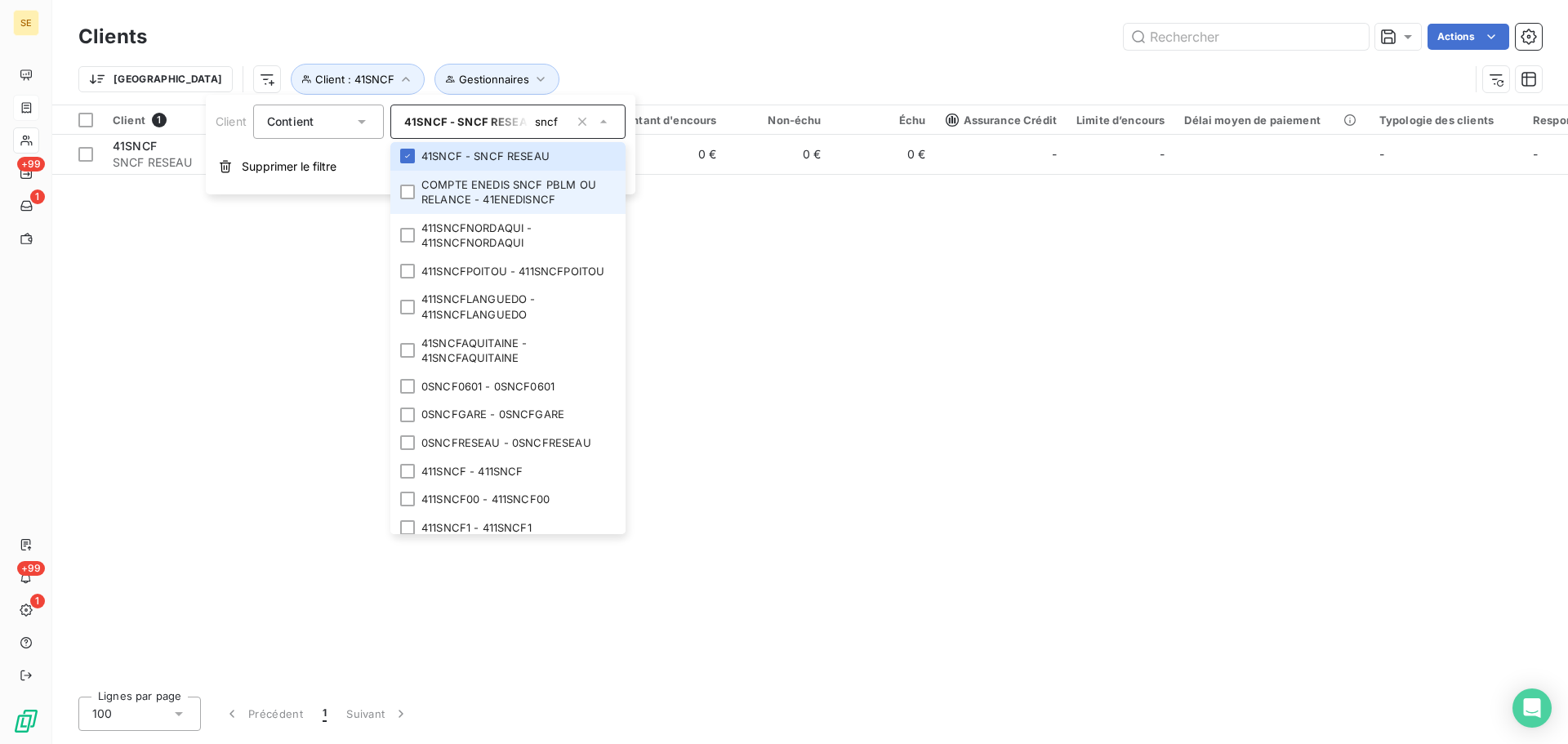
click at [451, 183] on li "COMPTE ENEDIS SNCF PBLM OU RELANCE - 41ENEDISNCF" at bounding box center [507, 192] width 235 height 44
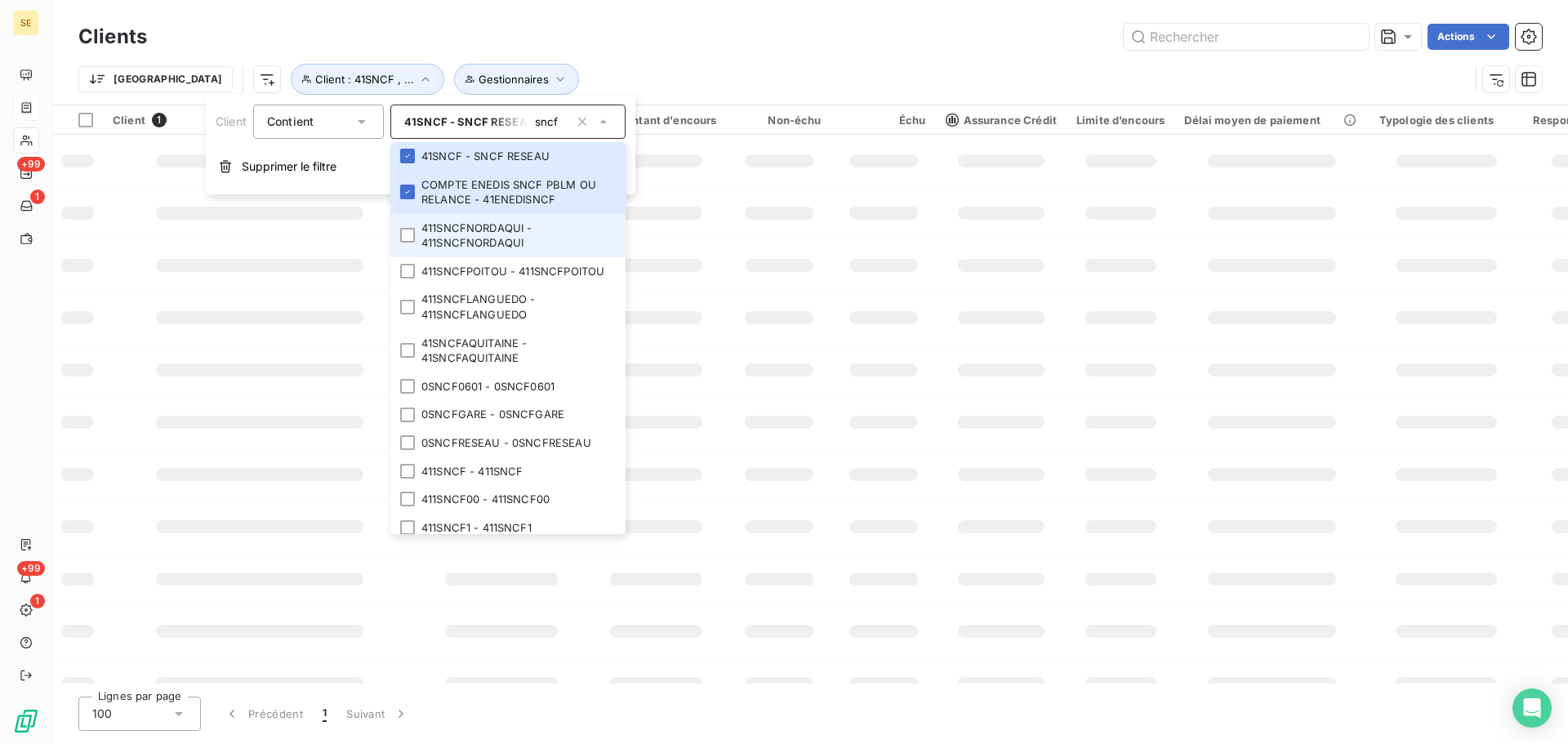
click at [451, 235] on li "411SNCFNORDAQUI - 411SNCFNORDAQUI" at bounding box center [507, 236] width 235 height 44
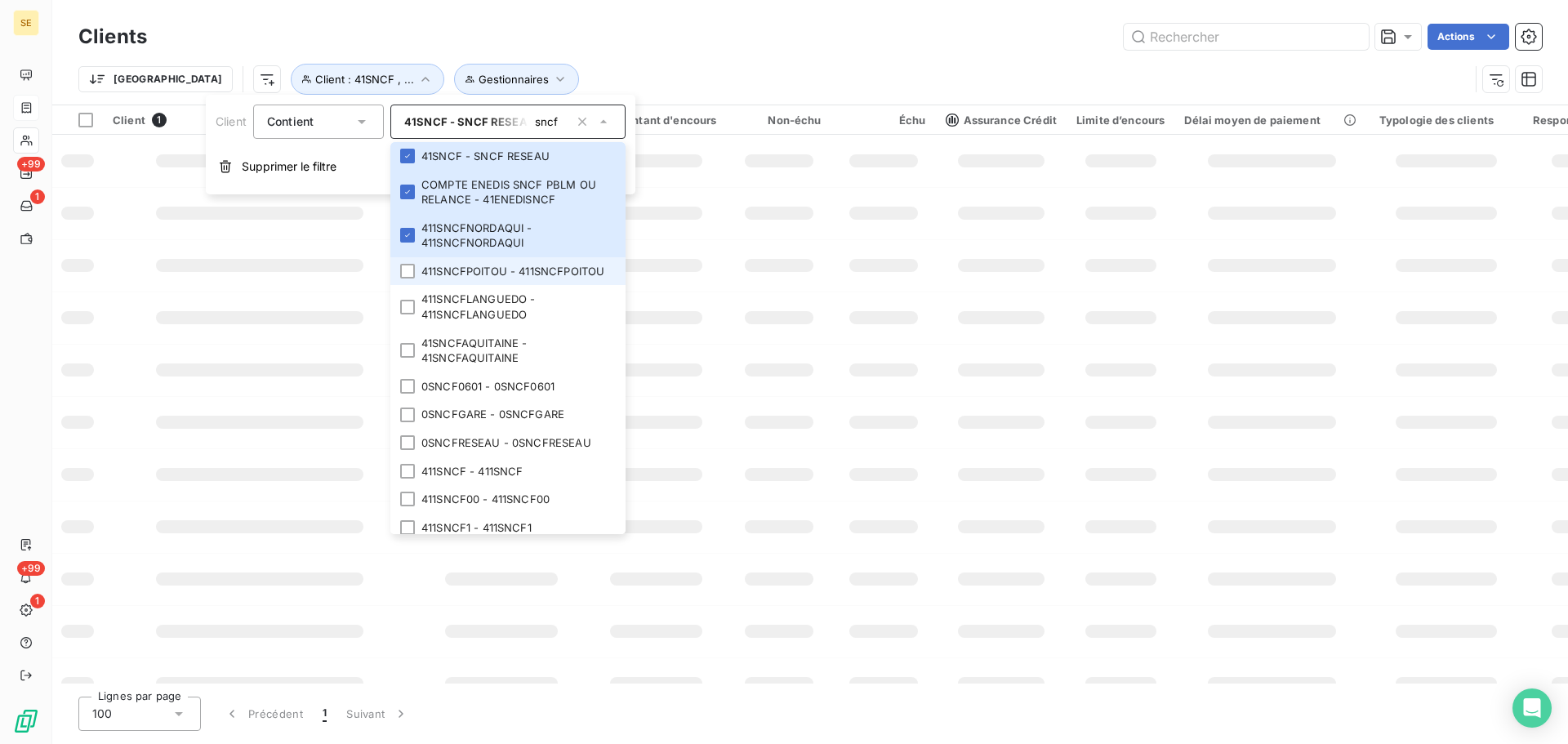
click at [453, 272] on li "411SNCFPOITOU - 411SNCFPOITOU" at bounding box center [507, 271] width 235 height 28
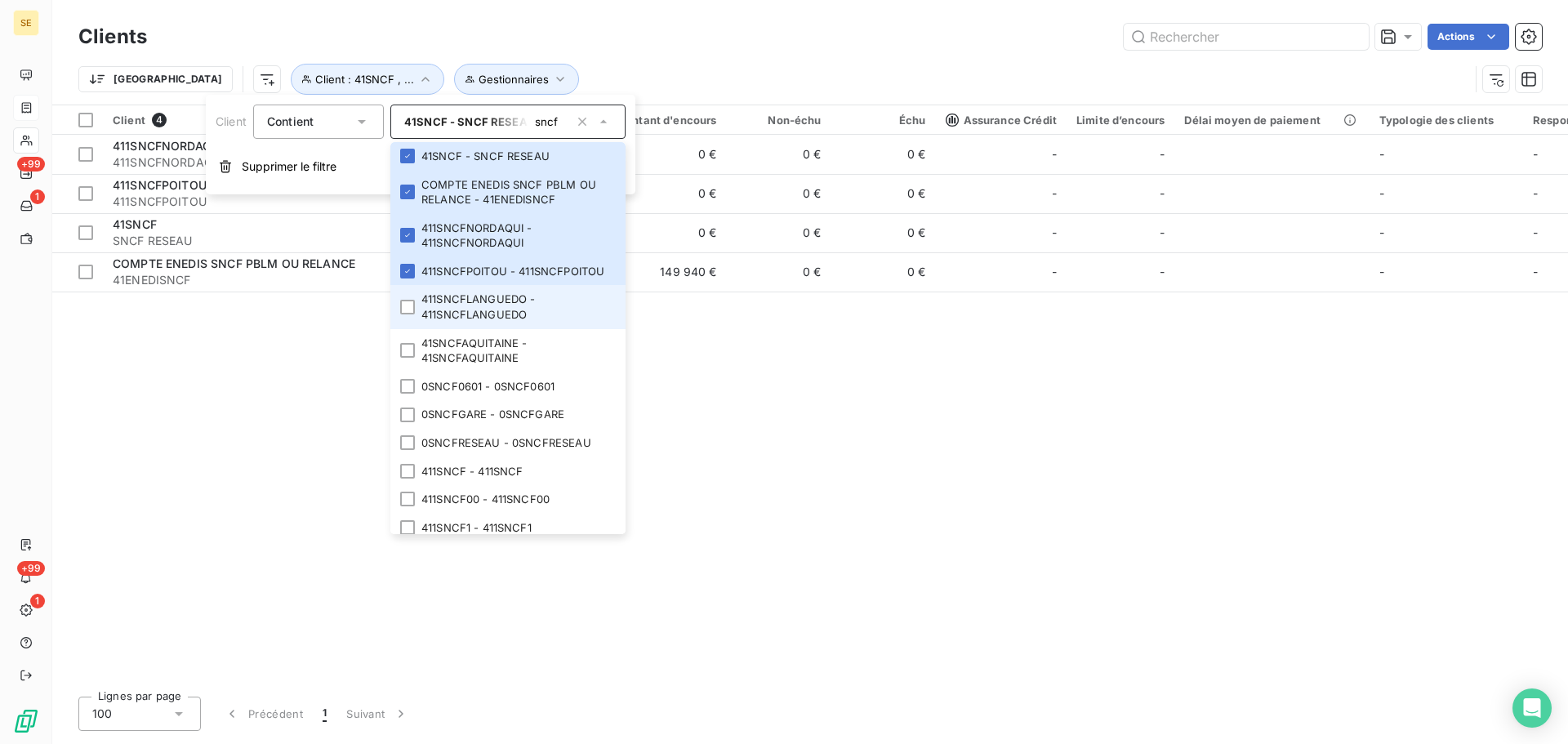
click at [456, 319] on li "411SNCFLANGUEDO - 411SNCFLANGUEDO" at bounding box center [507, 307] width 235 height 44
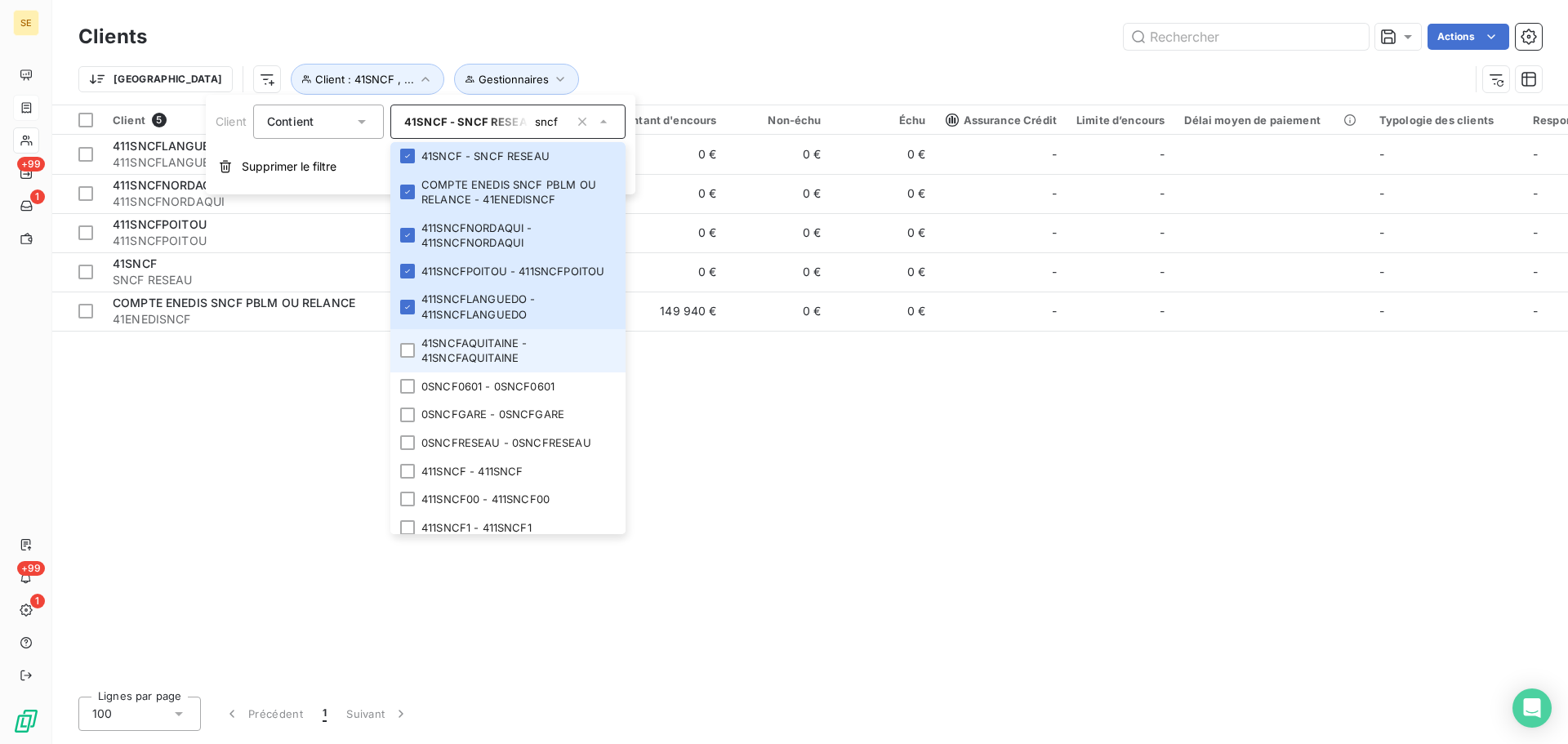
click at [457, 356] on li "41SNCFAQUITAINE - 41SNCFAQUITAINE" at bounding box center [507, 350] width 235 height 44
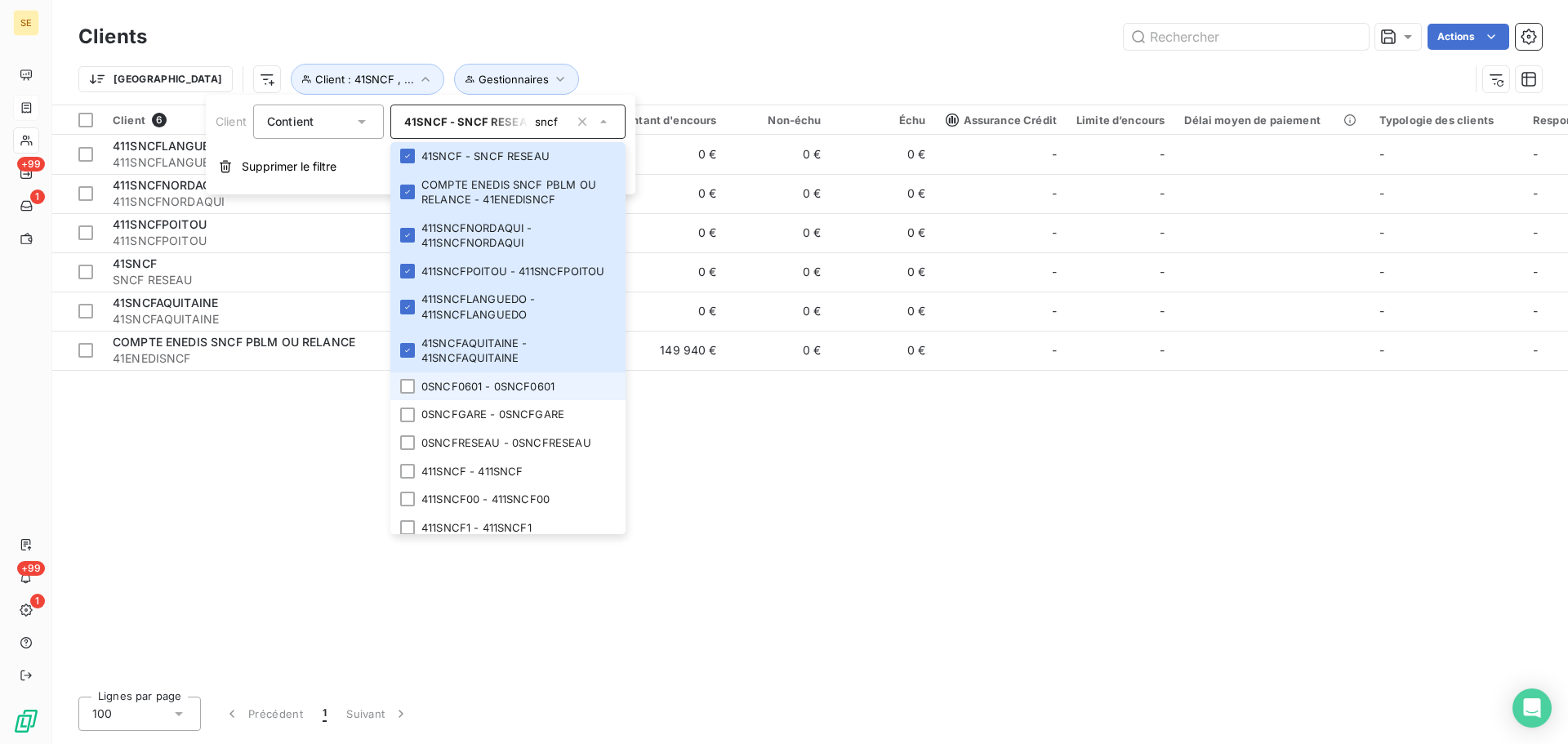
click at [460, 401] on li "0SNCF0601 - 0SNCF0601" at bounding box center [507, 386] width 235 height 28
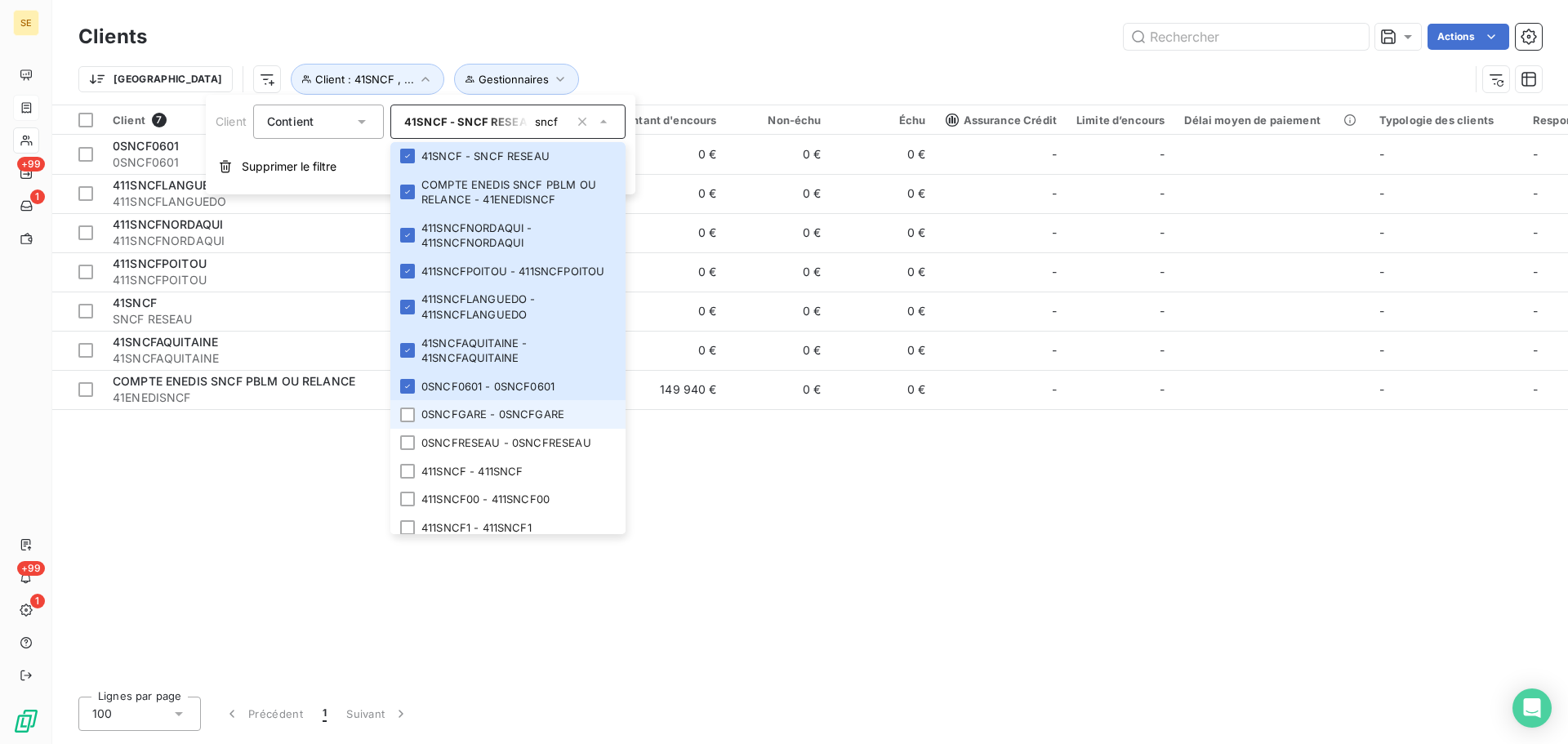
click at [463, 429] on li "0SNCFGARE - 0SNCFGARE" at bounding box center [507, 414] width 235 height 28
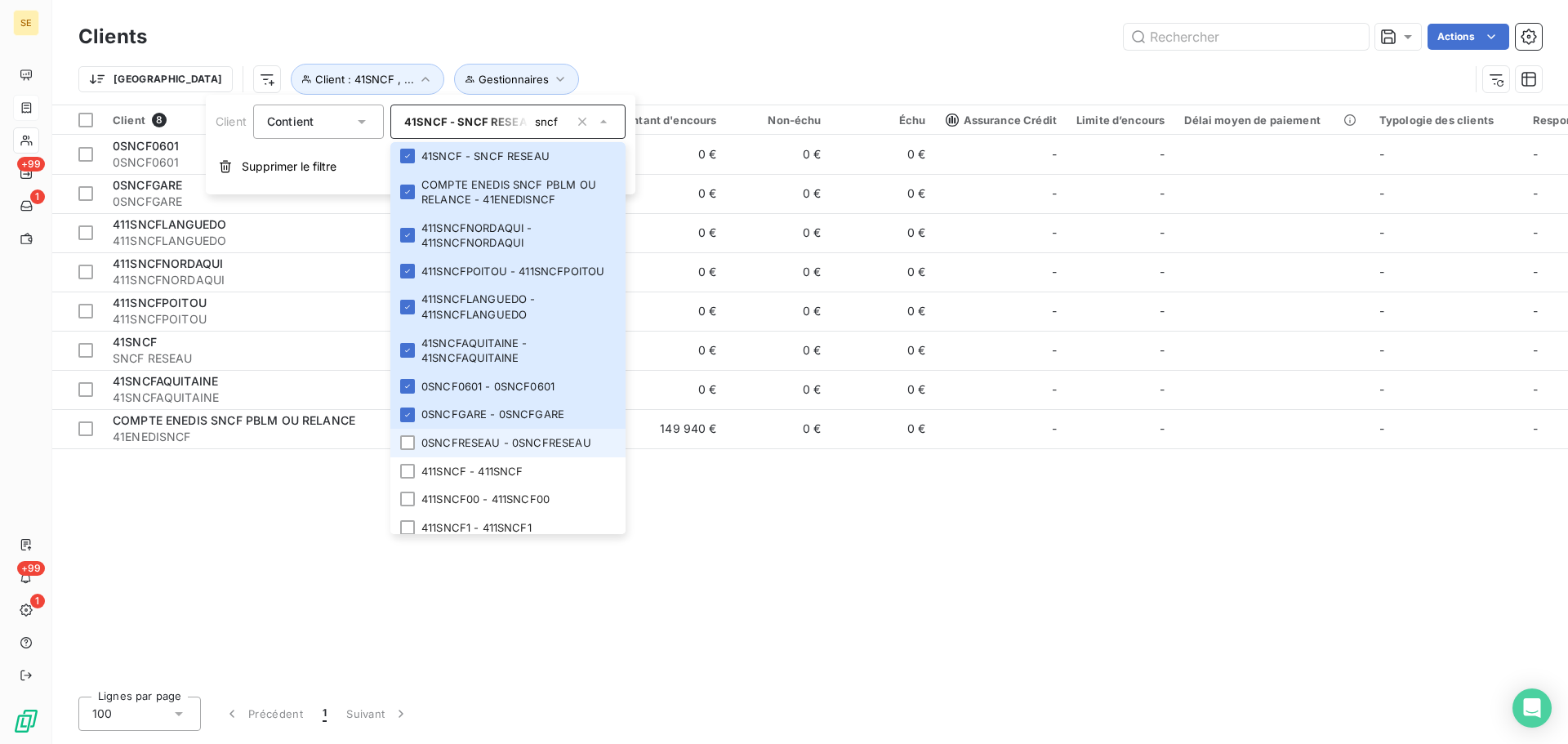
click at [465, 452] on li "0SNCFRESEAU - 0SNCFRESEAU" at bounding box center [507, 442] width 235 height 28
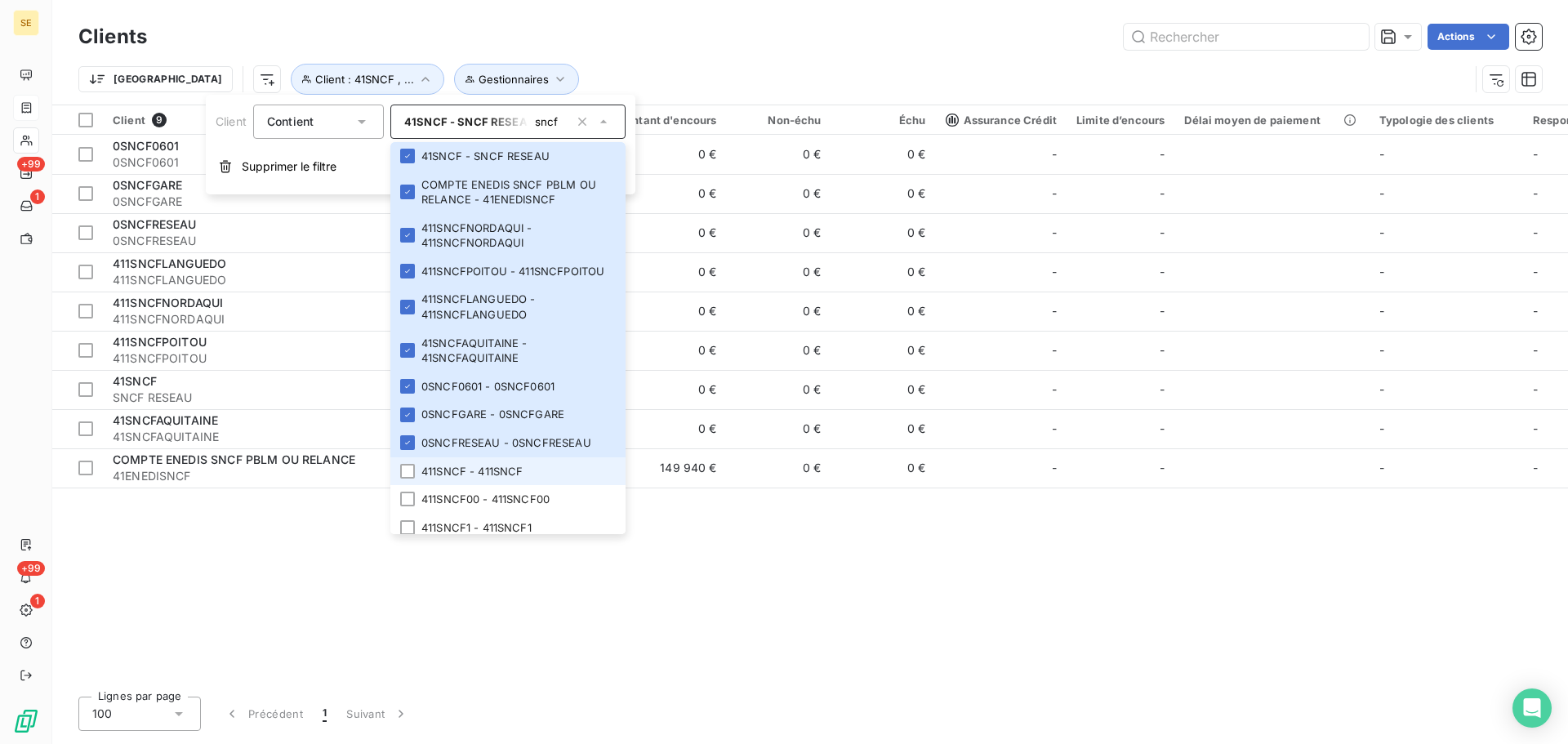
click at [466, 480] on li "411SNCF - 411SNCF" at bounding box center [507, 470] width 235 height 28
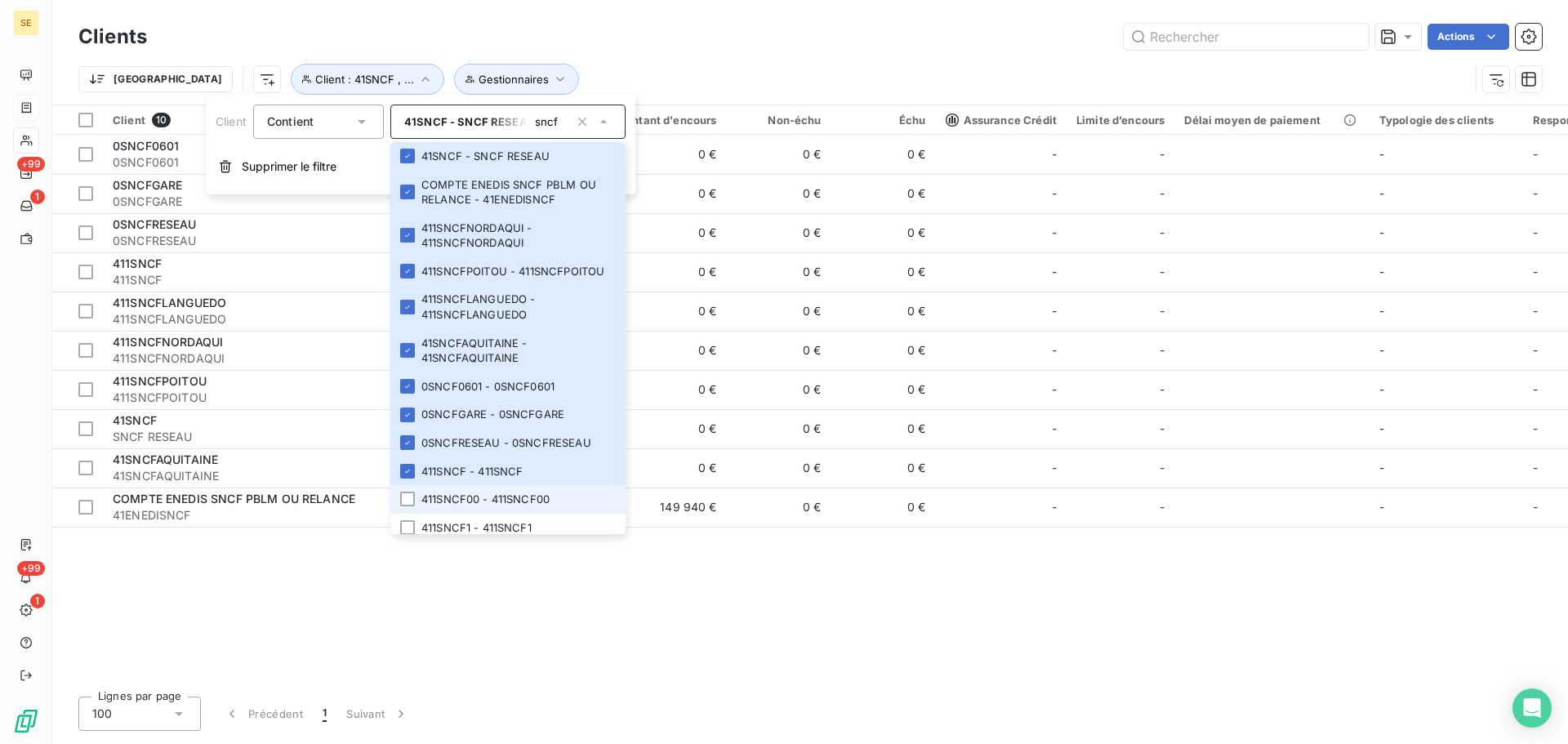
click at [470, 501] on li "411SNCF00 - 411SNCF00" at bounding box center [507, 499] width 235 height 28
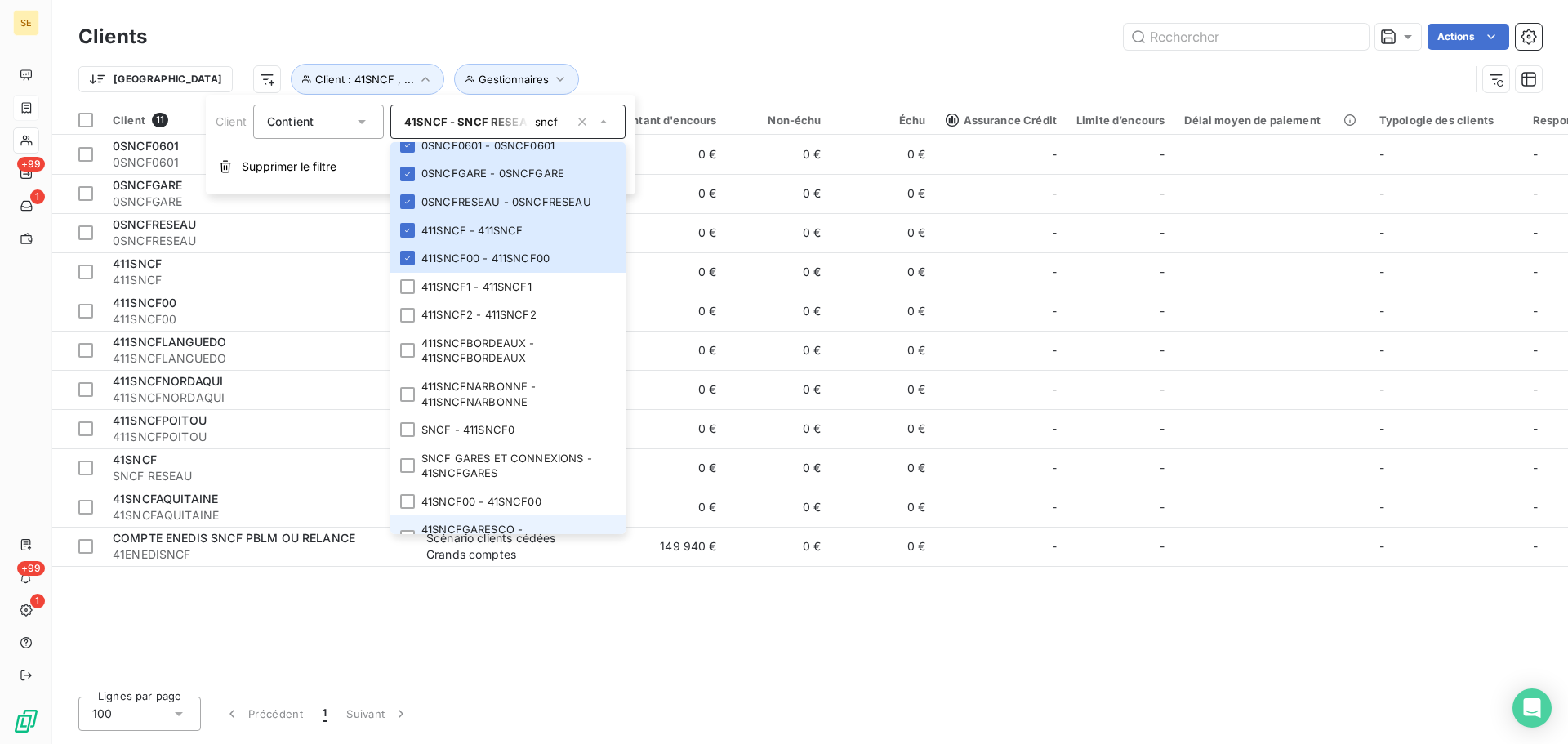
scroll to position [221, 0]
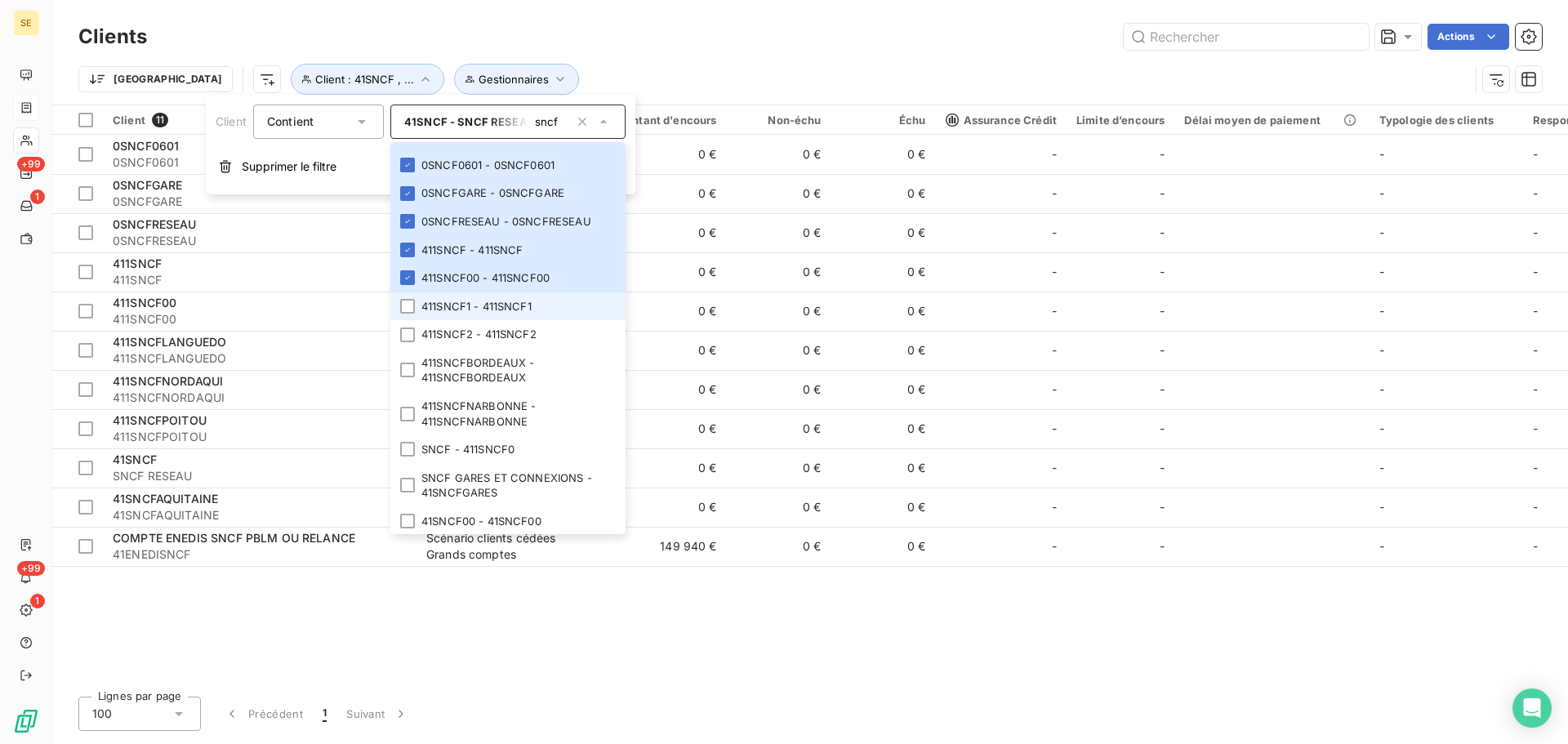
click at [452, 321] on li "411SNCF1 - 411SNCF1" at bounding box center [507, 306] width 235 height 28
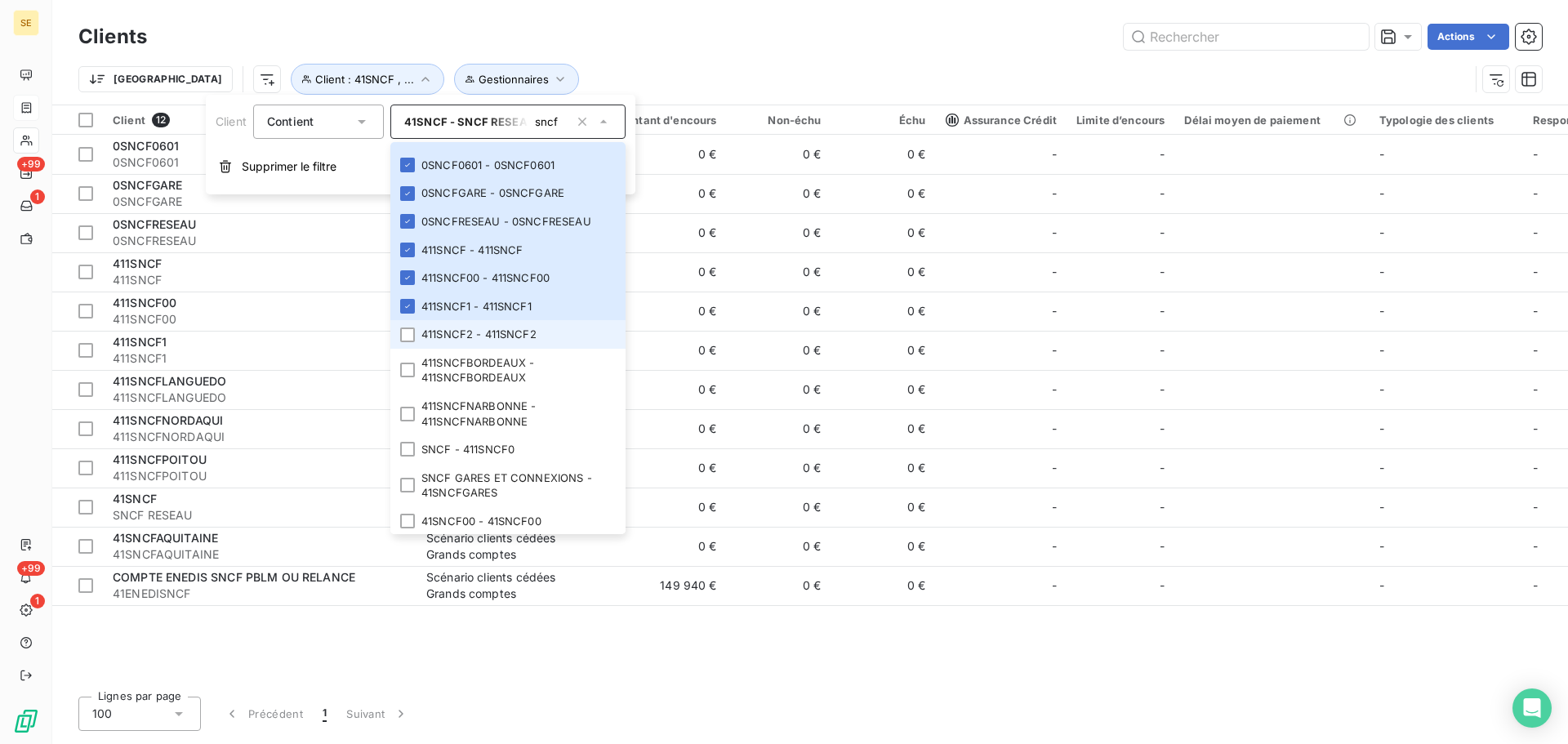
click at [463, 348] on li "411SNCF2 - 411SNCF2" at bounding box center [507, 334] width 235 height 28
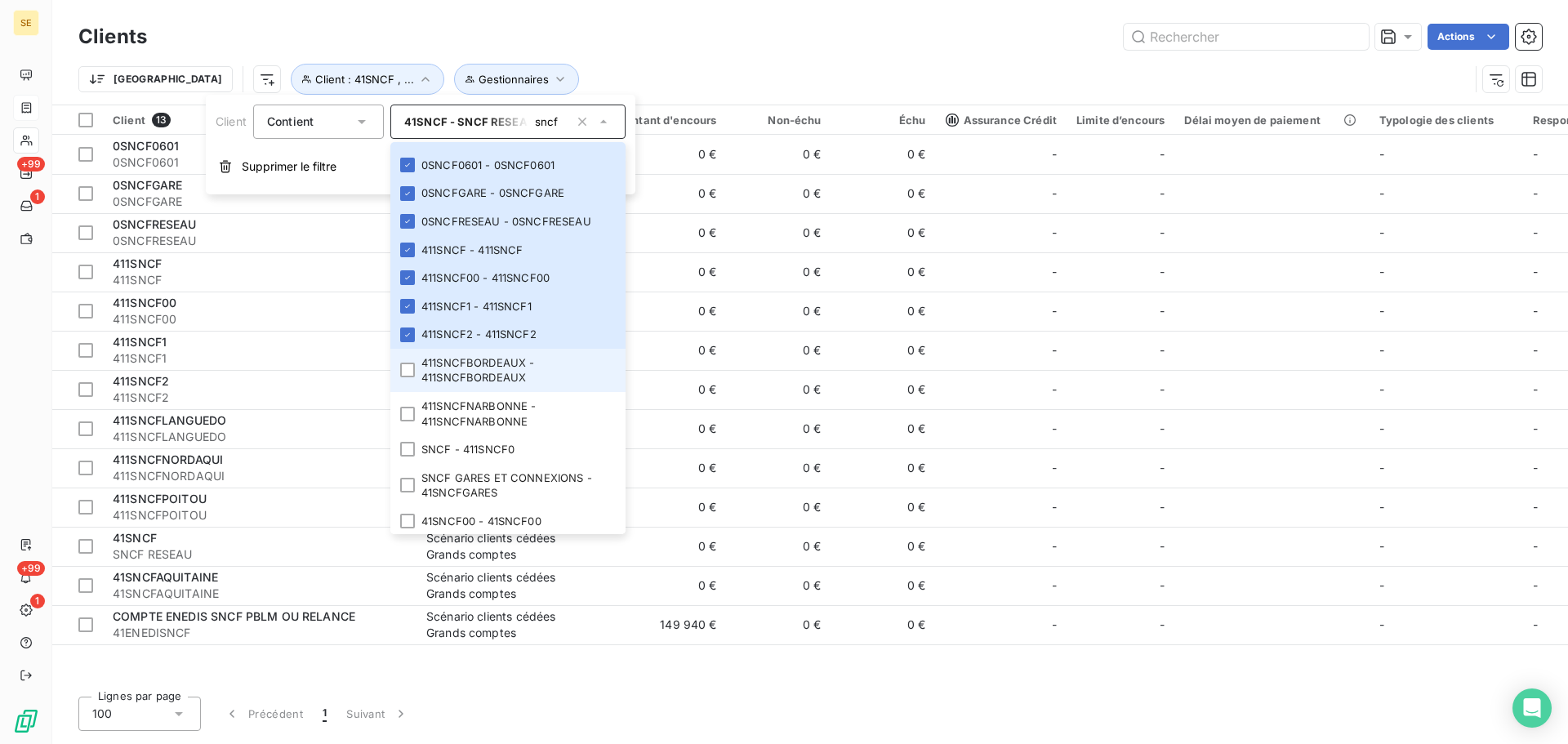
click at [466, 390] on li "411SNCFBORDEAUX - 411SNCFBORDEAUX" at bounding box center [507, 370] width 235 height 44
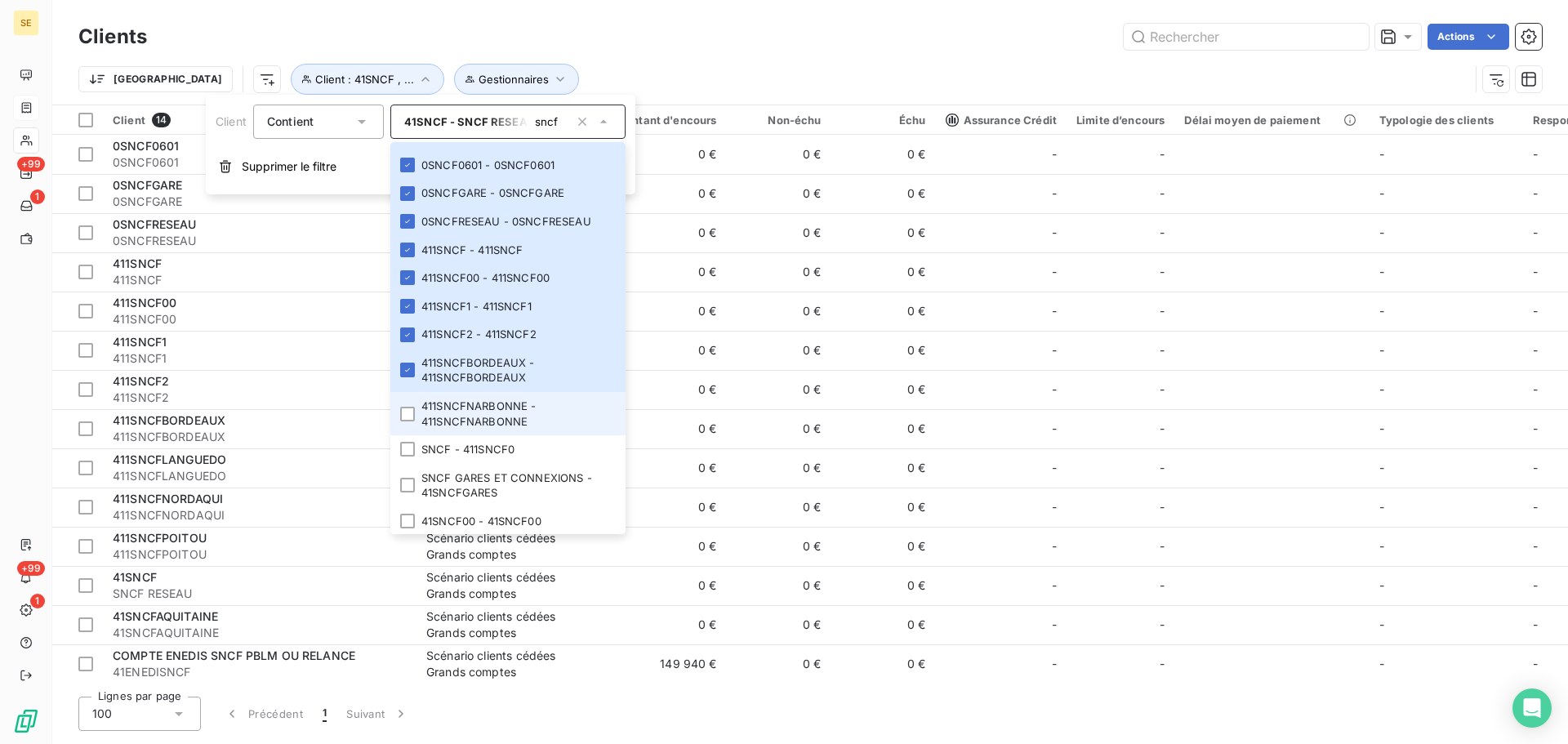
click at [469, 424] on li "411SNCFNARBONNE - 411SNCFNARBONNE" at bounding box center [507, 413] width 235 height 44
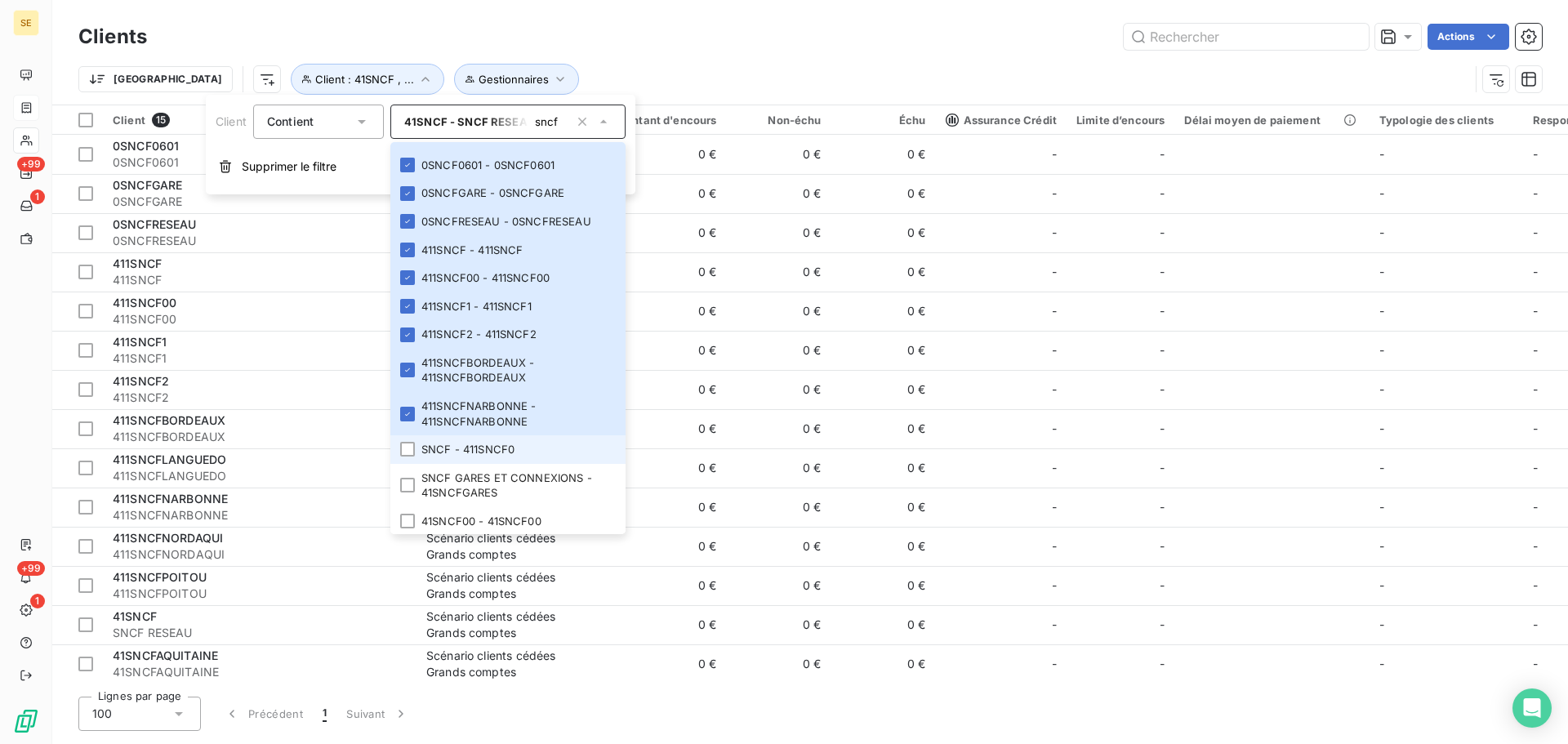
click at [474, 455] on li "SNCF - 411SNCF0" at bounding box center [507, 449] width 235 height 28
click at [477, 501] on li "SNCF GARES ET CONNEXIONS - 41SNCFGARES" at bounding box center [507, 485] width 235 height 44
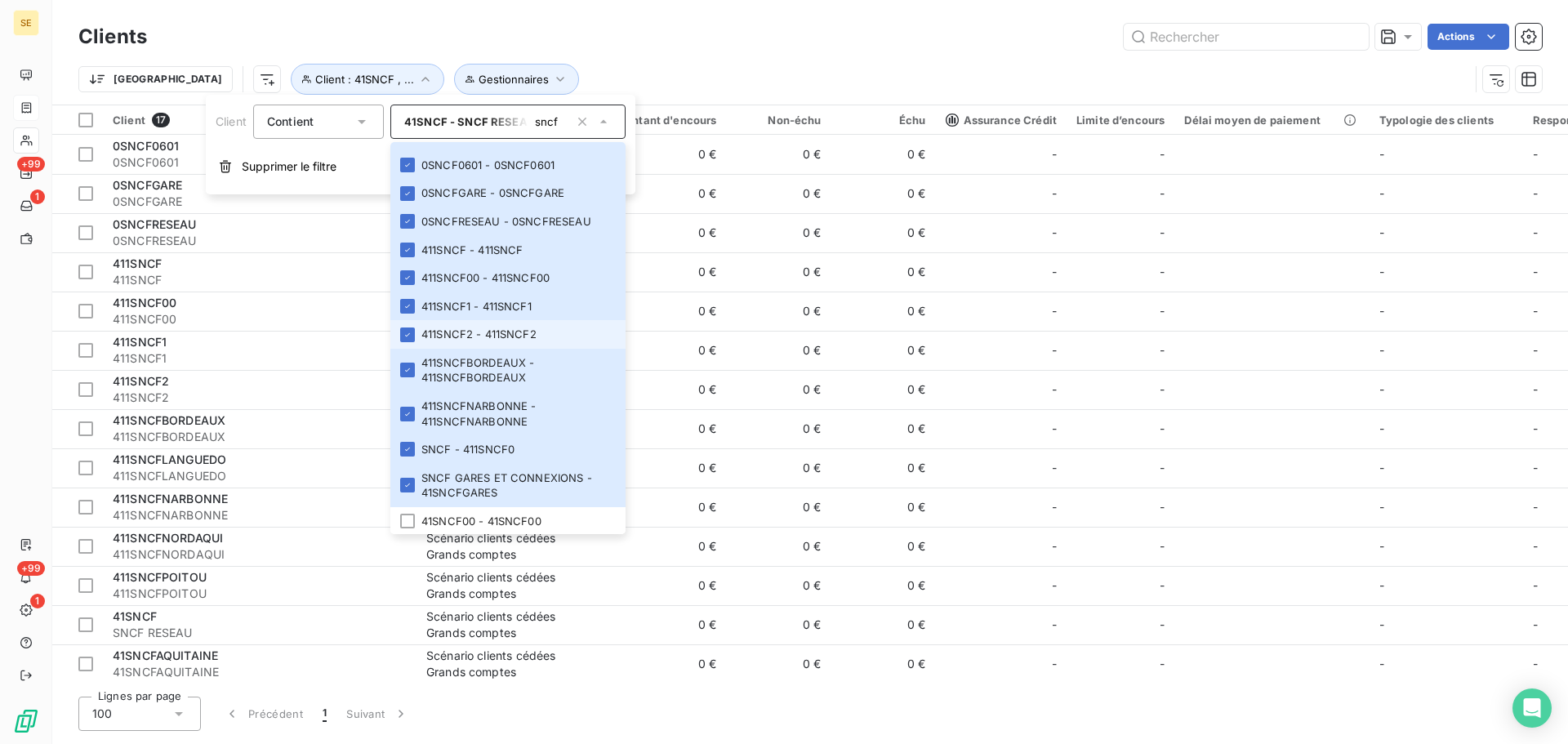
scroll to position [439, 0]
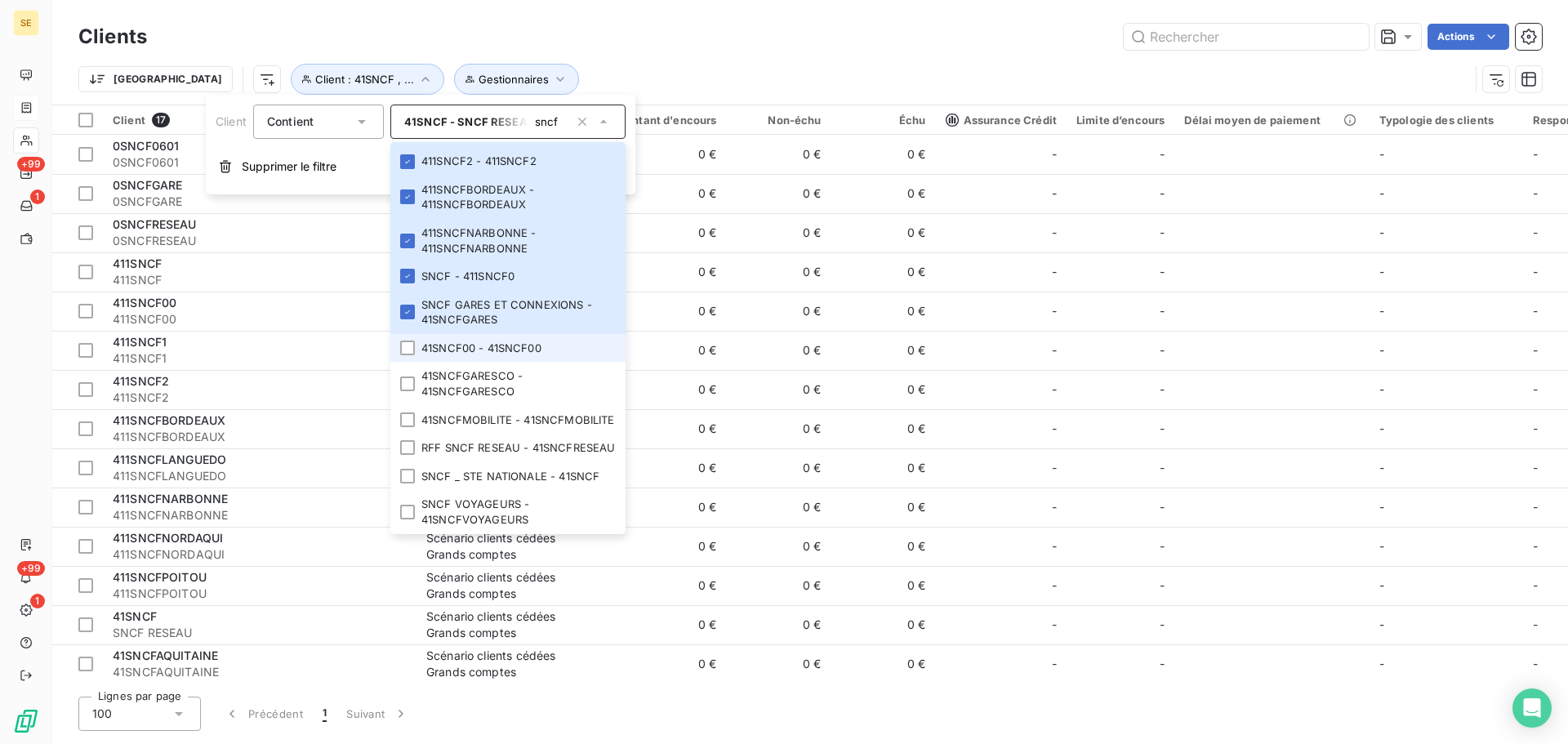
click at [493, 334] on li "41SNCF00 - 41SNCF00" at bounding box center [507, 347] width 235 height 28
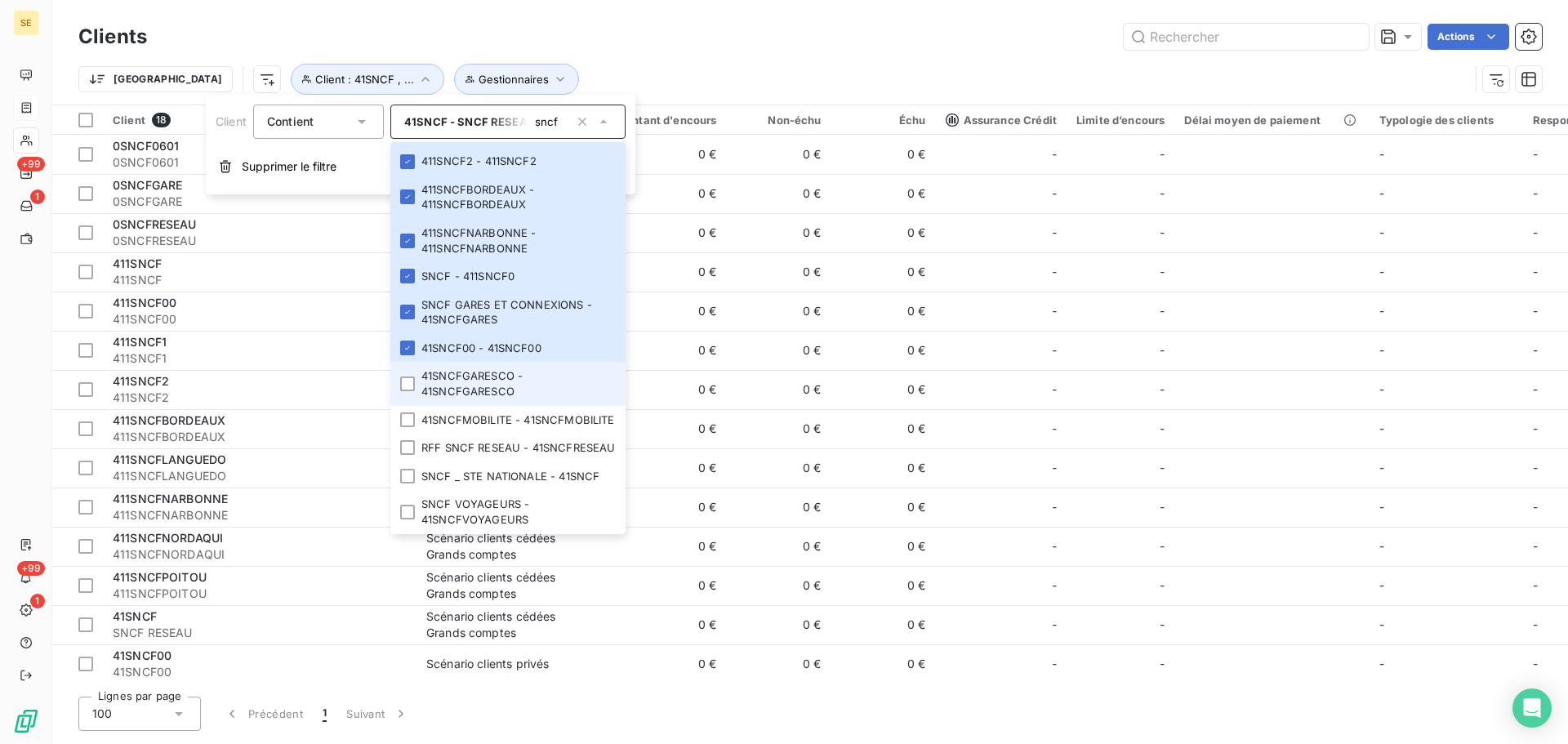
click at [484, 362] on li "41SNCFGARESCO - 41SNCFGARESCO" at bounding box center [507, 383] width 235 height 44
click at [483, 405] on li "41SNCFMOBILITE - 41SNCFMOBILITE" at bounding box center [507, 419] width 235 height 28
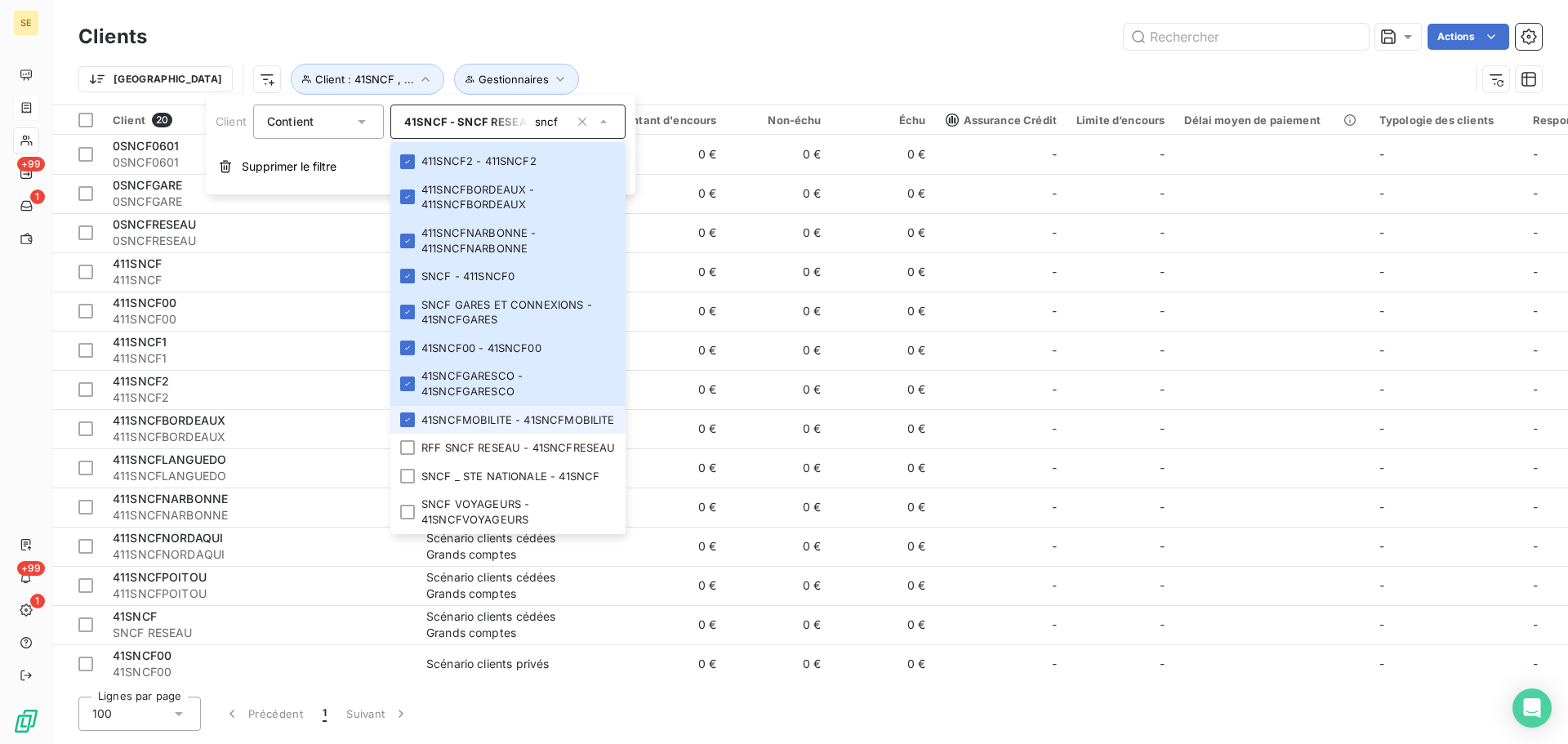
click at [483, 418] on li "41SNCFMOBILITE - 41SNCFMOBILITE" at bounding box center [507, 419] width 235 height 28
click at [481, 478] on li "SNCF _ STE NATIONALE - 41SNCF" at bounding box center [507, 476] width 235 height 28
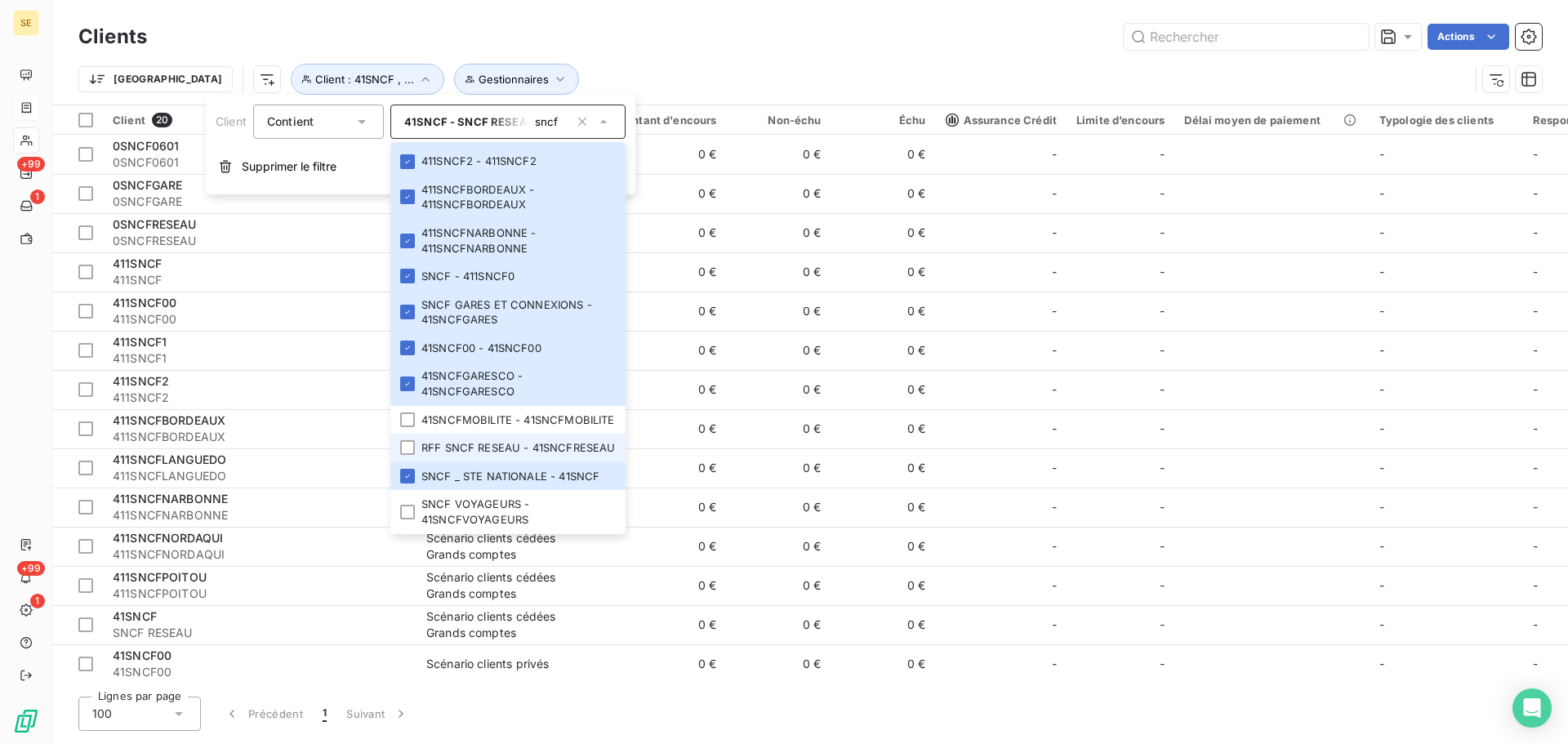
click at [483, 435] on li "RFF SNCF RESEAU - 41SNCFRESEAU" at bounding box center [507, 447] width 235 height 28
click at [483, 405] on li "41SNCFMOBILITE - 41SNCFMOBILITE" at bounding box center [507, 419] width 235 height 28
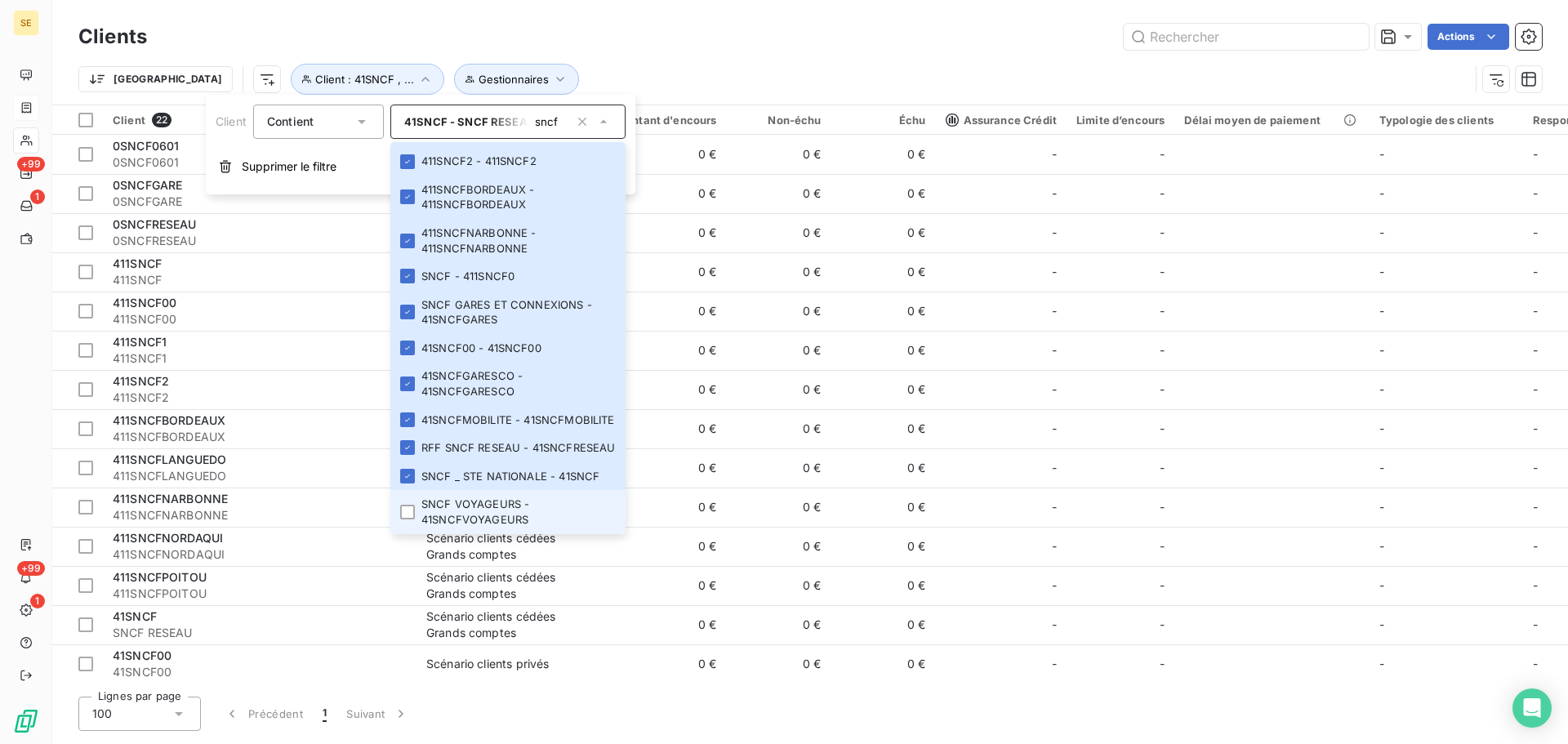
click at [488, 494] on li "SNCF VOYAGEURS - 41SNCFVOYAGEURS" at bounding box center [507, 511] width 235 height 44
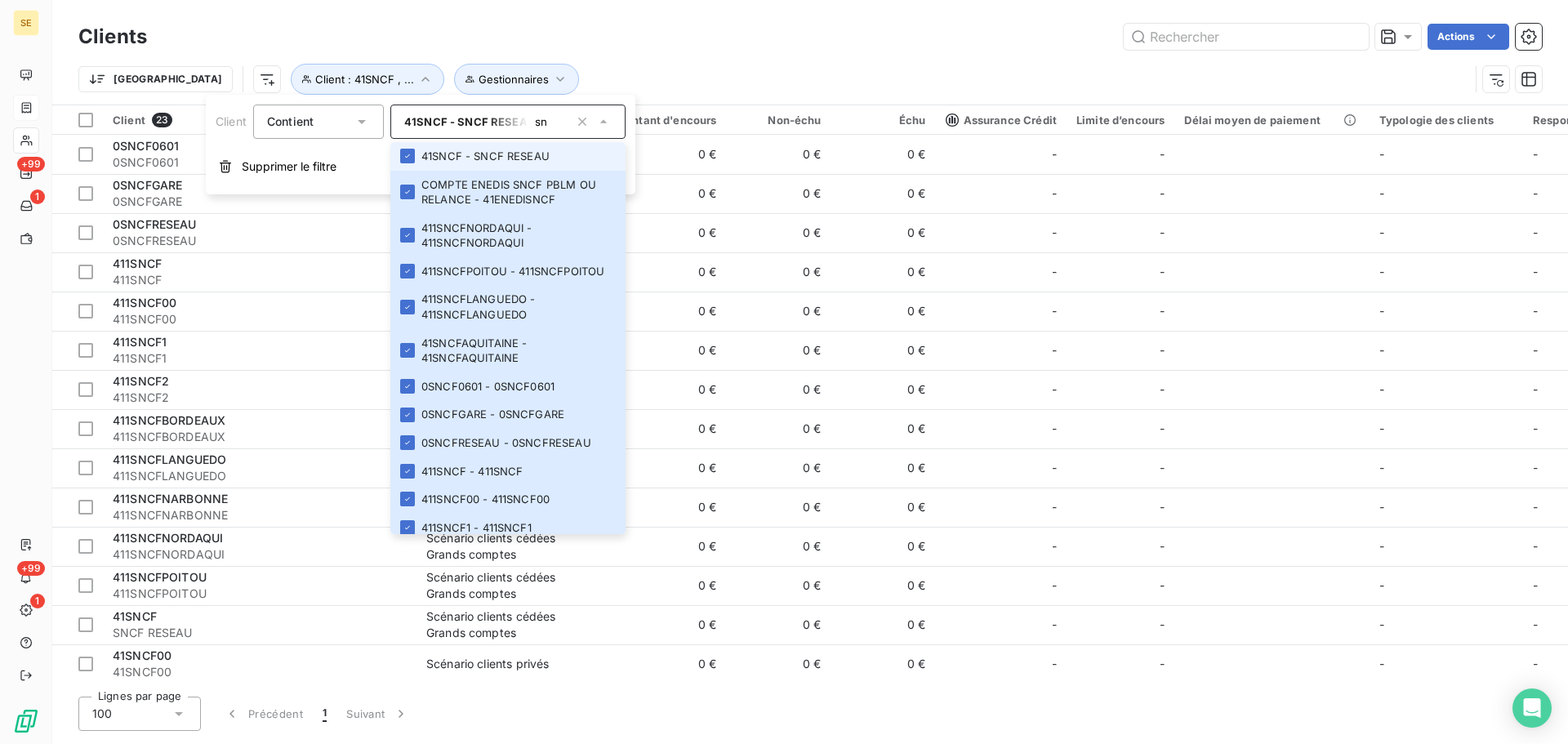
type input "s"
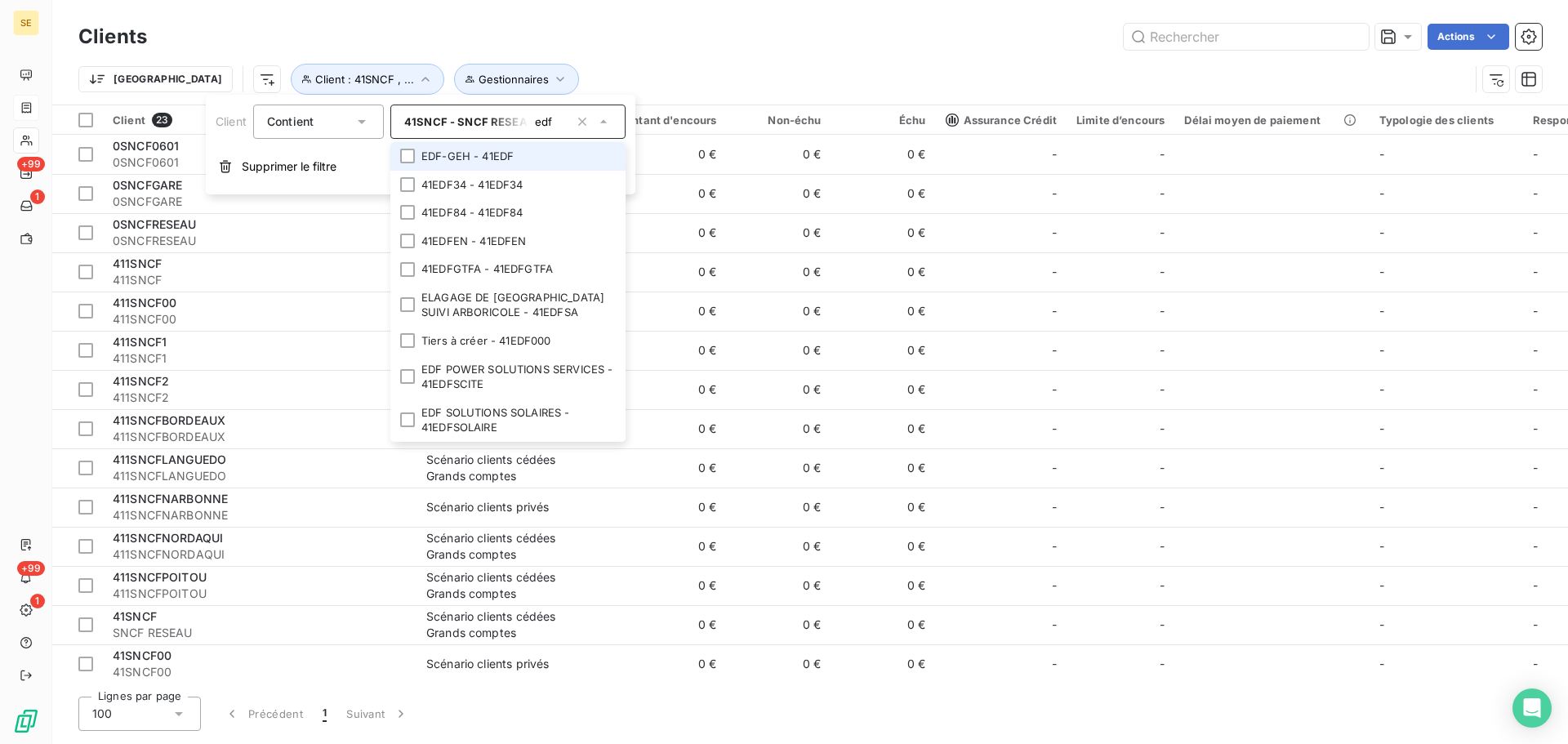
click at [437, 155] on li "EDF-GEH - 41EDF" at bounding box center [507, 155] width 235 height 28
click at [437, 181] on li "41EDF34 - 41EDF34" at bounding box center [507, 184] width 235 height 28
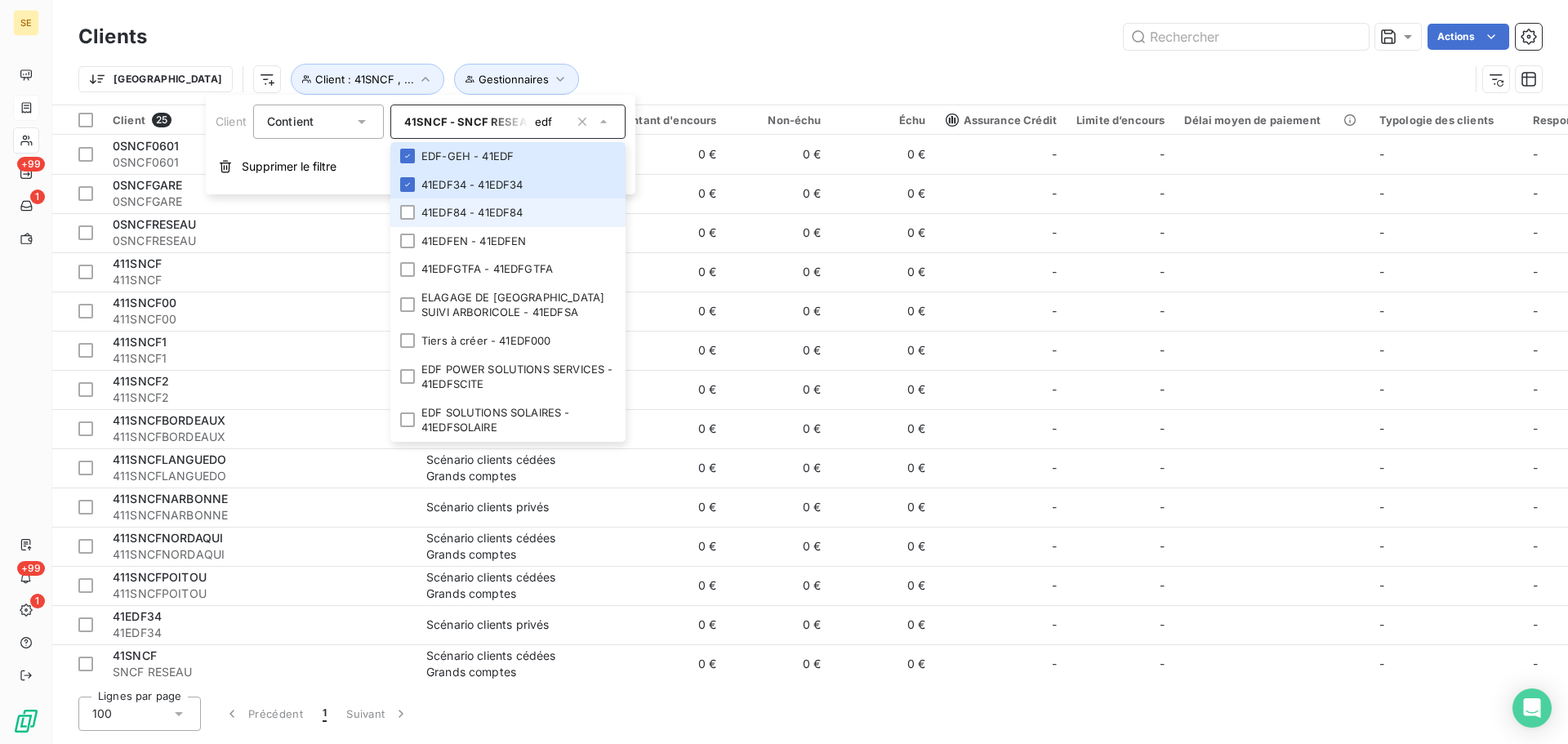
click at [435, 209] on li "41EDF84 - 41EDF84" at bounding box center [507, 212] width 235 height 28
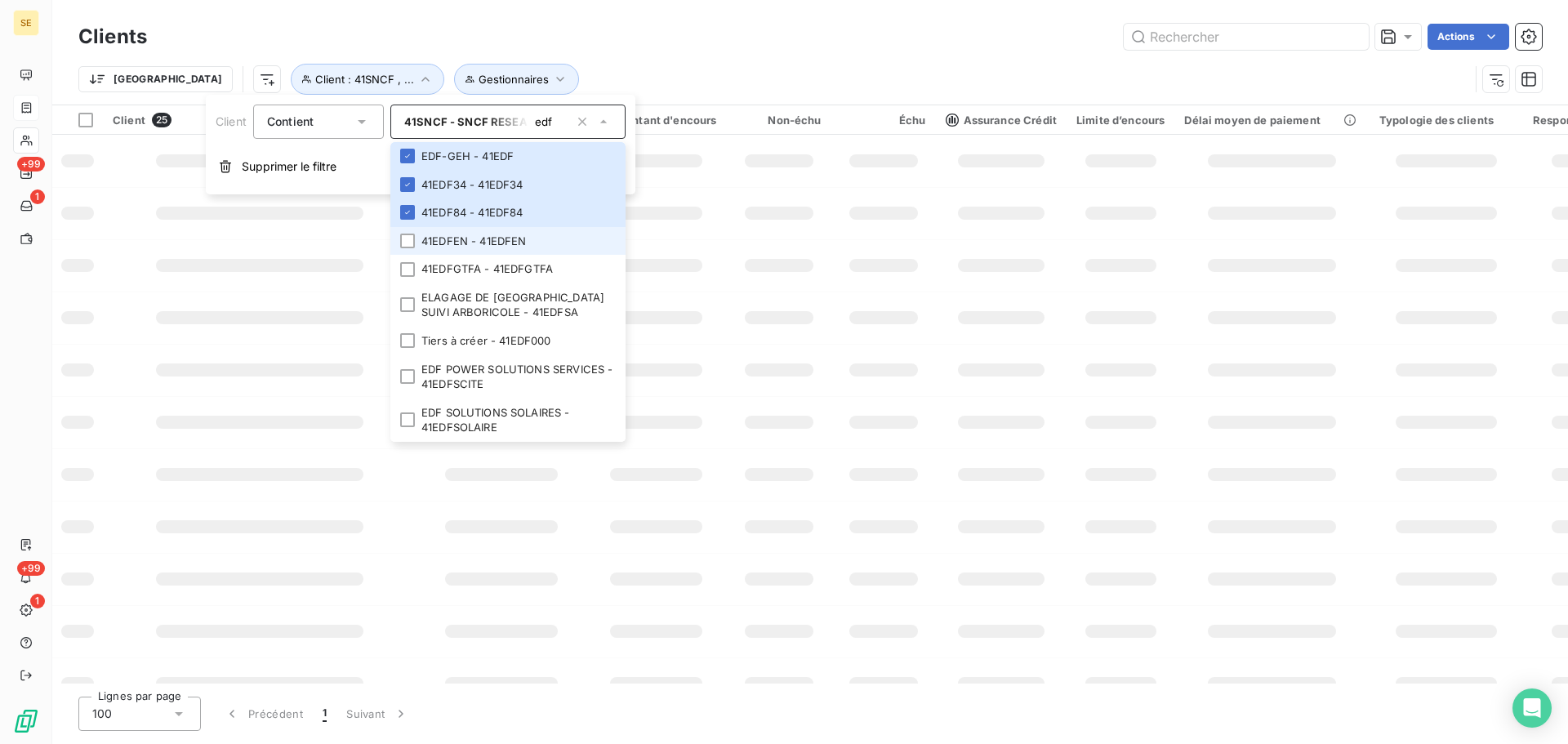
click at [447, 236] on li "41EDFEN - 41EDFEN" at bounding box center [507, 241] width 235 height 28
click at [450, 270] on li "41EDFGTFA - 41EDFGTFA" at bounding box center [507, 269] width 235 height 28
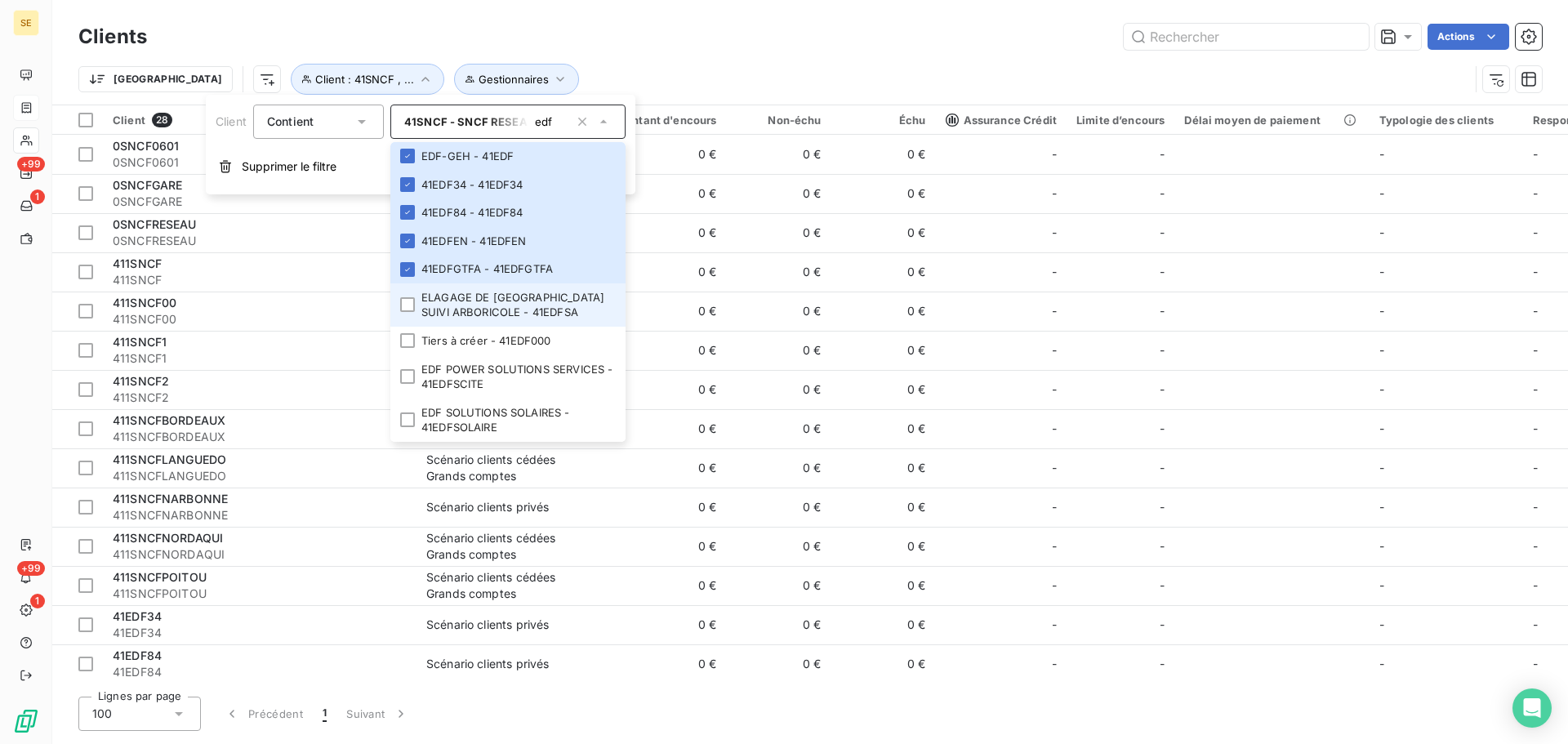
click at [445, 303] on li "ELAGAGE DE [GEOGRAPHIC_DATA] SUIVI ARBORICOLE - 41EDFSA" at bounding box center [507, 305] width 235 height 44
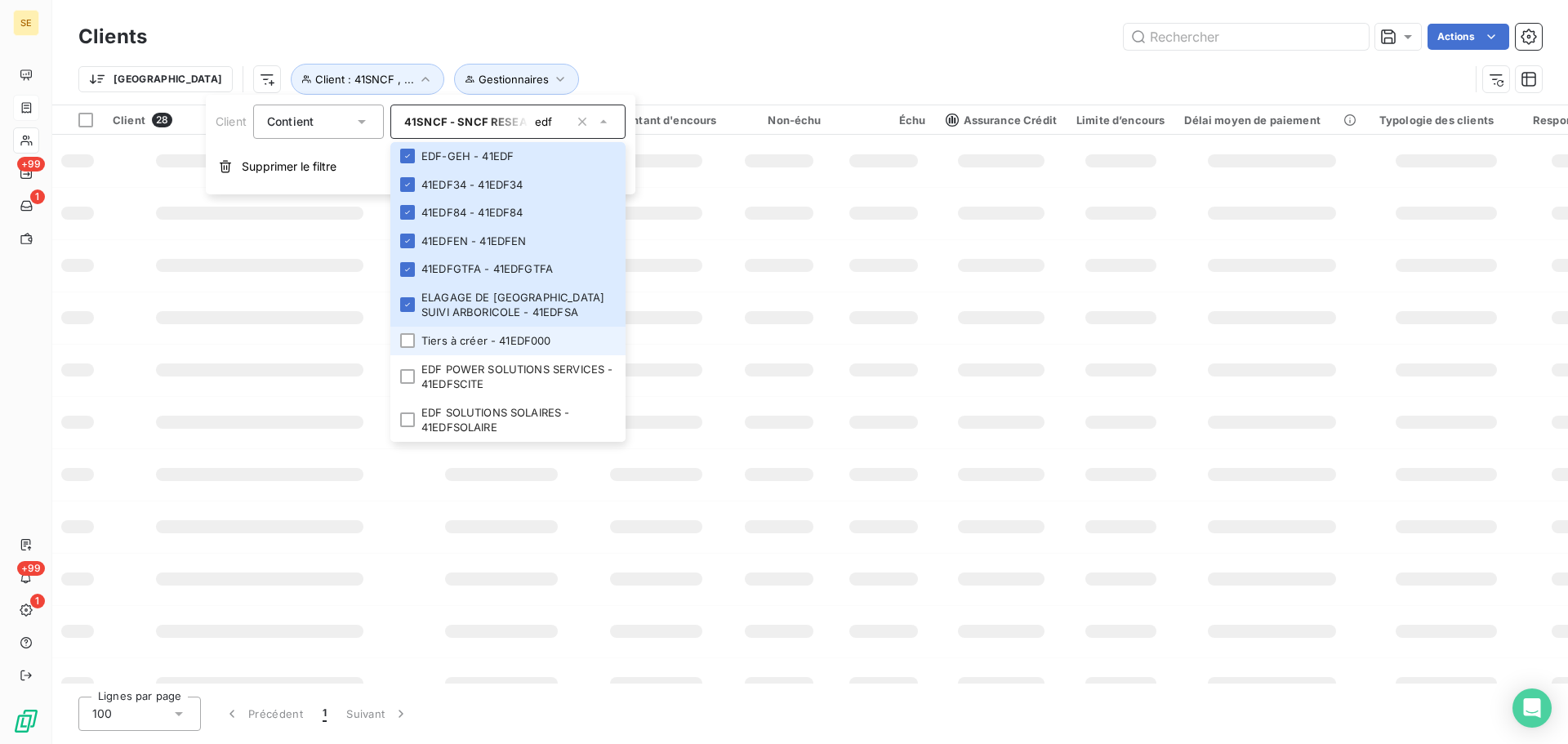
click at [451, 339] on li "Tiers à créer - 41EDF000" at bounding box center [507, 340] width 235 height 28
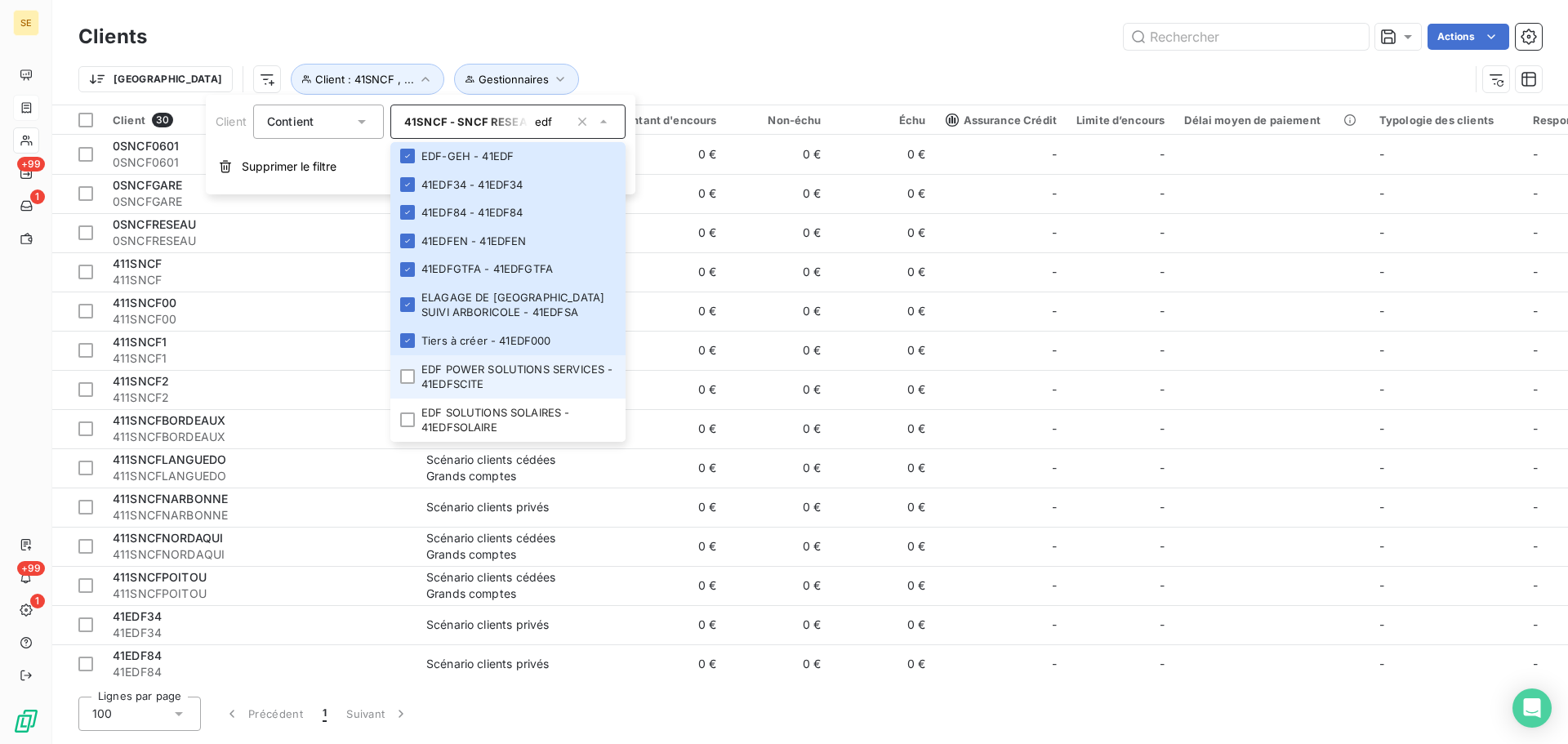
click at [452, 364] on li "EDF POWER SOLUTIONS SERVICES - 41EDFSCITE" at bounding box center [507, 376] width 235 height 44
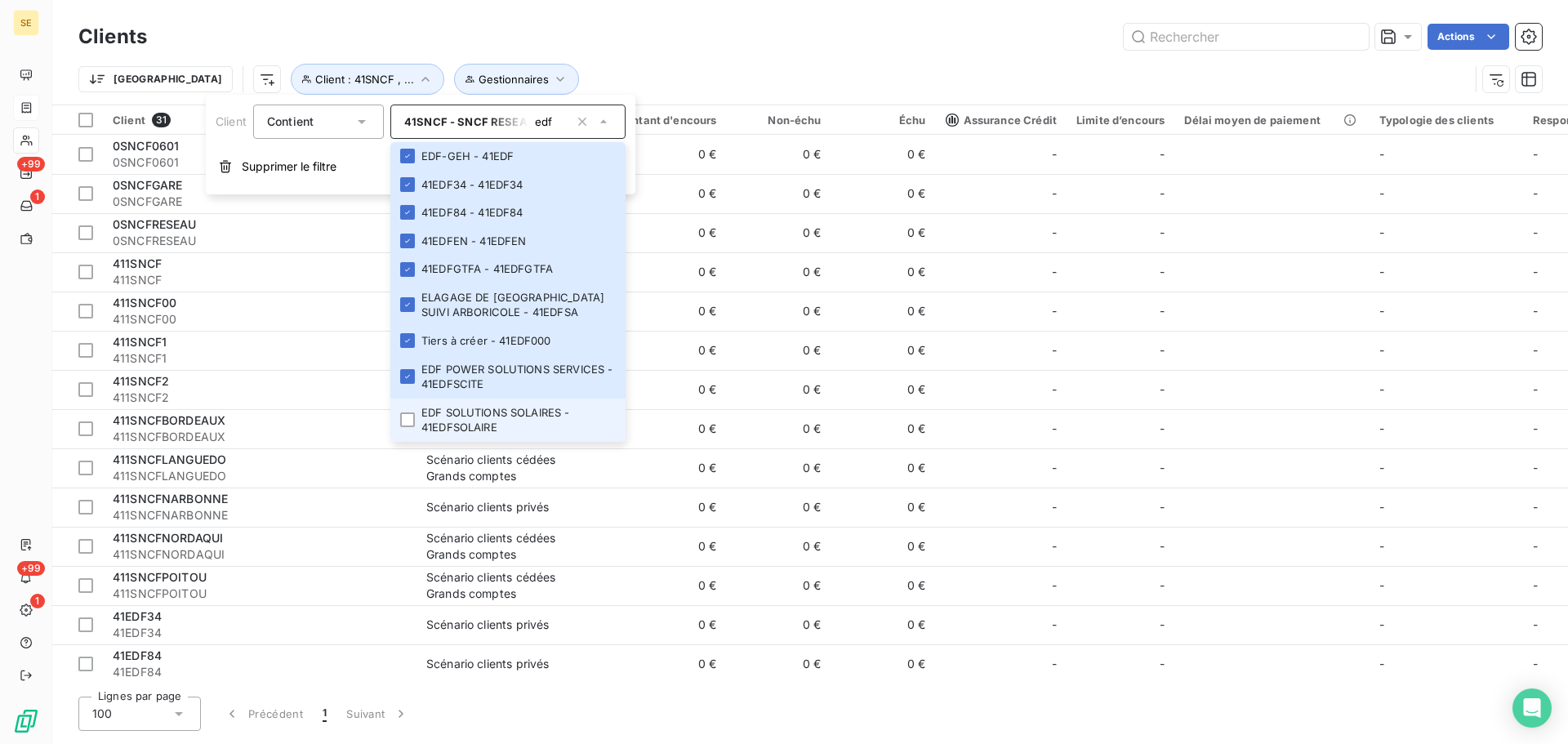
click at [459, 414] on li "EDF SOLUTIONS SOLAIRES - 41EDFSOLAIRE" at bounding box center [507, 420] width 235 height 44
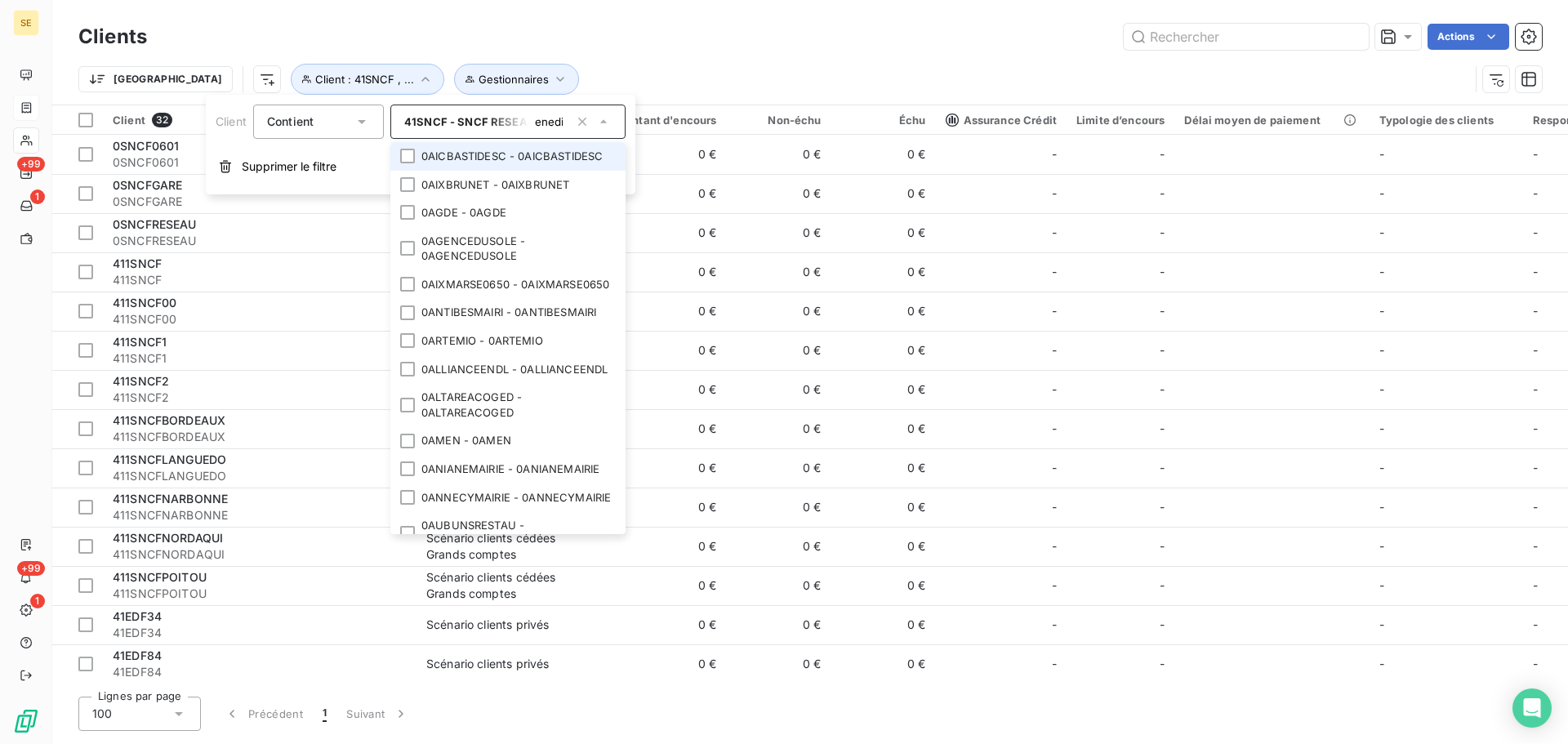
scroll to position [0, 6]
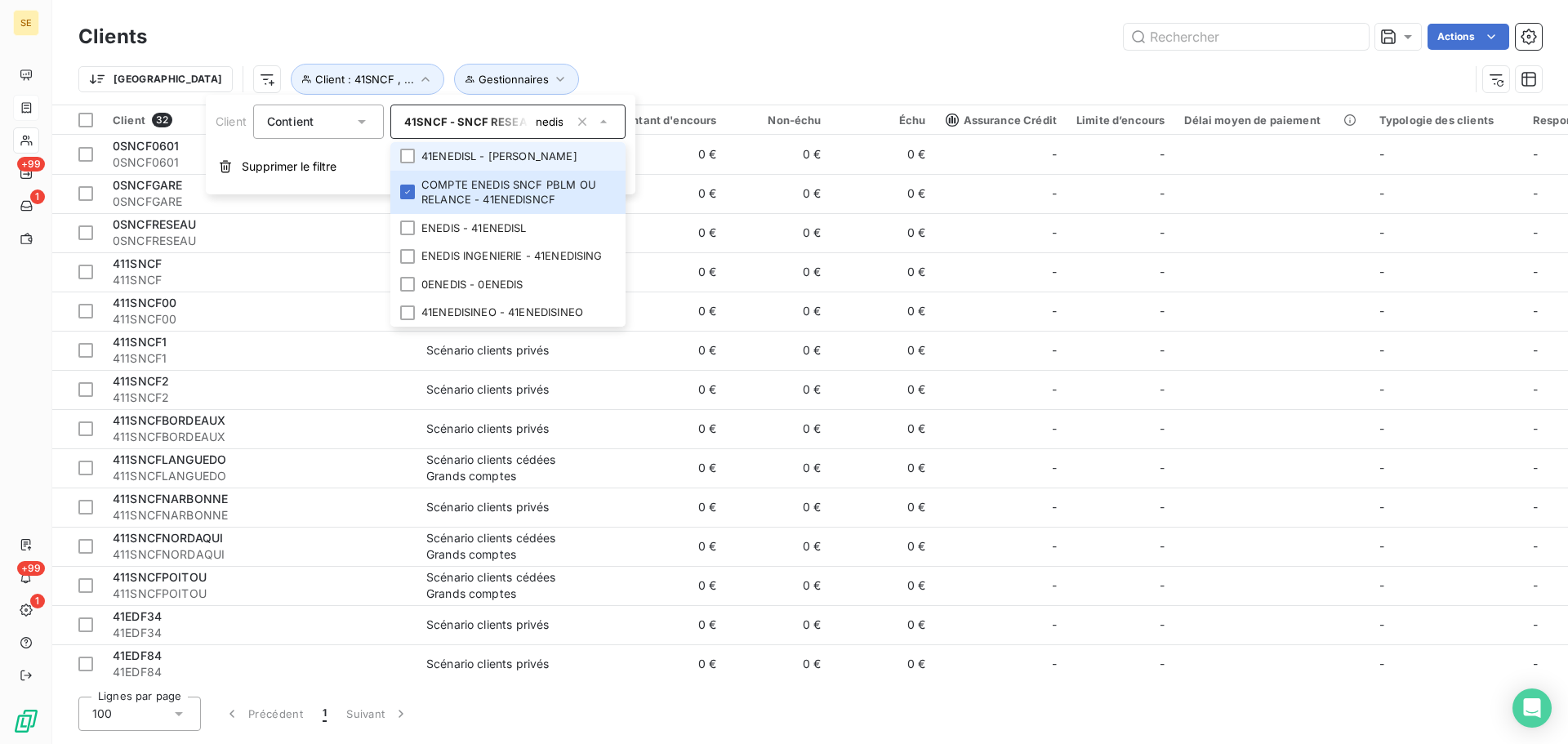
click at [488, 147] on li "41ENEDISL - [PERSON_NAME]" at bounding box center [507, 155] width 235 height 28
click at [517, 235] on li "ENEDIS - 41ENEDISL" at bounding box center [507, 228] width 235 height 28
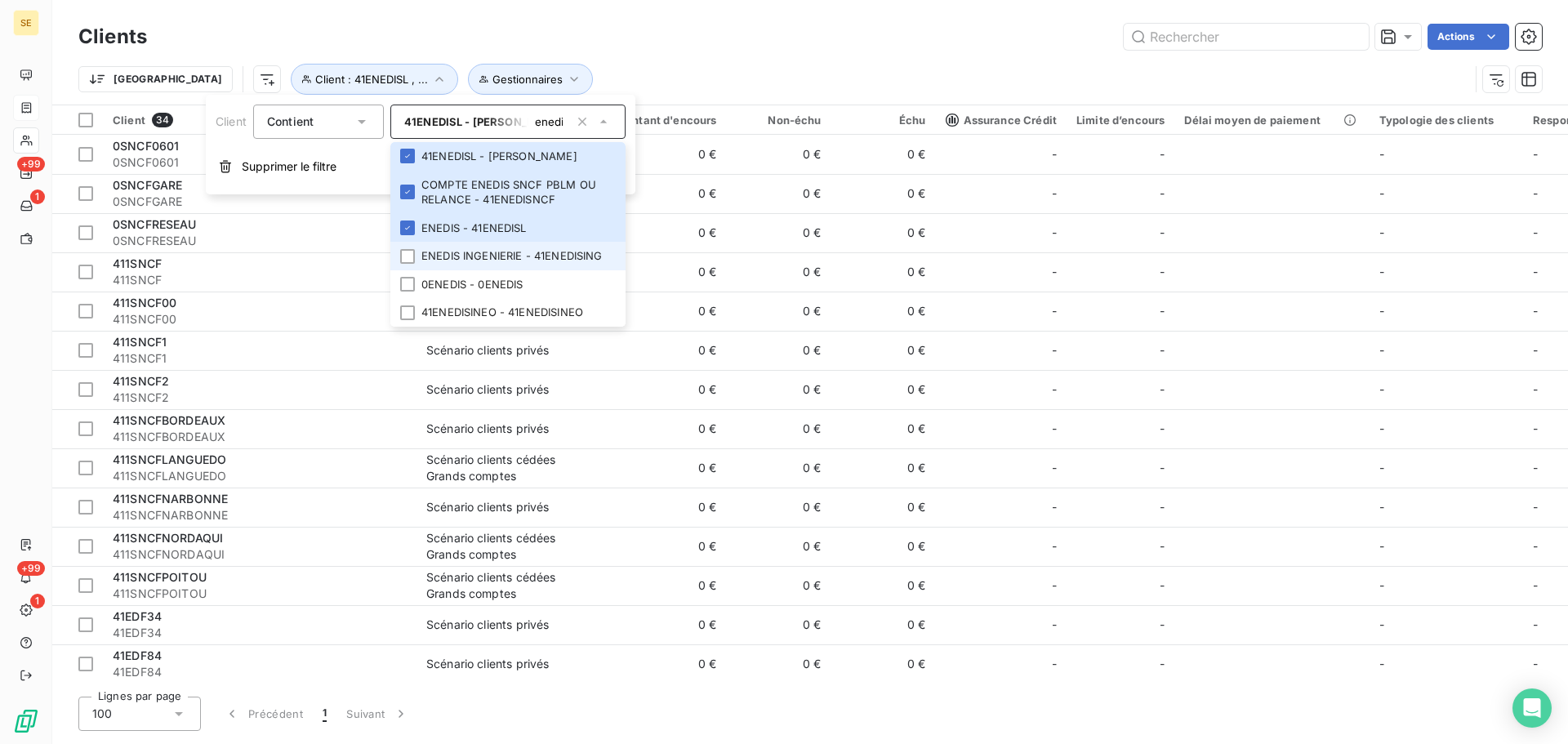
click at [525, 262] on li "ENEDIS INGENIERIE - 41ENEDISING" at bounding box center [507, 255] width 235 height 28
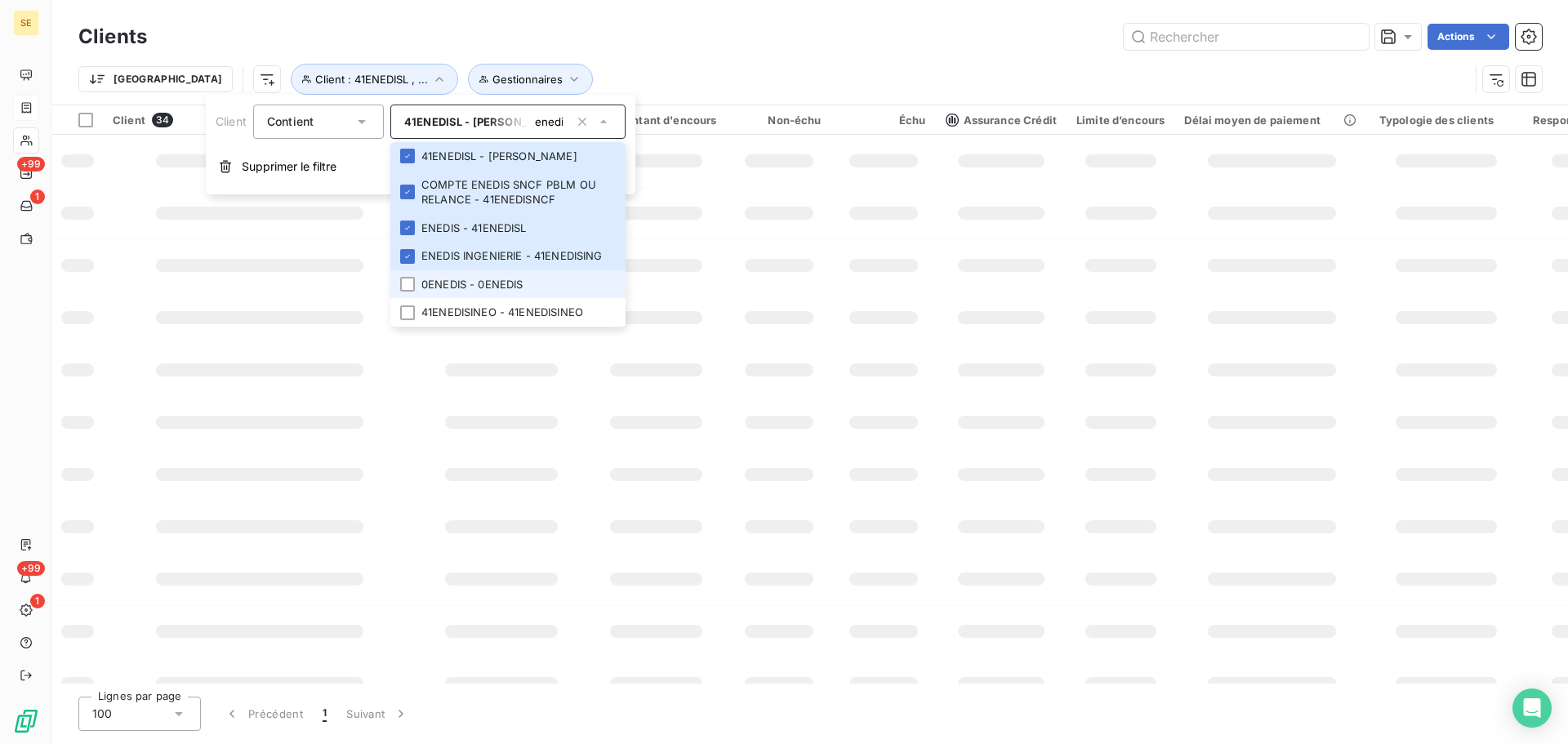
click at [527, 289] on li "0ENEDIS - 0ENEDIS" at bounding box center [507, 284] width 235 height 28
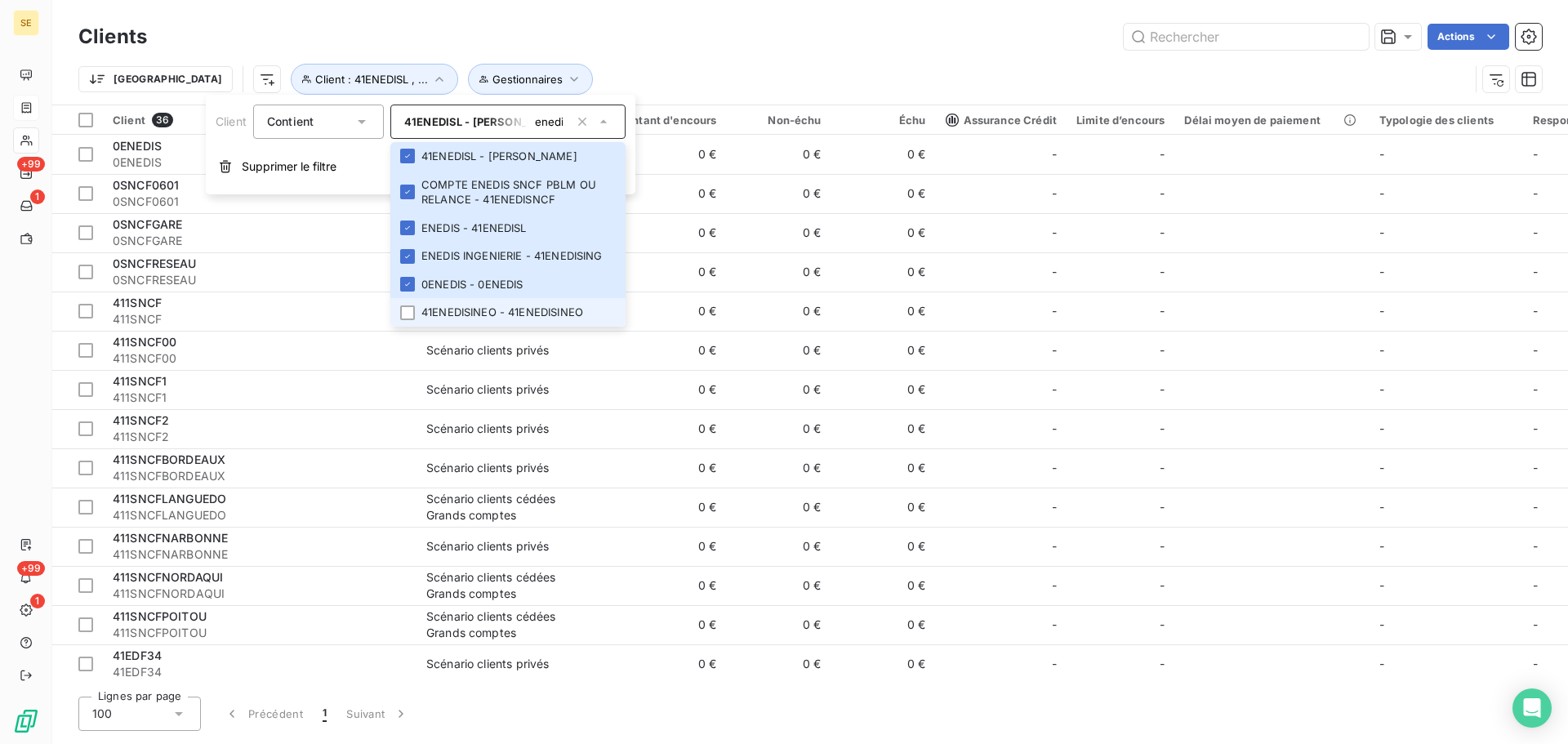
click at [523, 311] on li "41ENEDISINEO - 41ENEDISINEO" at bounding box center [507, 311] width 235 height 28
type input "e"
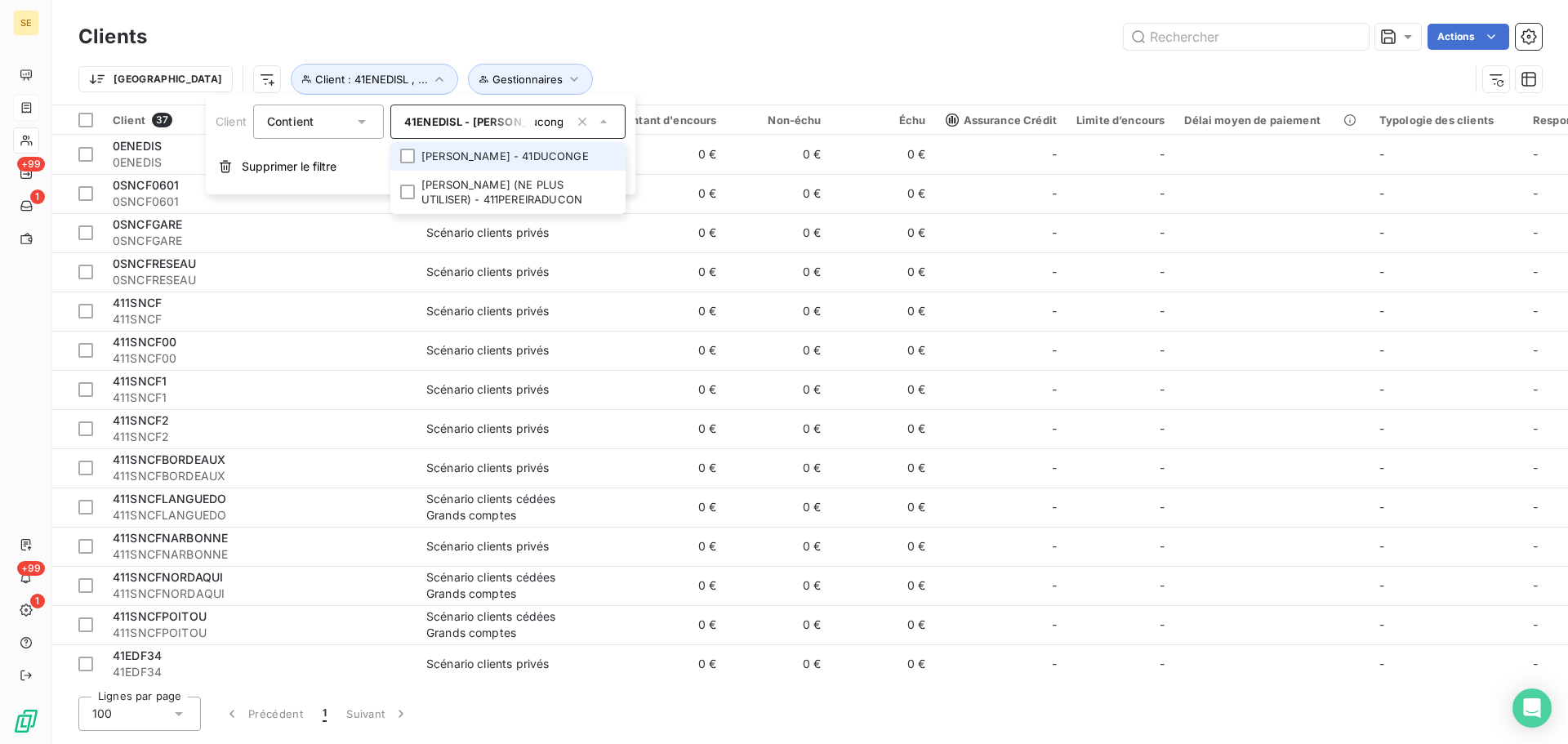
scroll to position [0, 17]
click at [521, 165] on li "[PERSON_NAME] - 41DUCONGE" at bounding box center [507, 155] width 235 height 28
click at [504, 188] on li "[PERSON_NAME] (NE PLUS UTILISER) - 411PEREIRADUCON" at bounding box center [507, 192] width 235 height 44
type input "d"
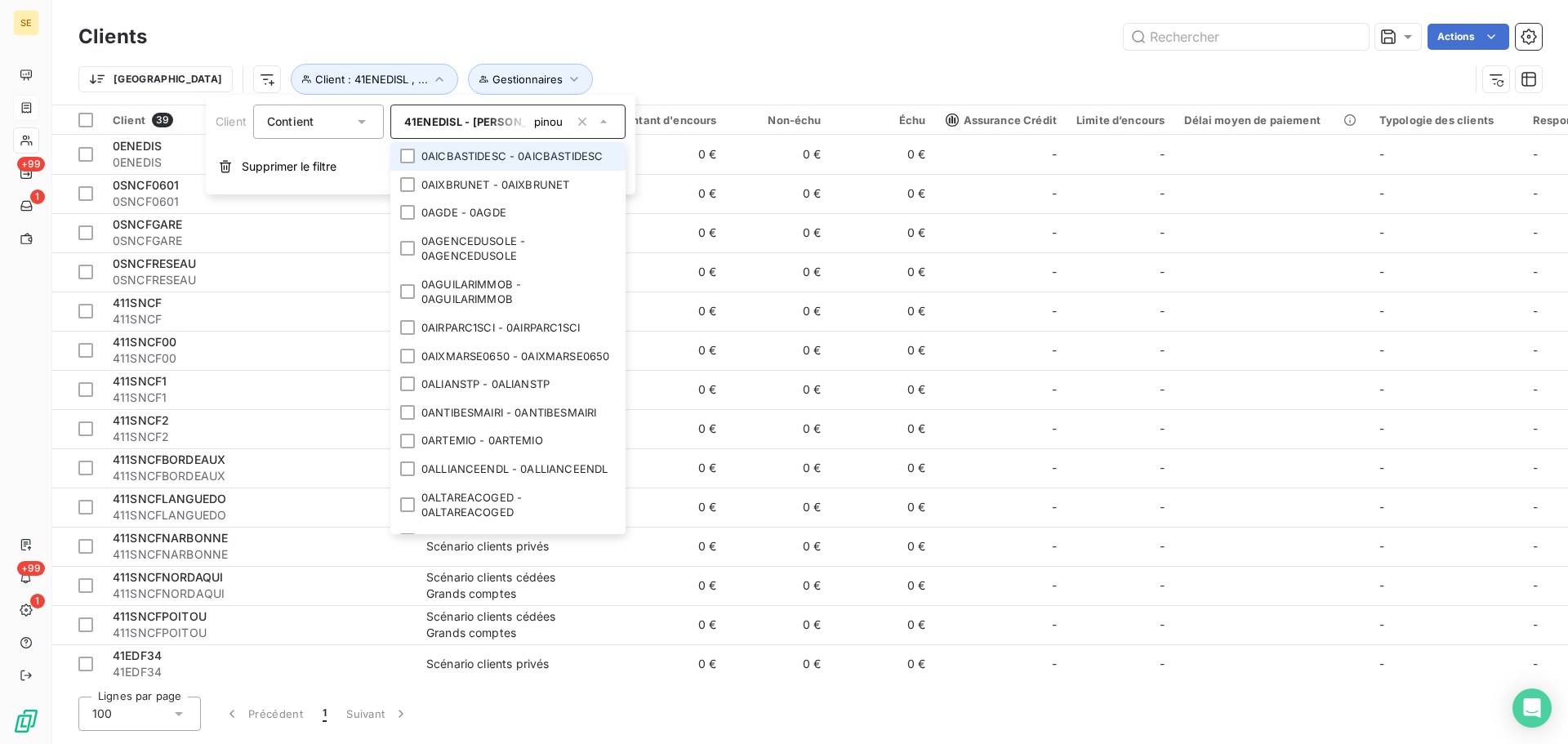
scroll to position [0, 15]
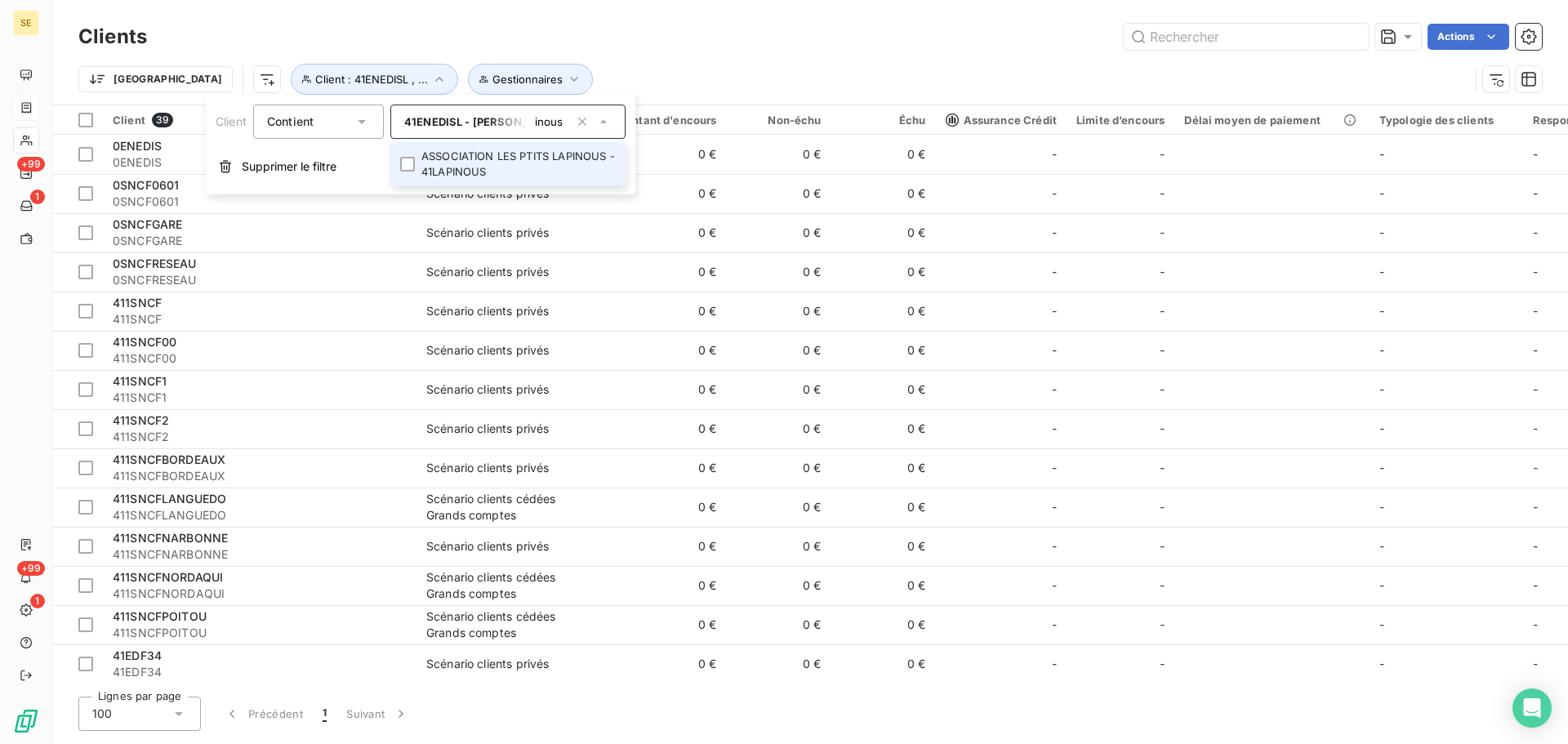
click at [509, 169] on li "ASSOCIATION LES PTITS LAPINOUS - 41LAPINOUS" at bounding box center [507, 163] width 235 height 44
type input "l"
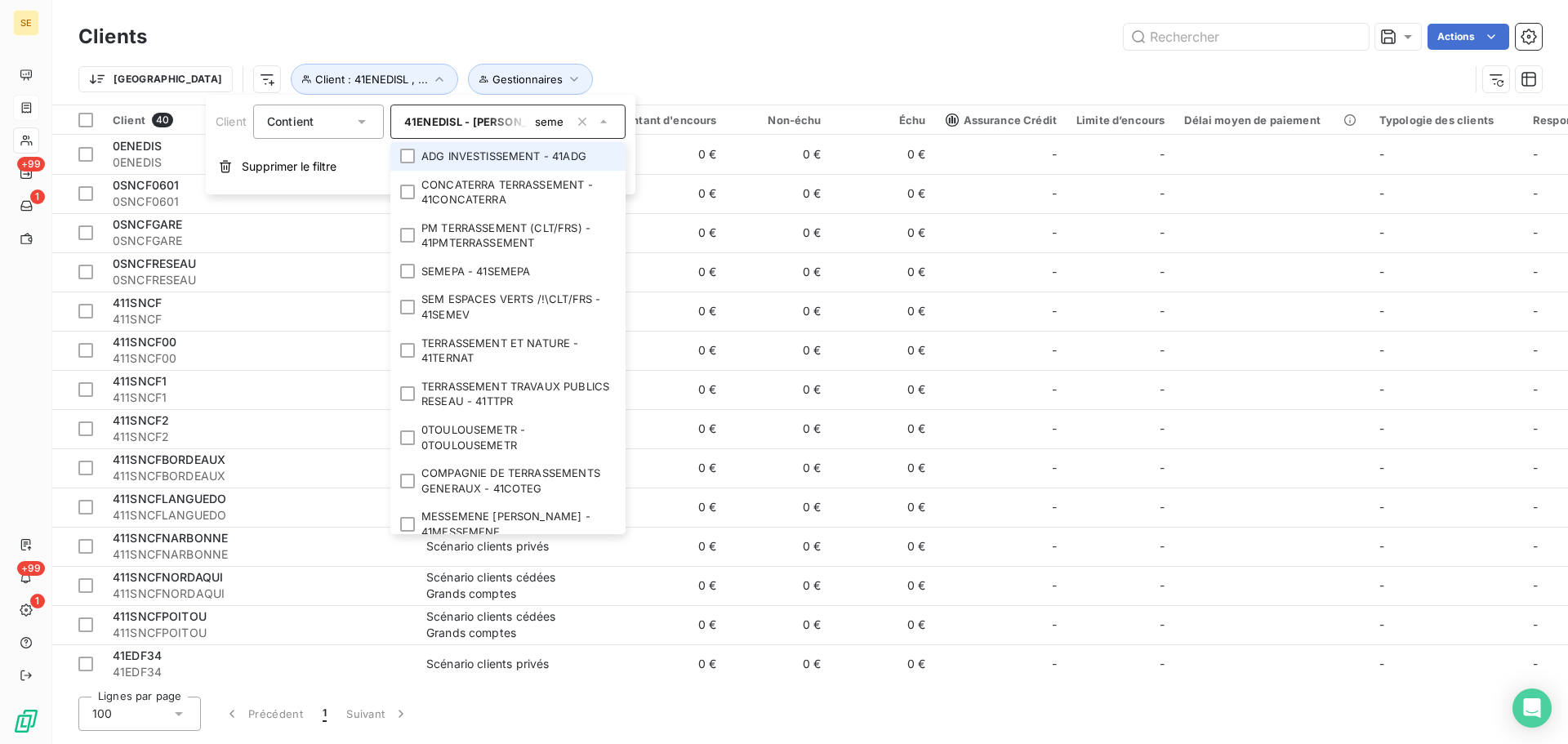
scroll to position [0, 6]
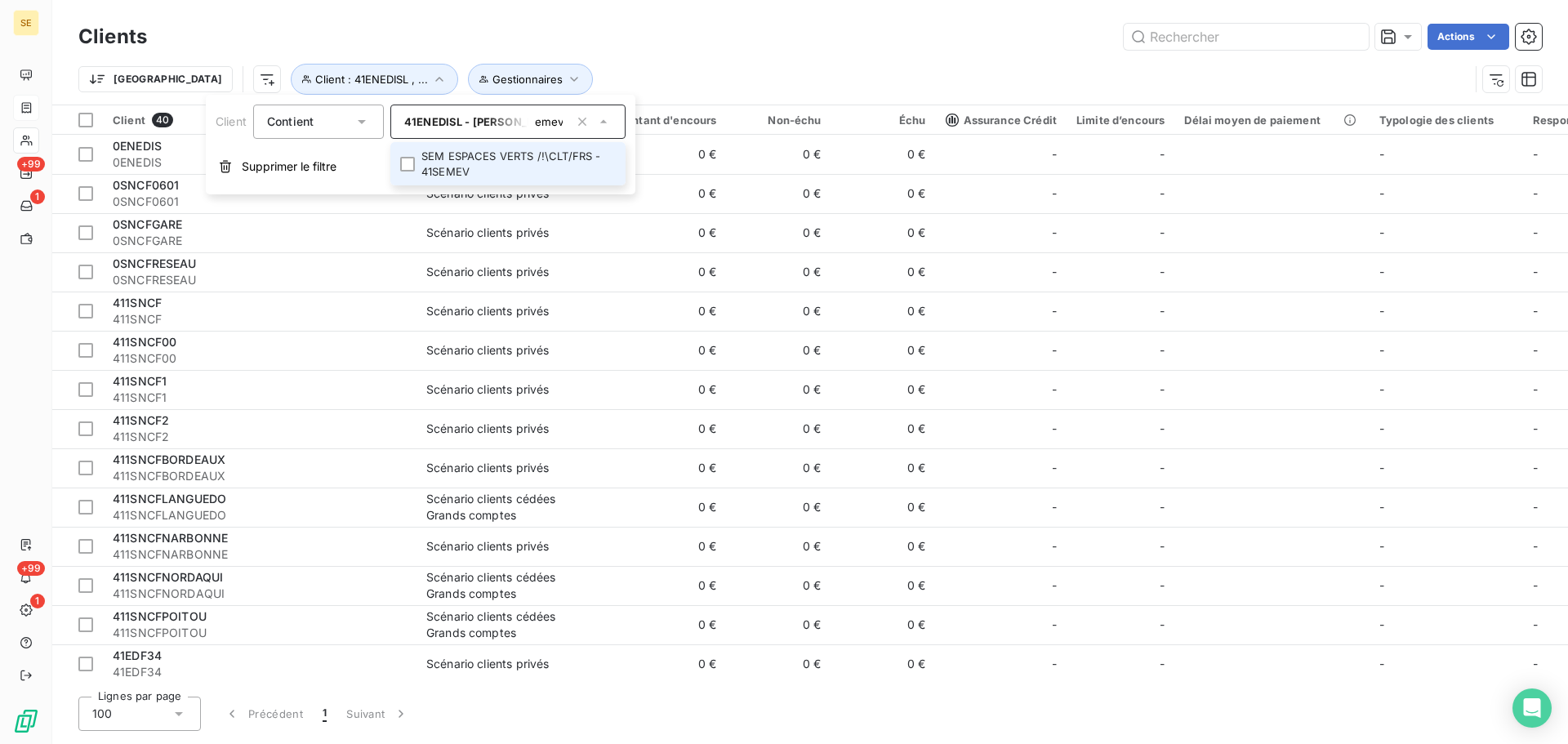
click at [509, 169] on li "SEM ESPACES VERTS /!\CLT/FRS - 41SEMEV" at bounding box center [507, 163] width 235 height 44
click at [498, 168] on li "SCANDELLA - 41SCANDELLA" at bounding box center [507, 155] width 235 height 28
type input "s"
type input "l"
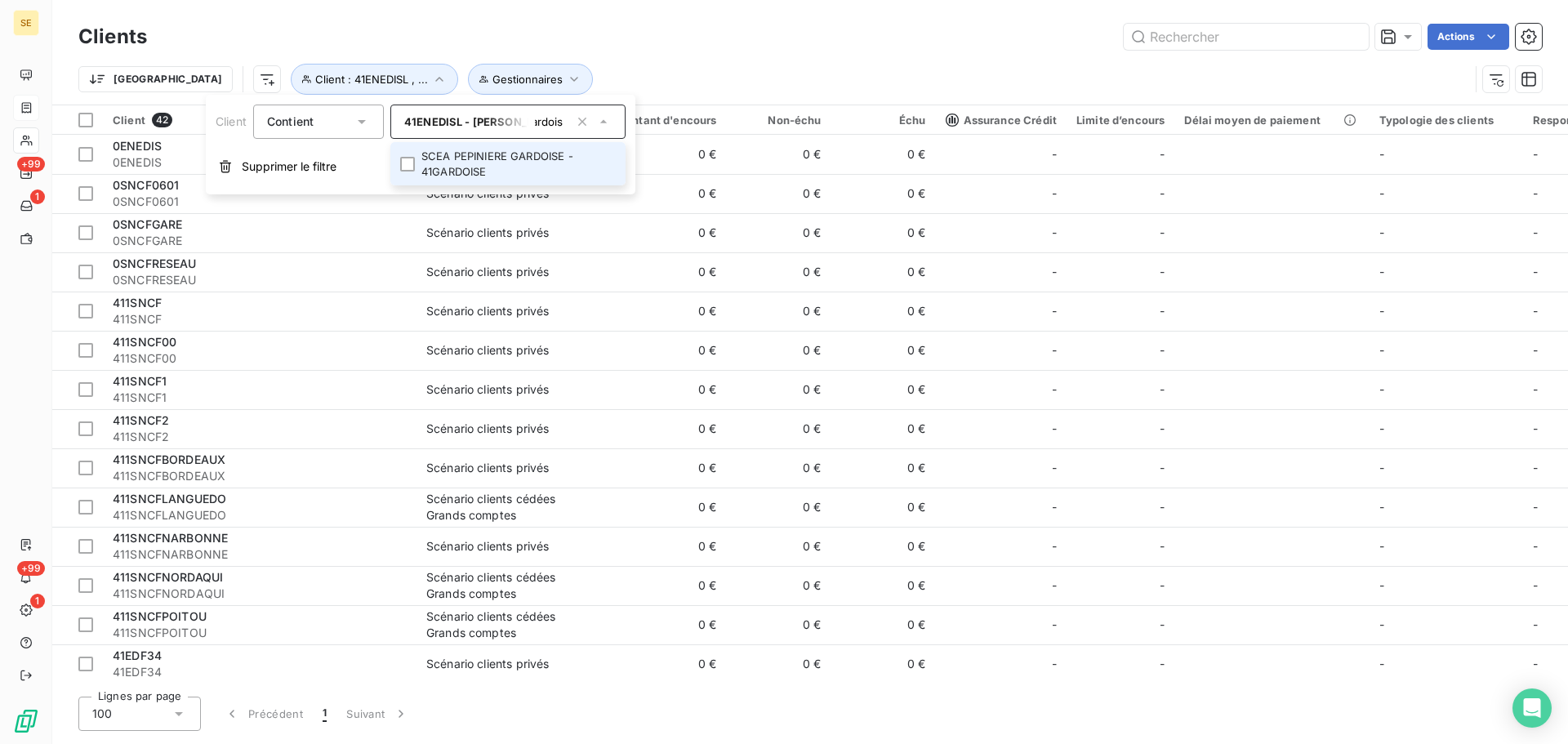
scroll to position [0, 68]
type input "pepiniere gardoise"
click at [406, 171] on div at bounding box center [408, 164] width 15 height 15
click at [1481, 38] on html "SE +99 1 +99 1 Clients Actions Trier Client : 41ENEDISL , ... Gestionnaires Cli…" at bounding box center [784, 372] width 1568 height 744
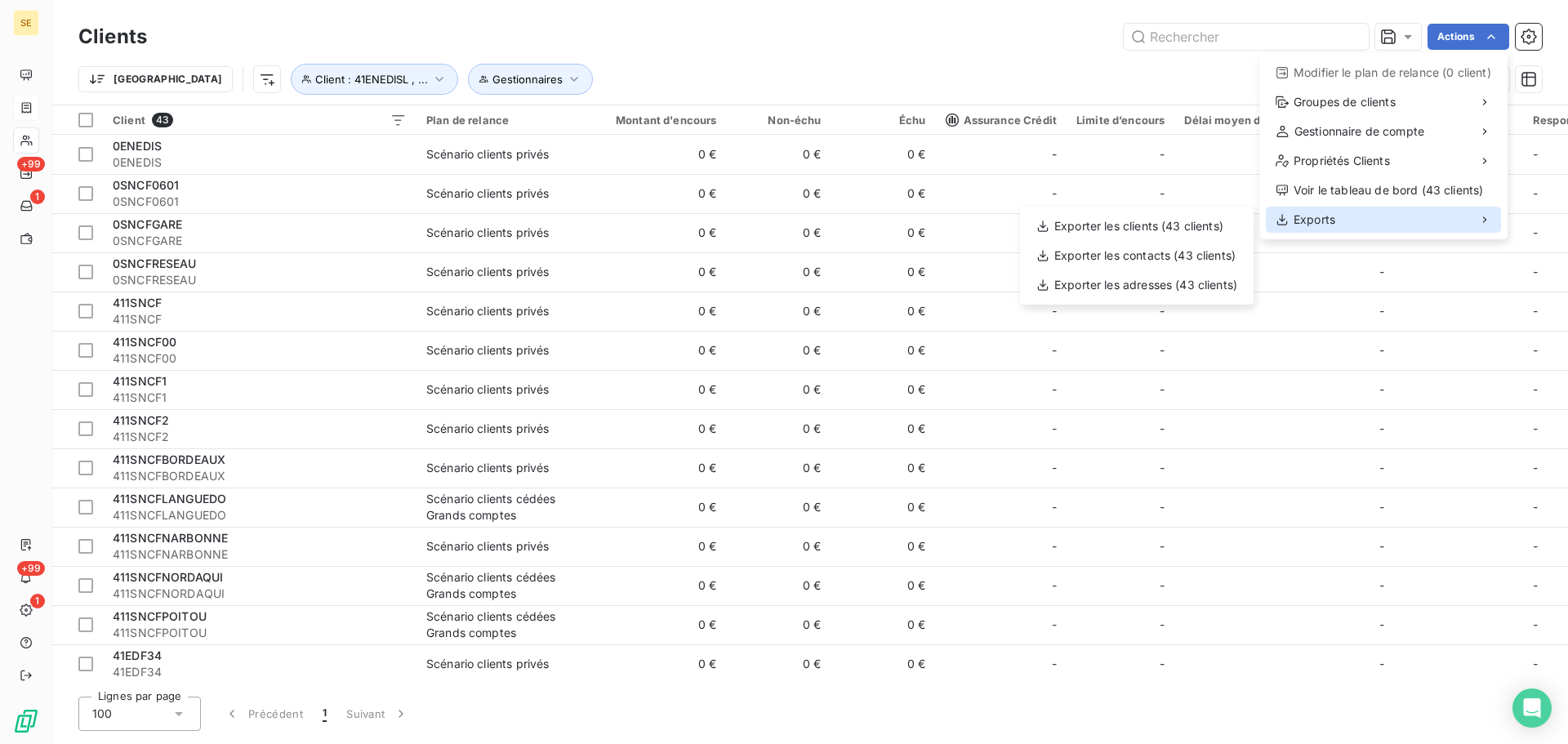
click at [1341, 218] on div "Exports" at bounding box center [1384, 219] width 235 height 26
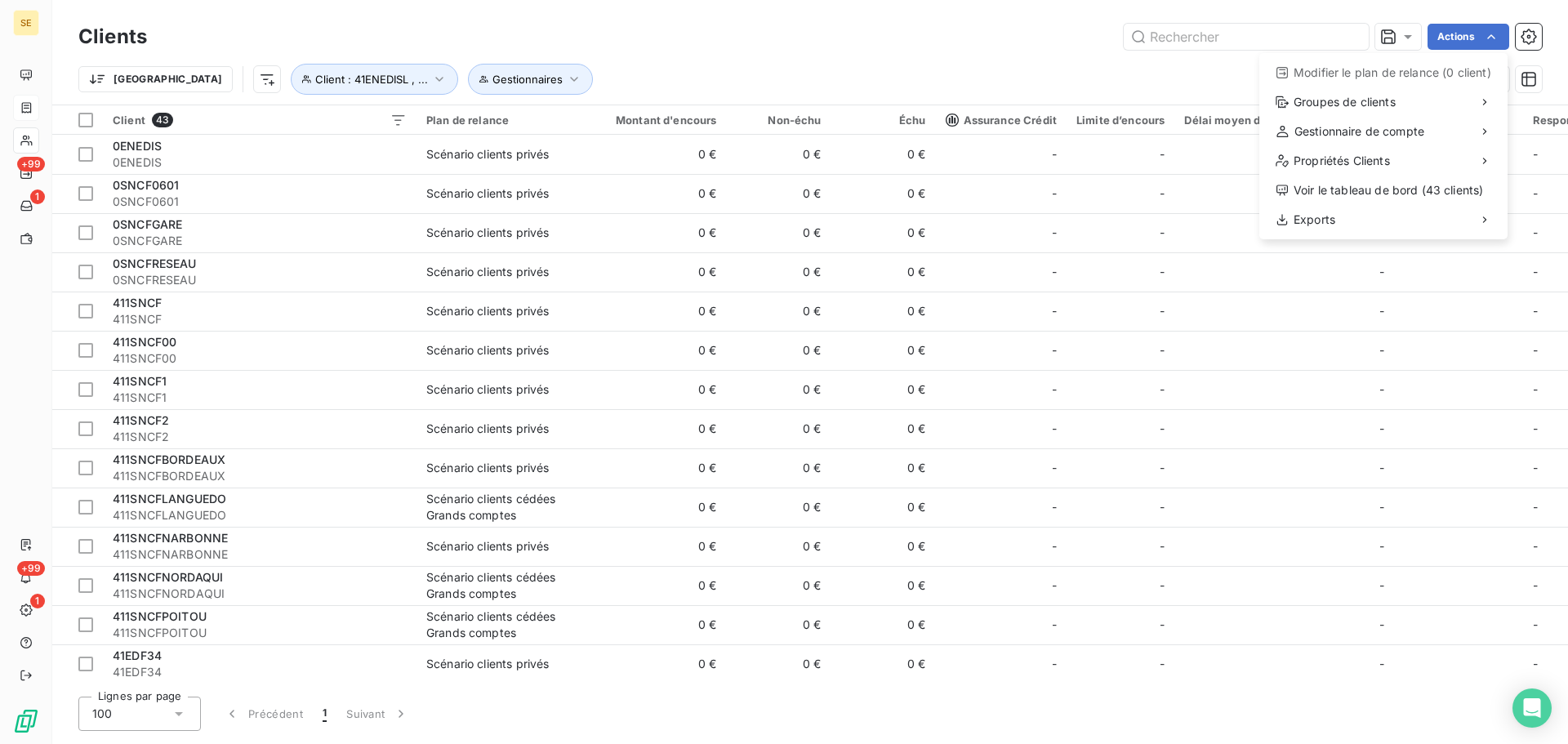
click at [36, 103] on html "SE +99 1 +99 1 Clients Actions Modifier le plan de relance (0 client) Groupes d…" at bounding box center [784, 372] width 1568 height 744
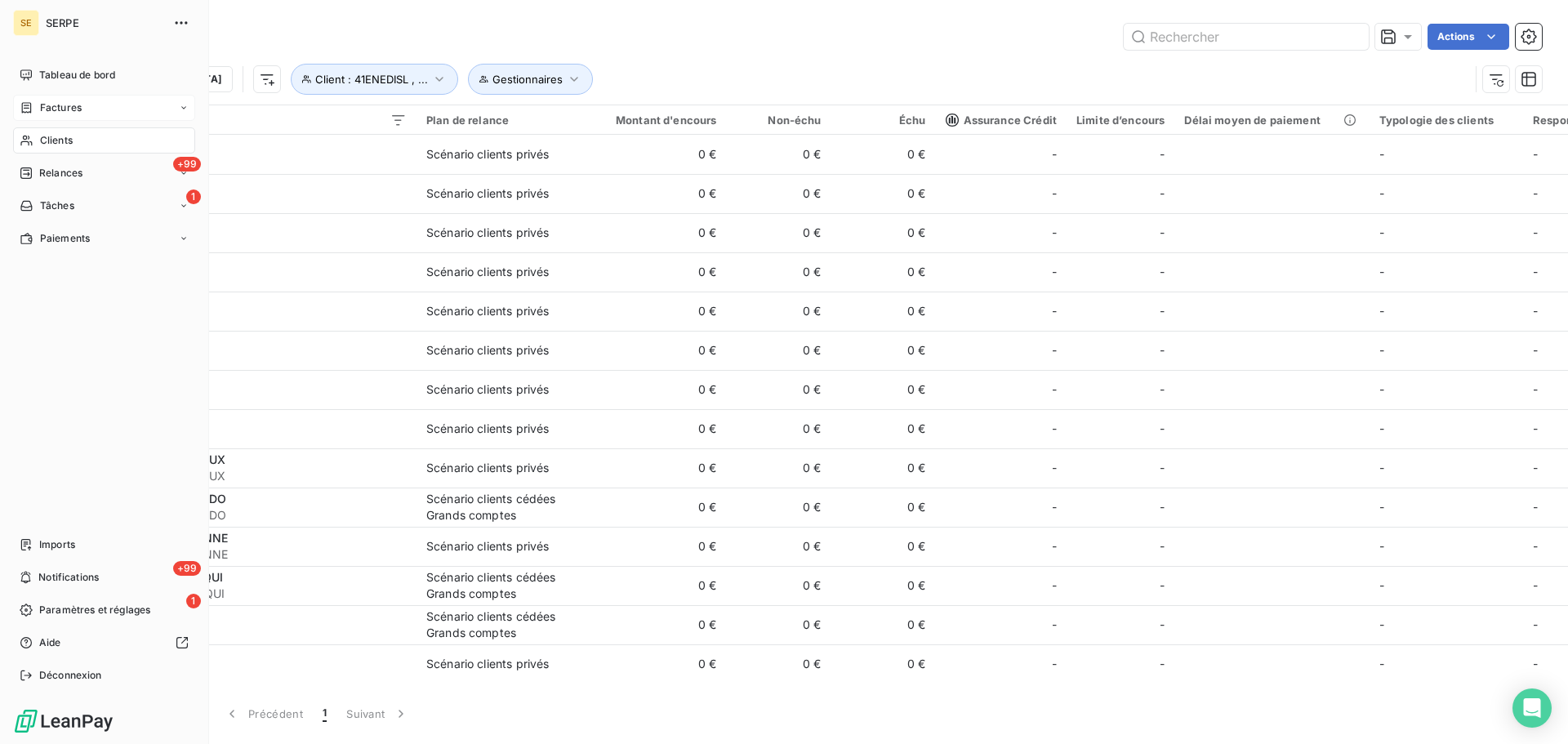
click at [36, 103] on div "Factures" at bounding box center [50, 108] width 62 height 15
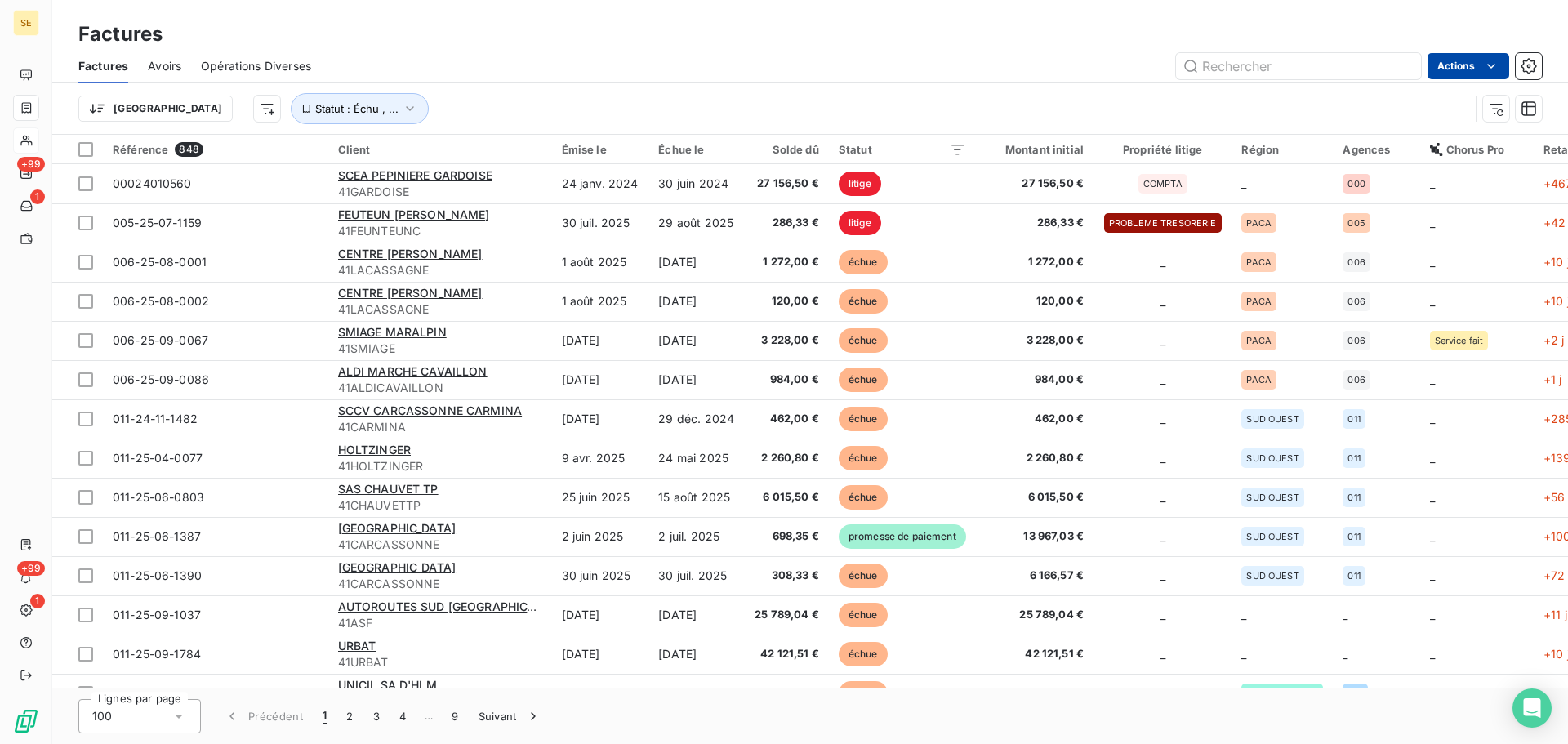
click at [1469, 63] on html "SE +99 1 +99 1 Factures Factures Avoirs Opérations Diverses Actions Trier Statu…" at bounding box center [784, 372] width 1568 height 744
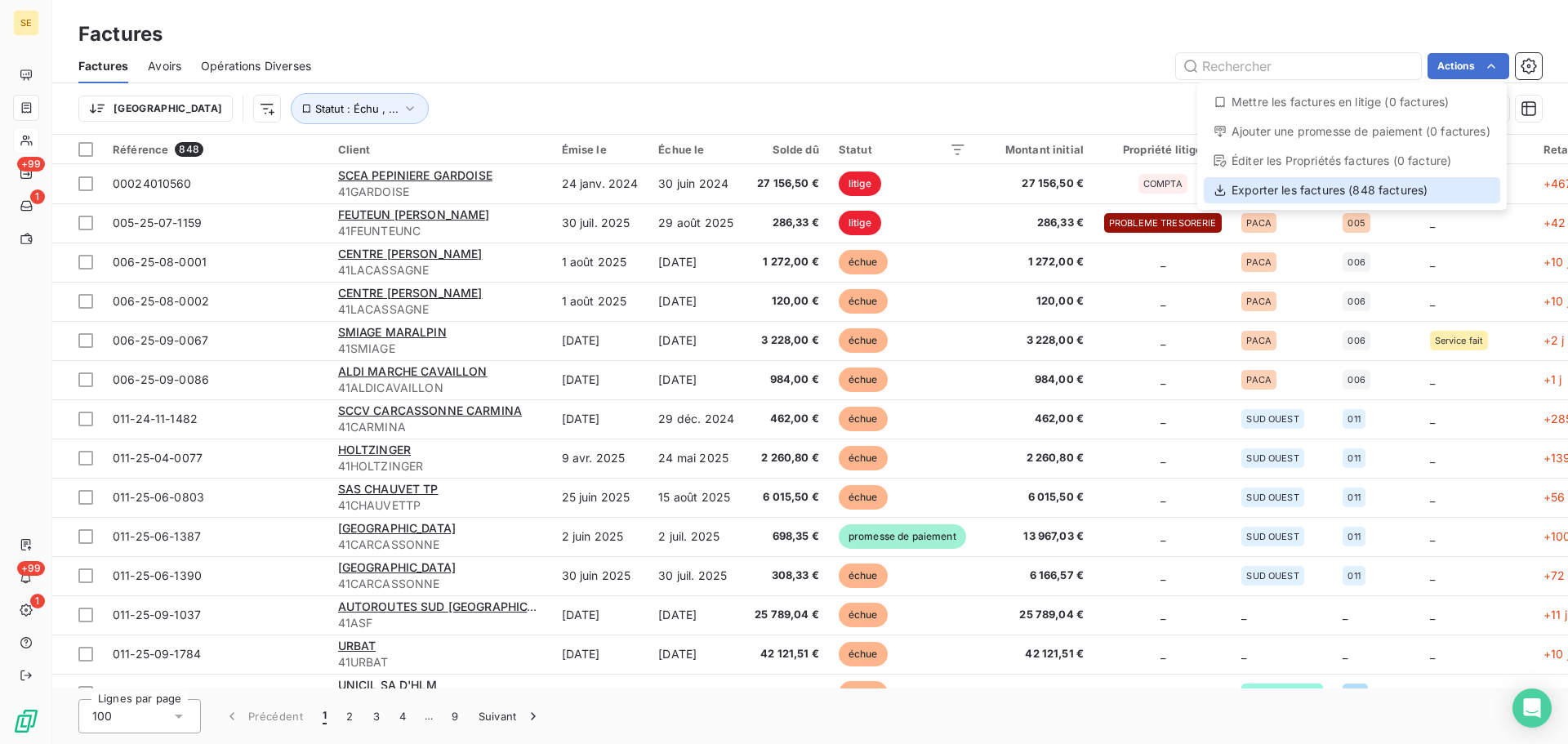
click at [1305, 194] on div "Exporter les factures (848 factures)" at bounding box center [1353, 190] width 297 height 26
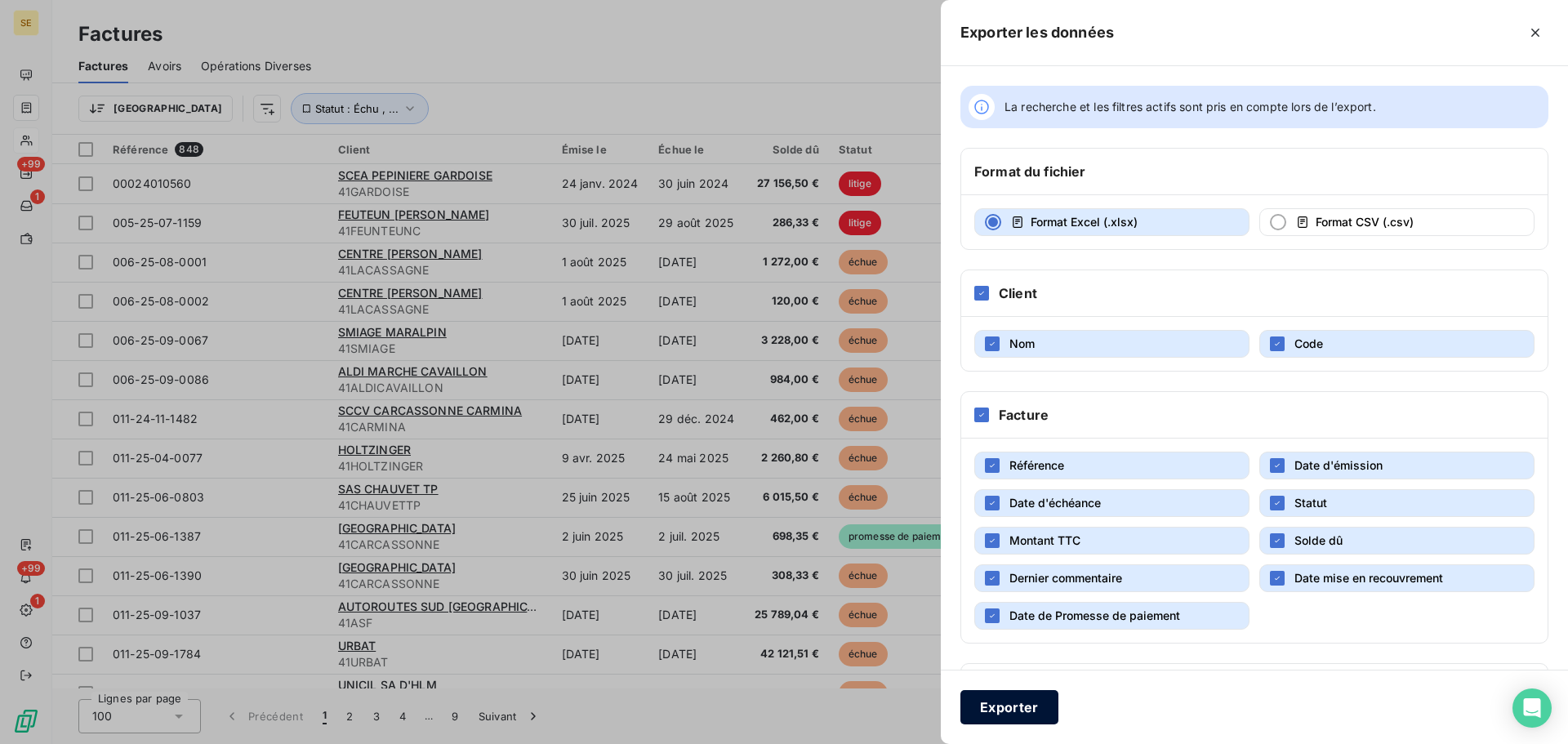
click at [1010, 695] on button "Exporter" at bounding box center [1009, 706] width 98 height 34
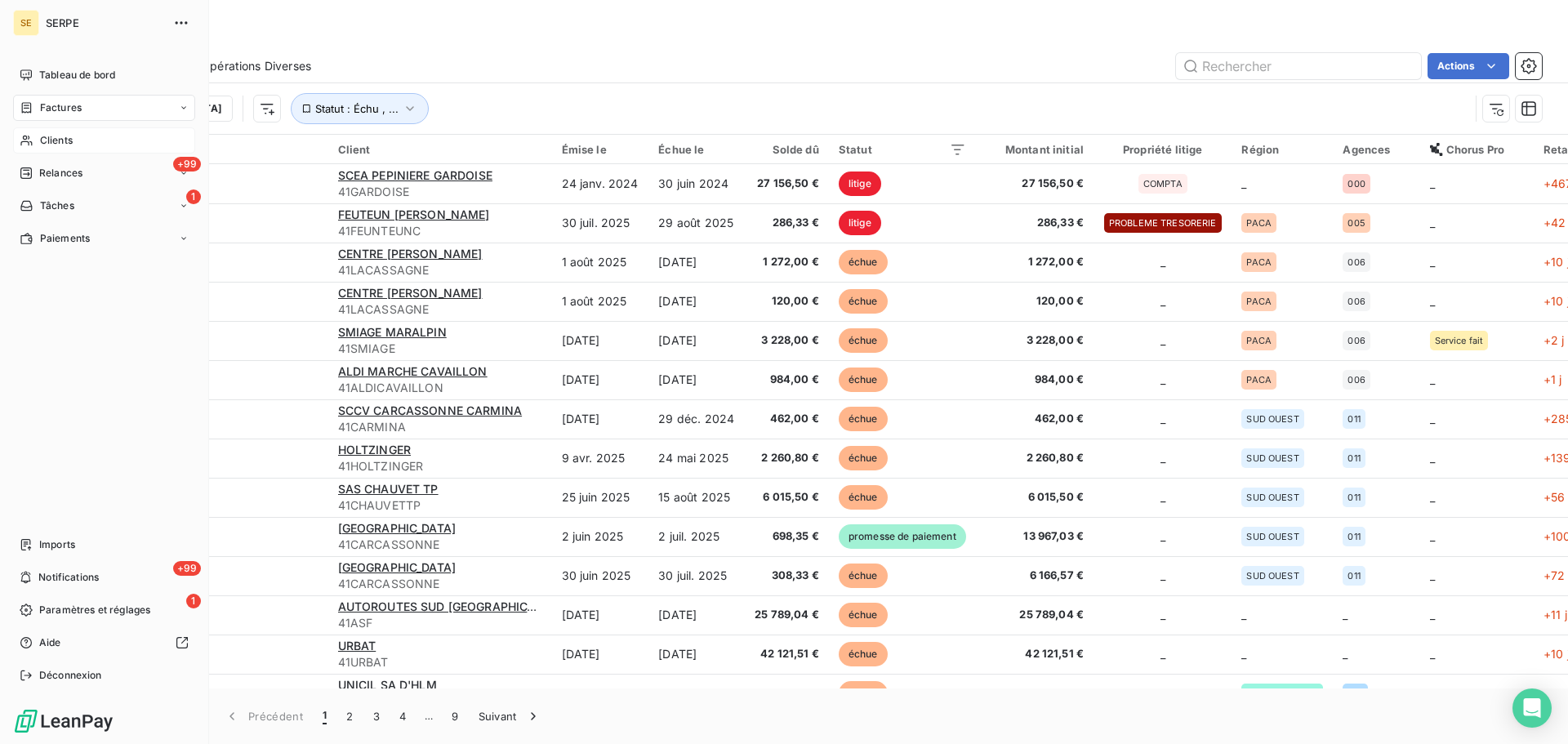
click at [90, 113] on div "Factures" at bounding box center [104, 108] width 182 height 26
click at [73, 72] on span "Tableau de bord" at bounding box center [77, 75] width 76 height 15
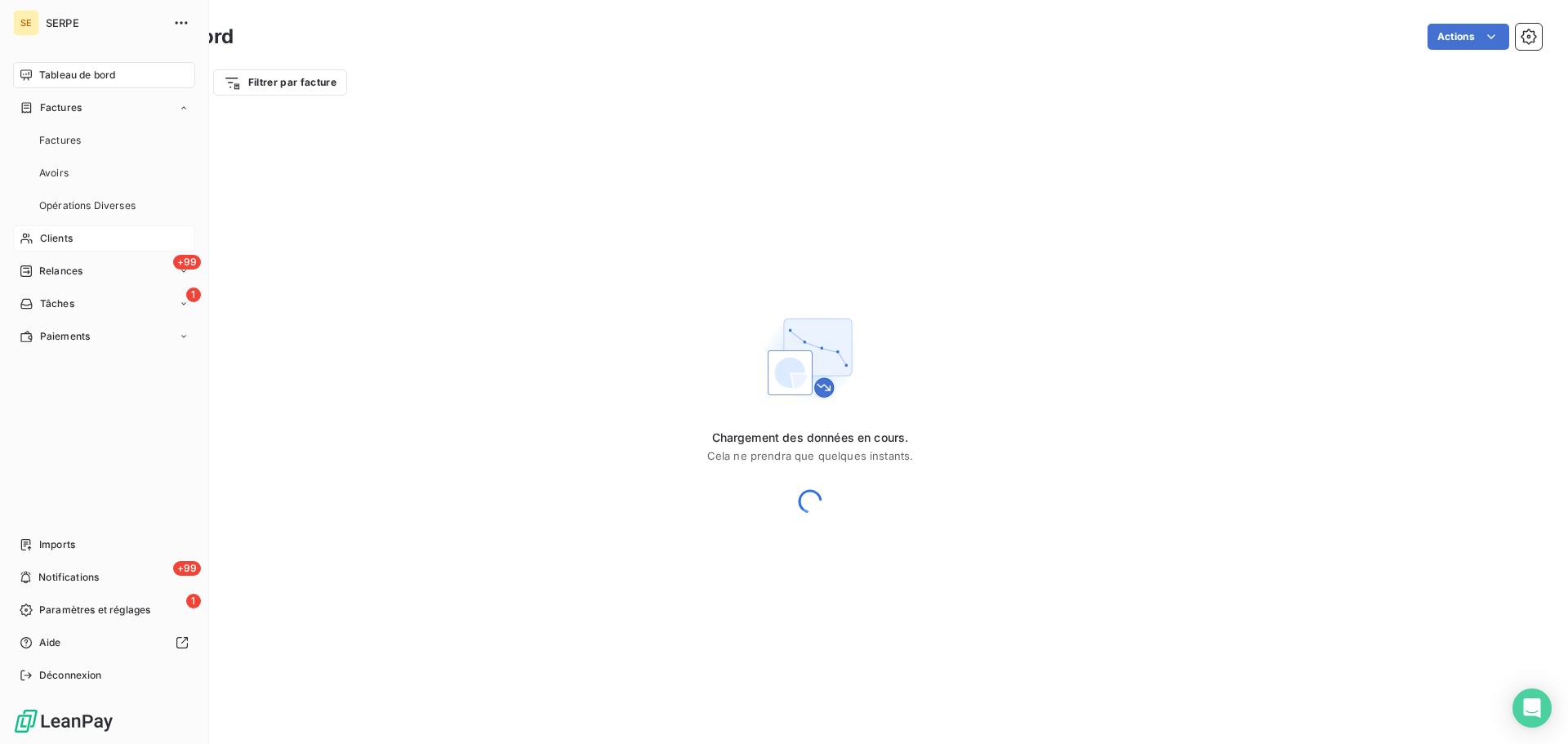
click at [85, 67] on div "Tableau de bord" at bounding box center [104, 75] width 182 height 26
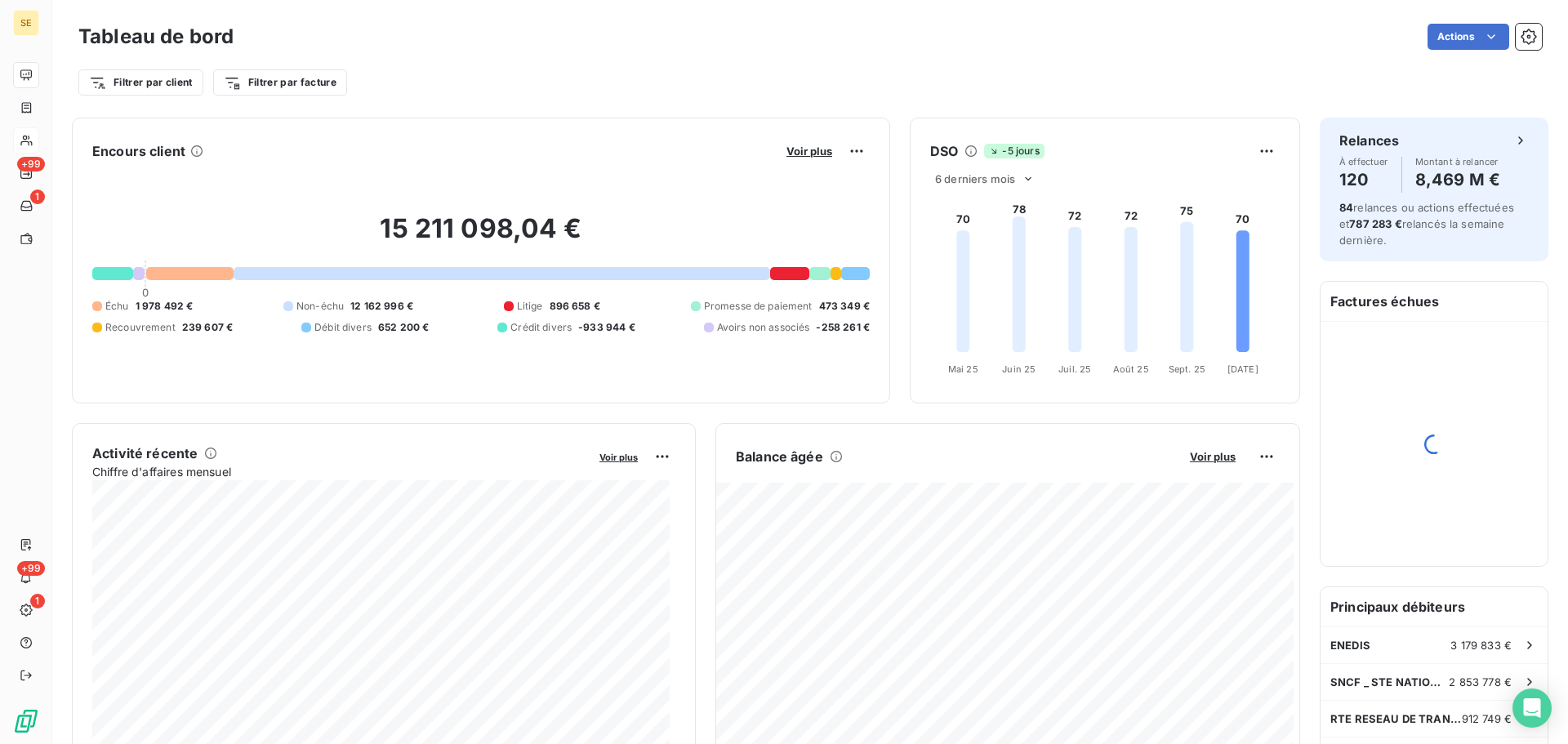
click at [186, 275] on div at bounding box center [190, 273] width 87 height 13
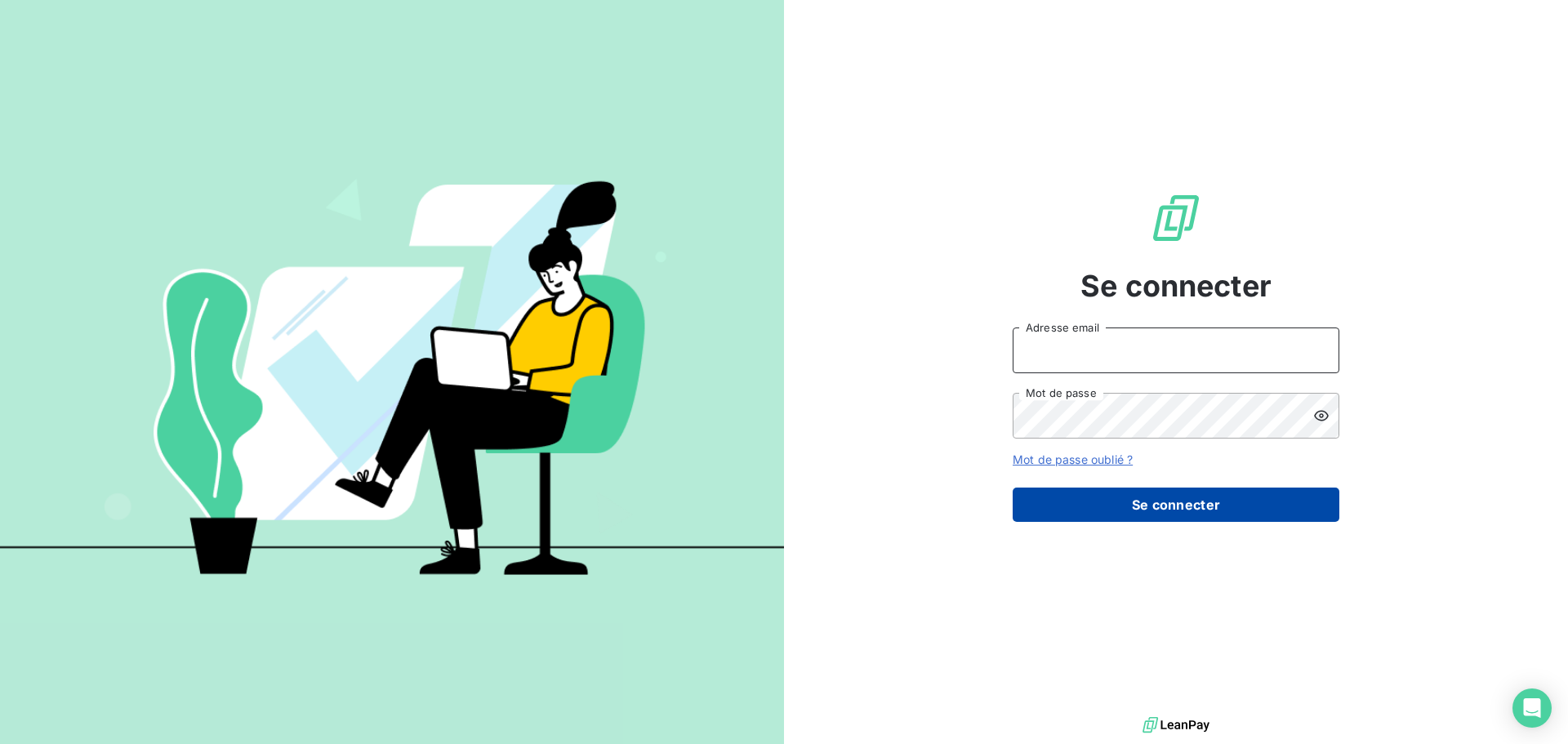
type input "[EMAIL_ADDRESS][DOMAIN_NAME]"
click at [1146, 512] on button "Se connecter" at bounding box center [1176, 504] width 327 height 34
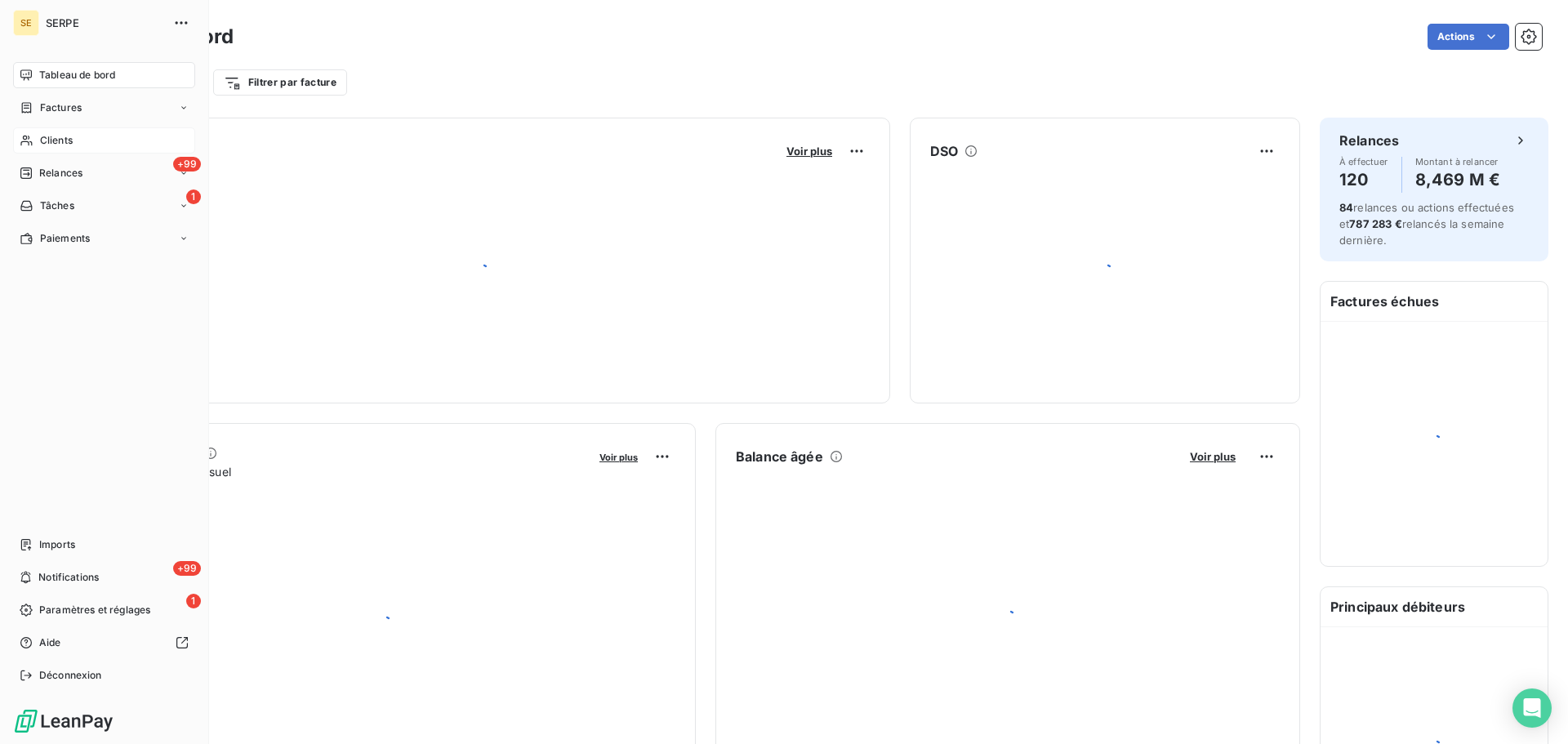
click at [34, 143] on div "Clients" at bounding box center [104, 140] width 182 height 26
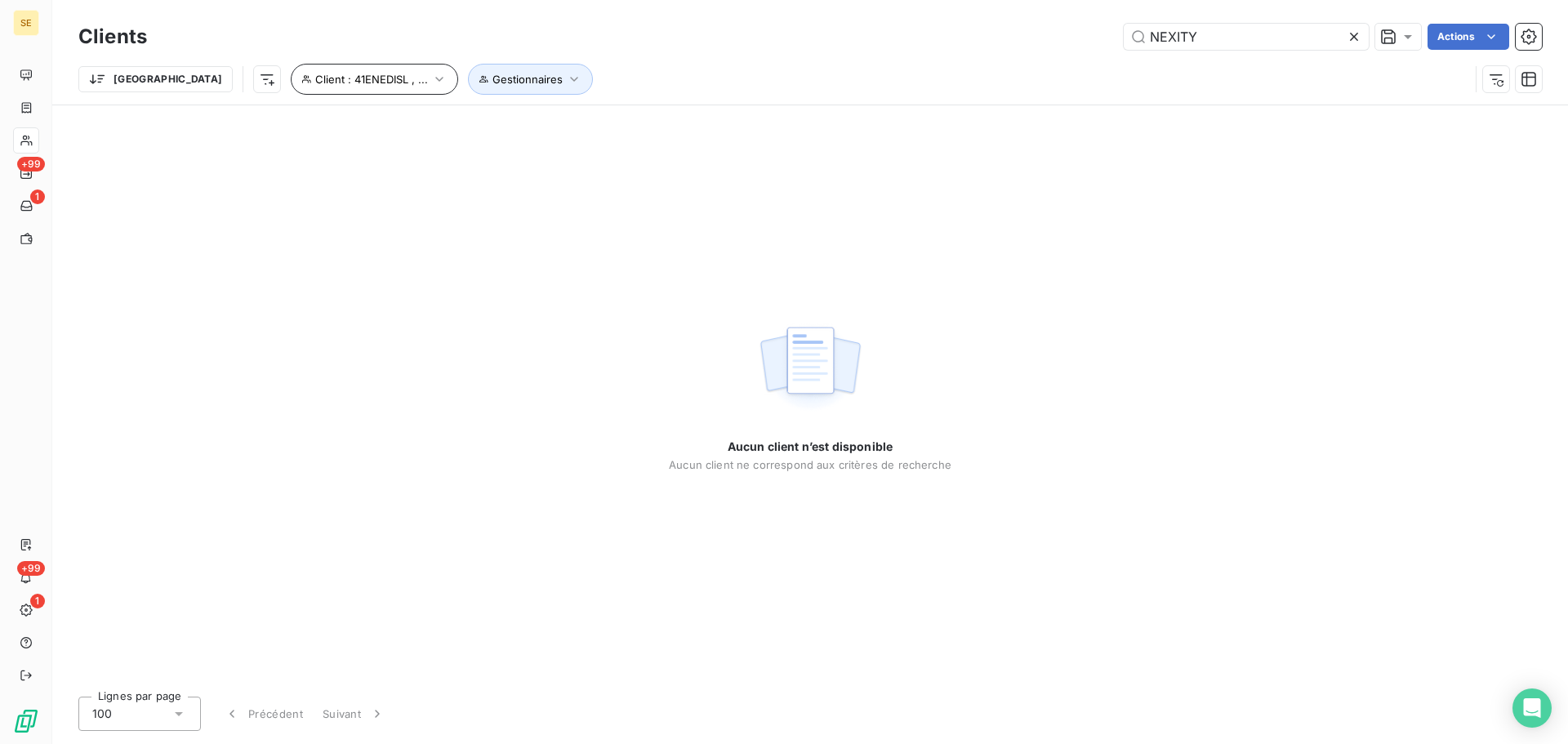
type input "NEXITY"
click at [312, 72] on button "Client : 41ENEDISL , ..." at bounding box center [375, 80] width 168 height 31
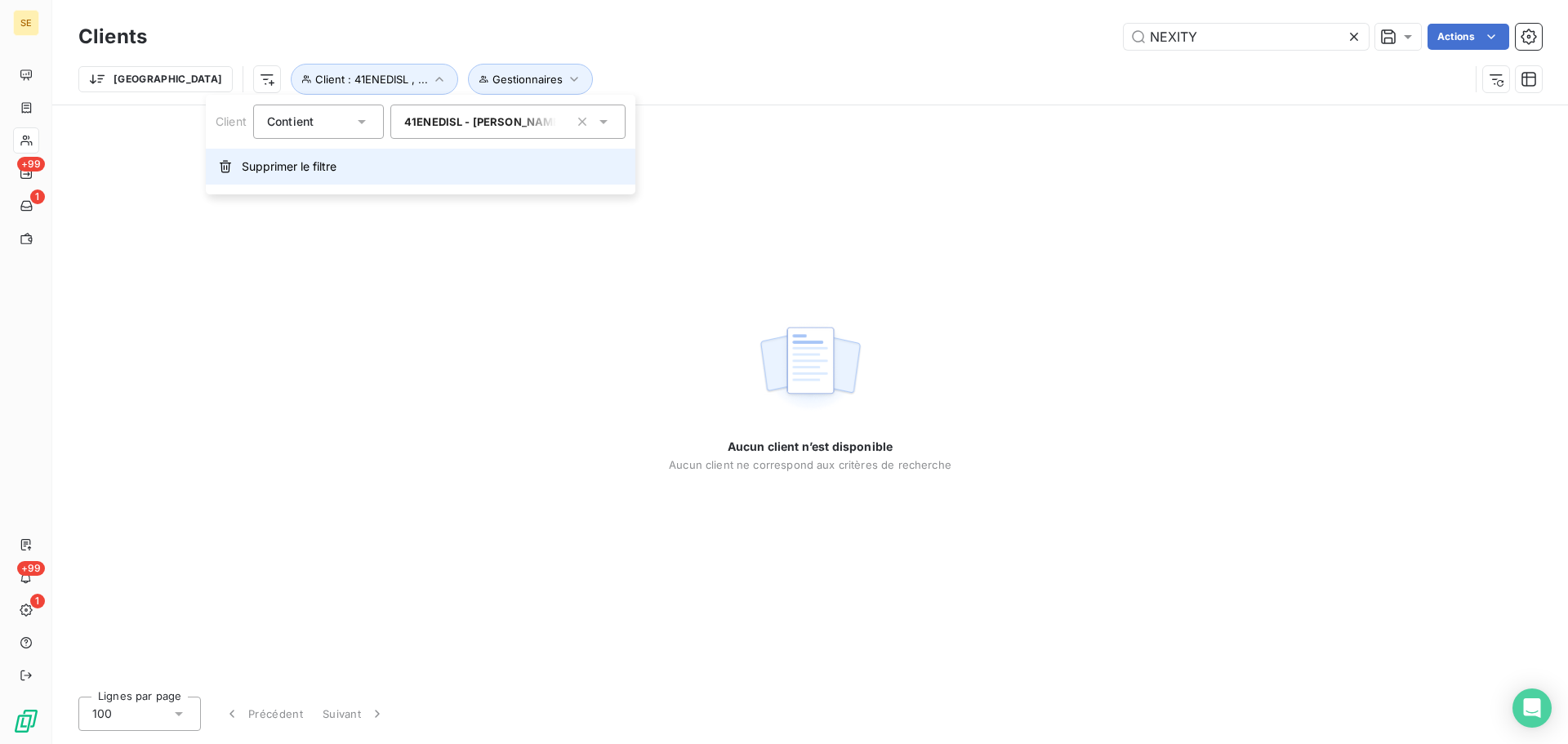
click at [317, 183] on button "Supprimer le filtre" at bounding box center [420, 166] width 430 height 36
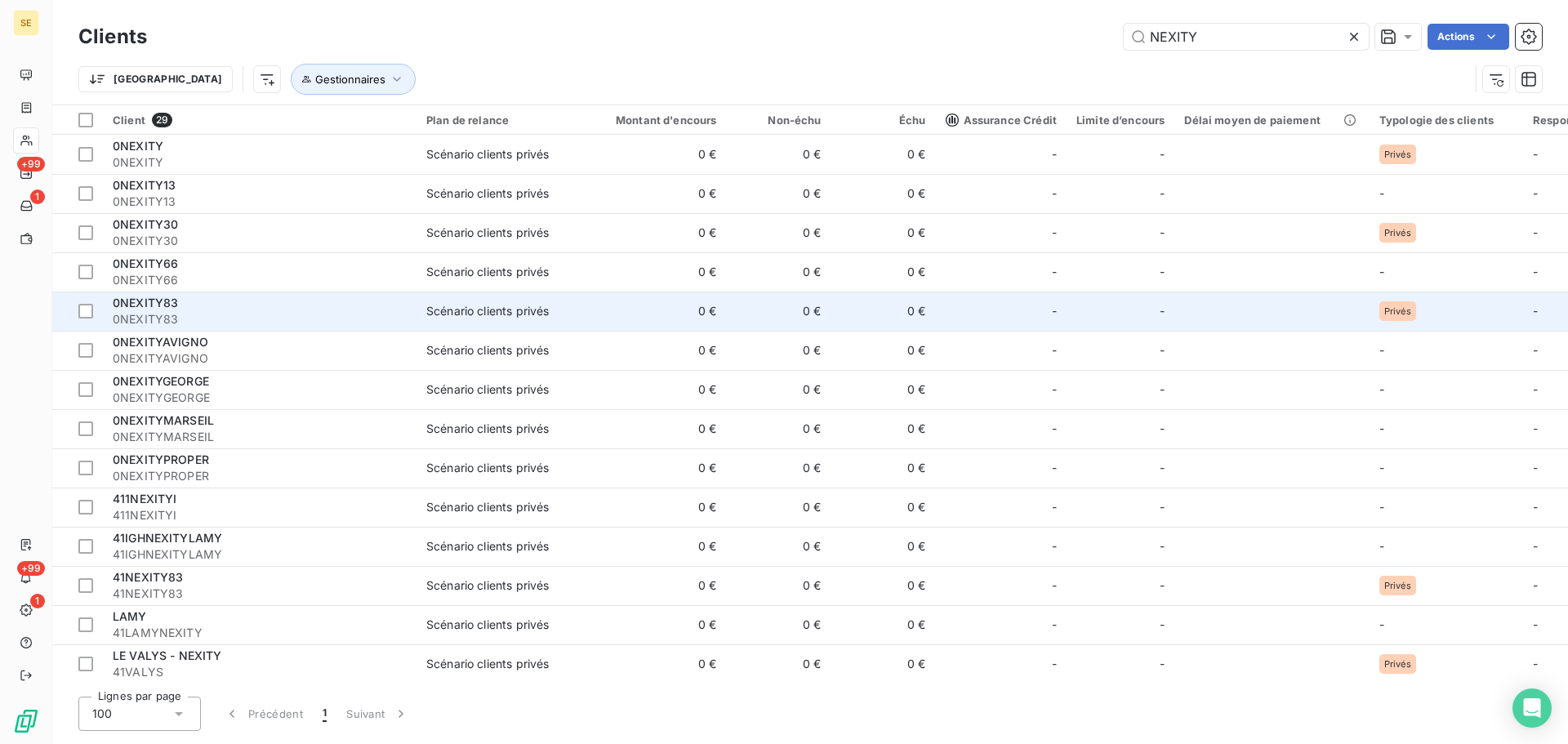
scroll to position [436, 0]
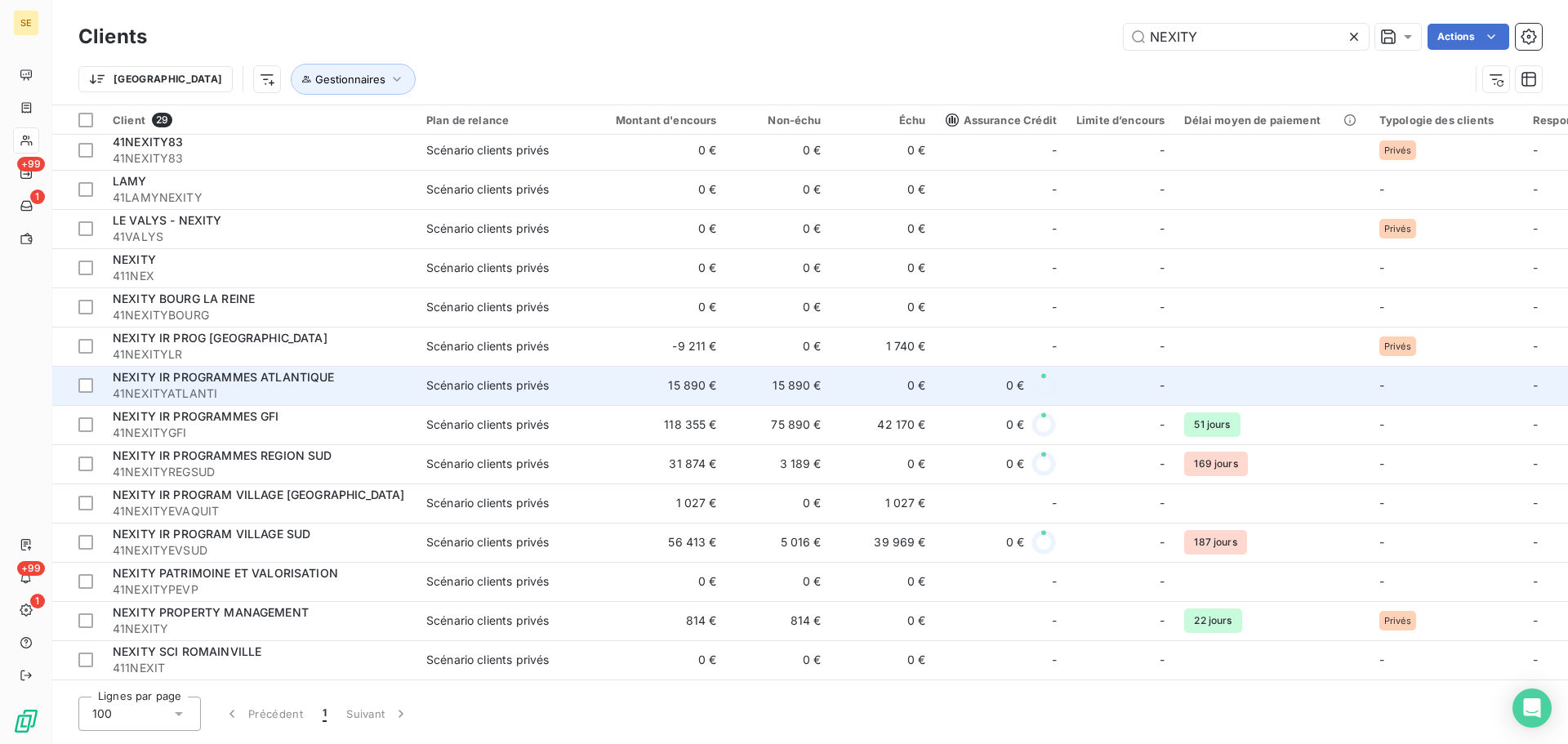
click at [425, 382] on td "Scénario clients privés" at bounding box center [501, 385] width 170 height 39
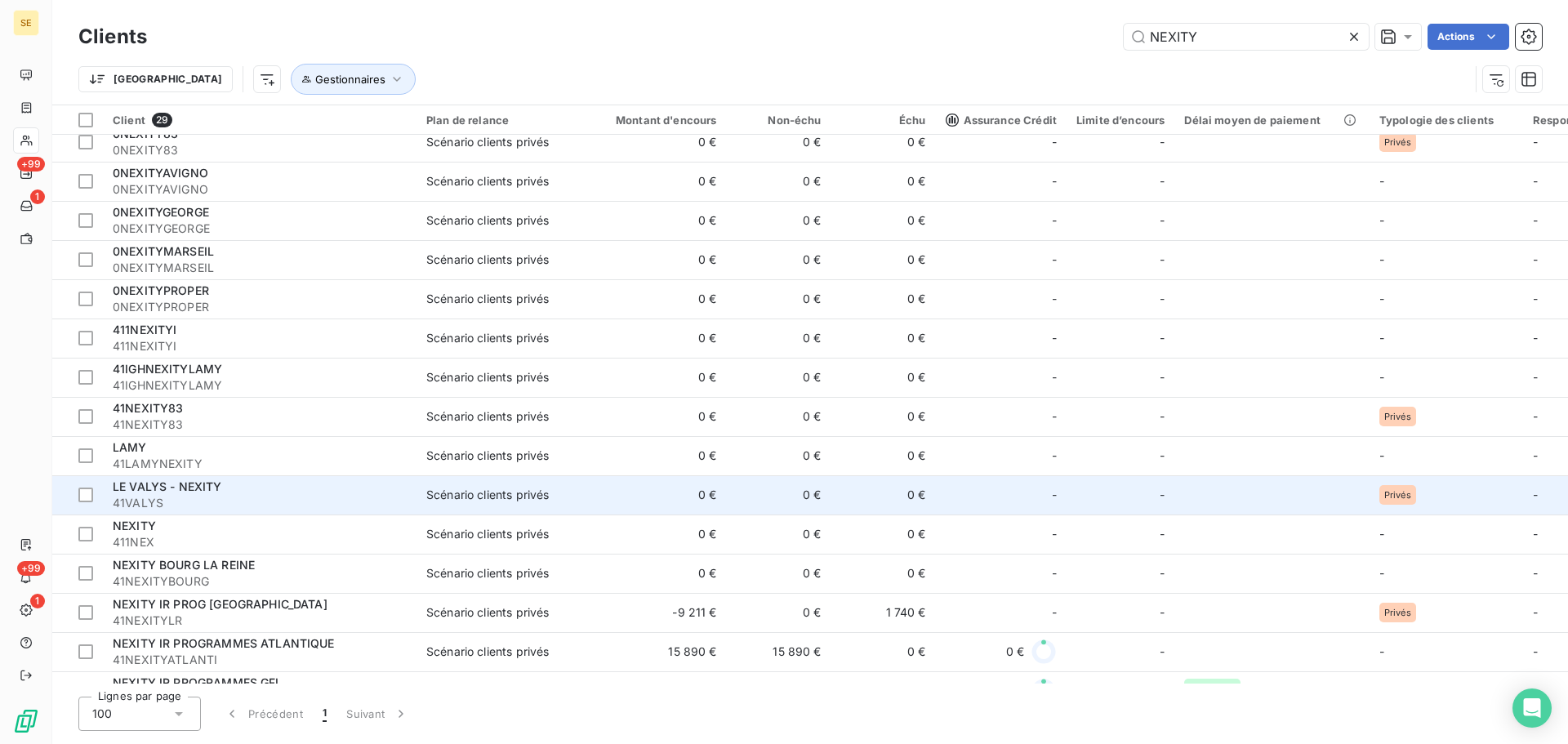
scroll to position [218, 0]
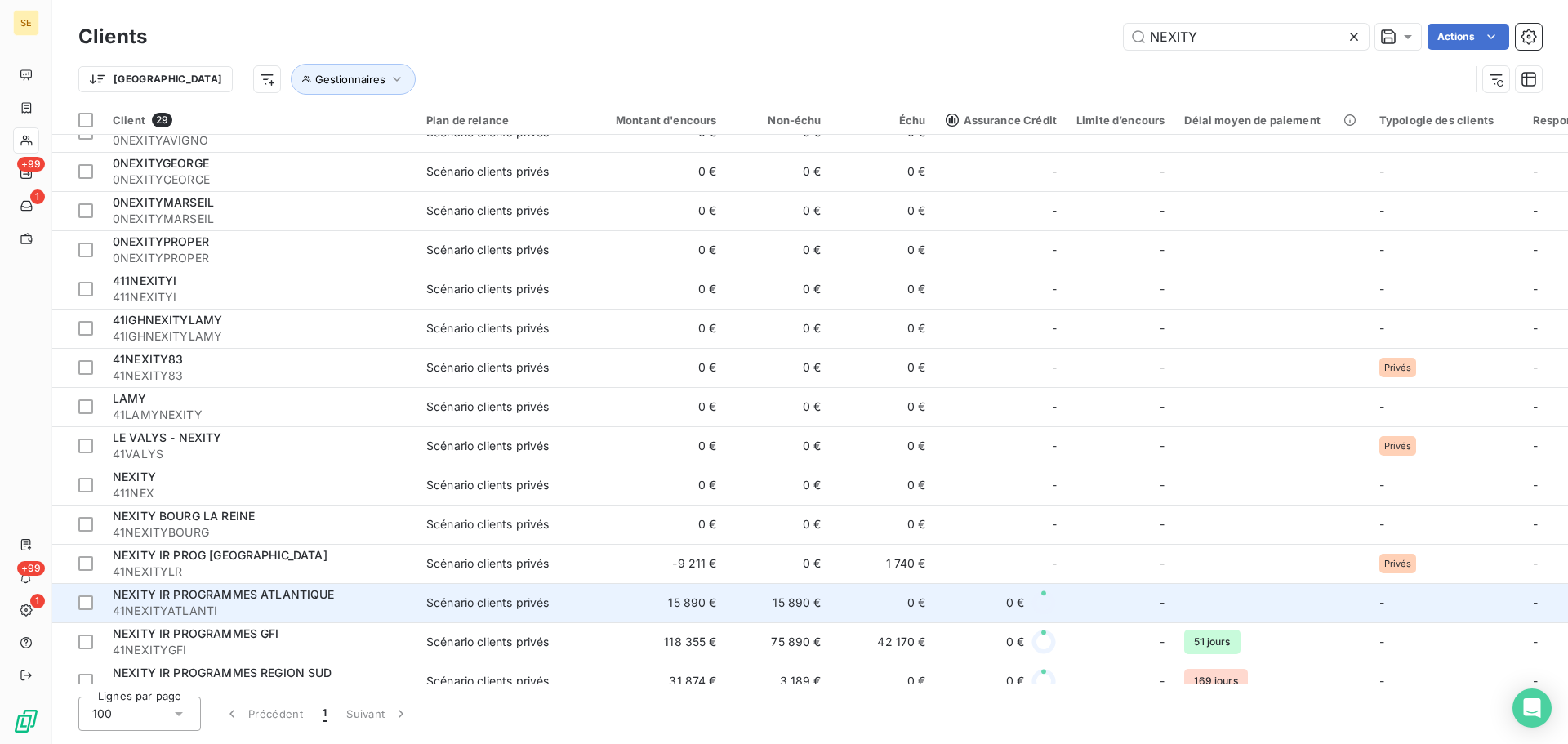
click at [406, 598] on div "NEXITY IR PROGRAMMES ATLANTIQUE" at bounding box center [259, 594] width 294 height 16
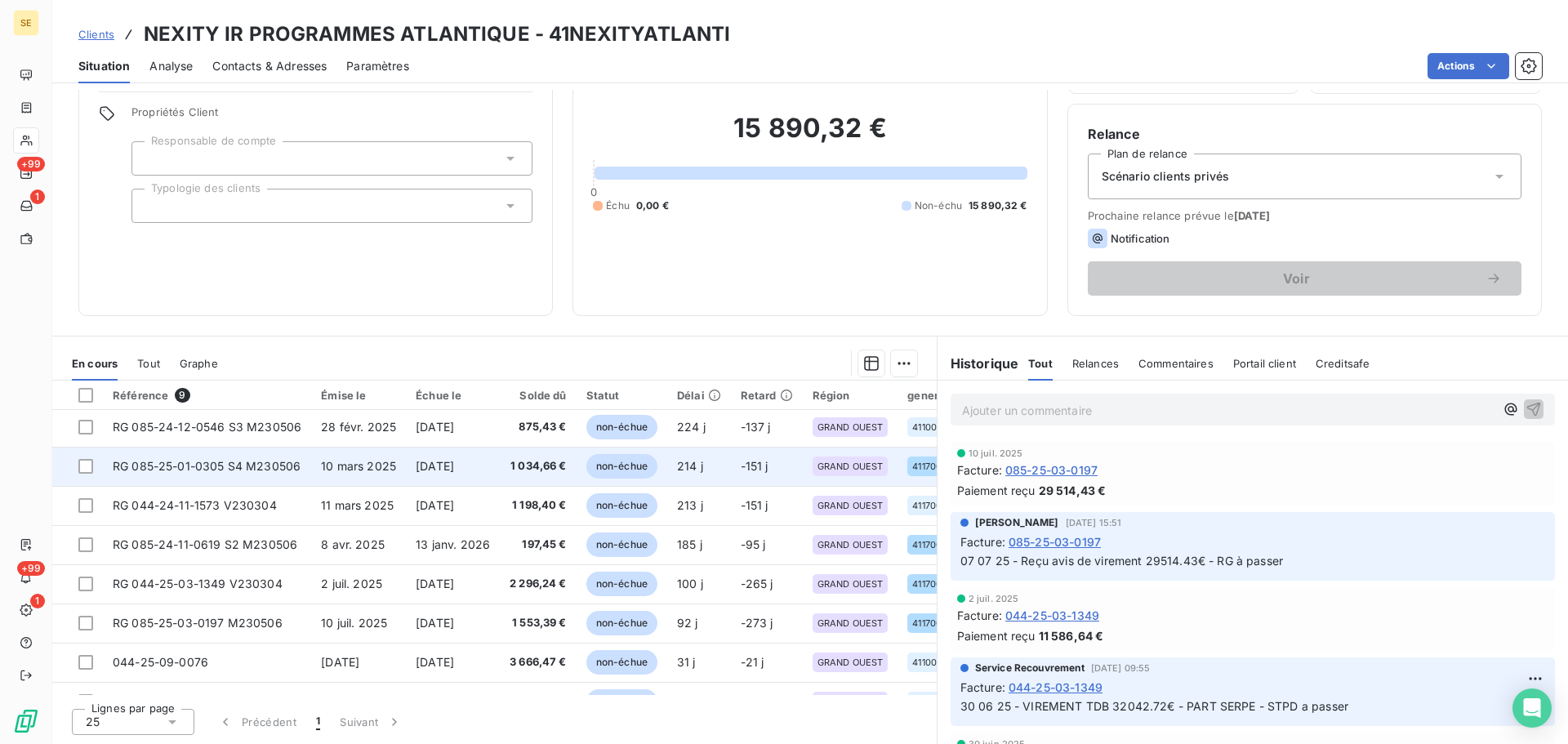
scroll to position [75, 0]
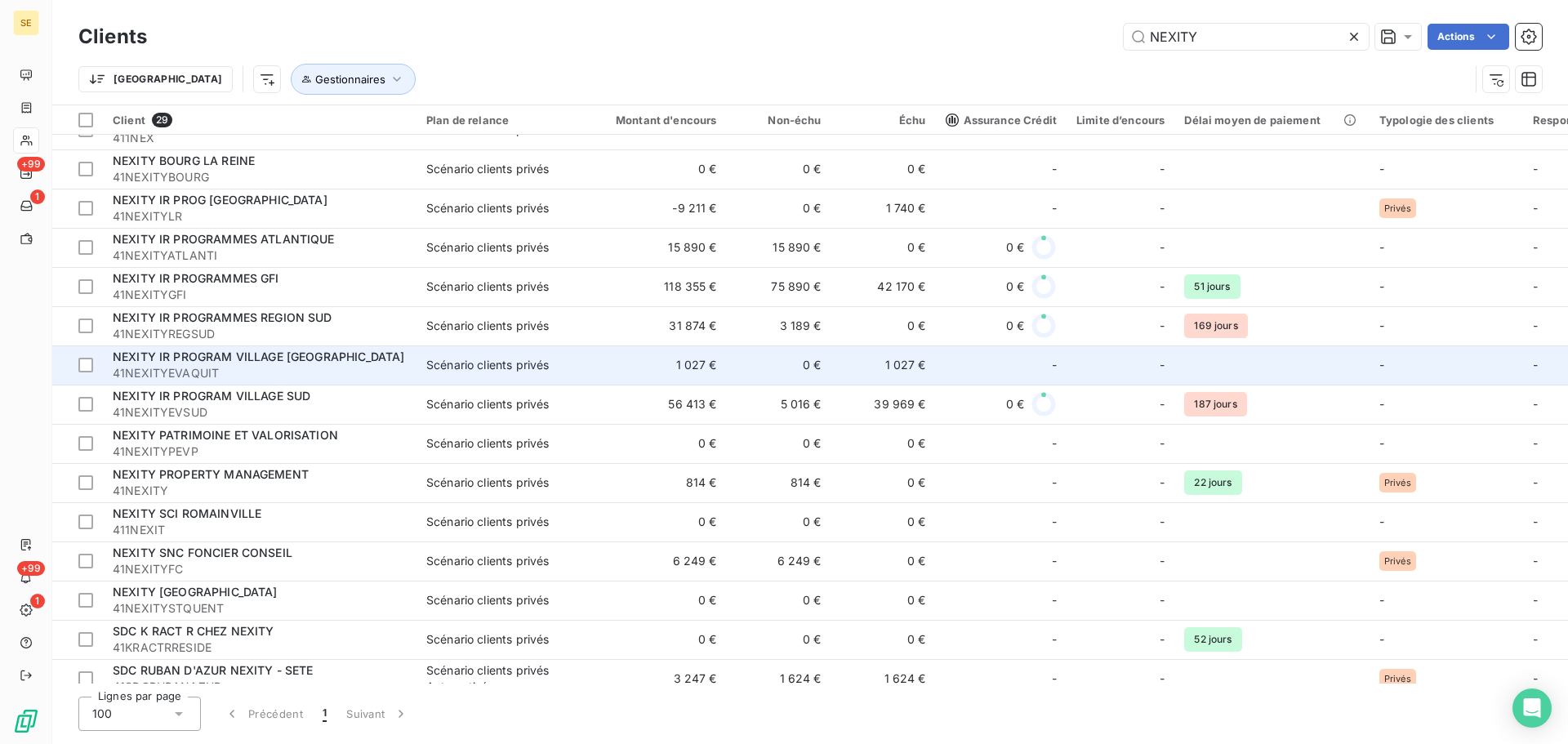
scroll to position [596, 0]
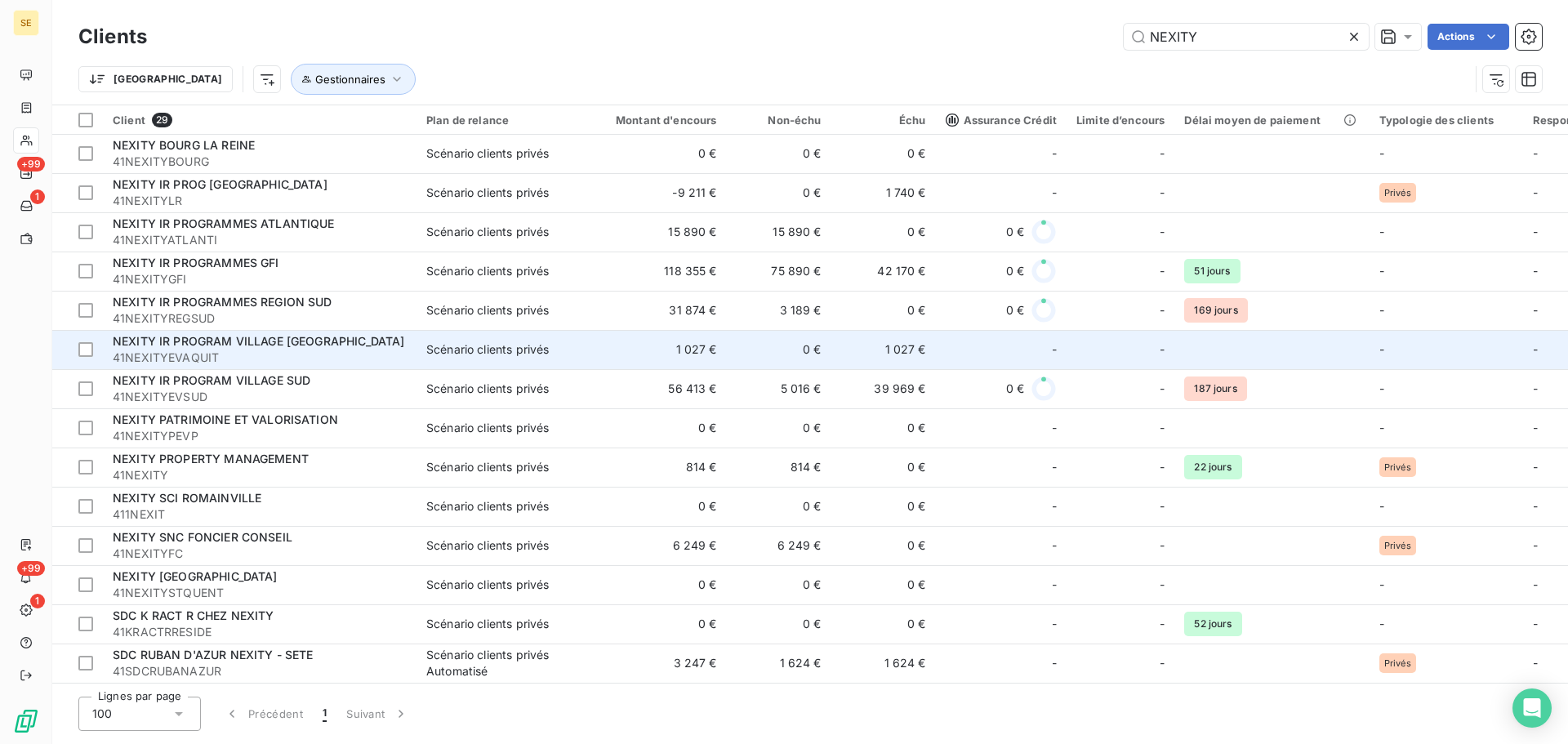
click at [500, 353] on td "Scénario clients privés" at bounding box center [501, 349] width 170 height 39
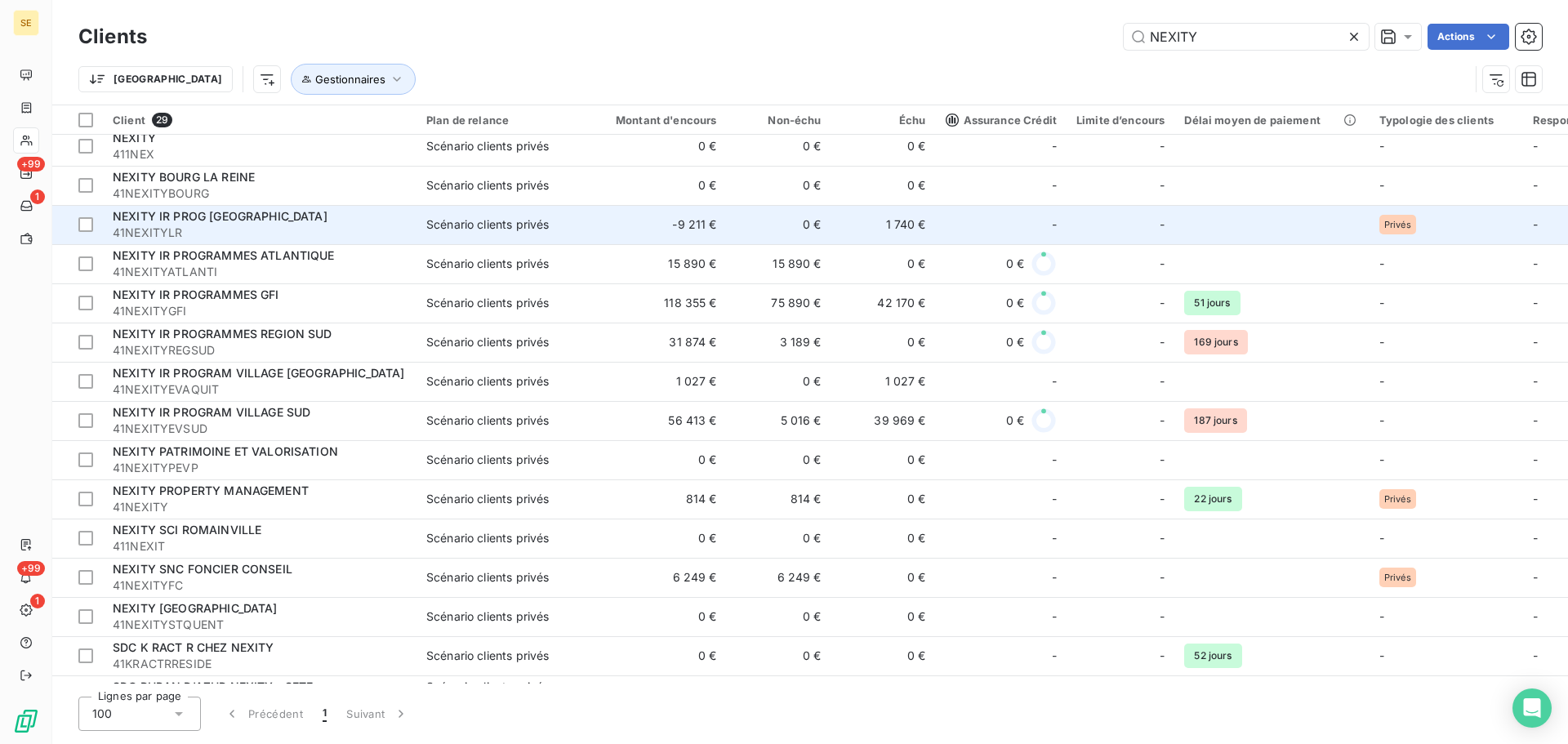
scroll to position [596, 0]
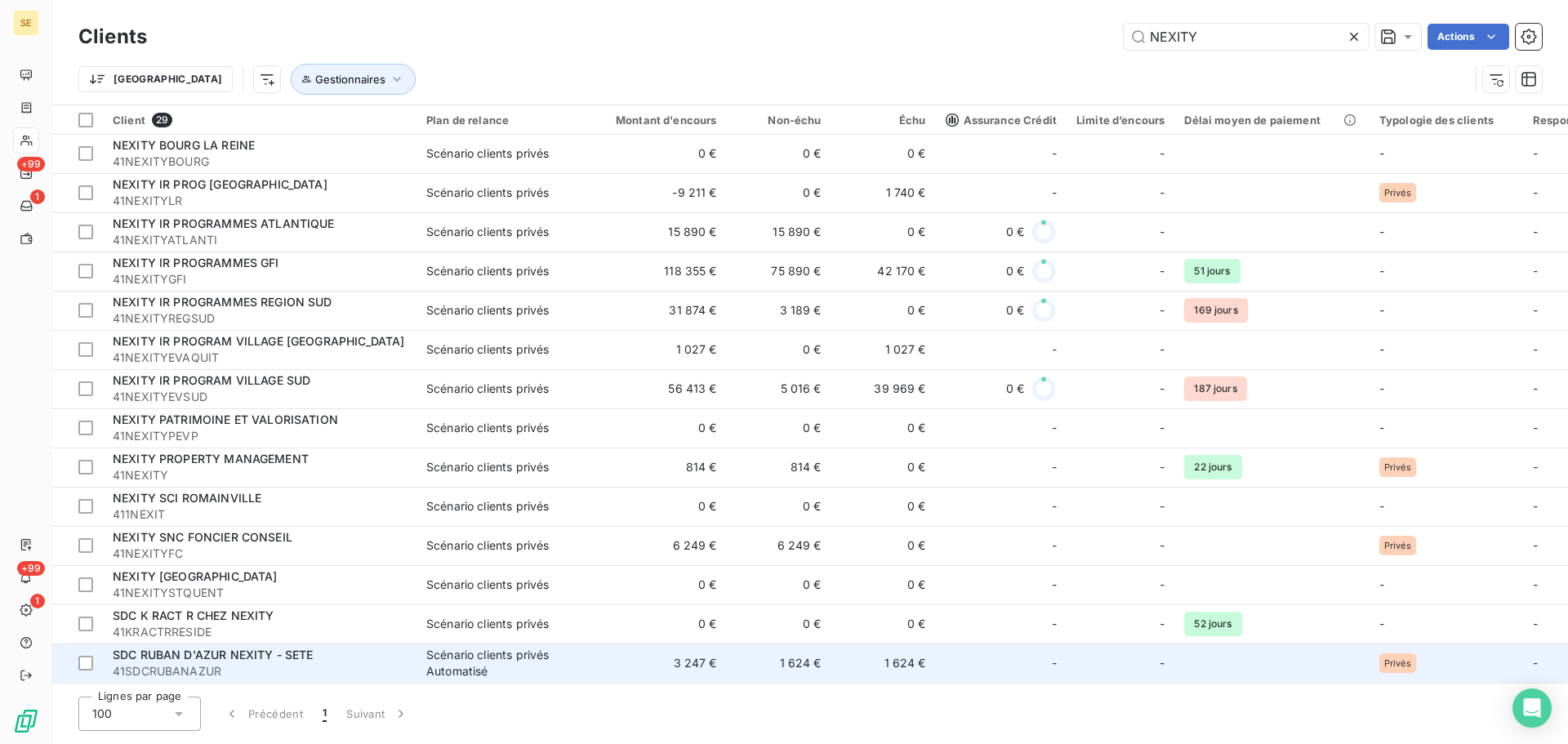
click at [368, 650] on div "SDC RUBAN D'AZUR NEXITY - SETE" at bounding box center [259, 655] width 294 height 16
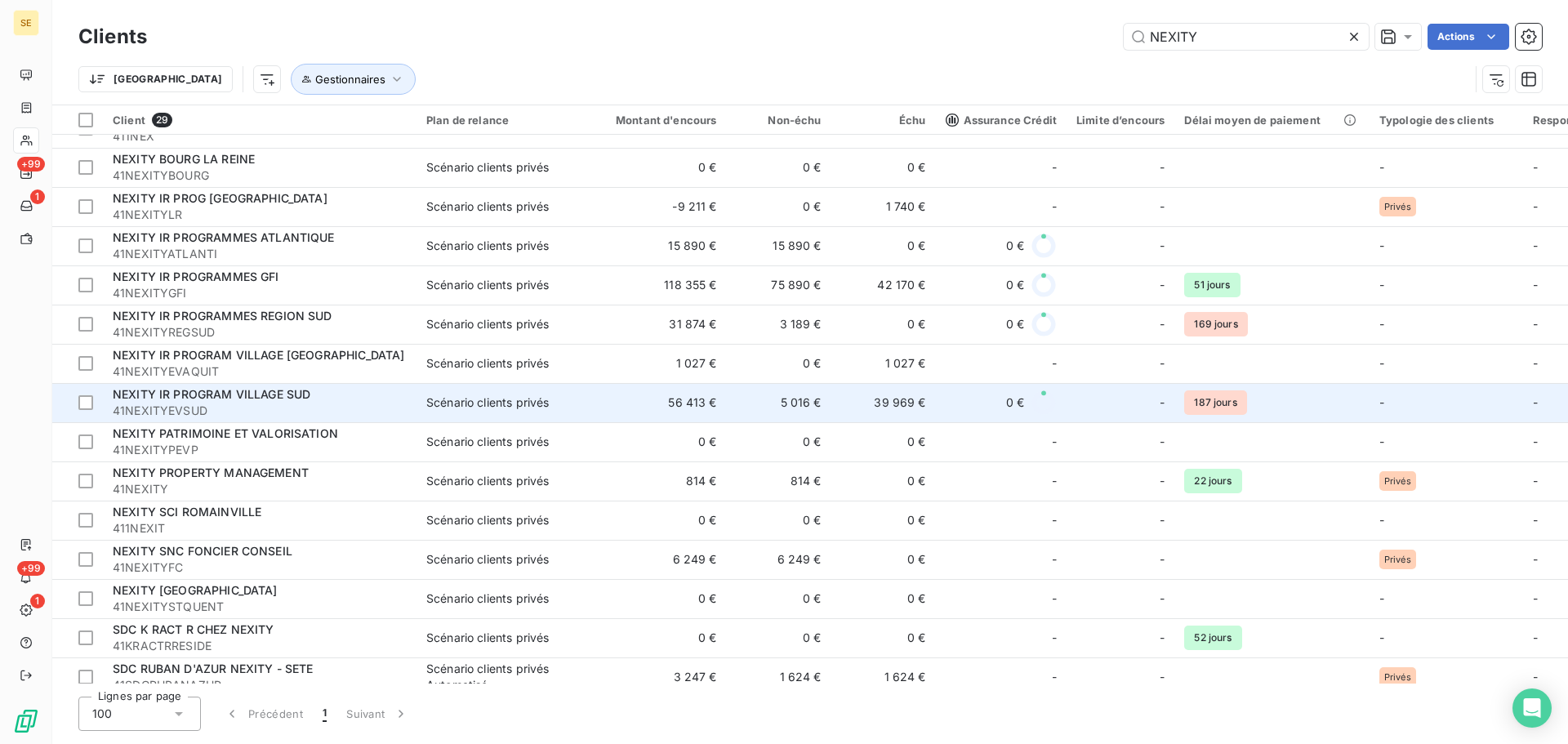
scroll to position [596, 0]
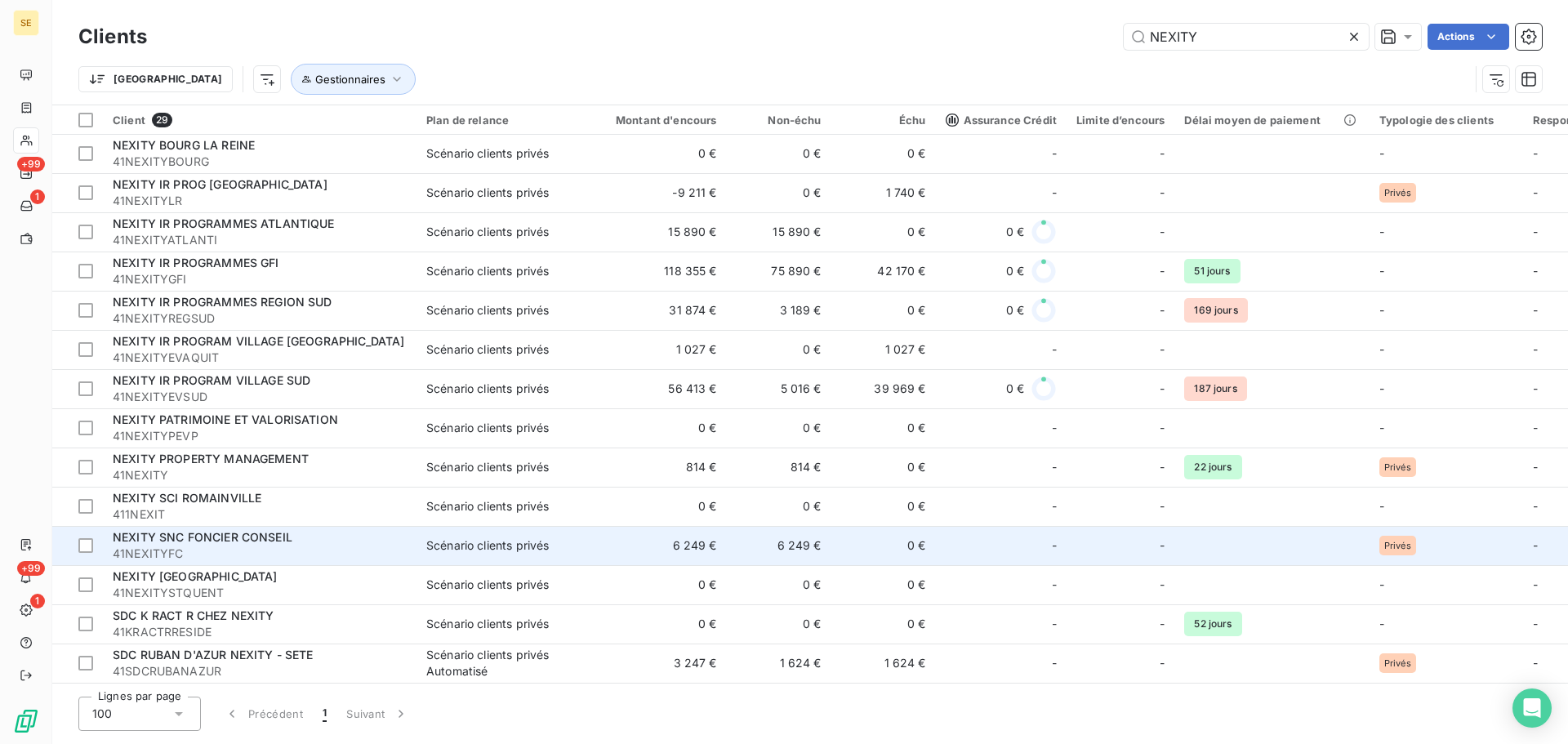
click at [339, 538] on div "NEXITY SNC FONCIER CONSEIL" at bounding box center [259, 537] width 294 height 16
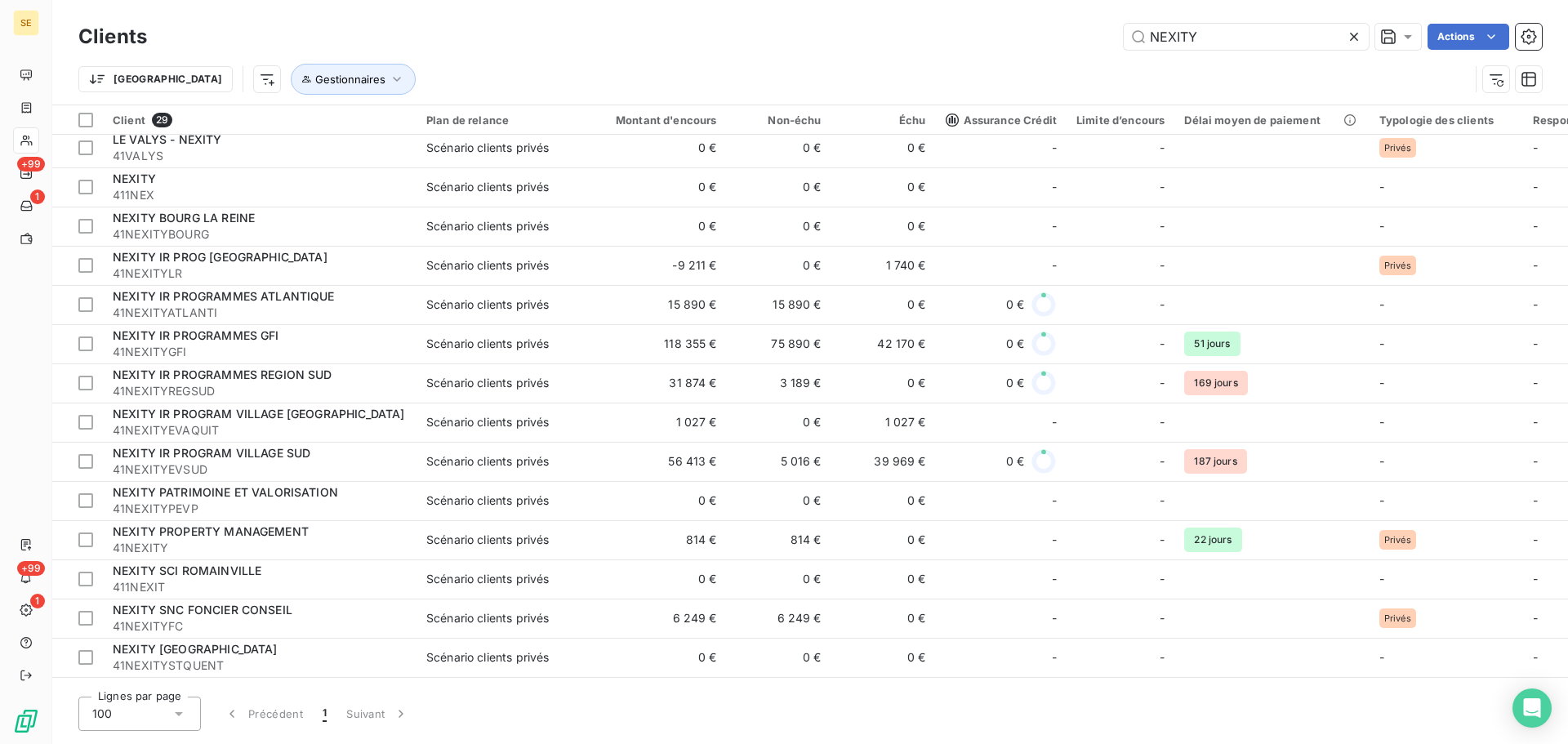
scroll to position [596, 0]
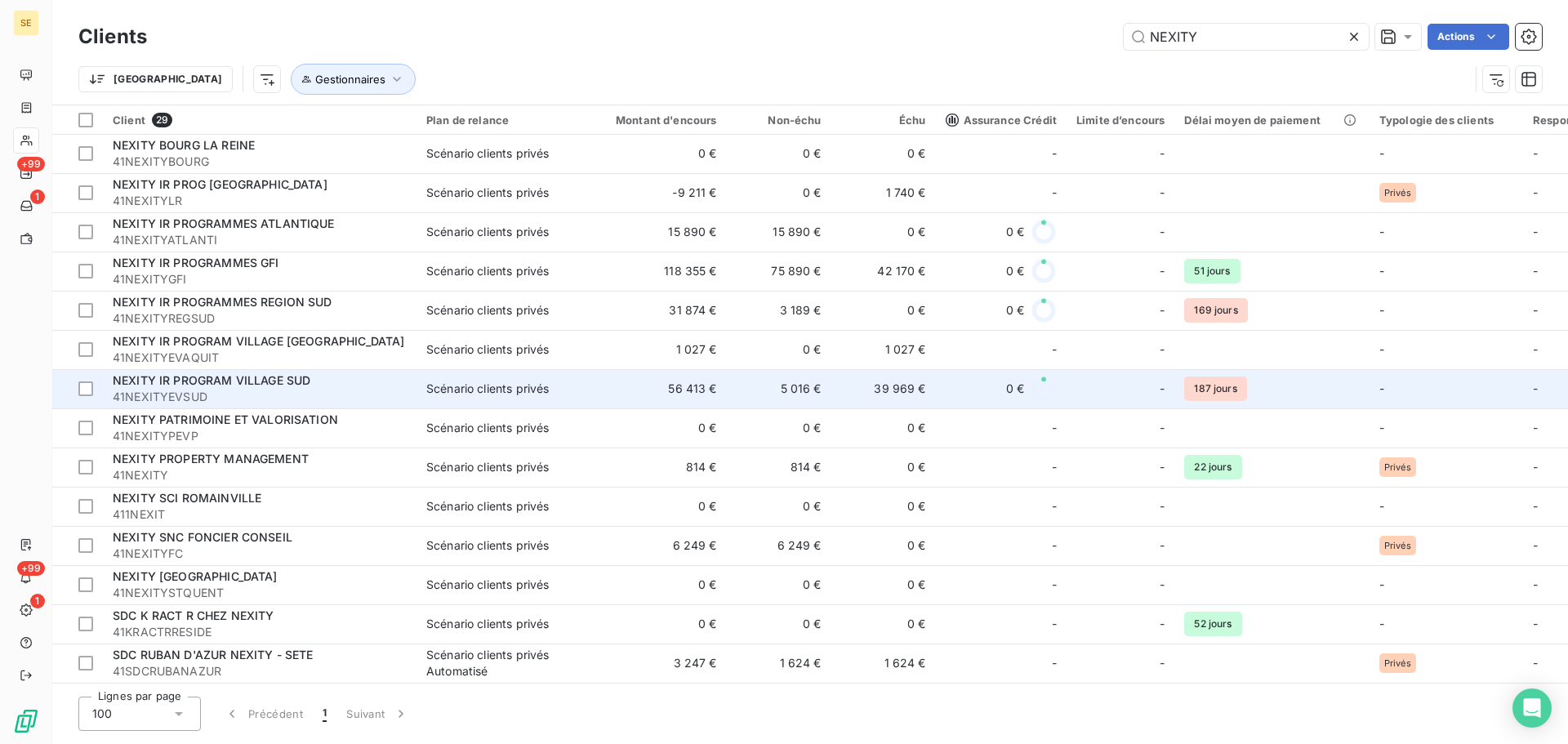
click at [318, 390] on span "41NEXITYEVSUD" at bounding box center [259, 397] width 294 height 16
